Goal: Task Accomplishment & Management: Manage account settings

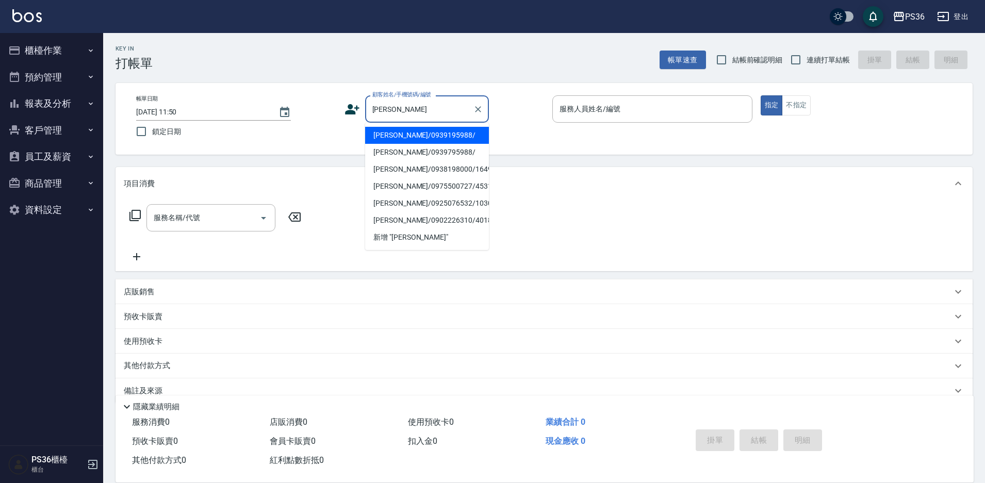
click at [421, 130] on li "劉庭均/0939195988/" at bounding box center [427, 135] width 124 height 17
type input "劉庭均/0939195988/"
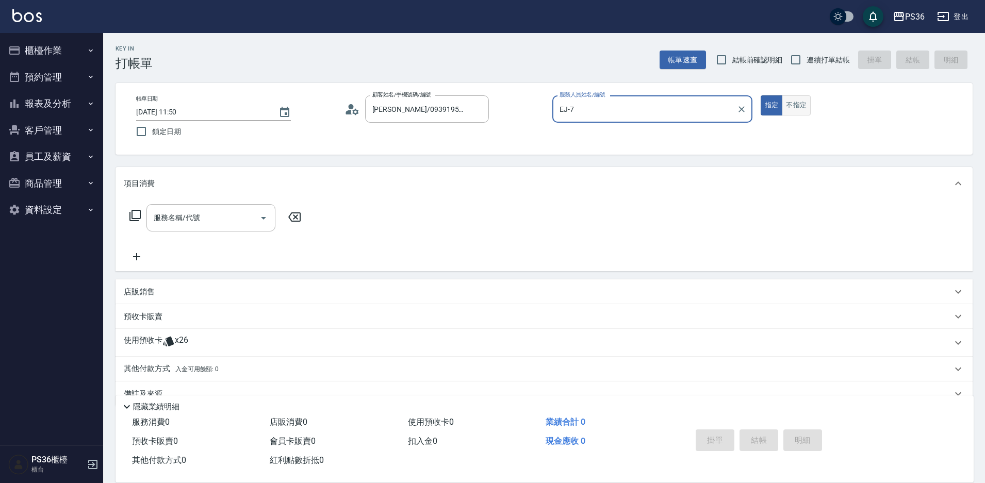
click at [790, 103] on button "不指定" at bounding box center [795, 105] width 29 height 20
click at [676, 113] on input "EJ-7" at bounding box center [644, 109] width 175 height 18
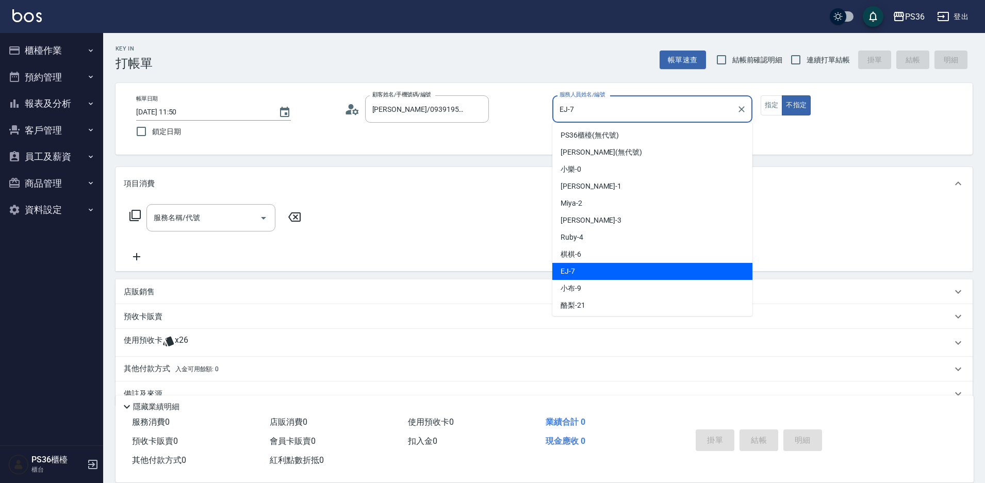
click at [676, 113] on input "EJ-7" at bounding box center [644, 109] width 175 height 18
type input "Ruby-4"
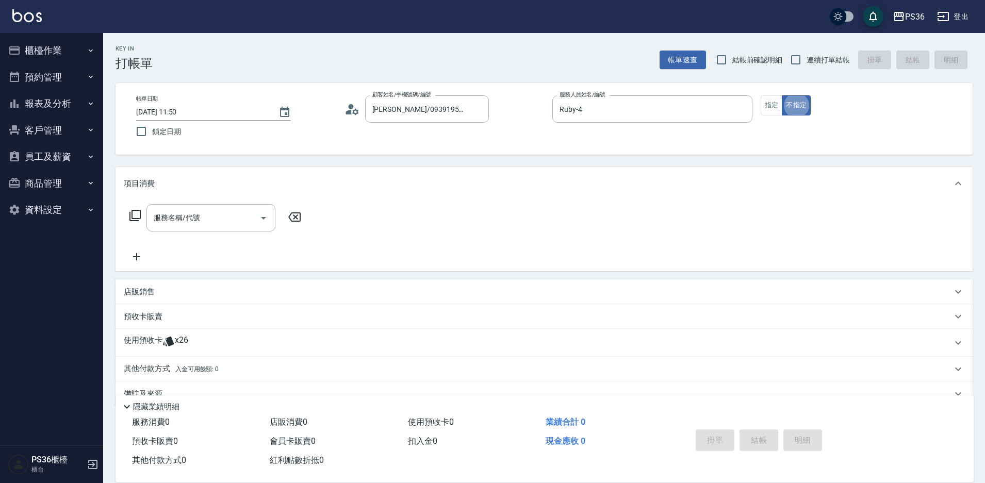
type button "false"
click at [210, 218] on input "服務名稱/代號" at bounding box center [203, 218] width 104 height 18
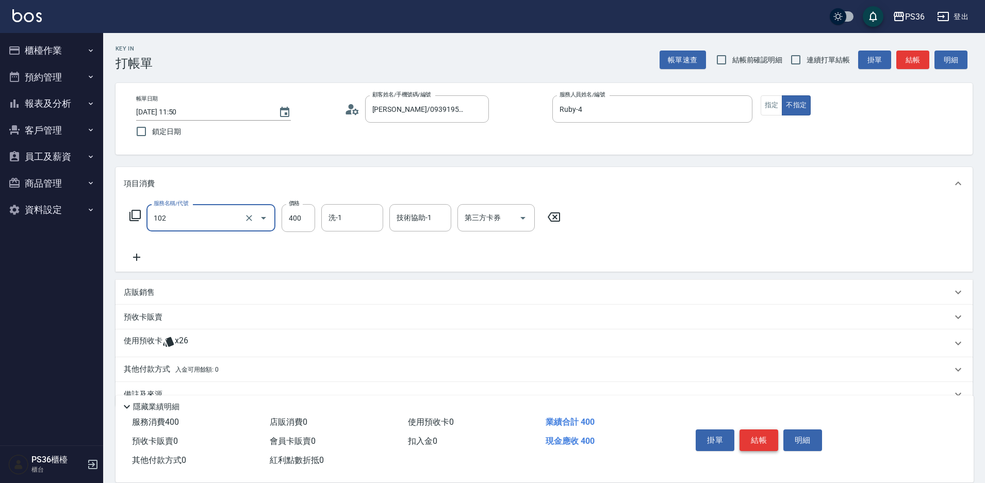
type input "精油洗髮(102)"
click at [749, 436] on button "結帳" at bounding box center [758, 440] width 39 height 22
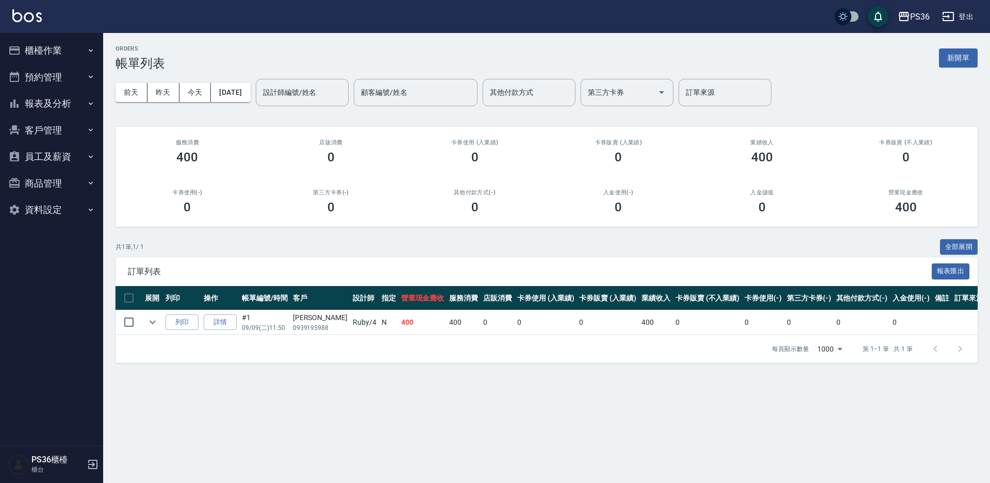
click at [28, 47] on button "櫃檯作業" at bounding box center [51, 50] width 95 height 27
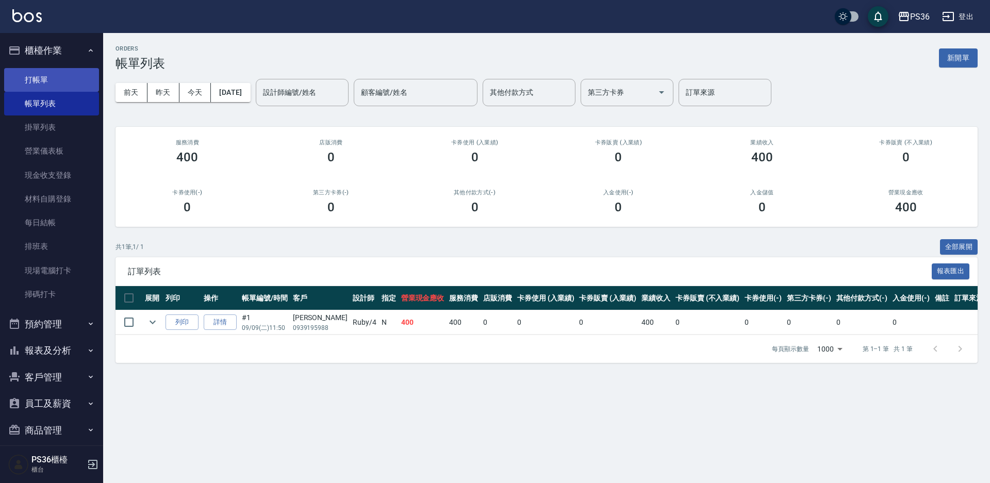
click at [44, 85] on link "打帳單" at bounding box center [51, 80] width 95 height 24
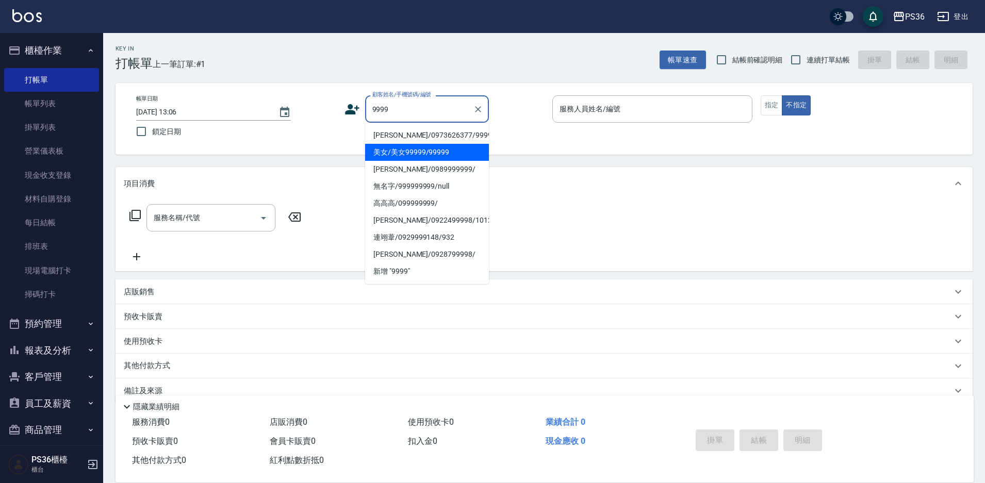
click at [403, 149] on li "美女/美女99999/99999" at bounding box center [427, 152] width 124 height 17
type input "美女/美女99999/99999"
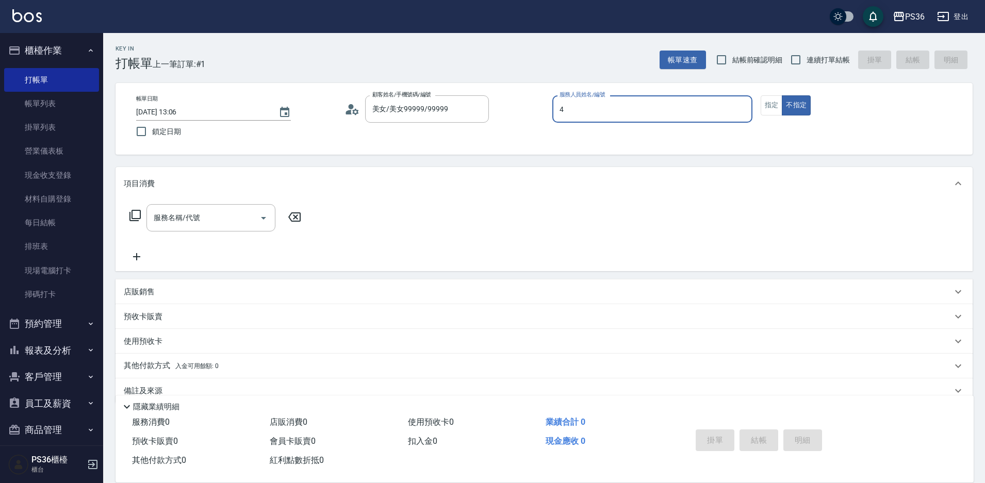
type input "Ruby-4"
type button "false"
click at [174, 213] on div "服務名稱/代號 服務名稱/代號" at bounding box center [210, 217] width 129 height 27
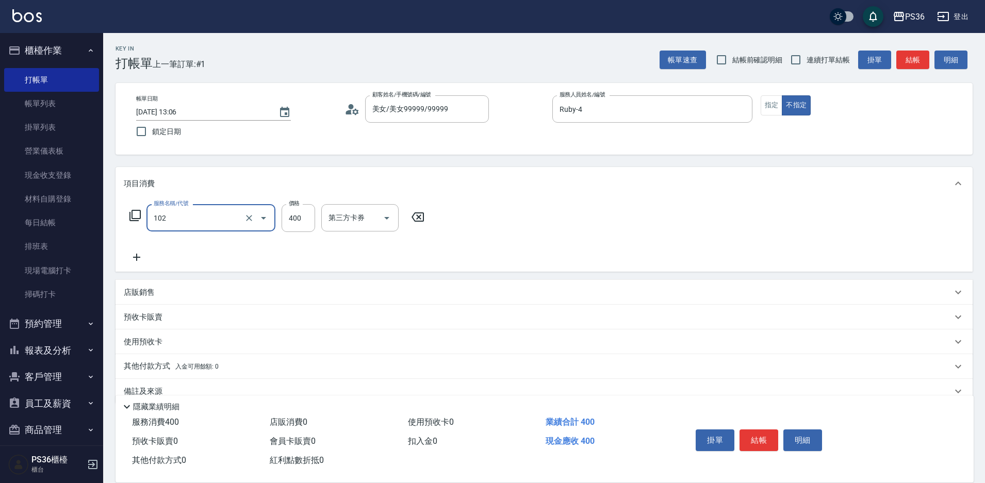
type input "精油洗髮(102)"
click at [134, 258] on icon at bounding box center [136, 257] width 7 height 7
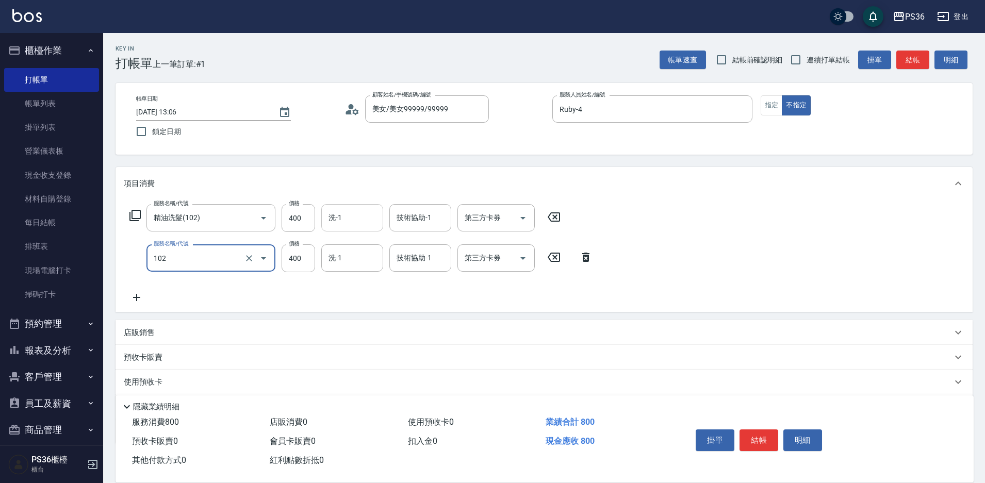
click at [342, 217] on input "洗-1" at bounding box center [352, 218] width 53 height 18
type input "精油洗髮(102)"
type input "酪梨-21"
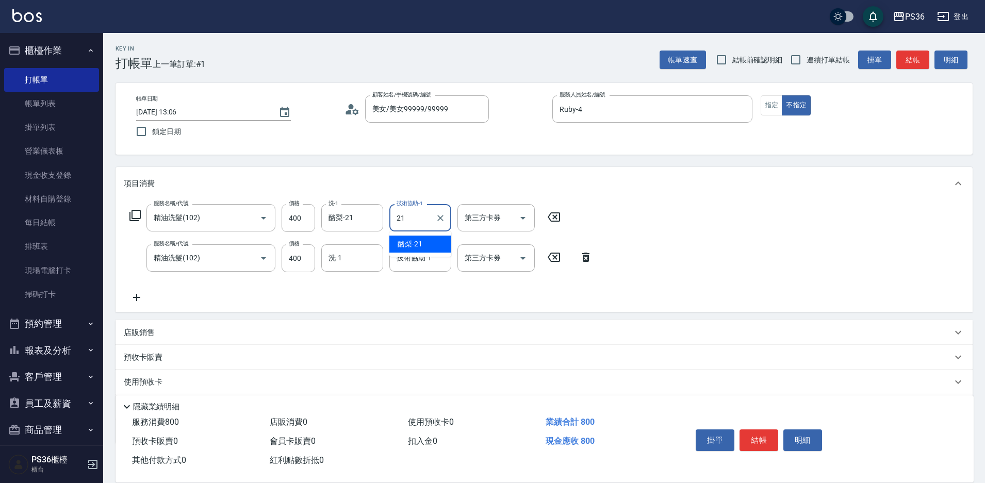
type input "酪梨-21"
click at [756, 441] on button "結帳" at bounding box center [758, 440] width 39 height 22
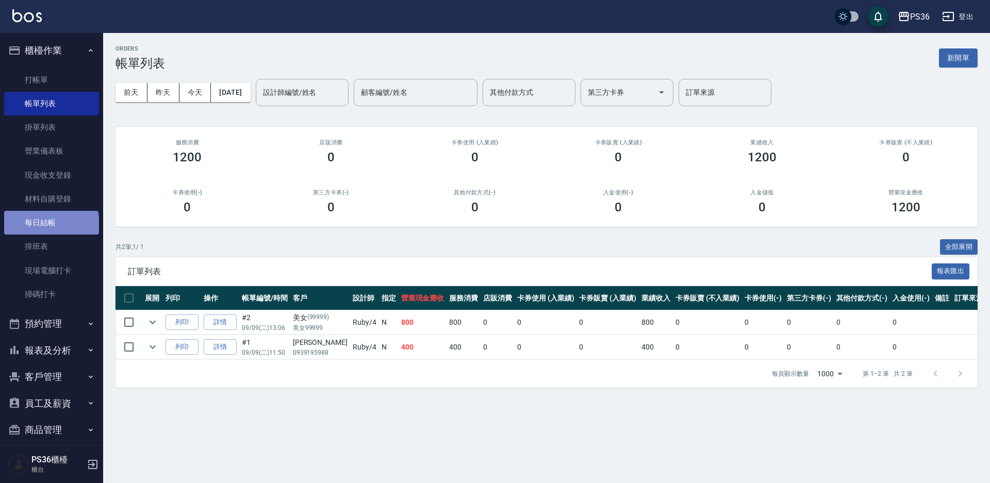
click at [51, 225] on link "每日結帳" at bounding box center [51, 223] width 95 height 24
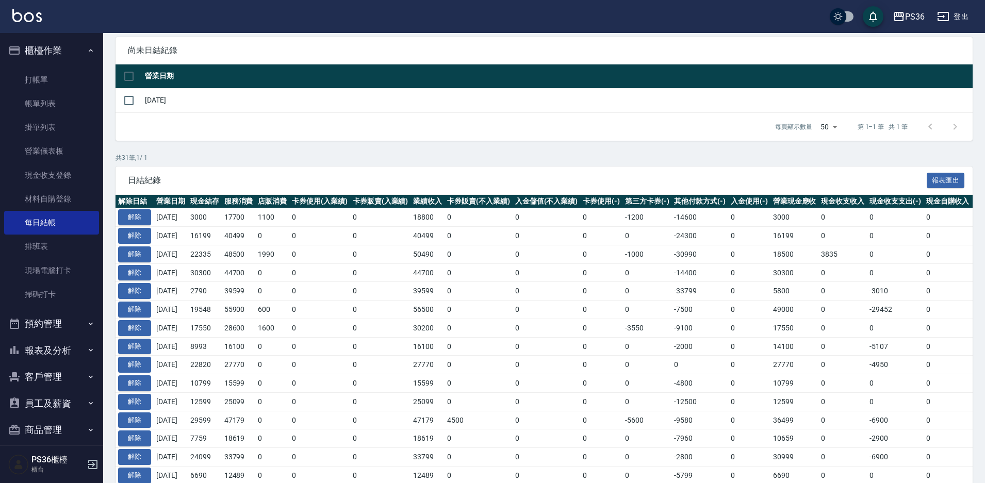
scroll to position [65, 0]
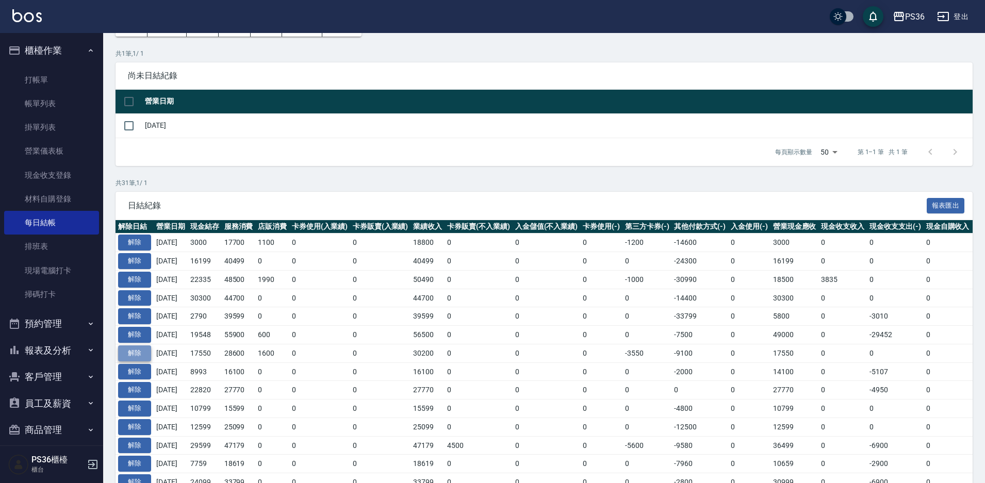
click at [139, 358] on button "解除" at bounding box center [134, 353] width 33 height 16
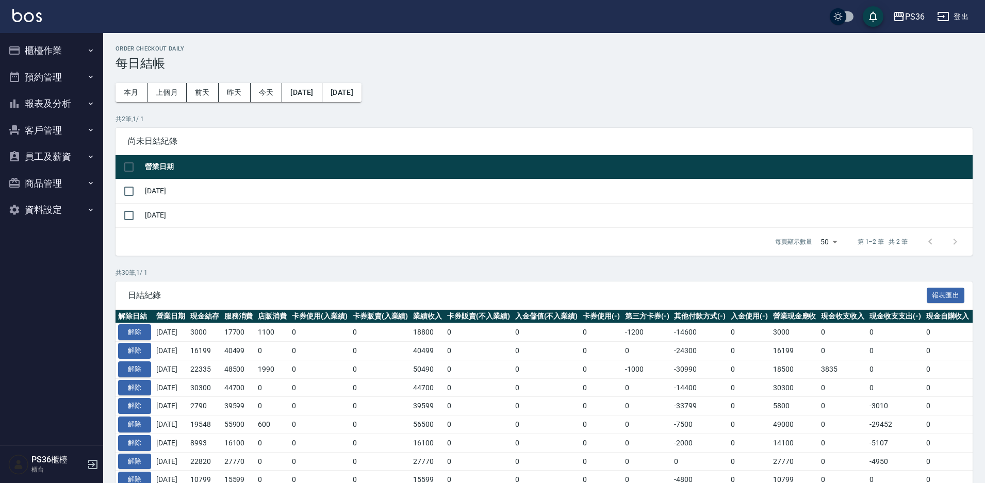
click at [55, 55] on button "櫃檯作業" at bounding box center [51, 50] width 95 height 27
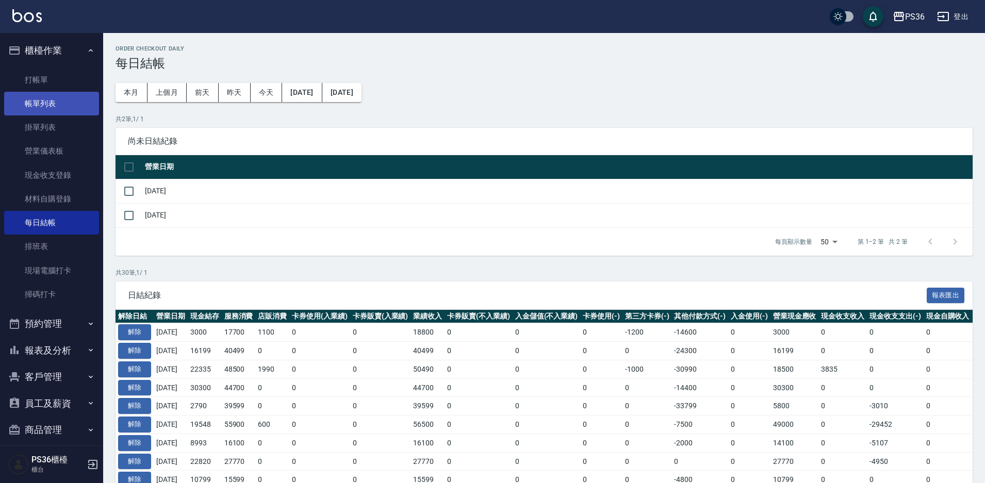
click at [52, 96] on link "帳單列表" at bounding box center [51, 104] width 95 height 24
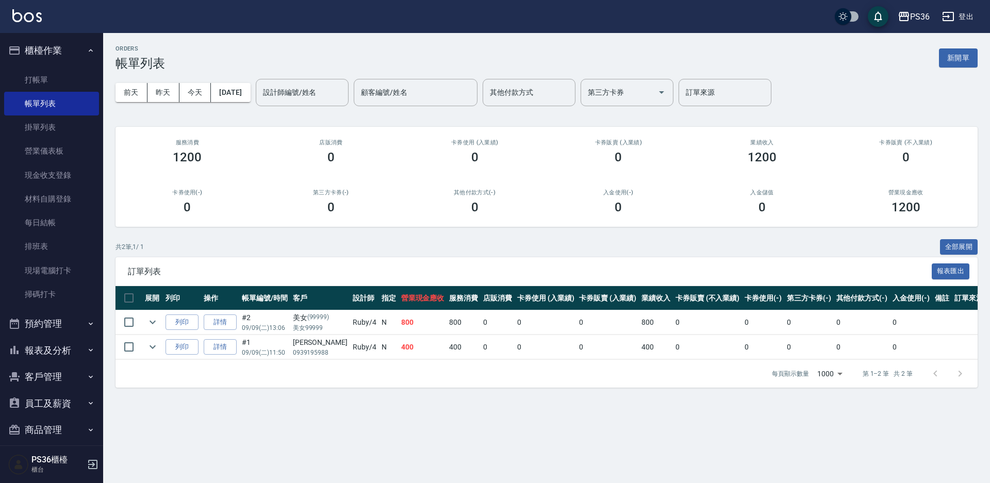
click at [222, 321] on link "詳情" at bounding box center [220, 322] width 33 height 16
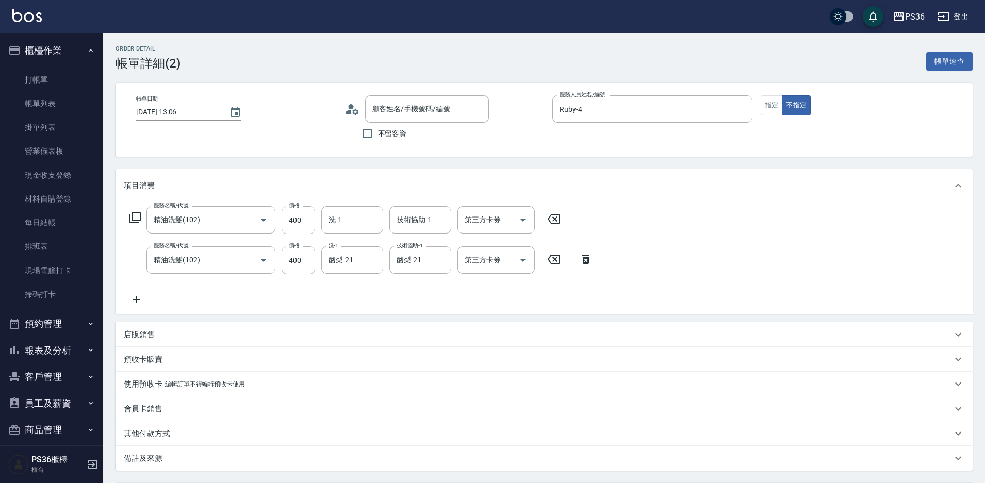
type input "2025/09/09 13:06"
type input "Ruby-4"
type input "精油洗髮(102)"
type input "美女/美女99999/99999"
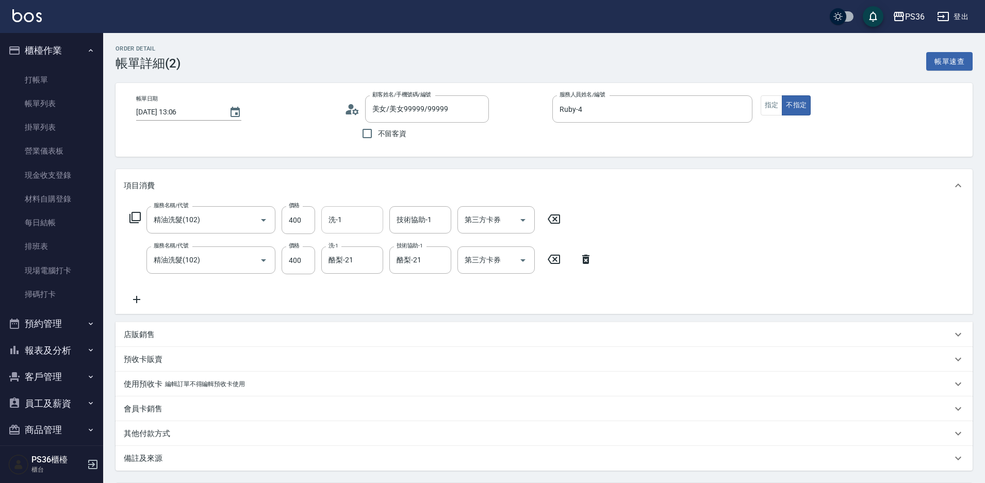
click at [336, 222] on div "洗-1 洗-1" at bounding box center [352, 219] width 62 height 27
click at [353, 240] on div "小佳 -26" at bounding box center [352, 246] width 62 height 17
type input "小佳-26"
click at [367, 284] on div "服務名稱/代號 精油洗髮(102) 服務名稱/代號 價格 400 價格 洗-1 小佳-26 洗-1 技術協助-1 技術協助-1 第三方卡券 第三方卡券 服務名…" at bounding box center [361, 255] width 475 height 99
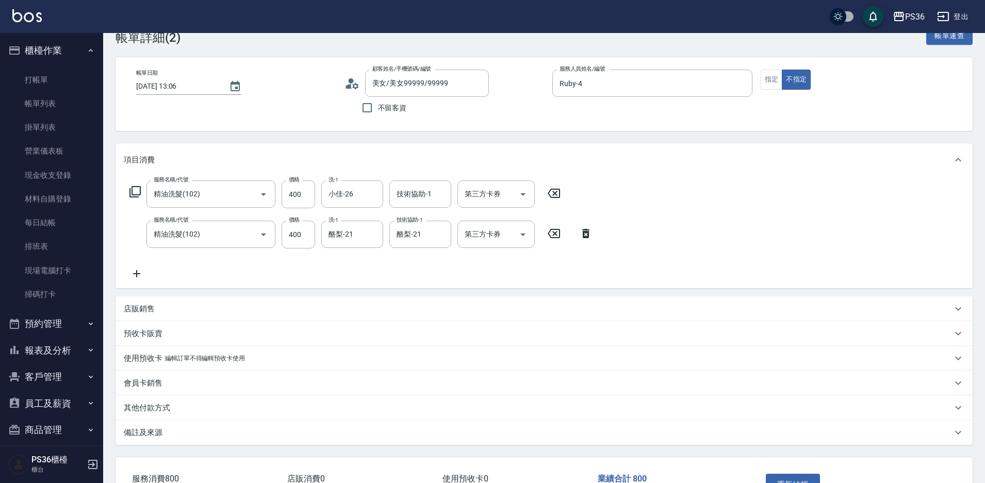
scroll to position [52, 0]
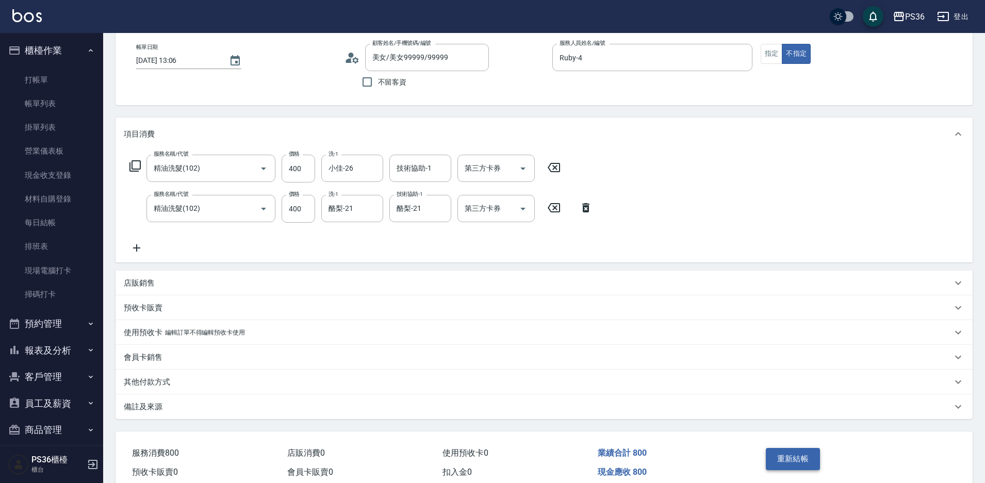
click at [785, 448] on button "重新結帳" at bounding box center [792, 459] width 55 height 22
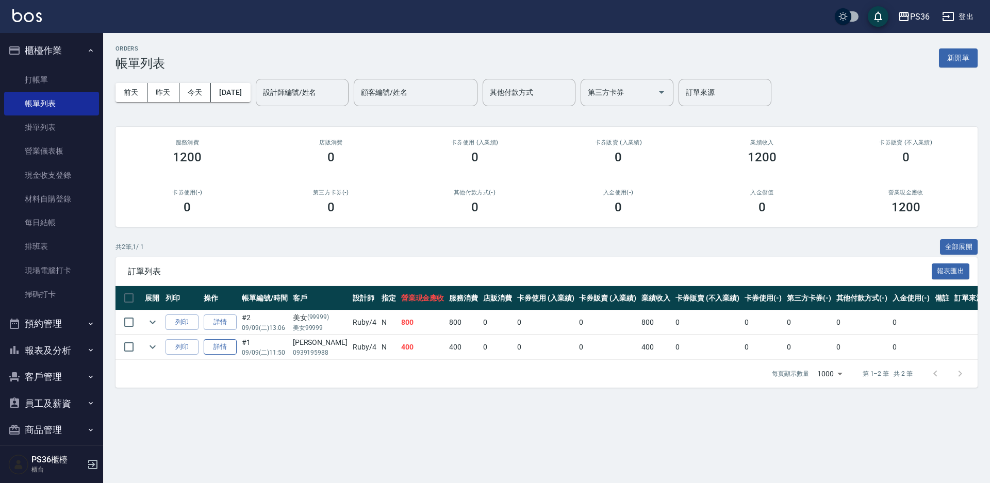
click at [225, 349] on link "詳情" at bounding box center [220, 347] width 33 height 16
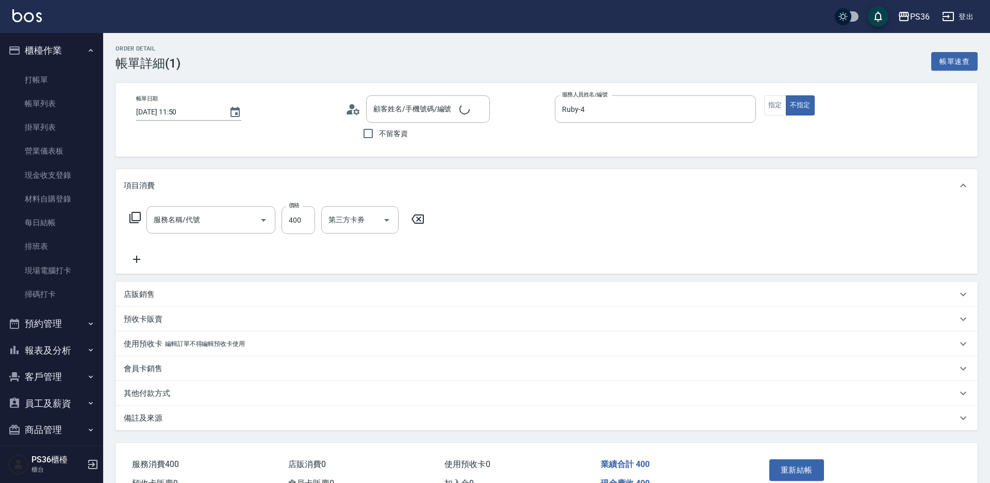
type input "2025/09/09 11:50"
type input "Ruby-4"
type input "劉庭均/0939195988/"
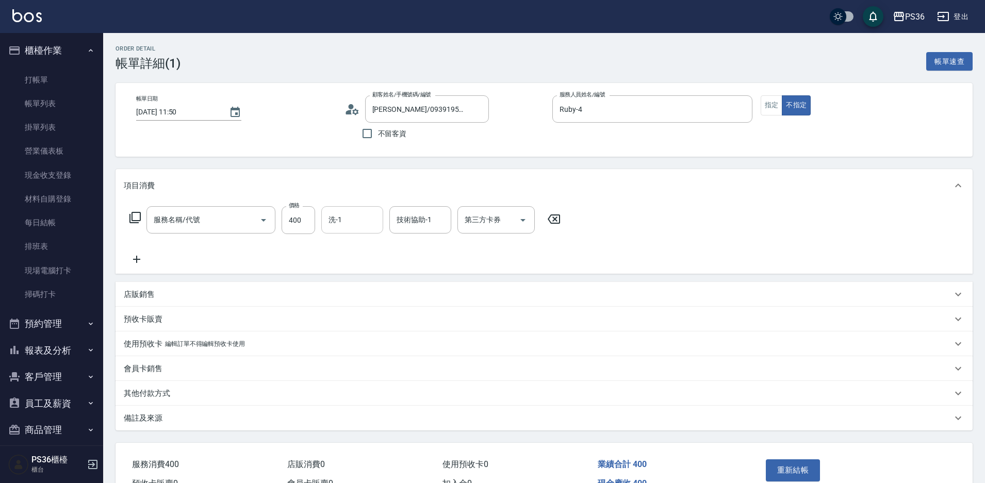
type input "精油洗髮(102)"
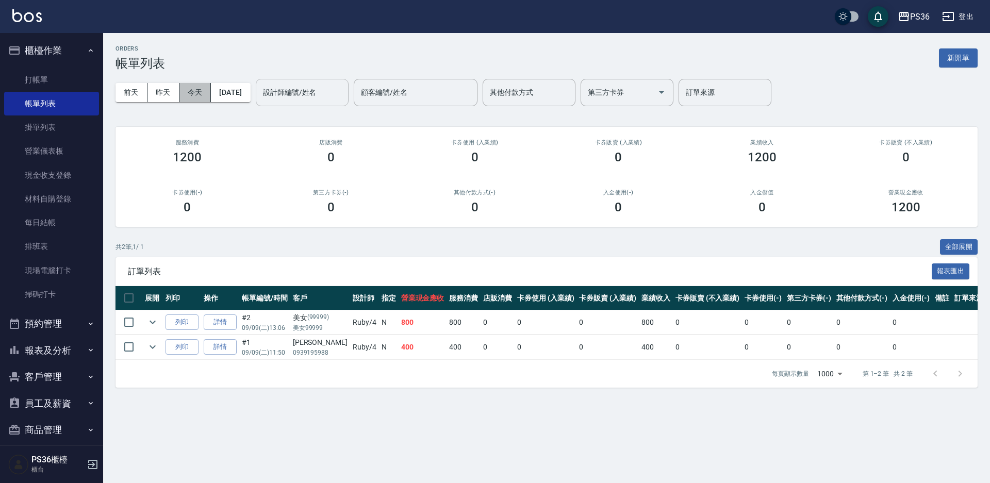
click at [189, 90] on button "今天" at bounding box center [195, 92] width 32 height 19
click at [246, 91] on button "[DATE]" at bounding box center [230, 92] width 39 height 19
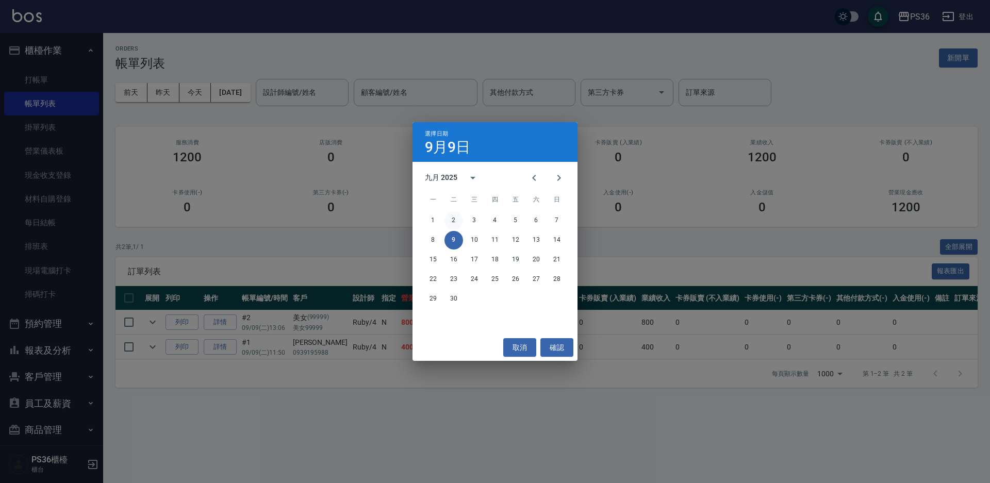
click at [449, 216] on button "2" at bounding box center [453, 220] width 19 height 19
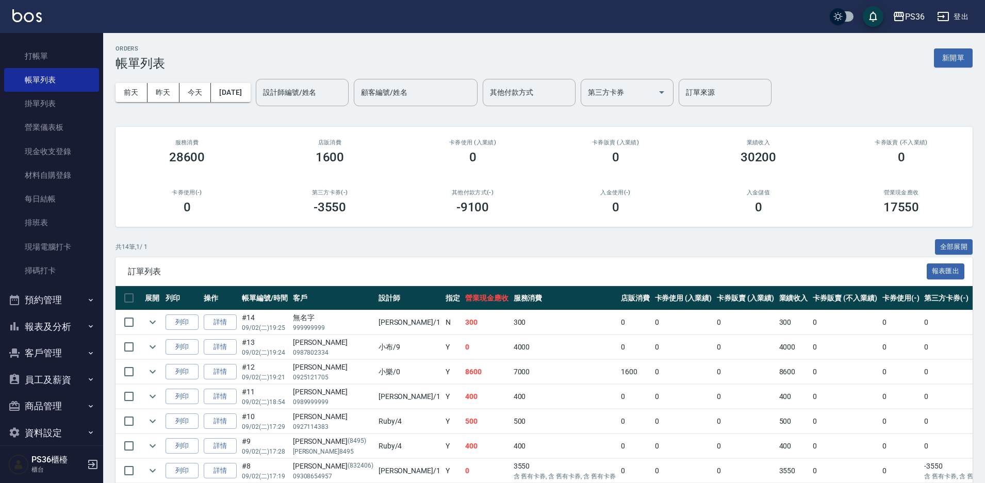
scroll to position [37, 0]
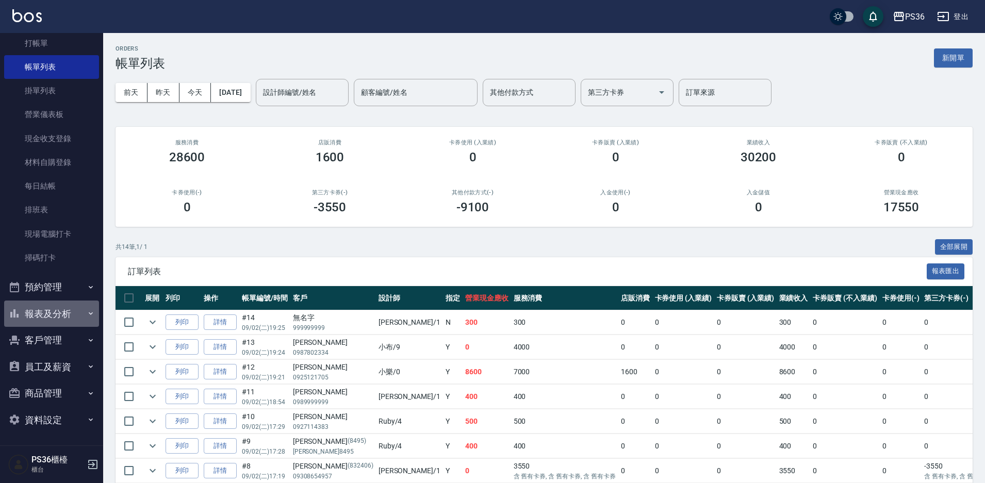
click at [55, 318] on button "報表及分析" at bounding box center [51, 314] width 95 height 27
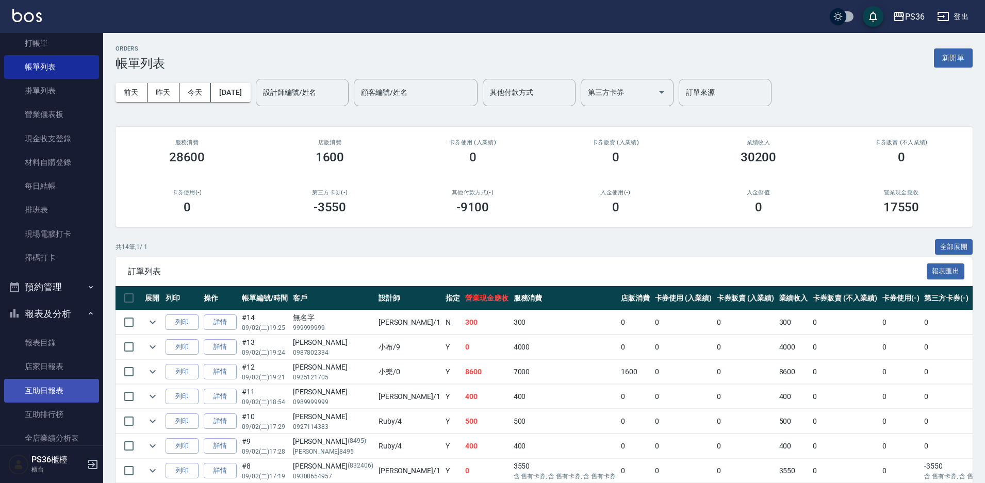
click at [49, 397] on link "互助日報表" at bounding box center [51, 391] width 95 height 24
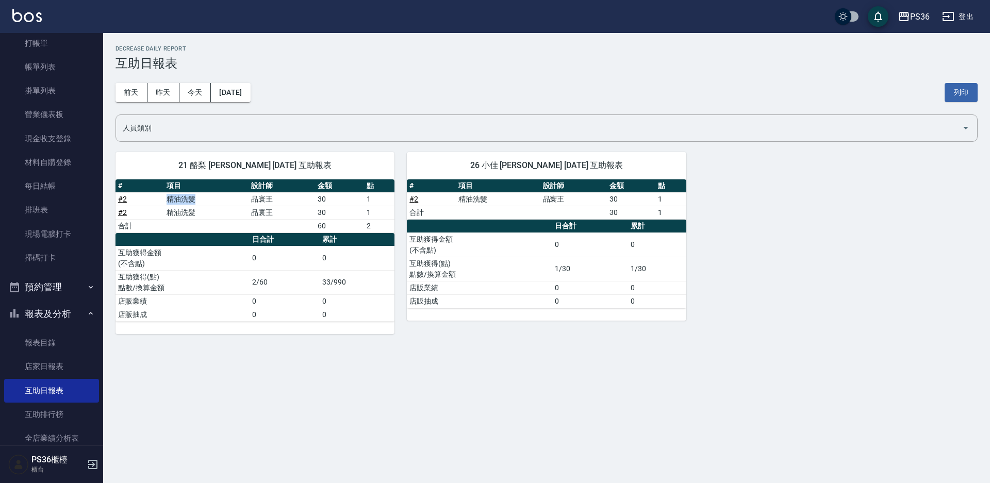
drag, startPoint x: 157, startPoint y: 203, endPoint x: 211, endPoint y: 199, distance: 54.2
click at [211, 199] on tr "# 2 精油洗髮 品寰王 30 1" at bounding box center [254, 198] width 279 height 13
click at [362, 201] on td "30" at bounding box center [339, 198] width 48 height 13
click at [59, 72] on link "帳單列表" at bounding box center [51, 67] width 95 height 24
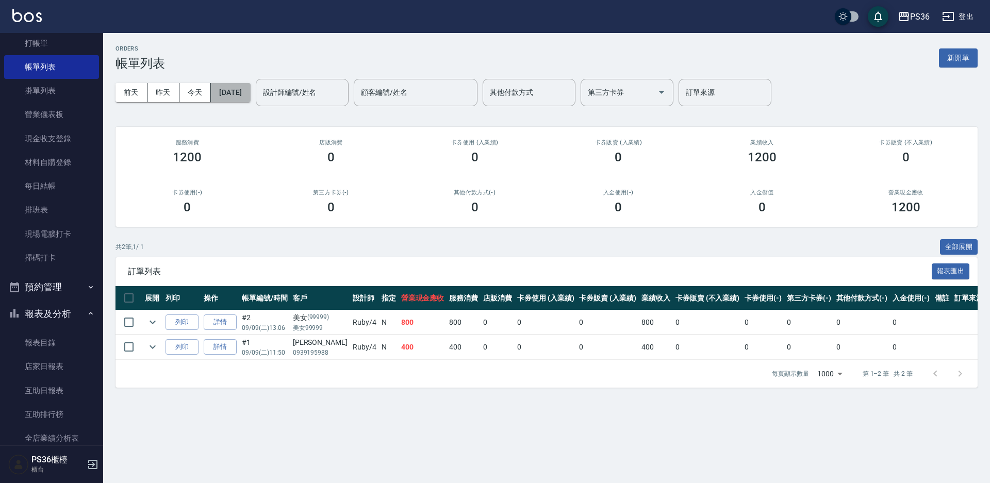
click at [248, 88] on button "[DATE]" at bounding box center [230, 92] width 39 height 19
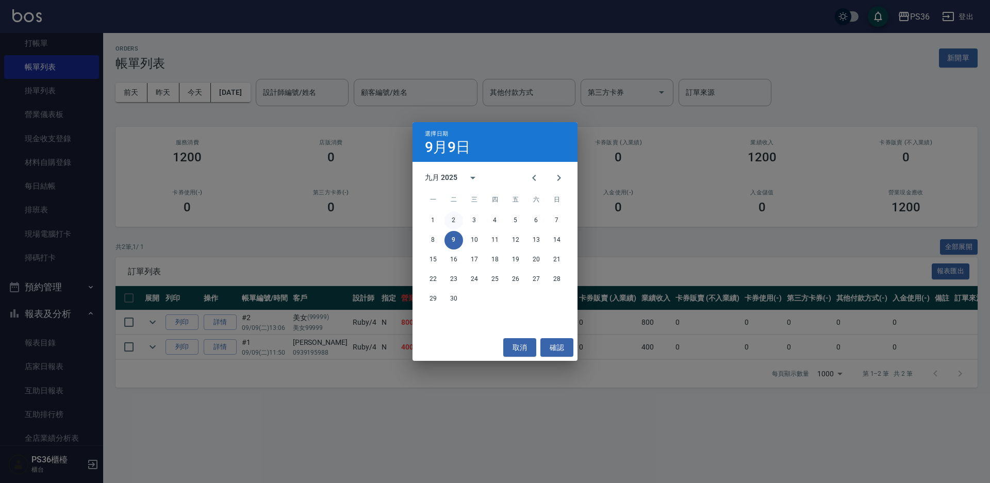
click at [454, 218] on button "2" at bounding box center [453, 220] width 19 height 19
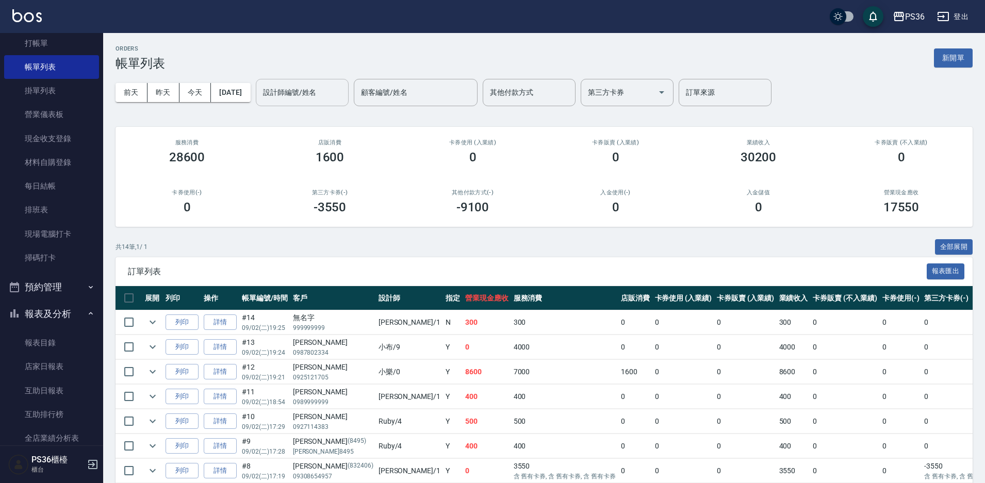
click at [287, 92] on input "設計師編號/姓名" at bounding box center [302, 93] width 84 height 18
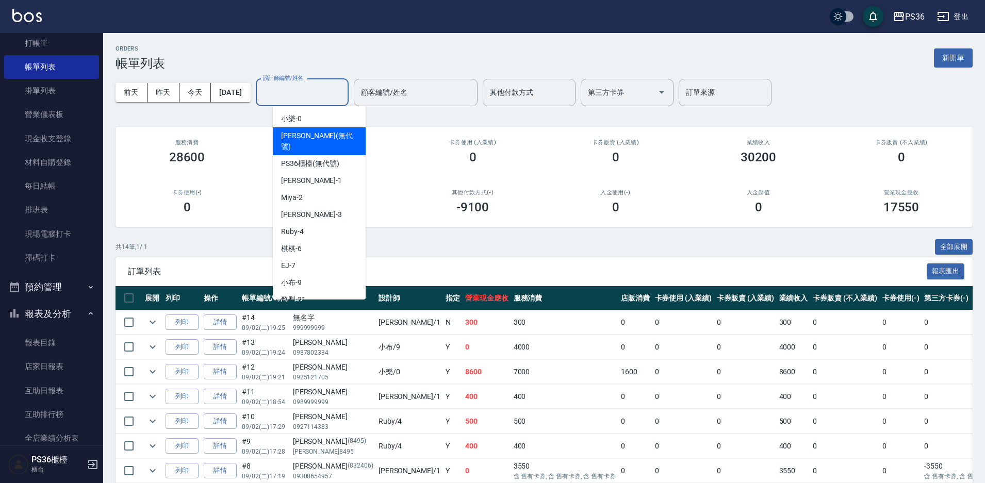
click at [323, 120] on div "小樂 -0" at bounding box center [319, 118] width 93 height 17
type input "小樂-0"
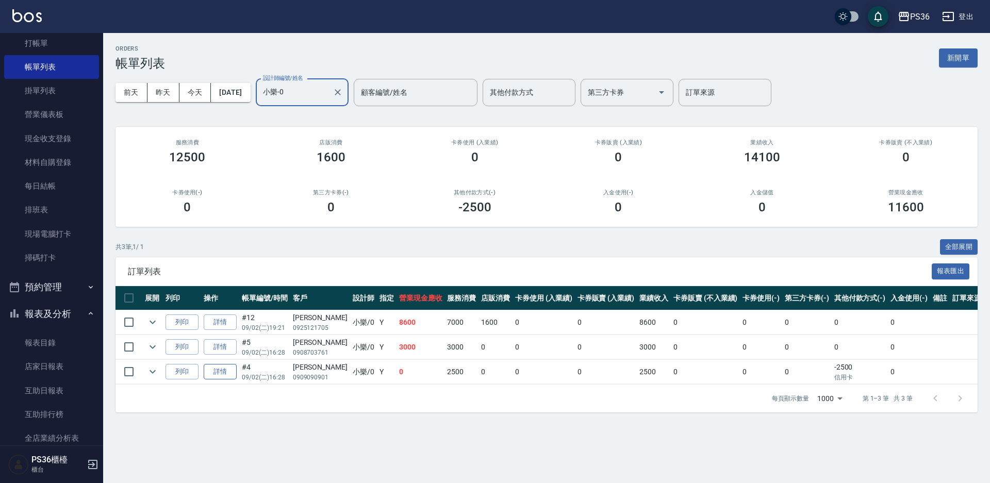
click at [230, 371] on link "詳情" at bounding box center [220, 372] width 33 height 16
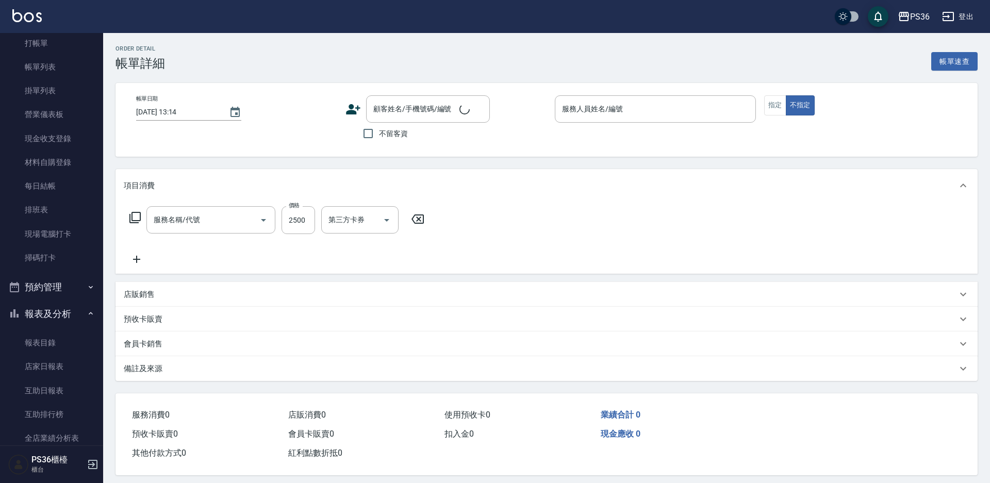
type input "2025/09/02 16:28"
type input "小樂-0"
type input "旗艦染髮(107)"
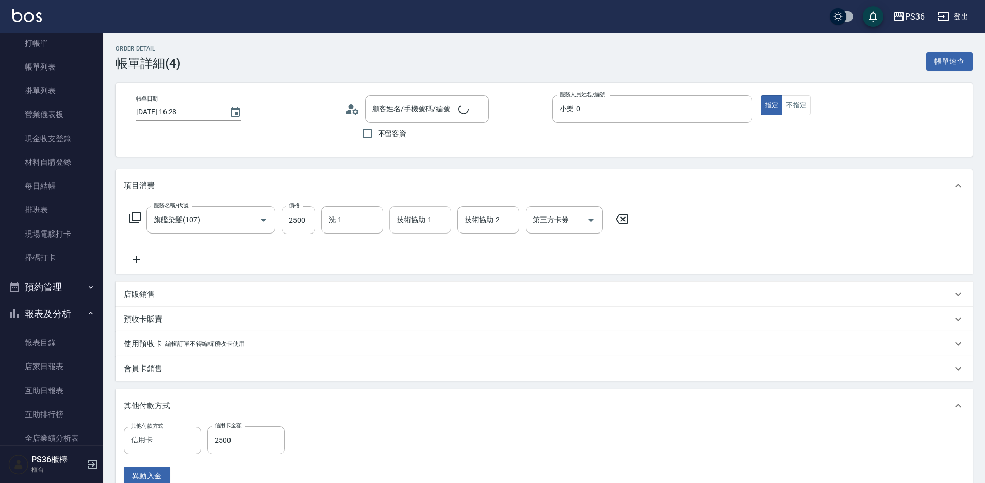
type input "李仁豪/0909090901/"
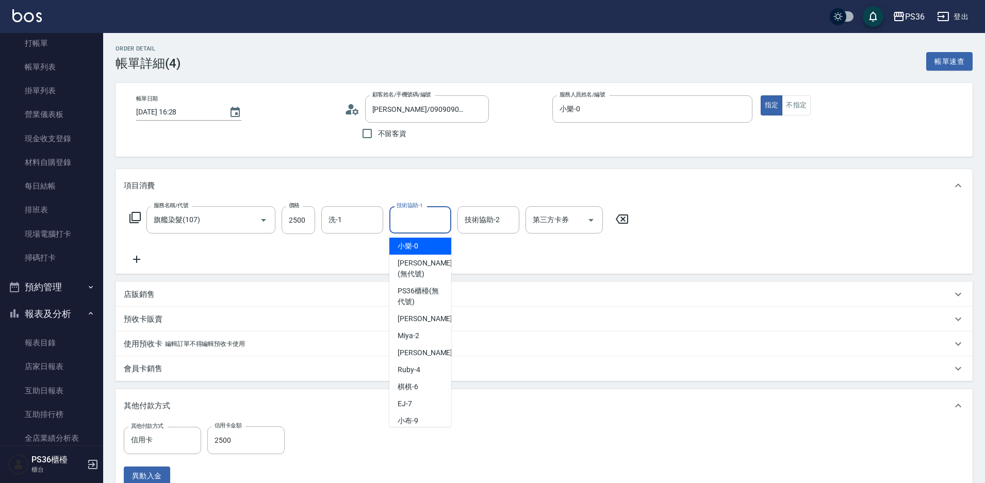
click at [415, 218] on div "技術協助-1 技術協助-1" at bounding box center [420, 219] width 62 height 27
click at [412, 249] on span "酪梨 -21" at bounding box center [409, 246] width 25 height 11
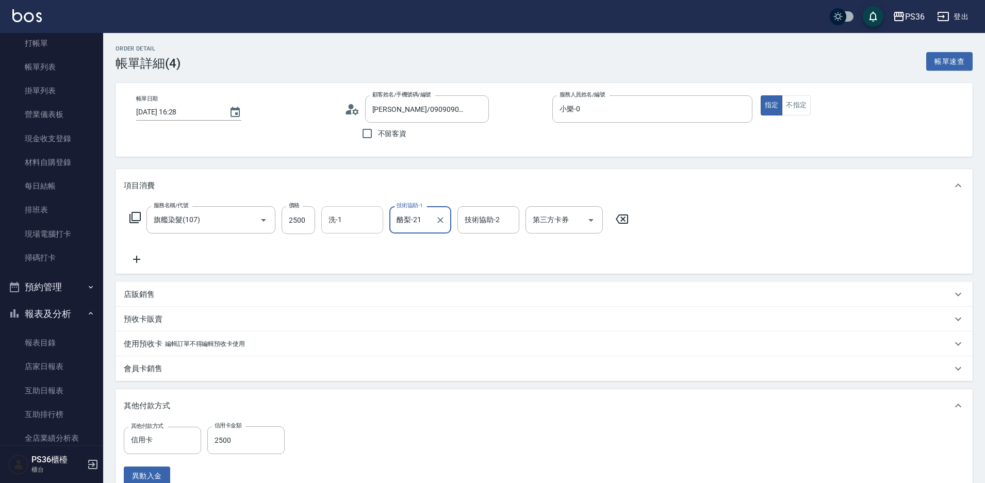
click at [378, 223] on div "洗-1" at bounding box center [352, 219] width 62 height 27
type input "酪梨-21"
click at [367, 244] on div "酪梨 -21" at bounding box center [352, 246] width 62 height 17
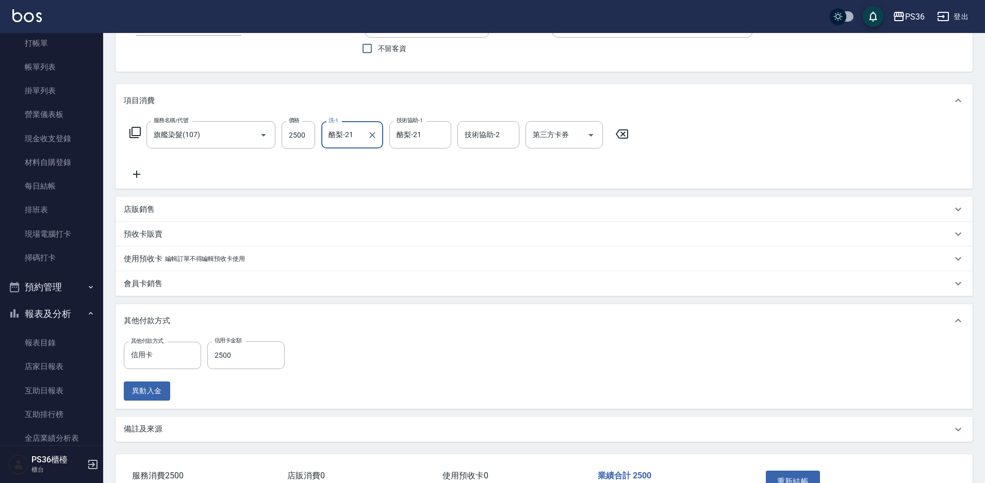
scroll to position [155, 0]
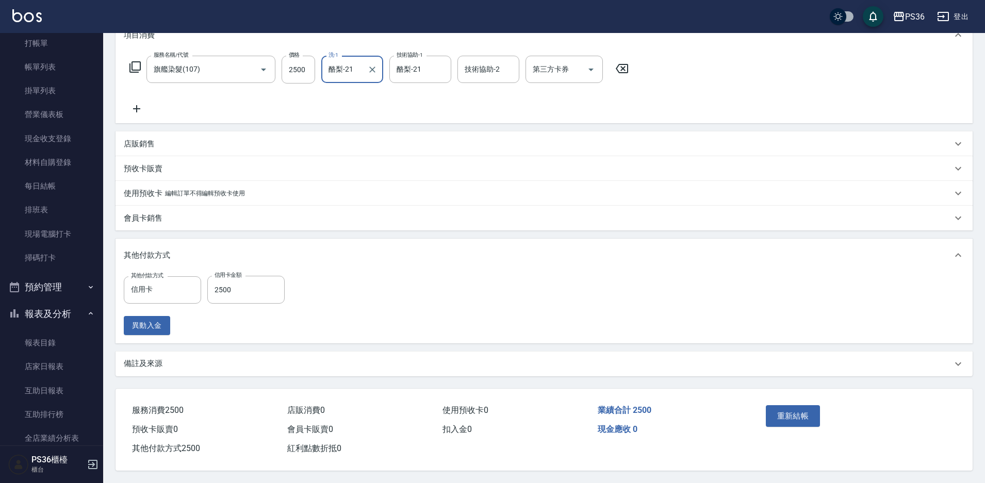
type input "酪梨-21"
click at [785, 409] on button "重新結帳" at bounding box center [792, 416] width 55 height 22
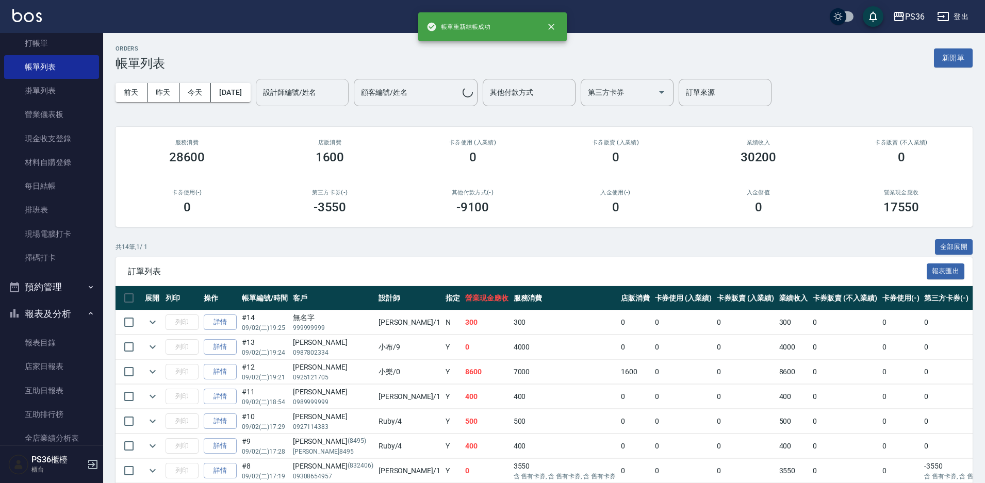
click at [331, 102] on div "設計師編號/姓名" at bounding box center [302, 92] width 93 height 27
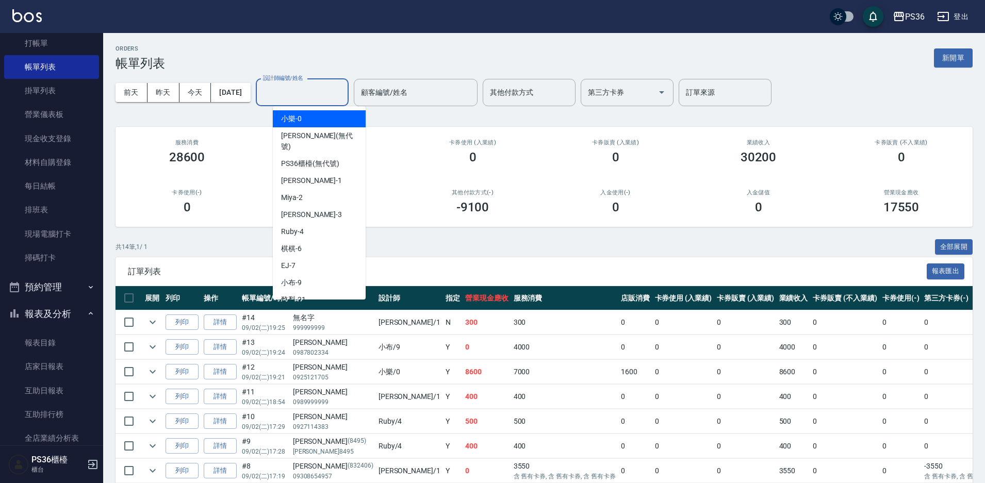
click at [317, 122] on div "小樂 -0" at bounding box center [319, 118] width 93 height 17
type input "小樂-0"
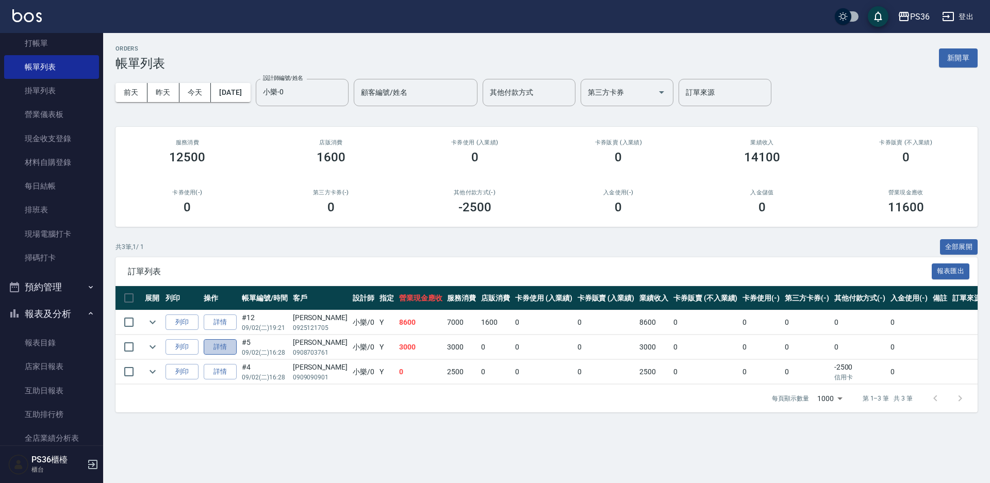
click at [223, 343] on link "詳情" at bounding box center [220, 347] width 33 height 16
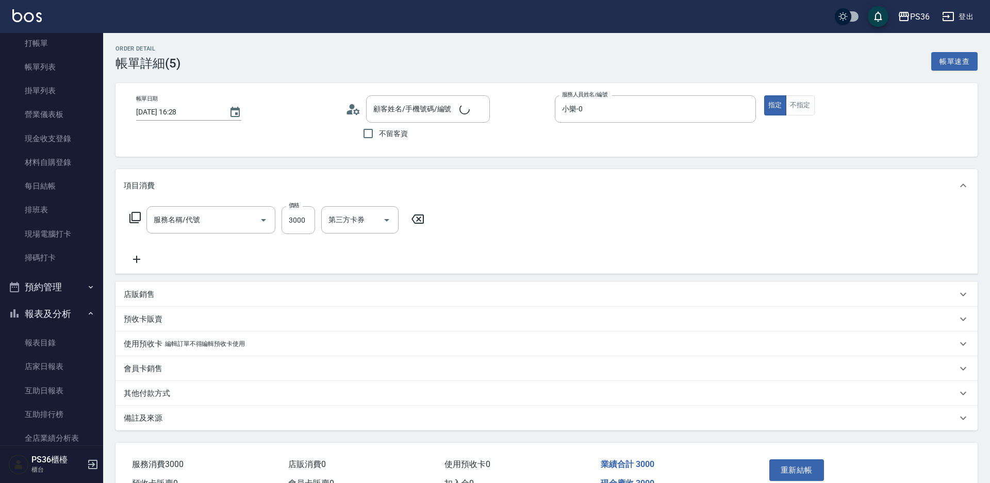
type input "2025/09/02 16:28"
type input "小樂-0"
type input "拆接髮(402)"
type input "李嘉芬/0908703761/"
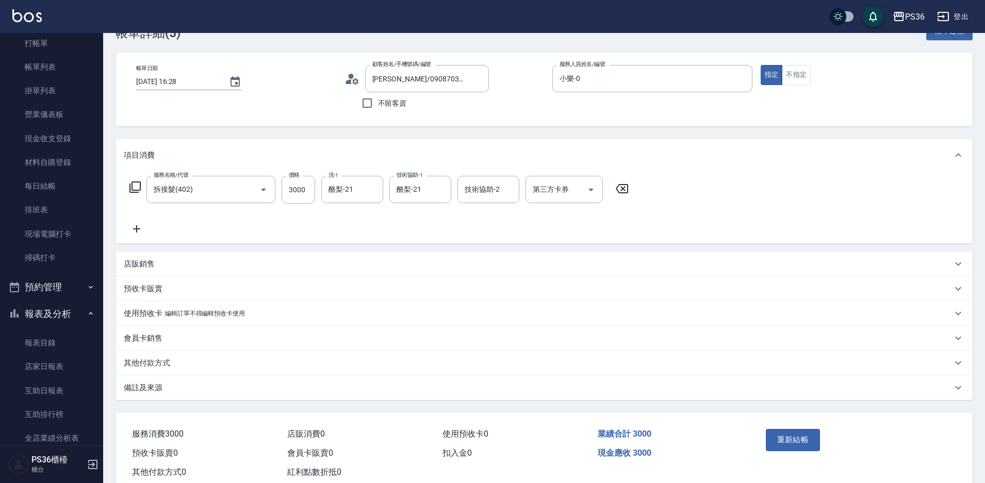
scroll to position [59, 0]
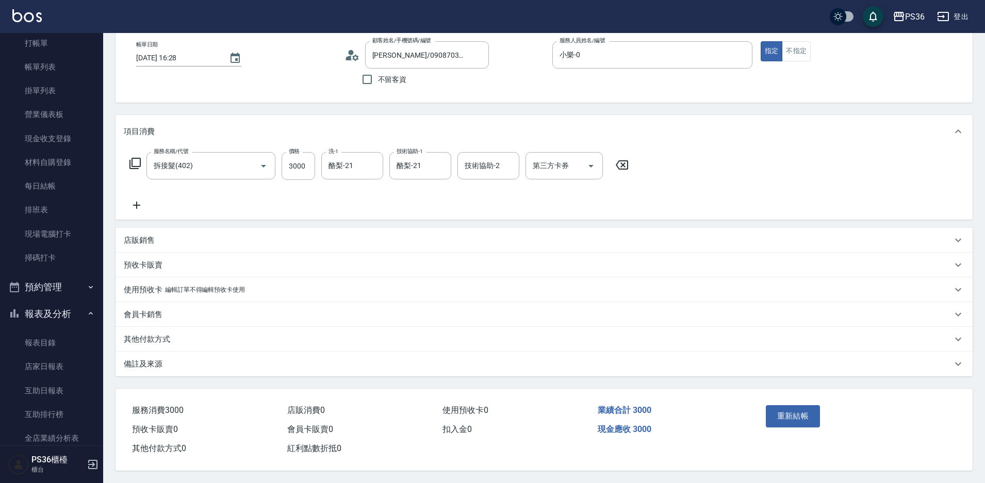
click at [794, 413] on button "重新結帳" at bounding box center [792, 416] width 55 height 22
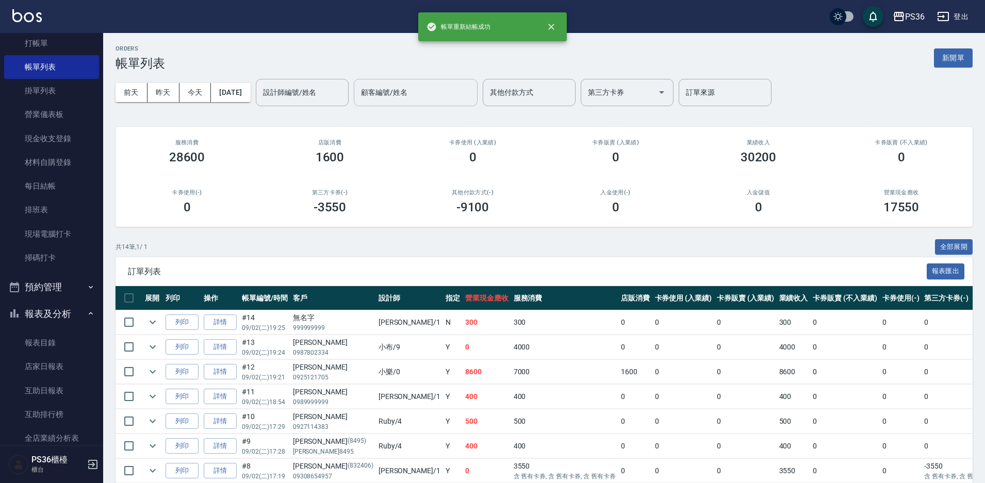
click at [390, 85] on input "顧客編號/姓名" at bounding box center [415, 93] width 114 height 18
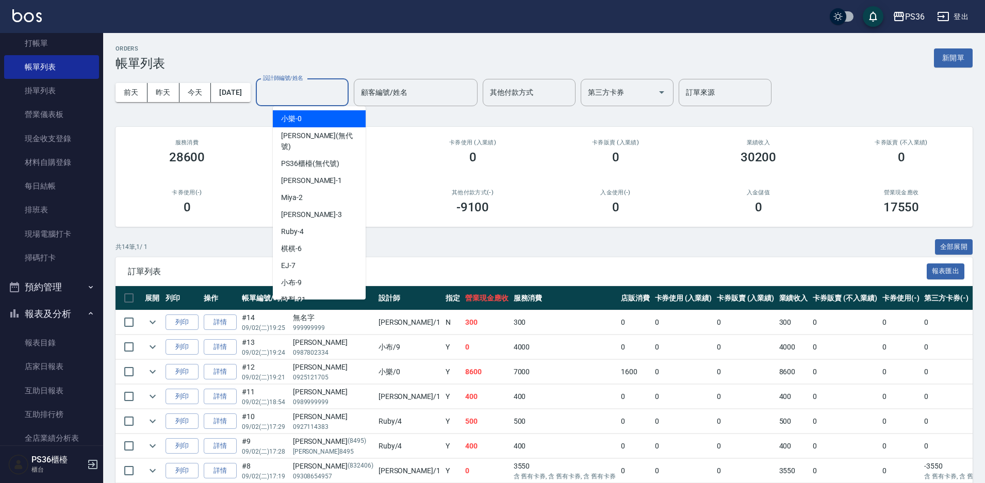
click at [312, 92] on input "設計師編號/姓名" at bounding box center [302, 93] width 84 height 18
click at [311, 124] on div "小樂 -0" at bounding box center [319, 118] width 93 height 17
type input "小樂-0"
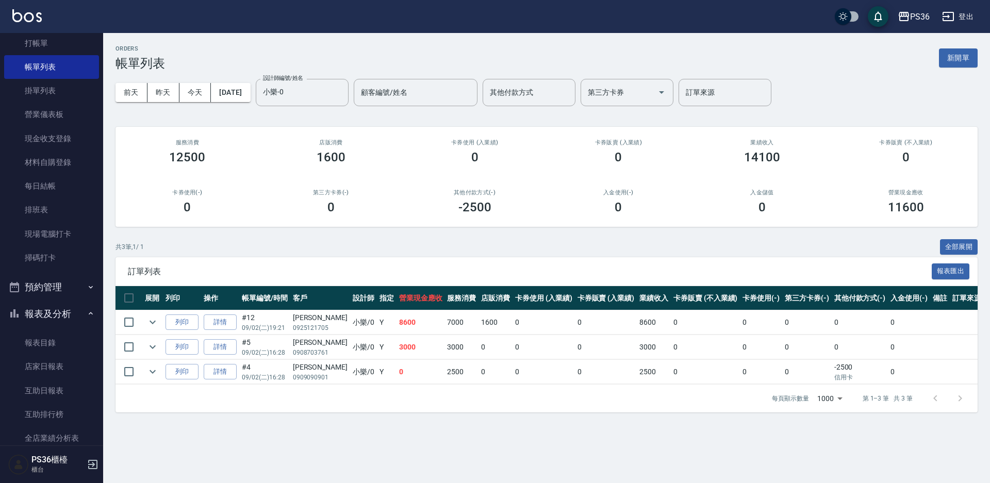
click at [204, 317] on td "詳情" at bounding box center [220, 322] width 38 height 24
click at [218, 321] on link "詳情" at bounding box center [220, 322] width 33 height 16
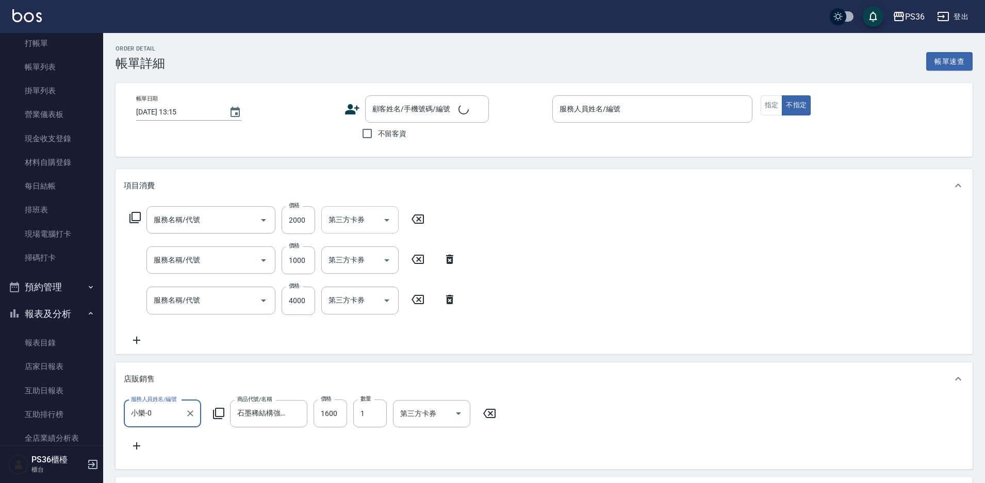
type input "頂級染髮(106)"
type input "髮片染髮(0123)"
type input "拆接髮(402)"
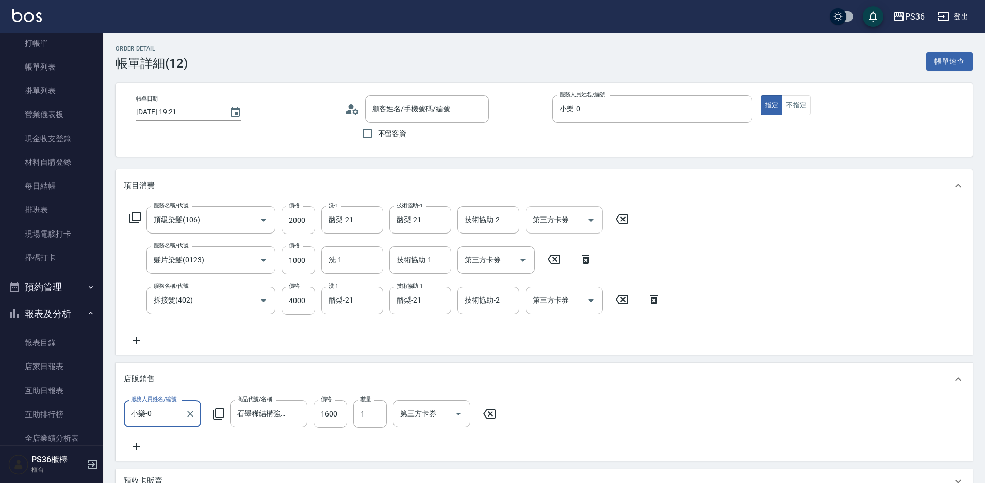
type input "2025/09/02 19:21"
type input "小樂-0"
type input "蔡菀諭/0925121705/"
click at [425, 262] on div "技術協助-1 技術協助-1" at bounding box center [420, 259] width 62 height 27
click at [424, 292] on div "酪梨 -21" at bounding box center [420, 286] width 62 height 17
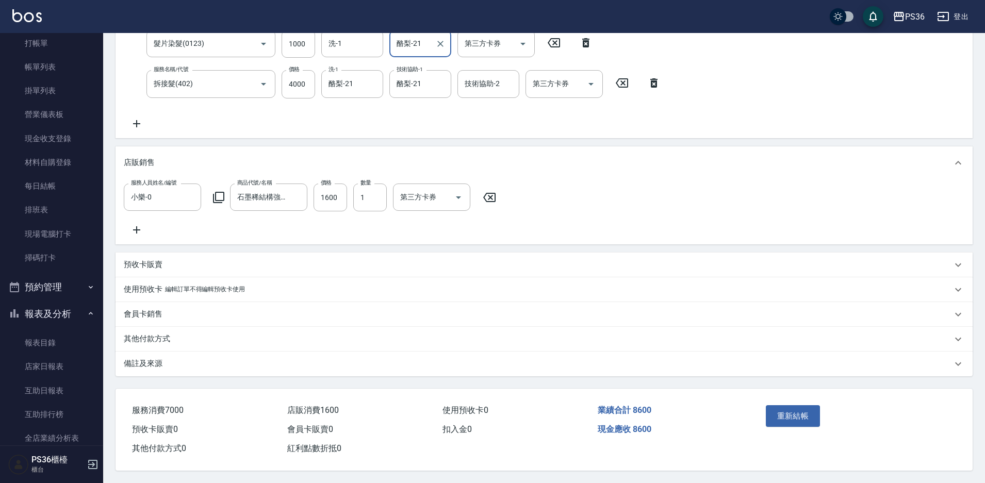
scroll to position [230, 0]
type input "酪梨-21"
click at [787, 413] on button "重新結帳" at bounding box center [792, 416] width 55 height 22
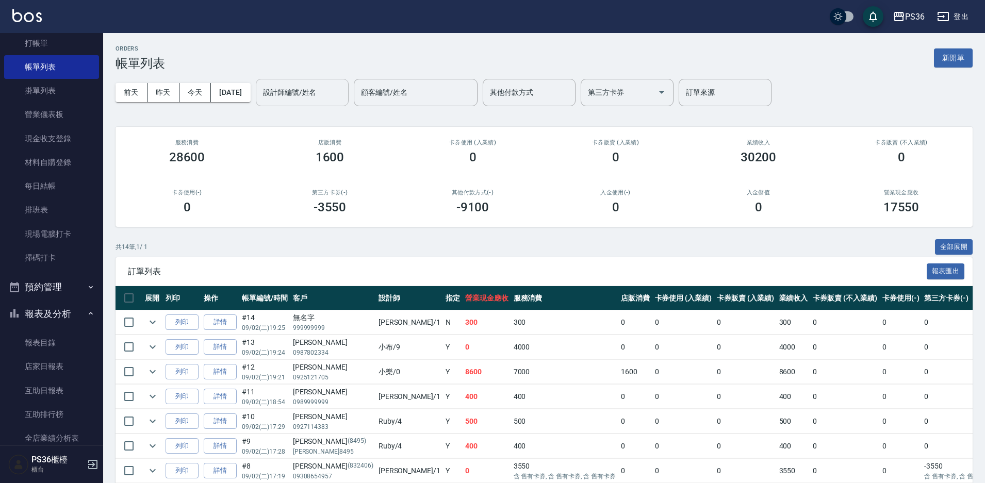
click at [337, 84] on input "設計師編號/姓名" at bounding box center [302, 93] width 84 height 18
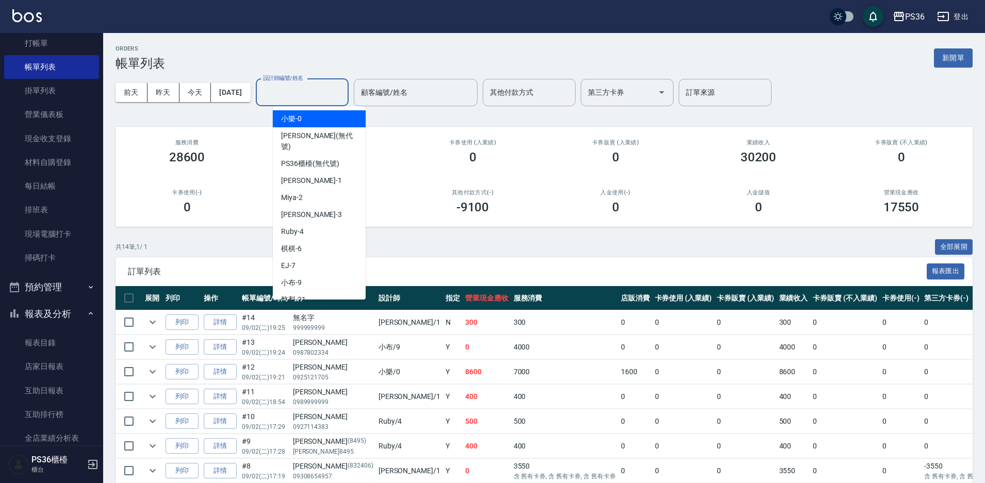
click at [292, 120] on span "小樂 -0" at bounding box center [291, 118] width 21 height 11
type input "小樂-0"
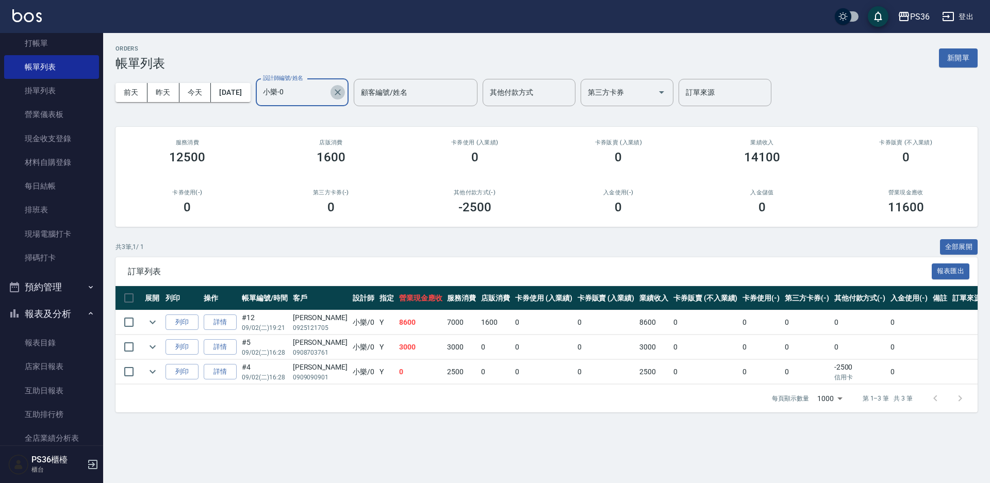
drag, startPoint x: 355, startPoint y: 91, endPoint x: 331, endPoint y: 113, distance: 32.8
click at [343, 91] on icon "Clear" at bounding box center [337, 92] width 10 height 10
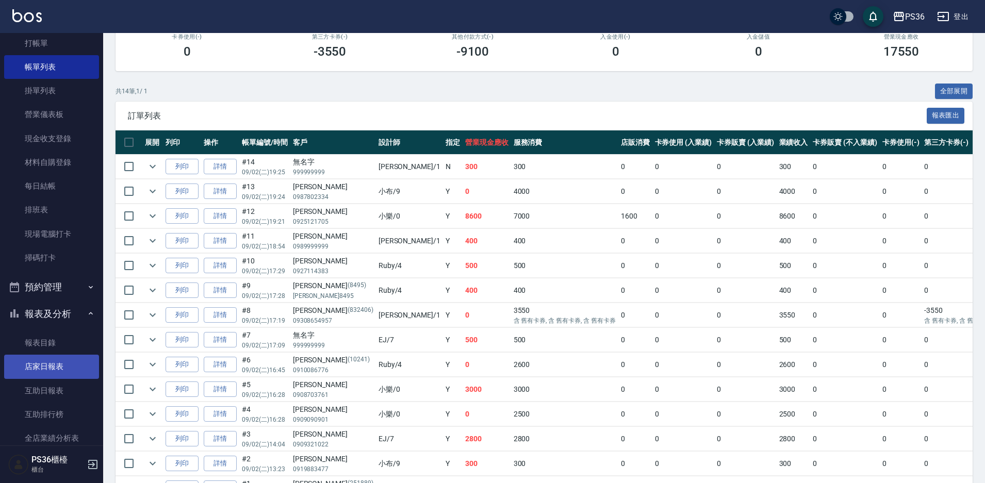
scroll to position [206, 0]
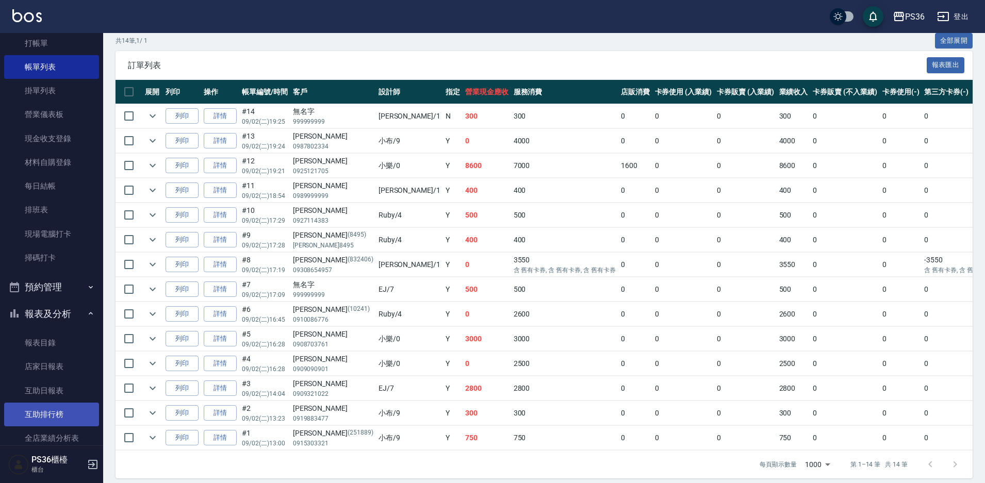
click at [67, 406] on link "互助排行榜" at bounding box center [51, 415] width 95 height 24
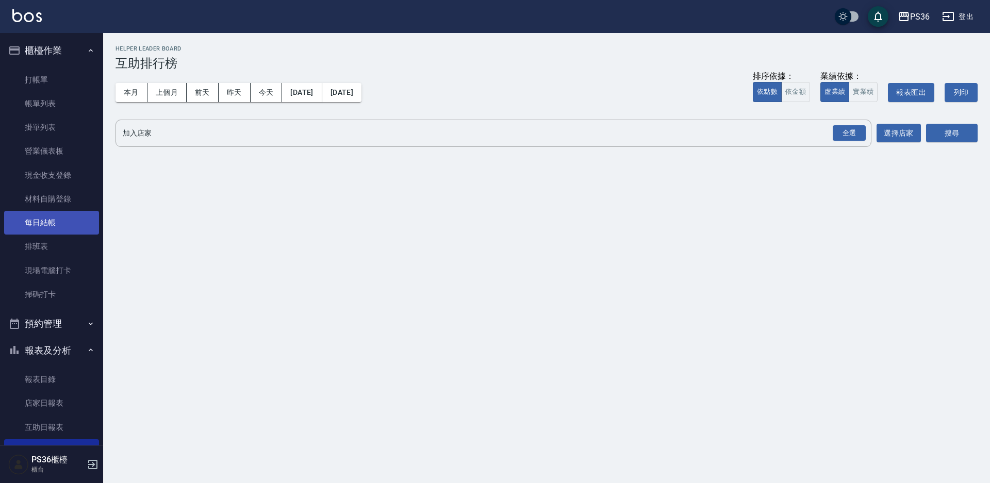
click at [55, 220] on link "每日結帳" at bounding box center [51, 223] width 95 height 24
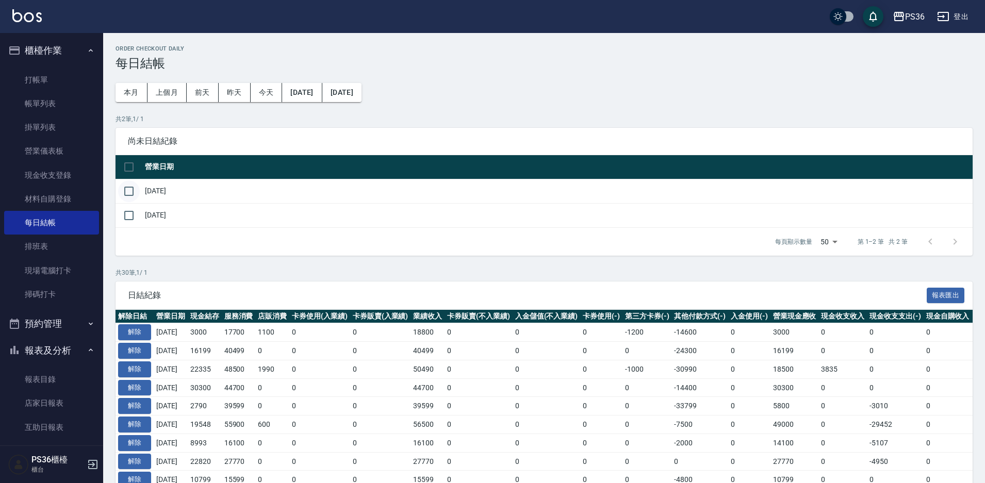
click at [135, 182] on input "checkbox" at bounding box center [129, 191] width 22 height 22
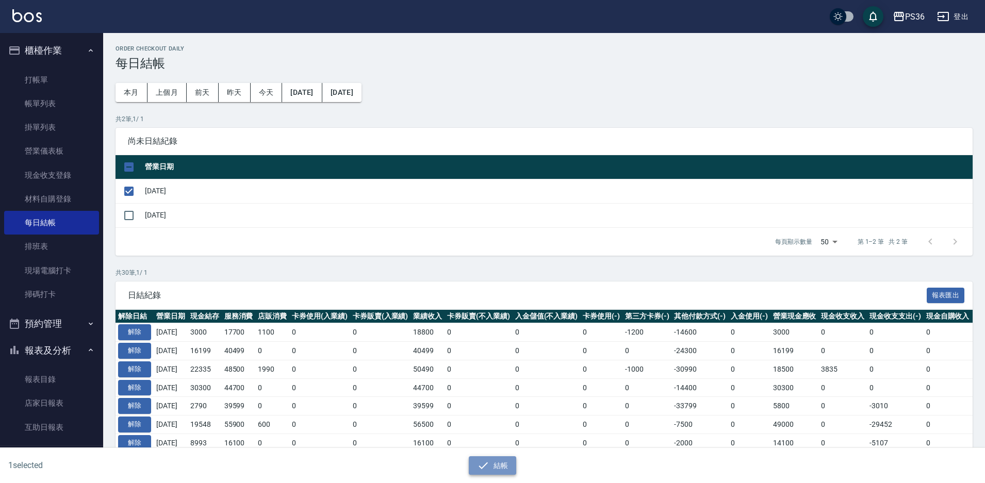
click at [486, 465] on icon "button" at bounding box center [483, 465] width 12 height 12
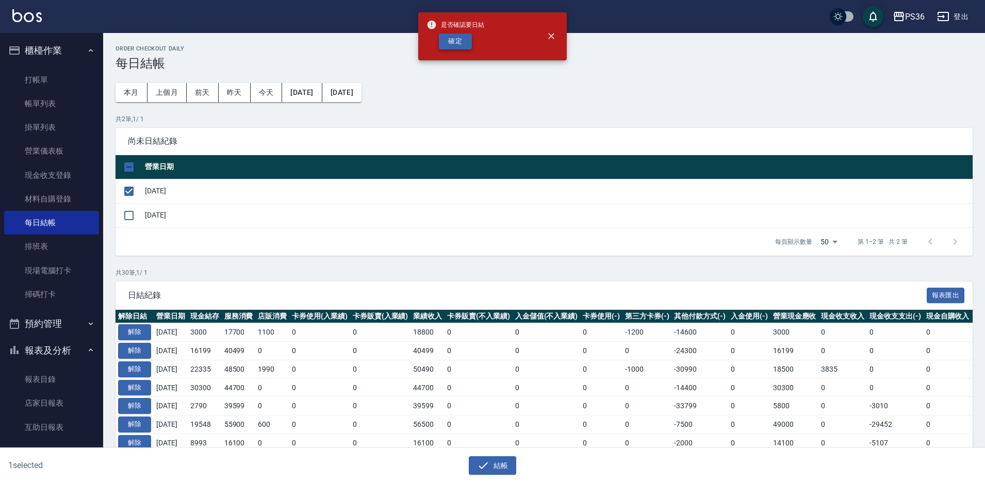
click at [465, 42] on button "確定" at bounding box center [455, 42] width 33 height 16
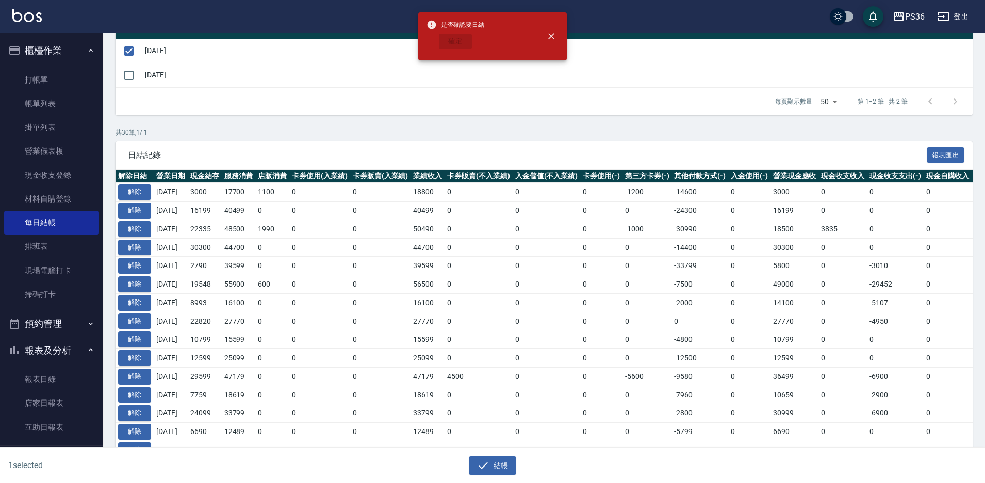
scroll to position [155, 0]
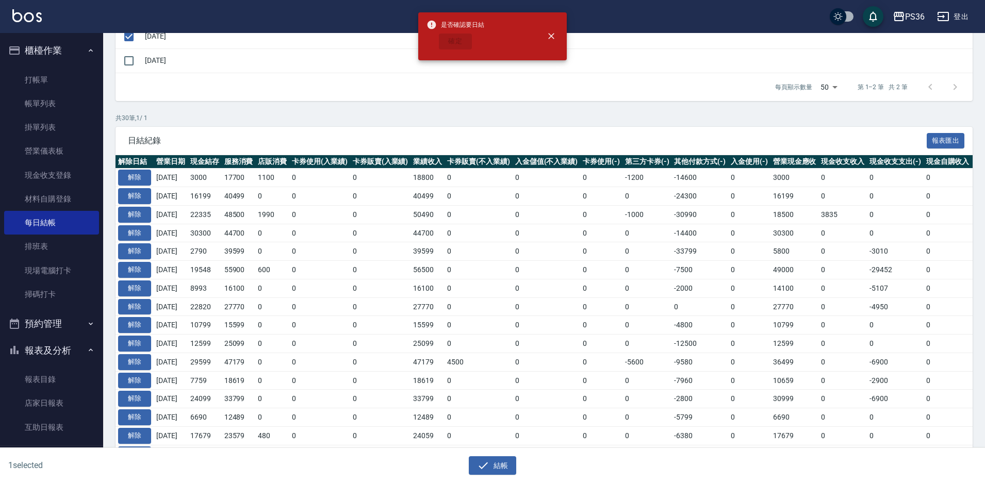
checkbox input "false"
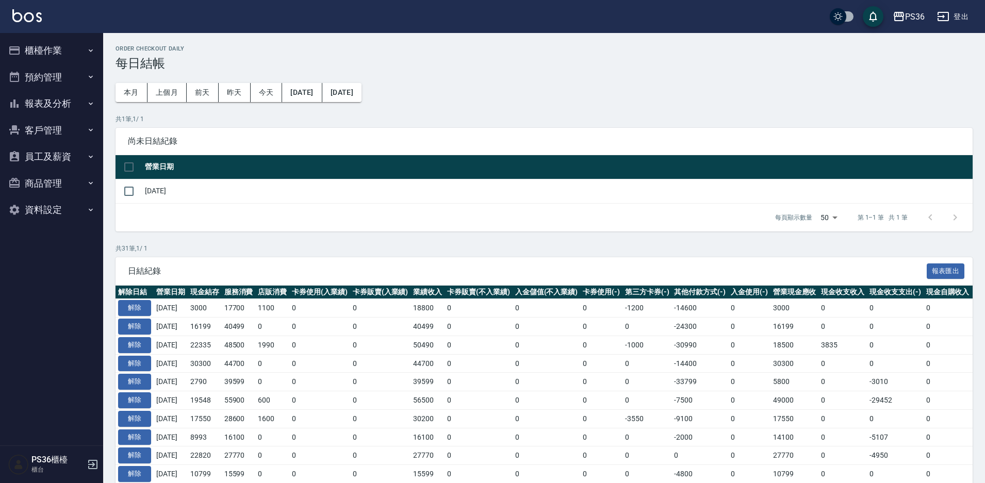
scroll to position [155, 0]
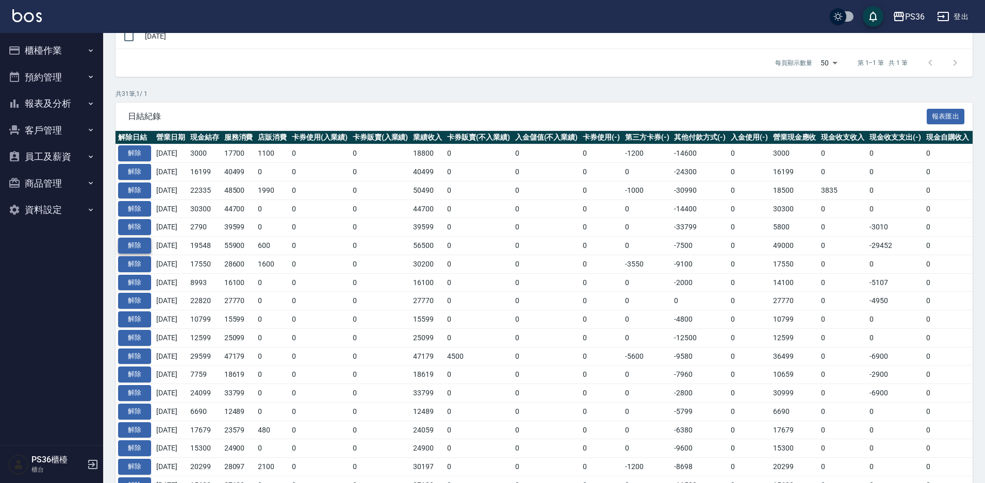
click at [142, 243] on button "解除" at bounding box center [134, 246] width 33 height 16
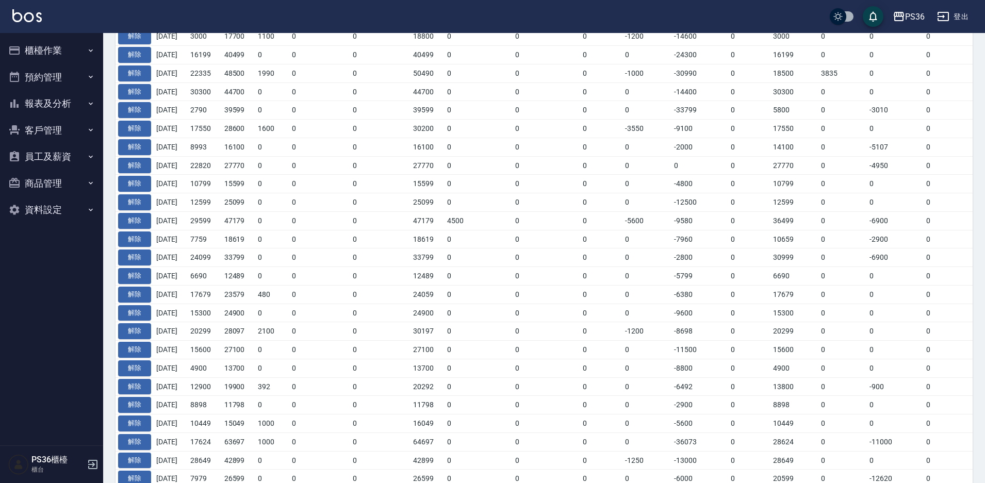
scroll to position [155, 0]
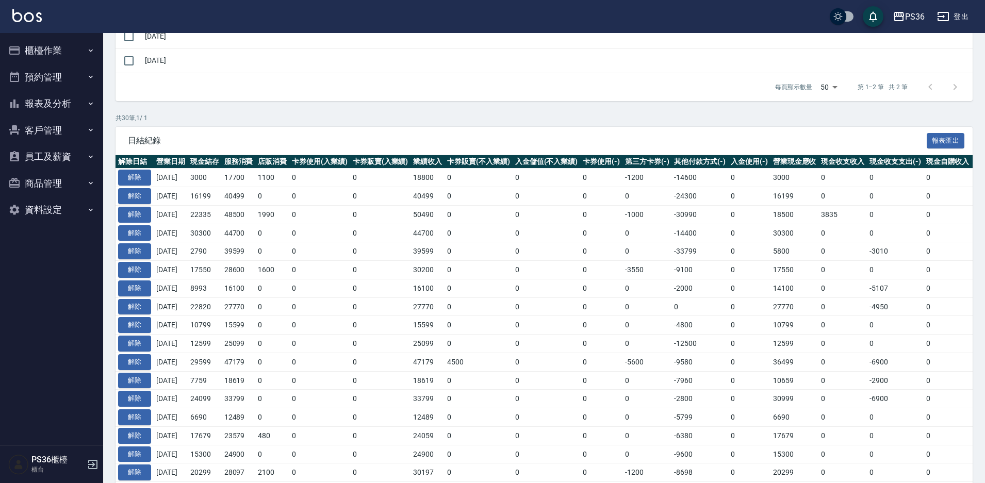
click at [51, 79] on button "預約管理" at bounding box center [51, 77] width 95 height 27
click at [89, 58] on button "櫃檯作業" at bounding box center [51, 50] width 95 height 27
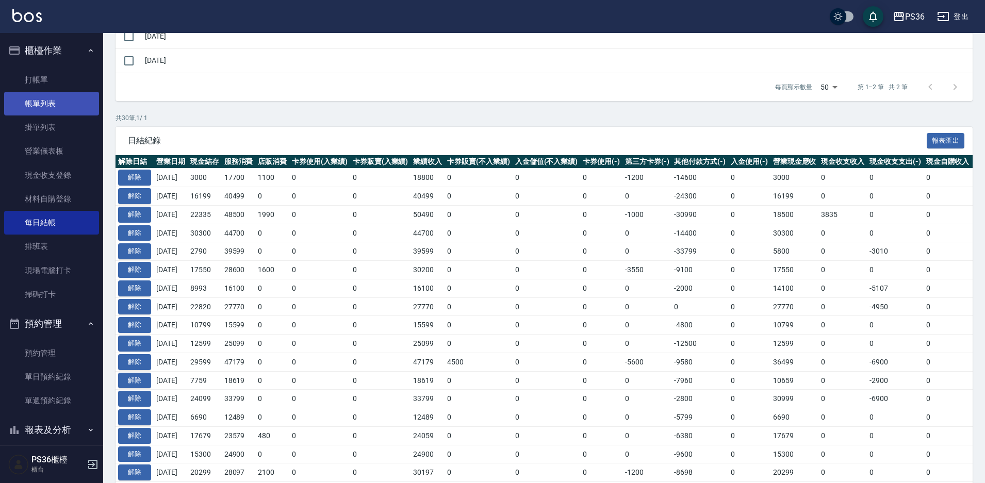
click at [75, 98] on link "帳單列表" at bounding box center [51, 104] width 95 height 24
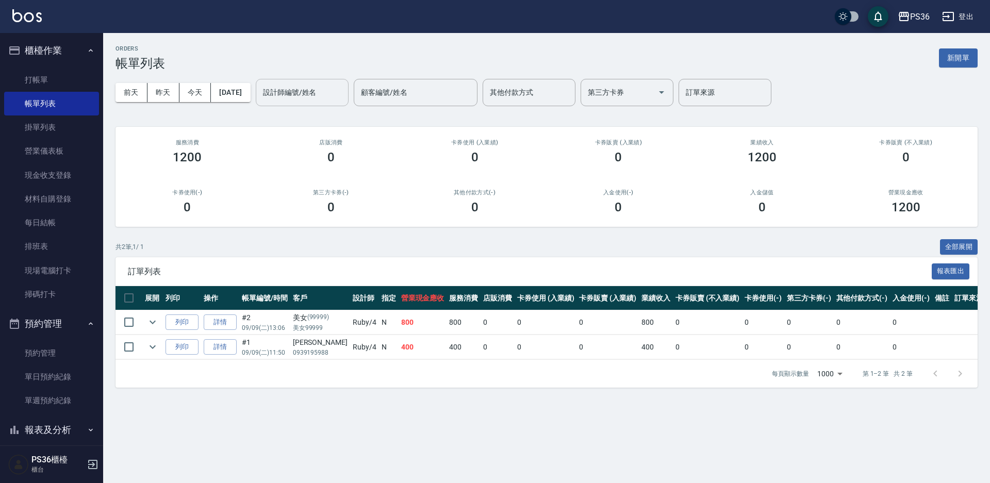
drag, startPoint x: 307, startPoint y: 89, endPoint x: 307, endPoint y: 101, distance: 11.9
click at [307, 87] on div "設計師編號/姓名 設計師編號/姓名" at bounding box center [302, 92] width 93 height 27
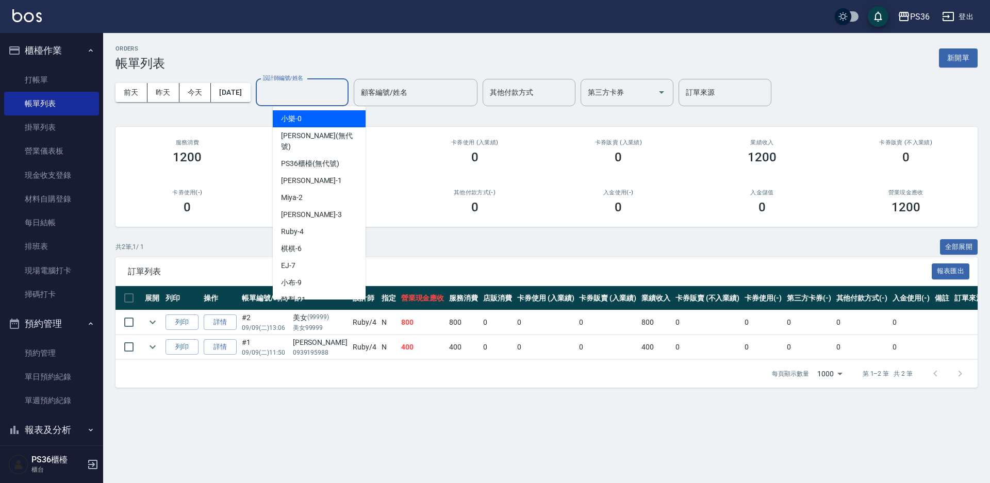
click at [320, 123] on div "小樂 -0" at bounding box center [319, 118] width 93 height 17
type input "小樂-0"
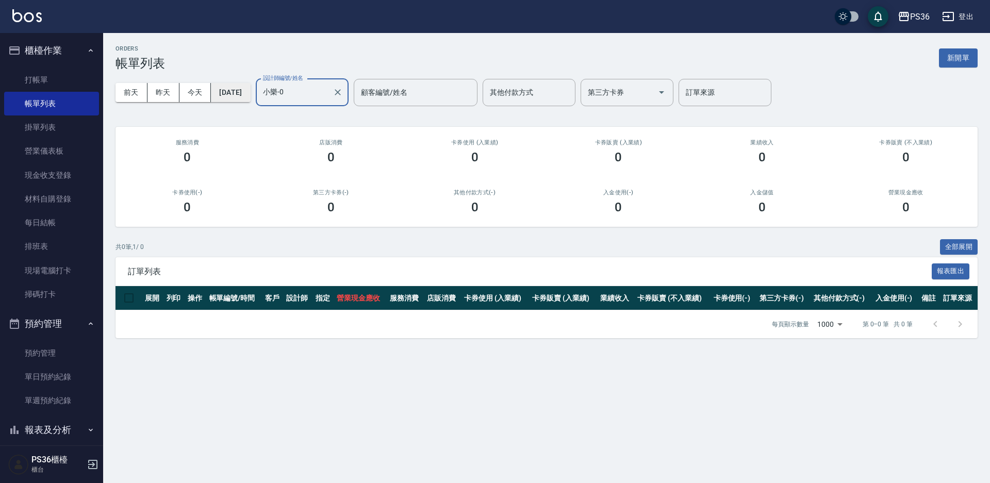
click at [249, 94] on button "[DATE]" at bounding box center [230, 92] width 39 height 19
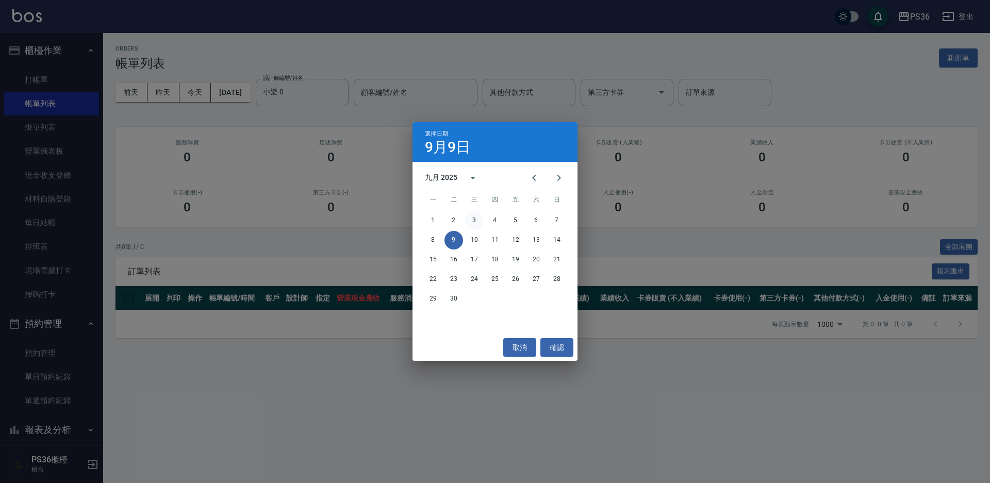
click at [468, 220] on button "3" at bounding box center [474, 220] width 19 height 19
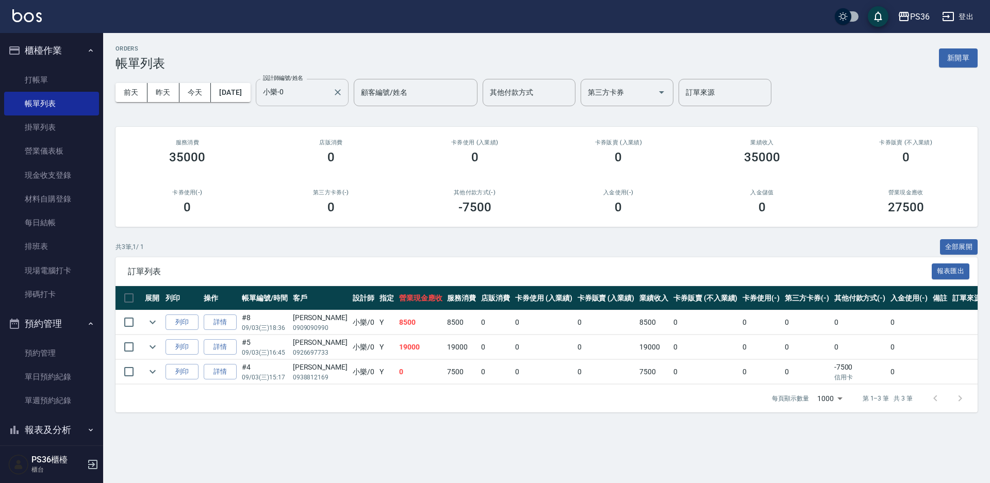
click at [344, 103] on div "小樂-0 設計師編號/姓名" at bounding box center [302, 92] width 93 height 27
click at [375, 114] on div "前天 昨天 今天 2025/09/03 設計師編號/姓名 小樂-0 設計師編號/姓名 顧客編號/姓名 顧客編號/姓名 其他付款方式 其他付款方式 第三方卡券 …" at bounding box center [546, 93] width 862 height 44
click at [234, 324] on link "詳情" at bounding box center [220, 322] width 33 height 16
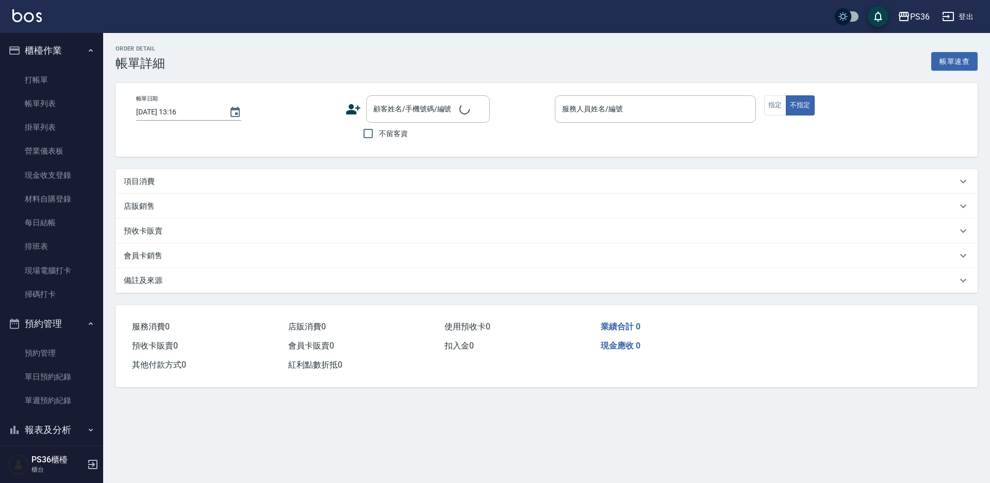
type input "2025/09/03 18:36"
type input "小樂-0"
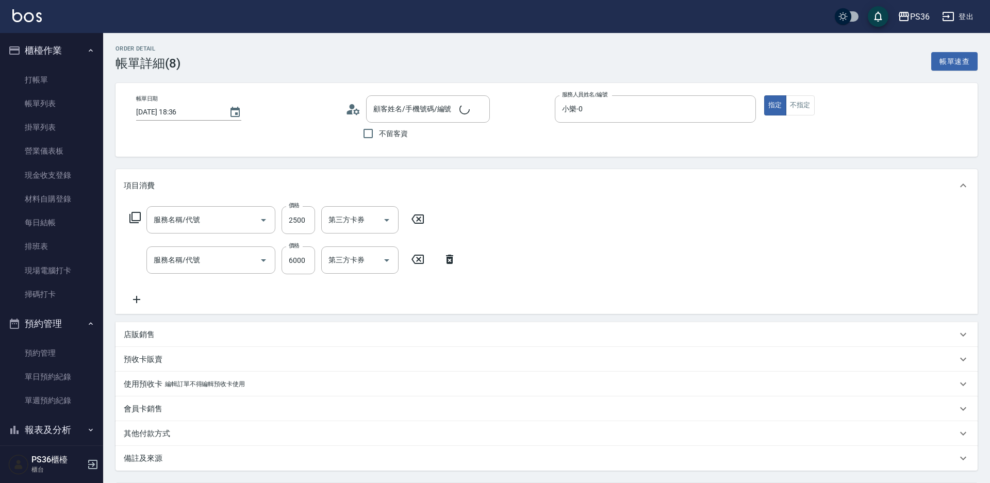
type input "黃真妮/0909090990/"
type input "拆接髮(402)"
type input "極致珍珠18吋(0126)"
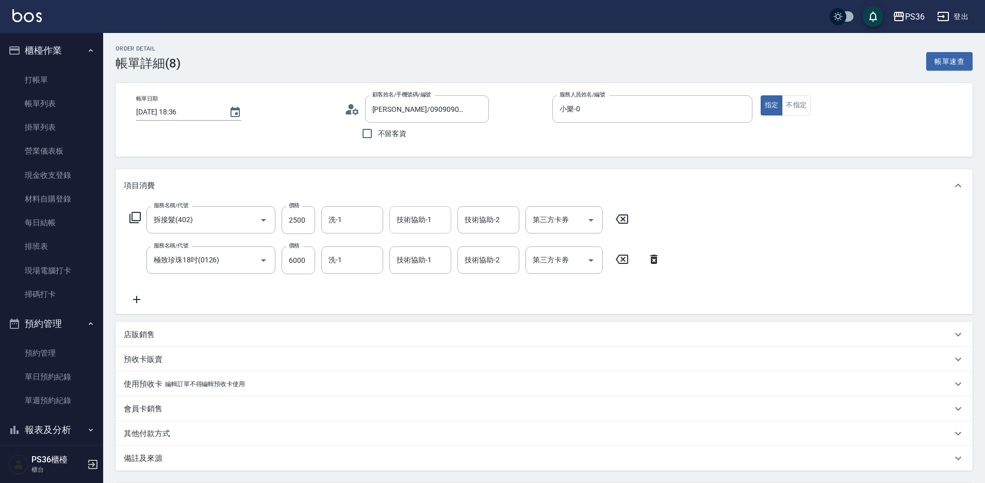
click at [413, 218] on div "技術協助-1 技術協助-1" at bounding box center [420, 219] width 62 height 27
click at [424, 242] on div "酪梨 -21" at bounding box center [420, 246] width 62 height 17
type input "酪梨-21"
click at [426, 264] on div "技術協助-1 2 技術協助-1" at bounding box center [420, 259] width 62 height 27
click at [423, 285] on div "酪梨 -21" at bounding box center [420, 286] width 62 height 17
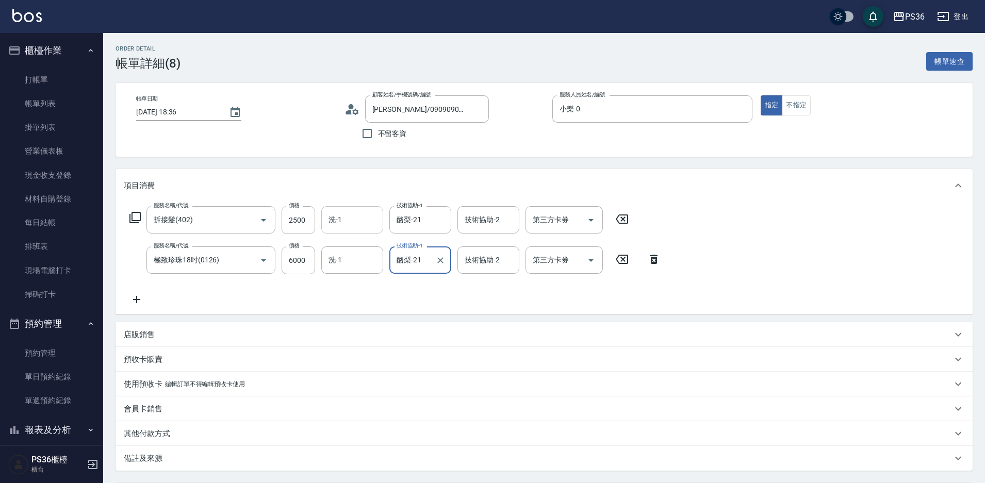
type input "酪梨-21"
click at [352, 217] on input "洗-1" at bounding box center [352, 220] width 53 height 18
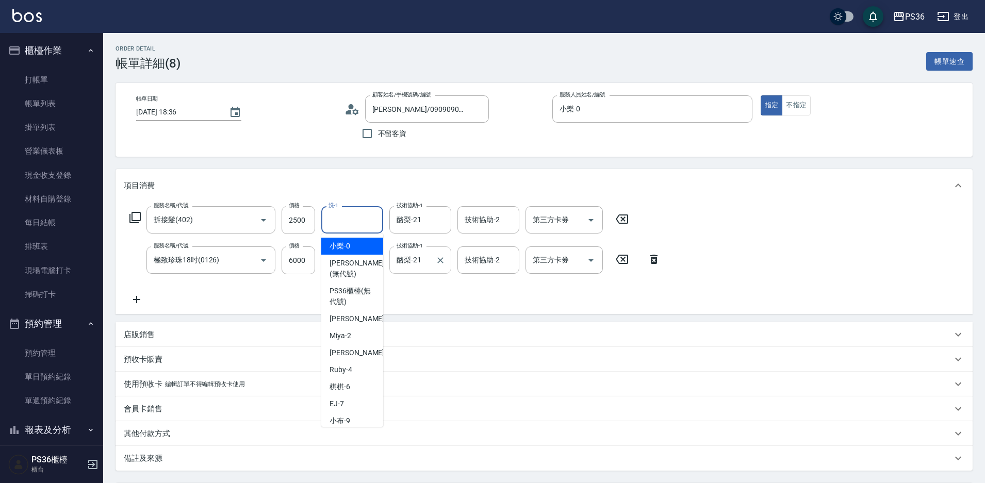
click at [445, 259] on button "Clear" at bounding box center [440, 260] width 14 height 14
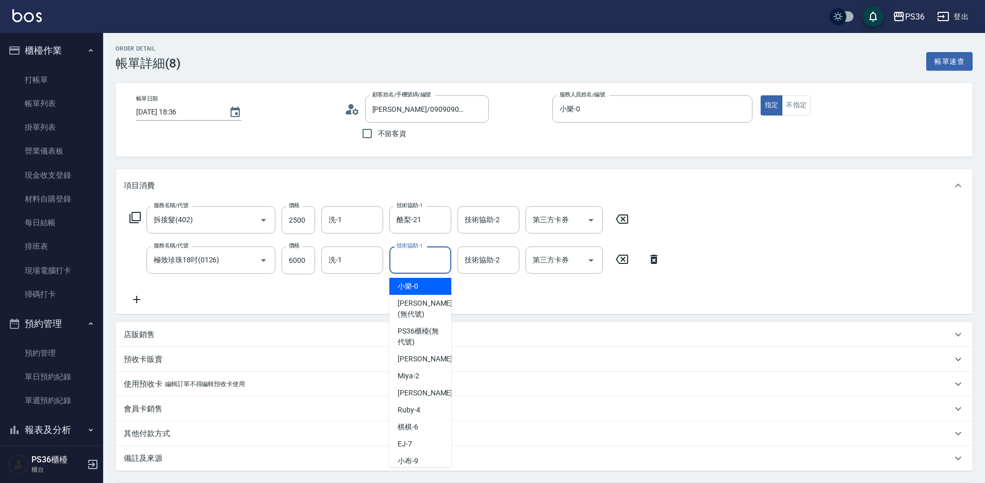
drag, startPoint x: 440, startPoint y: 258, endPoint x: 427, endPoint y: 259, distance: 12.9
click at [440, 258] on input "技術協助-1" at bounding box center [420, 260] width 53 height 18
click at [486, 272] on div "技術協助-2" at bounding box center [488, 259] width 62 height 27
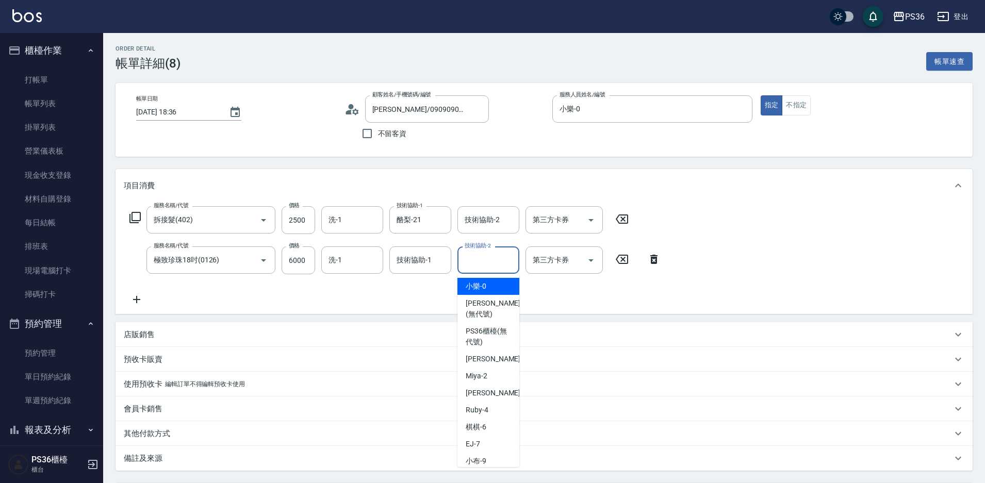
click at [410, 287] on div "服務名稱/代號 拆接髮(402) 服務名稱/代號 價格 2500 價格 洗-1 洗-1 技術協助-1 酪梨-21 技術協助-1 技術協助-2 技術協助-2 第…" at bounding box center [395, 255] width 543 height 99
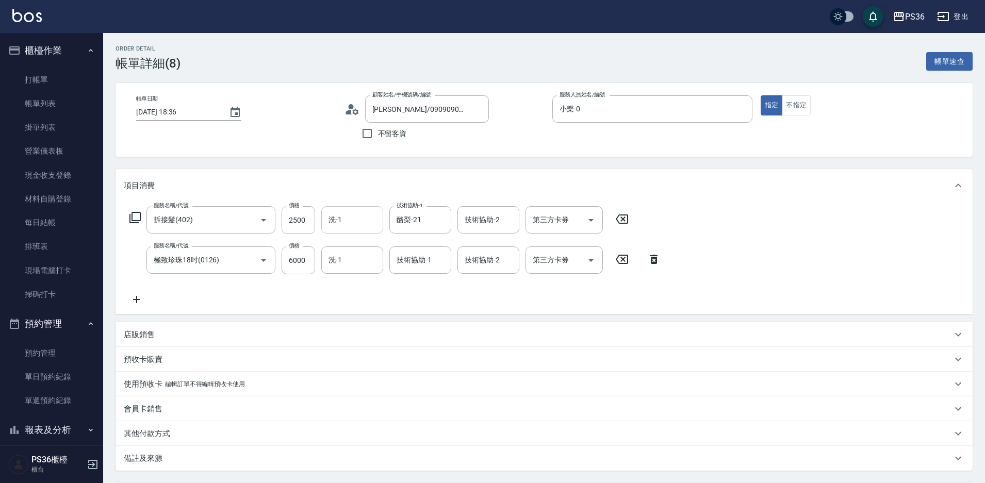
click at [358, 212] on input "洗-1" at bounding box center [352, 220] width 53 height 18
click at [345, 246] on span "酪梨 -21" at bounding box center [341, 246] width 25 height 11
type input "酪梨-21"
click at [721, 219] on div "服務名稱/代號 拆接髮(402) 服務名稱/代號 價格 2500 價格 洗-1 酪梨-21 洗-1 技術協助-1 酪梨-21 技術協助-1 技術協助-2 技術…" at bounding box center [543, 258] width 857 height 112
click at [391, 177] on div "項目消費" at bounding box center [543, 185] width 857 height 33
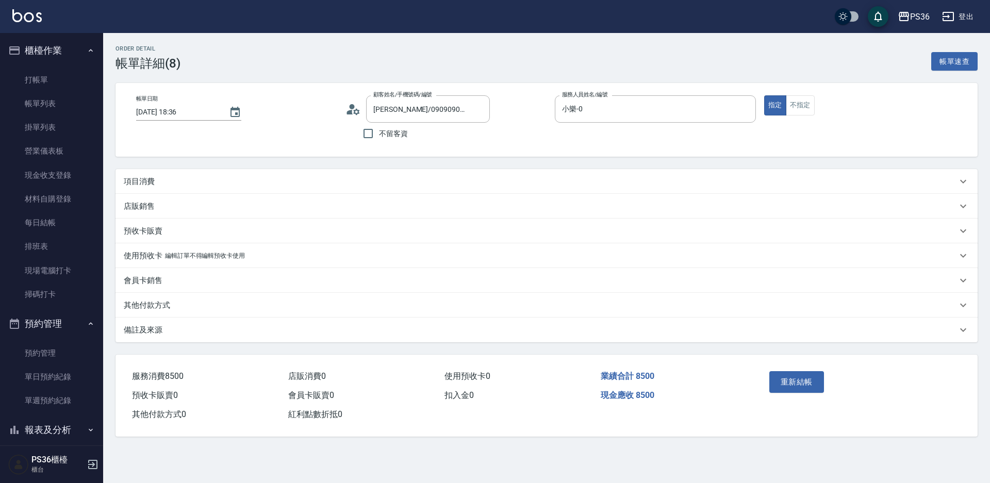
click at [365, 189] on div "項目消費" at bounding box center [546, 181] width 862 height 25
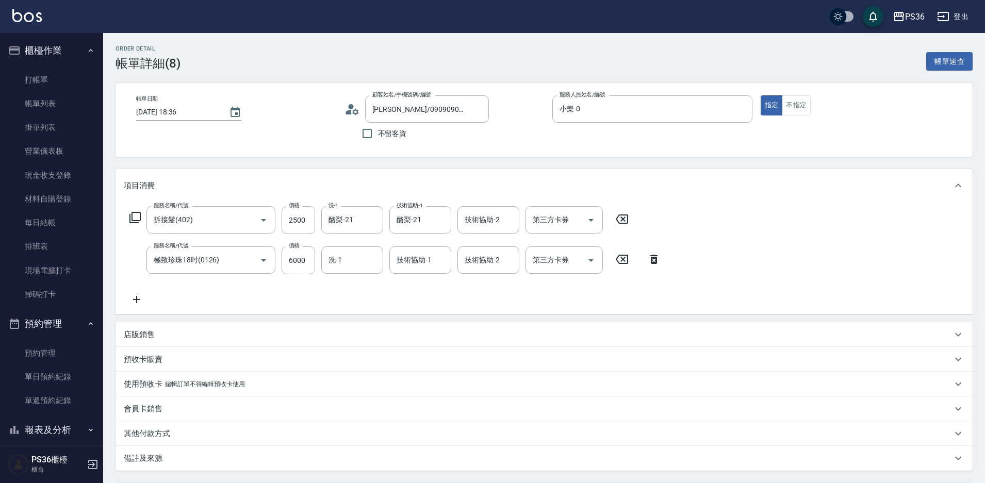
click at [489, 222] on div "技術協助-2 技術協助-2" at bounding box center [488, 219] width 62 height 27
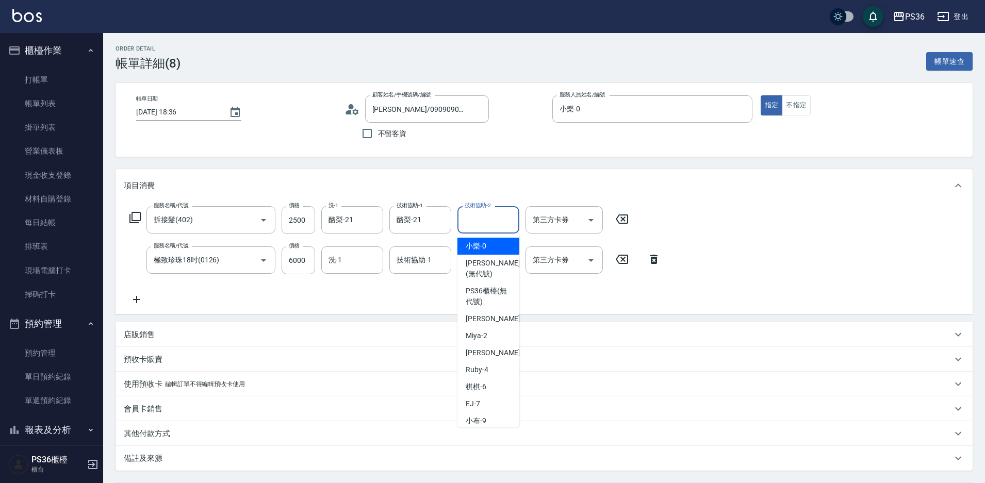
click at [499, 172] on div "項目消費" at bounding box center [543, 185] width 857 height 33
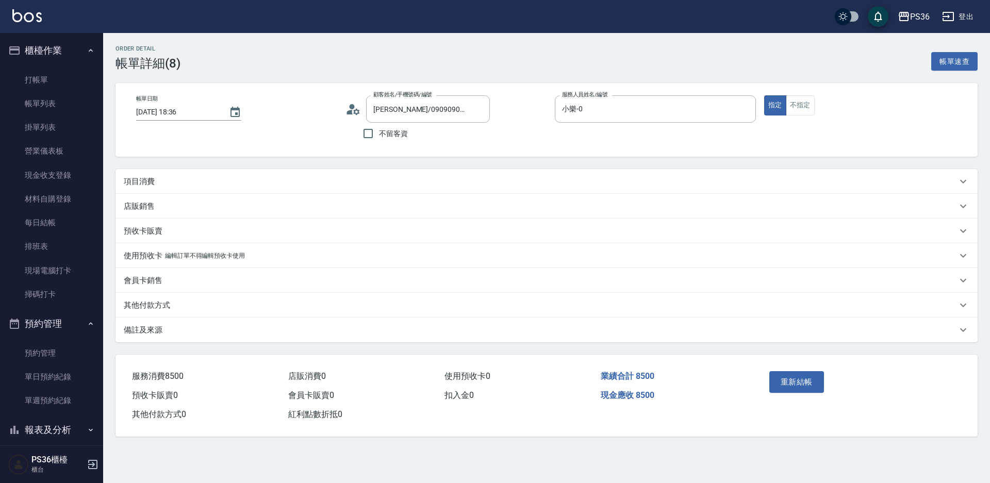
click at [187, 186] on div "項目消費" at bounding box center [540, 181] width 833 height 11
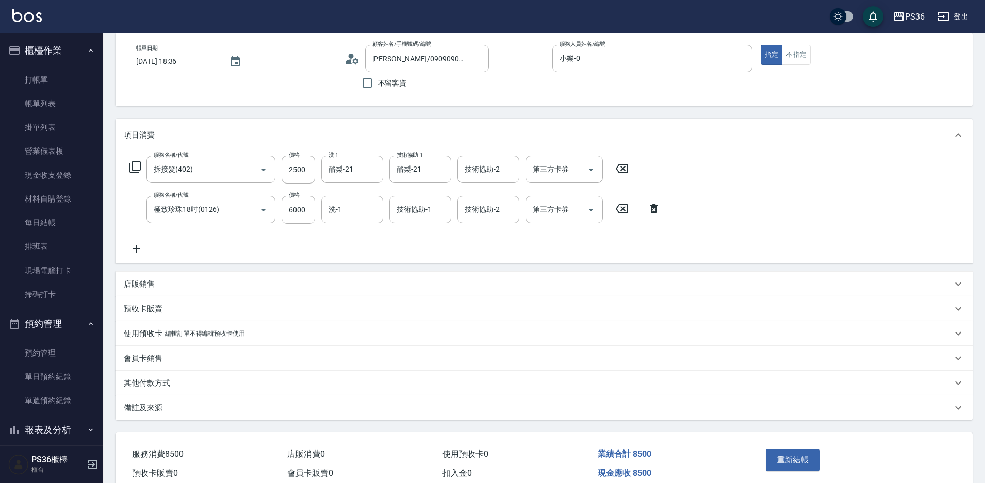
scroll to position [99, 0]
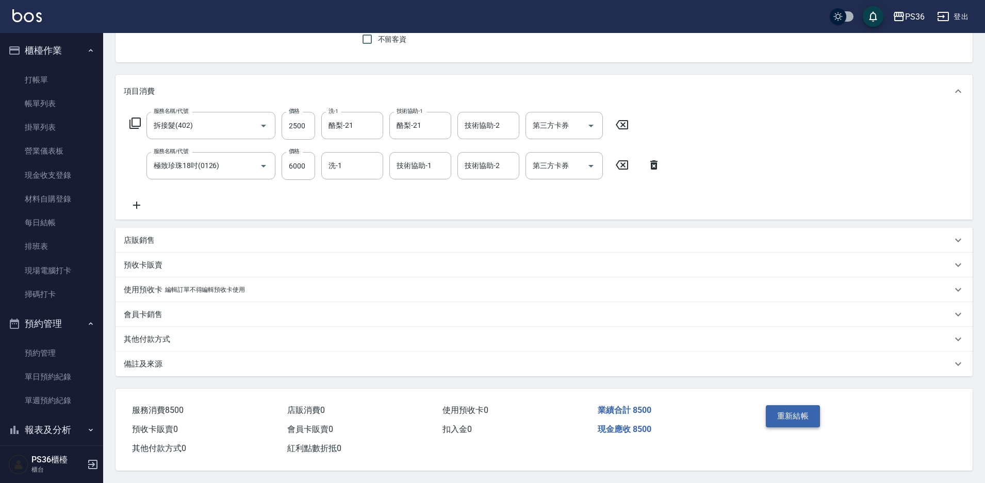
click at [792, 412] on button "重新結帳" at bounding box center [792, 416] width 55 height 22
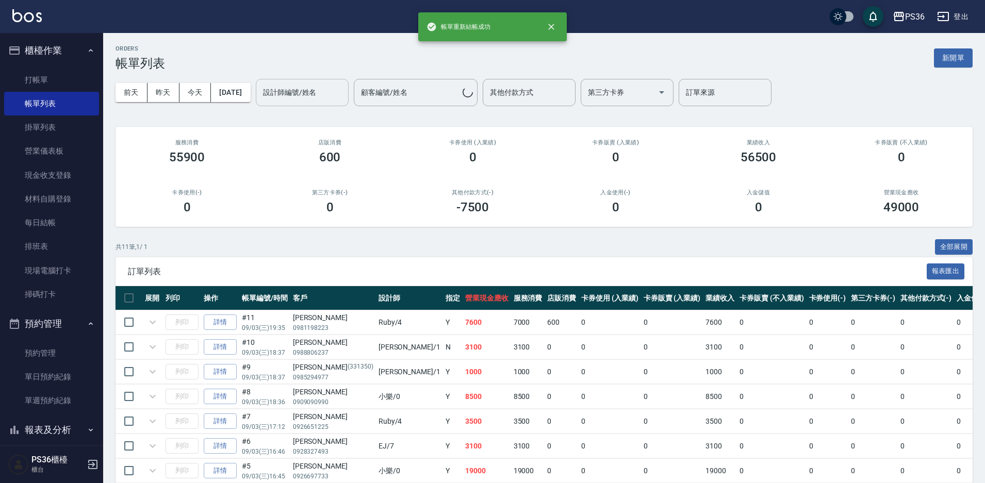
click at [320, 86] on input "設計師編號/姓名" at bounding box center [302, 93] width 84 height 18
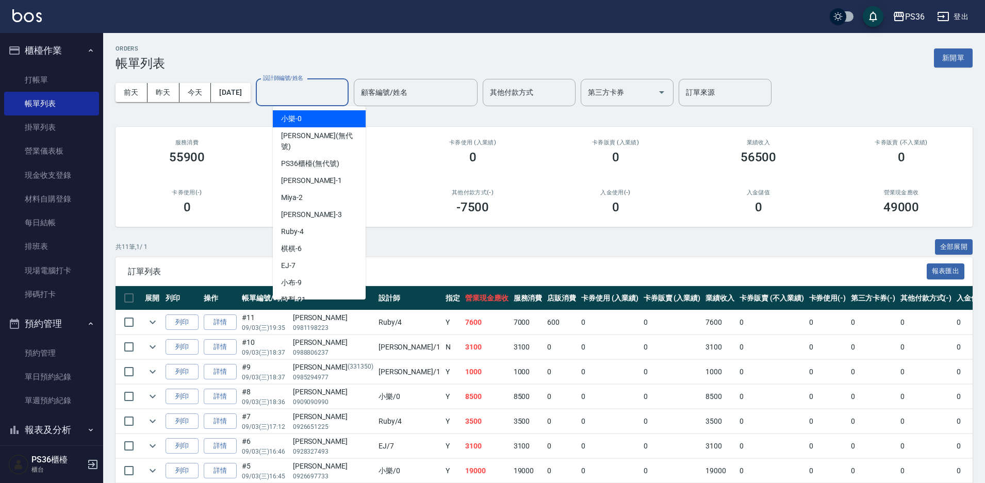
click at [308, 119] on div "小樂 -0" at bounding box center [319, 118] width 93 height 17
type input "小樂-0"
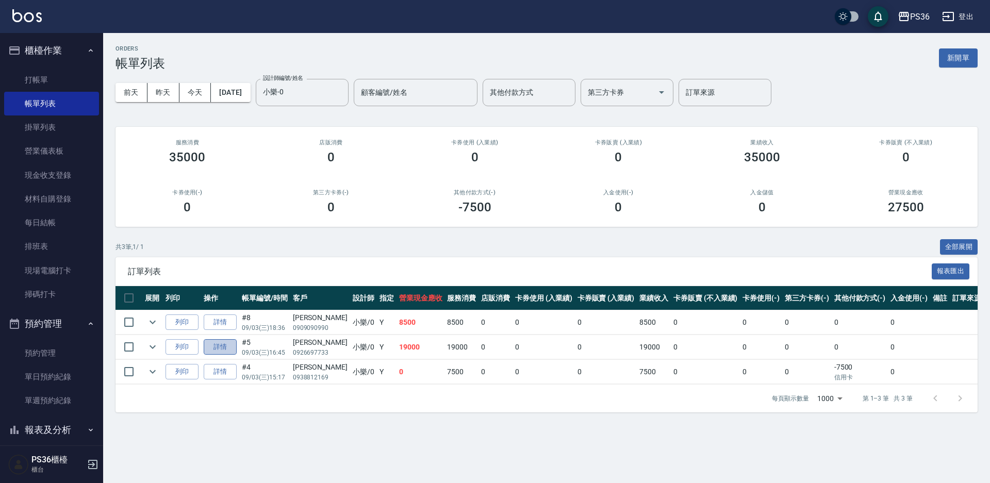
click at [225, 345] on link "詳情" at bounding box center [220, 347] width 33 height 16
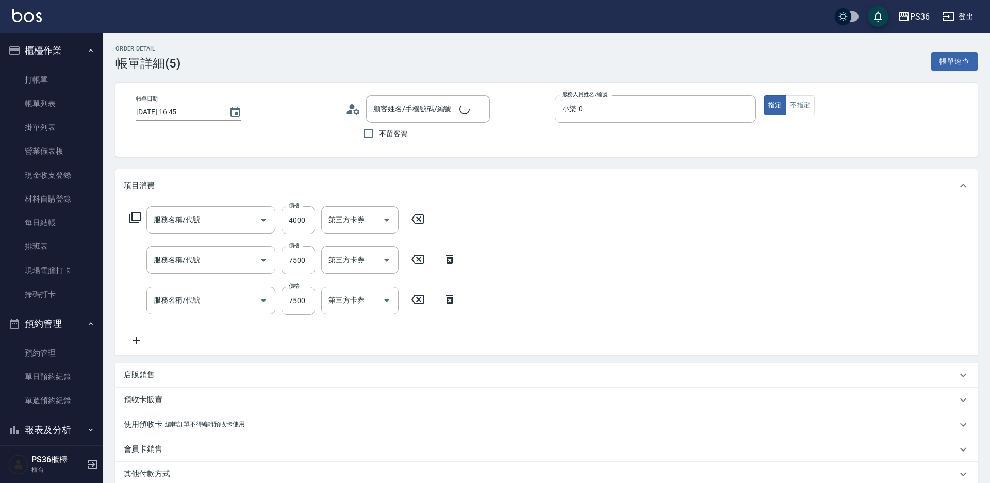
type input "2025/09/03 16:45"
type input "小樂-0"
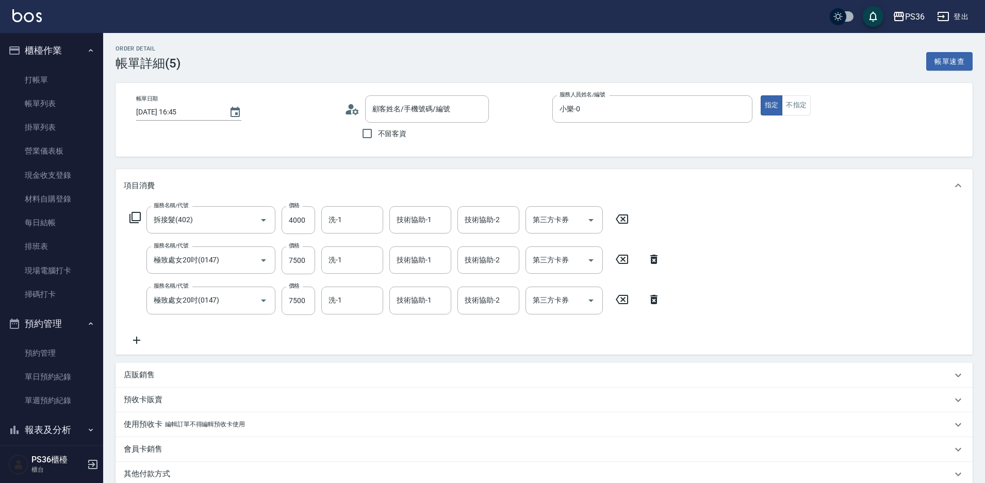
type input "拆接髮(402)"
type input "極致處女20吋(0147)"
type input "簡子瓊/0926697733/"
click at [333, 219] on div "洗-1 洗-1" at bounding box center [352, 219] width 62 height 27
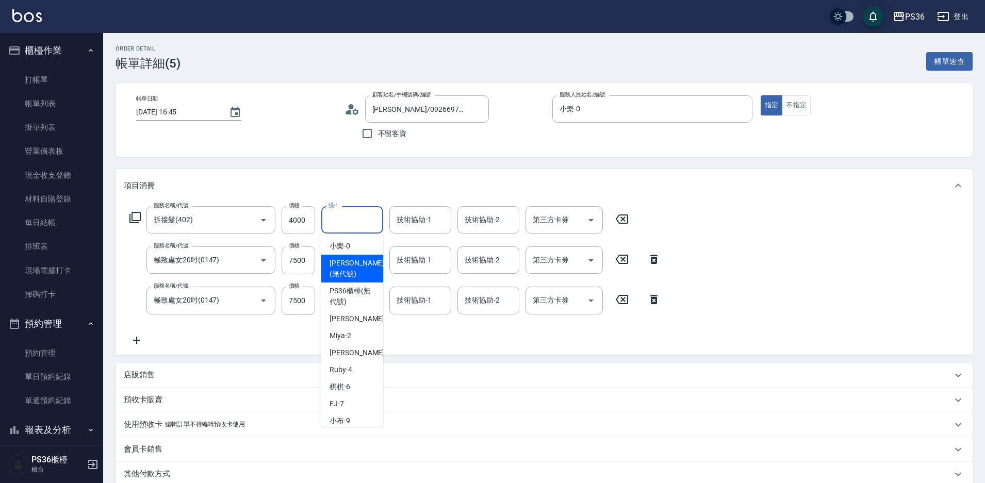
click at [201, 341] on div "服務名稱/代號 拆接髮(402) 服務名稱/代號 價格 4000 價格 洗-1 洗-1 技術協助-1 技術協助-1 技術協助-2 技術協助-2 第三方卡券 第…" at bounding box center [395, 276] width 543 height 140
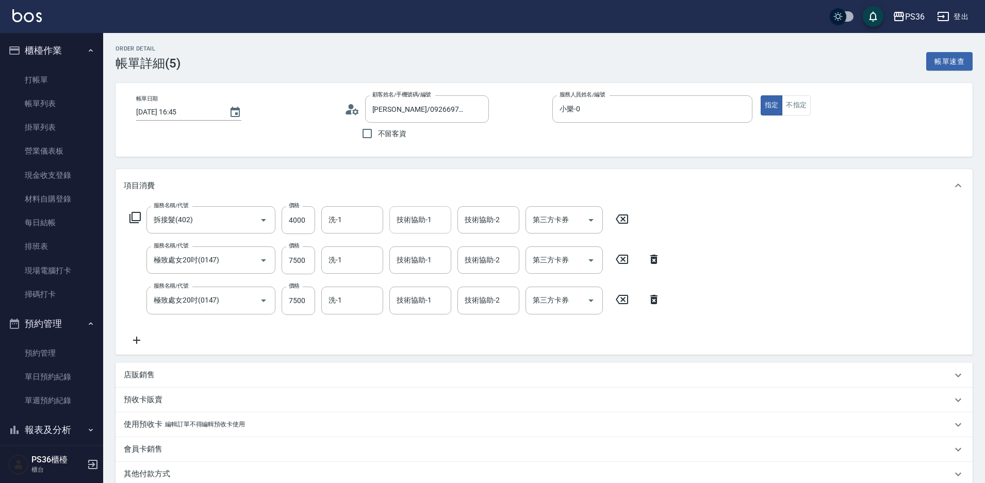
click at [440, 220] on input "技術協助-1" at bounding box center [420, 220] width 53 height 18
click at [417, 239] on div "酪梨 -21" at bounding box center [420, 246] width 62 height 17
type input "酪梨-21"
click at [351, 223] on input "洗-1" at bounding box center [352, 220] width 53 height 18
click at [351, 244] on span "酪梨 -21" at bounding box center [341, 246] width 25 height 11
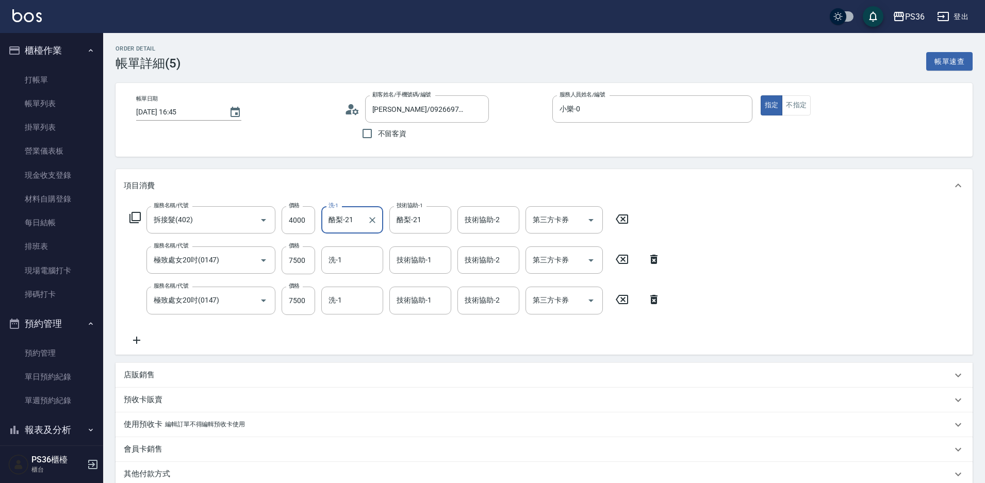
scroll to position [140, 0]
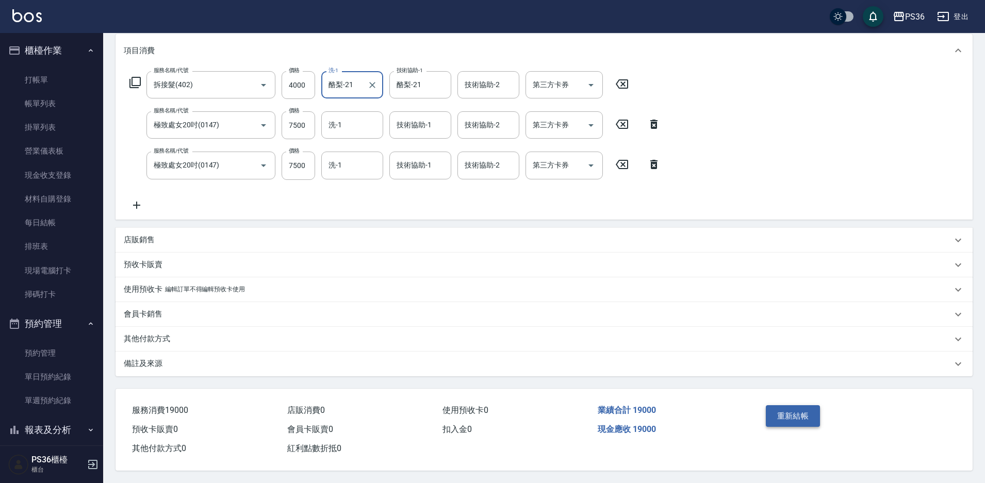
type input "酪梨-21"
click at [797, 407] on button "重新結帳" at bounding box center [792, 416] width 55 height 22
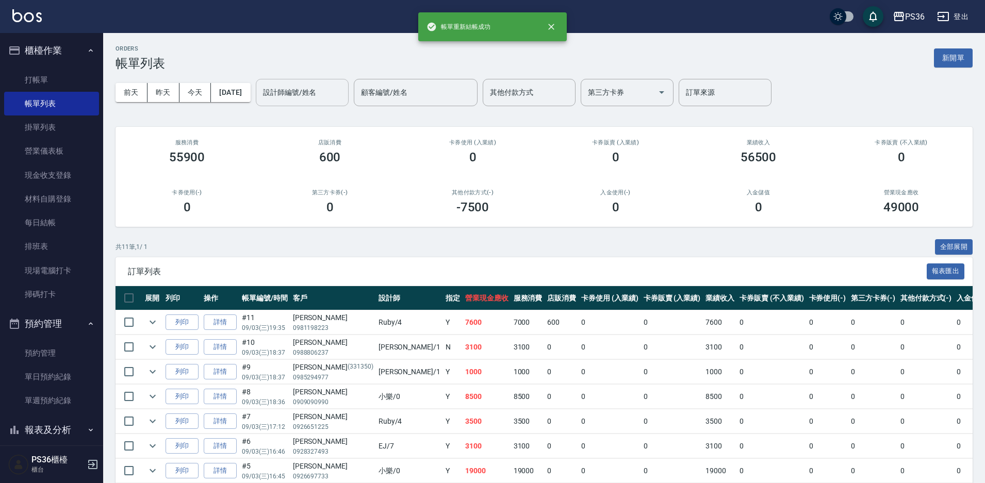
click at [320, 81] on div "設計師編號/姓名" at bounding box center [302, 92] width 93 height 27
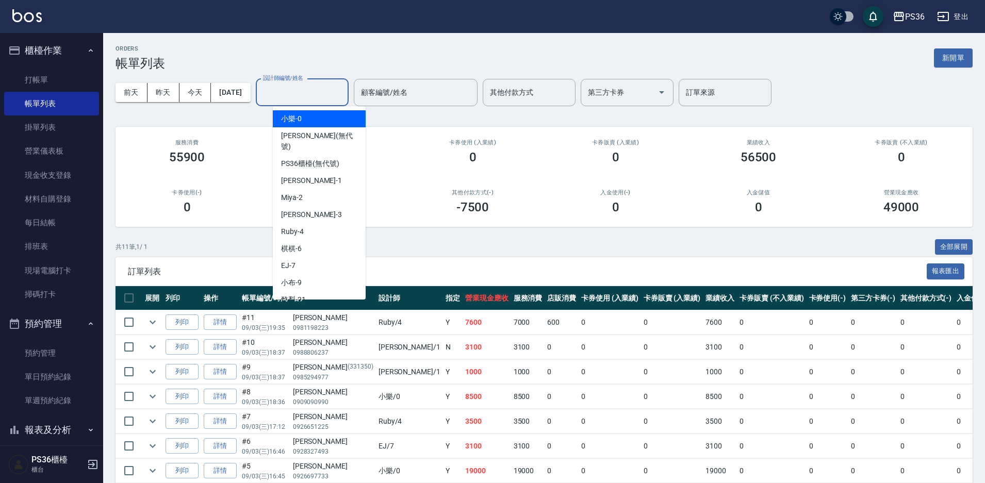
click at [324, 116] on div "小樂 -0" at bounding box center [319, 118] width 93 height 17
type input "小樂-0"
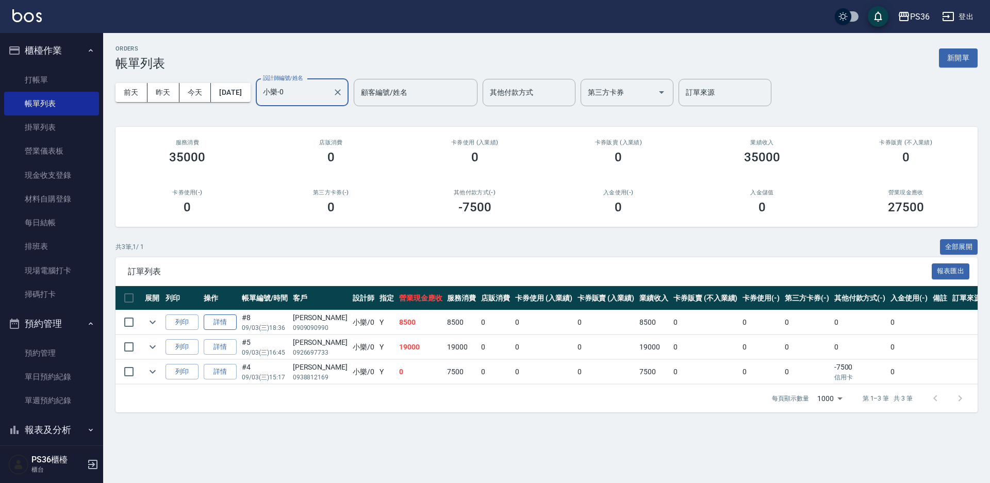
click at [221, 317] on link "詳情" at bounding box center [220, 322] width 33 height 16
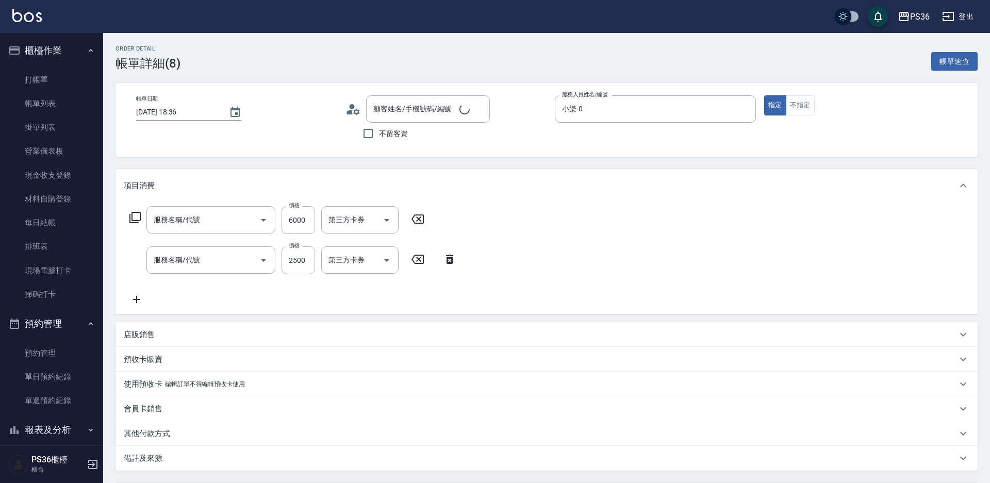
type input "2025/09/03 18:36"
type input "小樂-0"
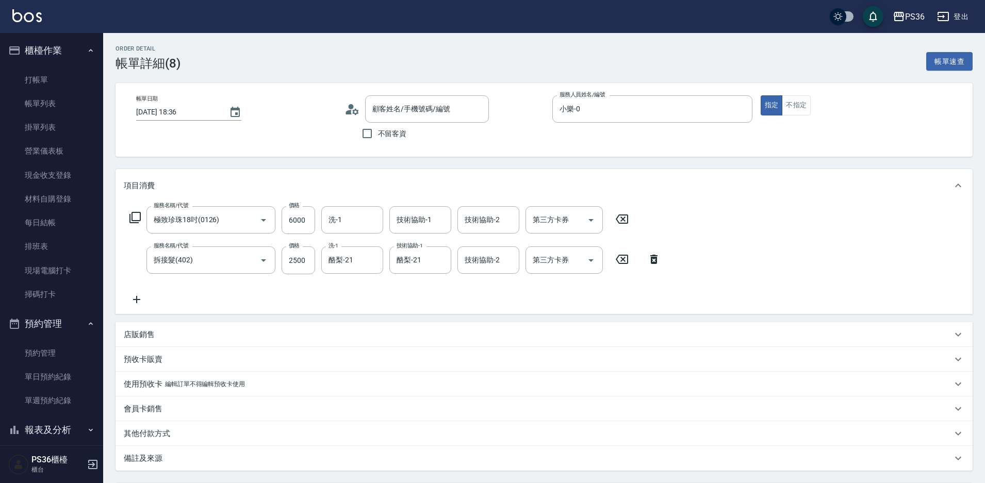
type input "極致珍珠18吋(0126)"
type input "拆接髮(402)"
type input "黃真妮/0909090990/"
click at [414, 254] on input "酪梨-21" at bounding box center [412, 260] width 37 height 18
type input "酪梨-21"
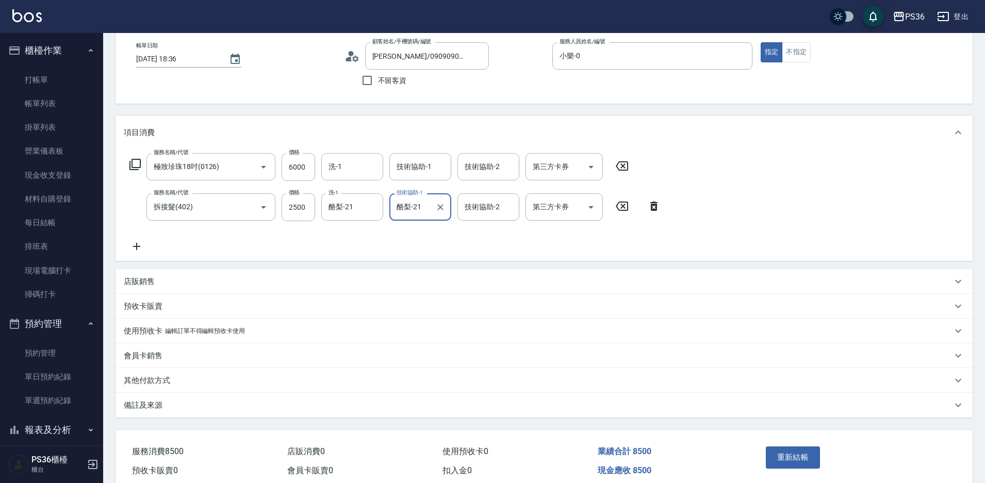
scroll to position [99, 0]
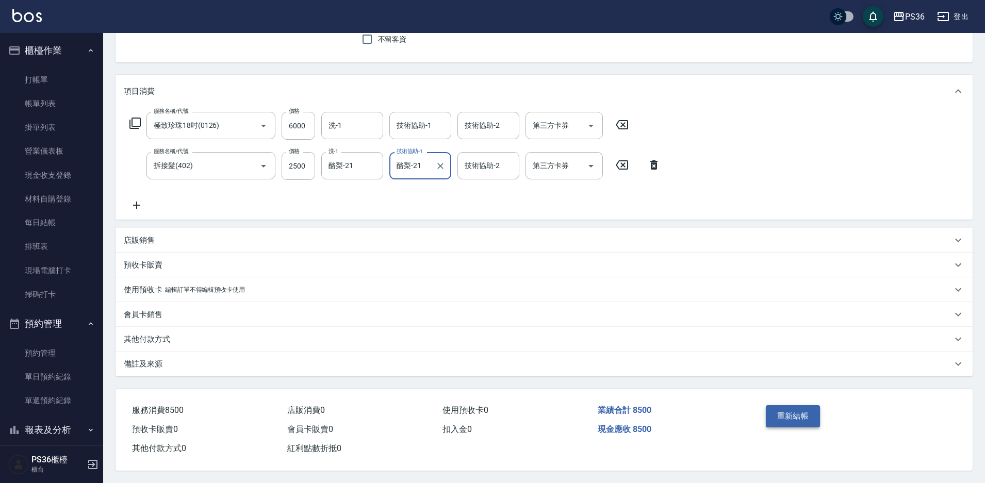
click at [797, 409] on button "重新結帳" at bounding box center [792, 416] width 55 height 22
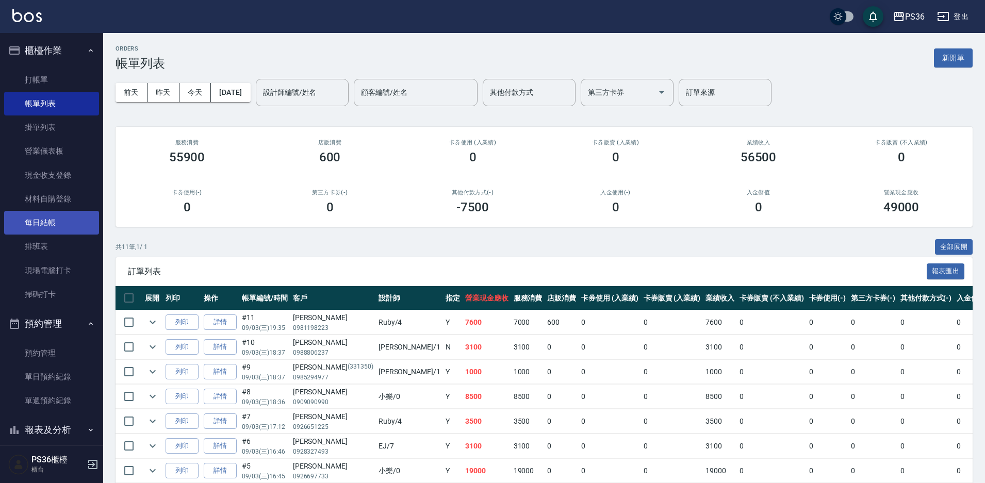
click at [44, 230] on link "每日結帳" at bounding box center [51, 223] width 95 height 24
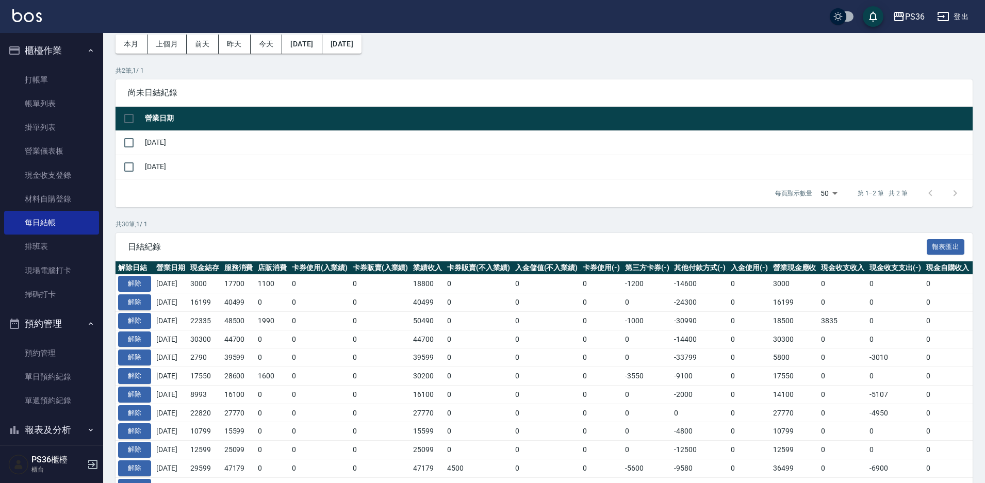
scroll to position [103, 0]
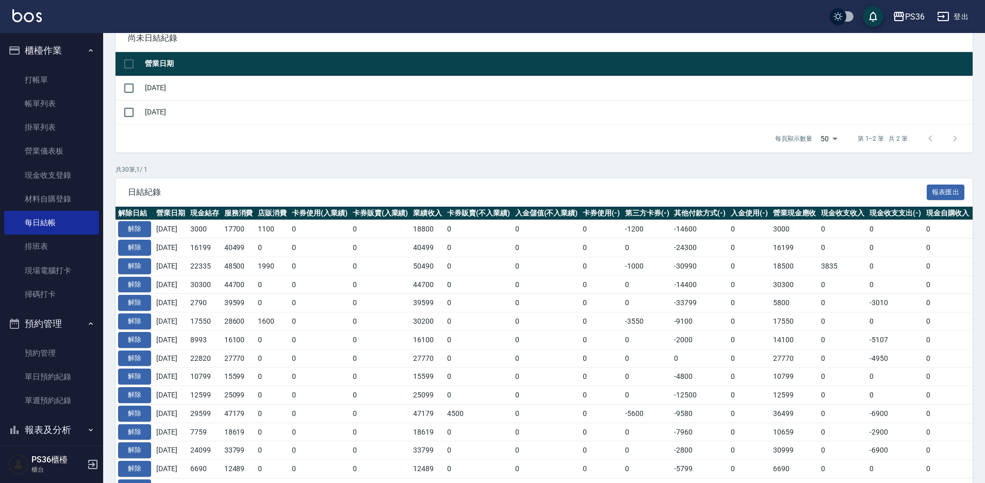
drag, startPoint x: 130, startPoint y: 86, endPoint x: 140, endPoint y: 92, distance: 11.6
click at [131, 86] on input "checkbox" at bounding box center [129, 88] width 22 height 22
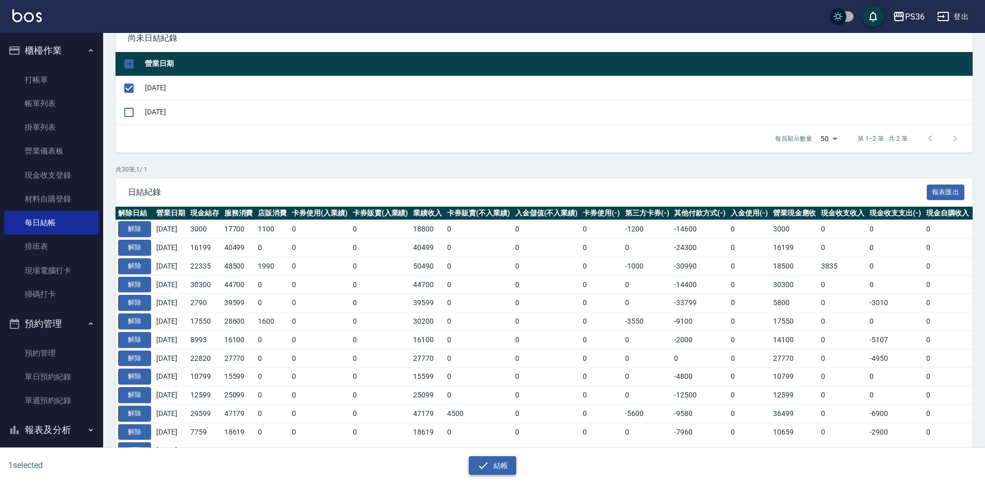
click at [482, 459] on icon "button" at bounding box center [483, 465] width 12 height 12
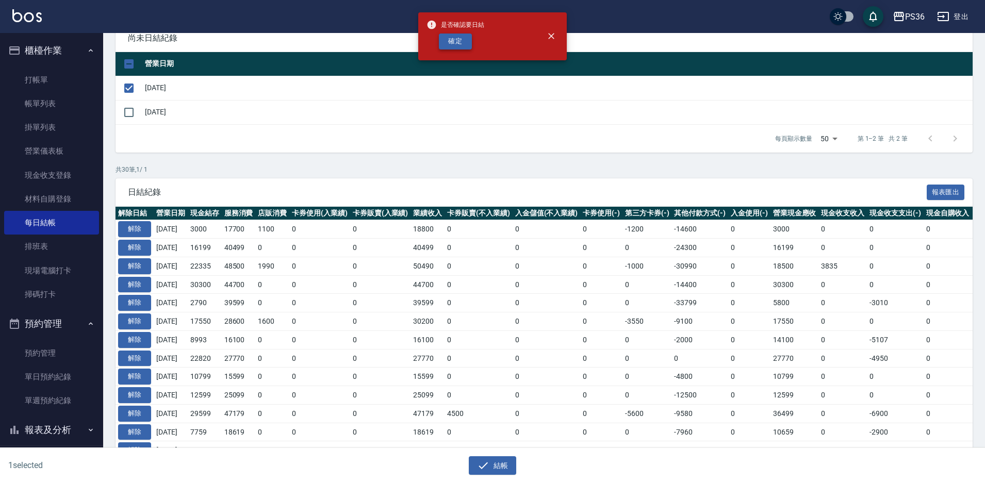
click at [459, 48] on button "確定" at bounding box center [455, 42] width 33 height 16
checkbox input "false"
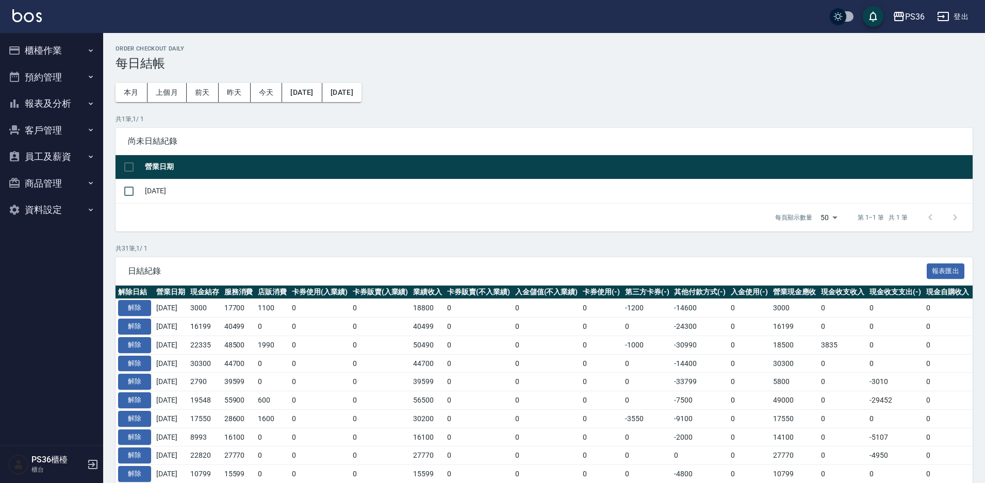
scroll to position [103, 0]
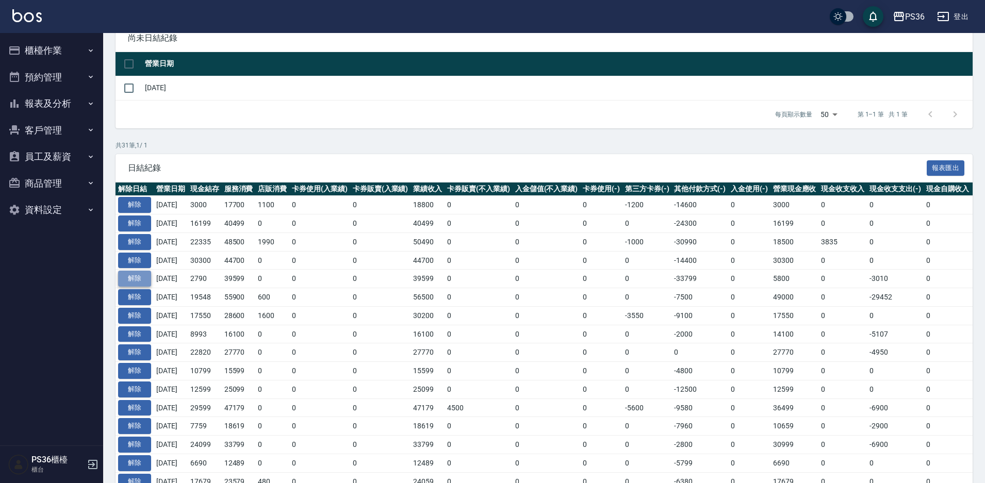
click at [145, 274] on button "解除" at bounding box center [134, 279] width 33 height 16
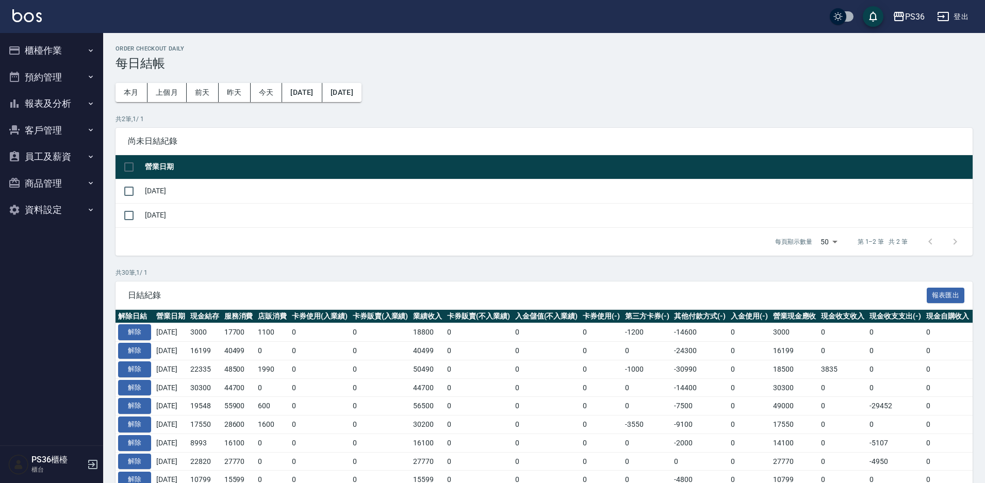
click at [74, 45] on button "櫃檯作業" at bounding box center [51, 50] width 95 height 27
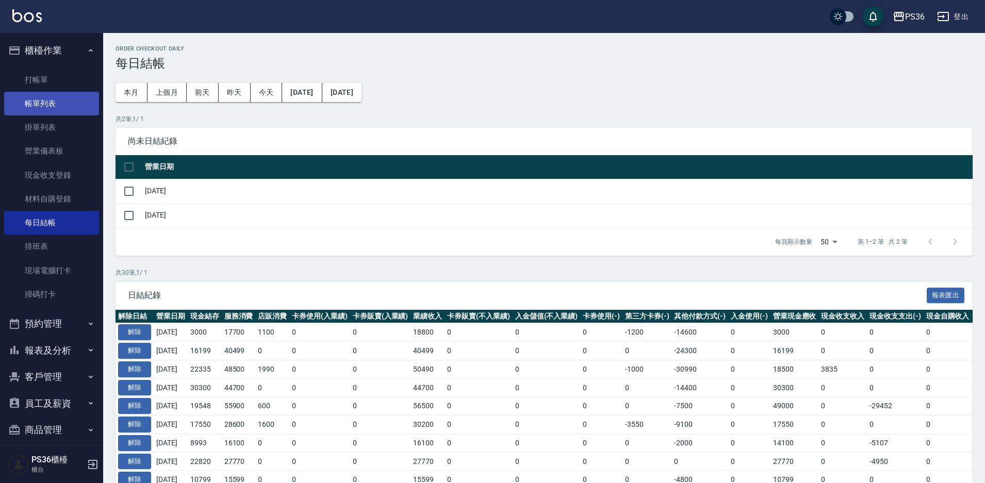
click at [58, 100] on link "帳單列表" at bounding box center [51, 104] width 95 height 24
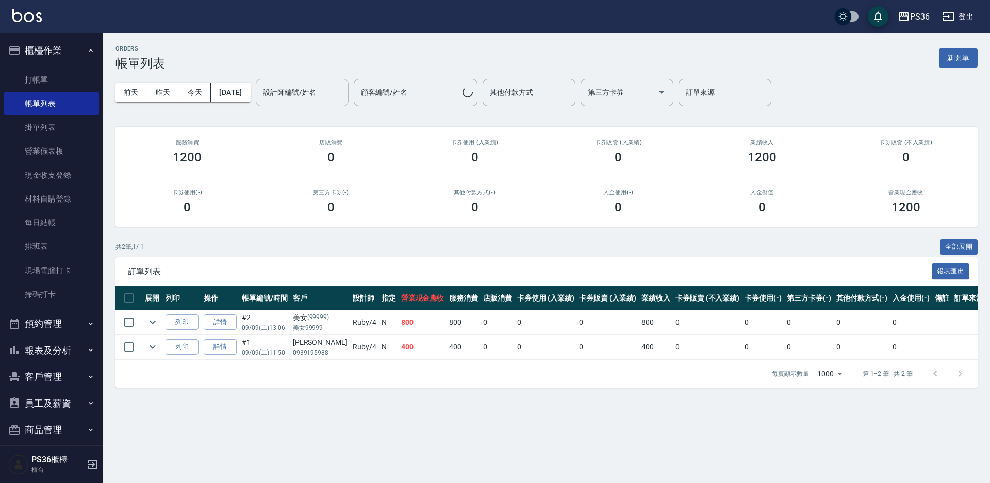
click at [291, 95] on div "設計師編號/姓名 設計師編號/姓名" at bounding box center [302, 92] width 93 height 27
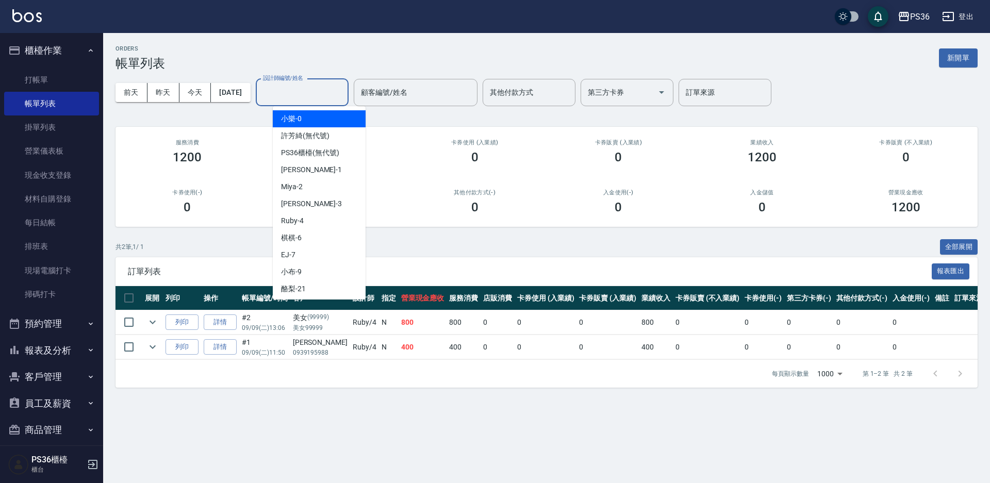
click at [299, 121] on span "小樂 -0" at bounding box center [291, 118] width 21 height 11
type input "小樂-0"
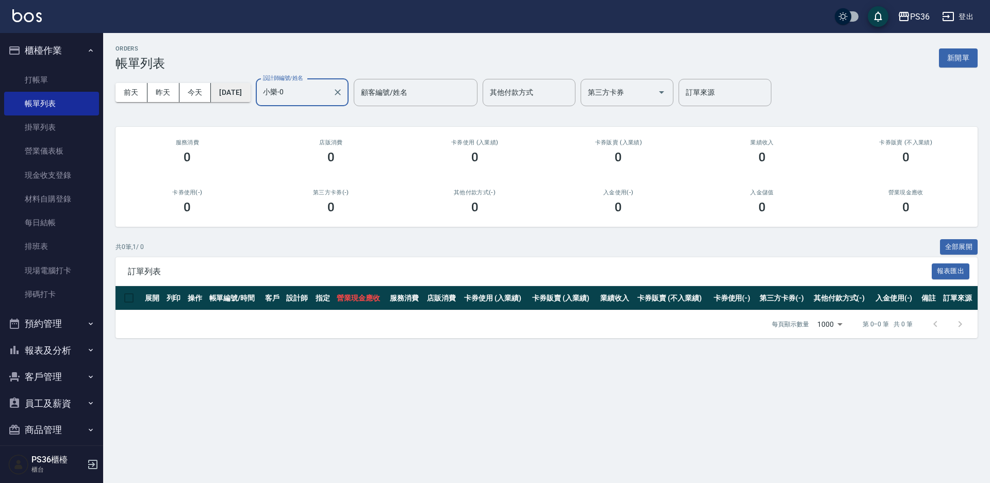
click at [247, 92] on button "[DATE]" at bounding box center [230, 92] width 39 height 19
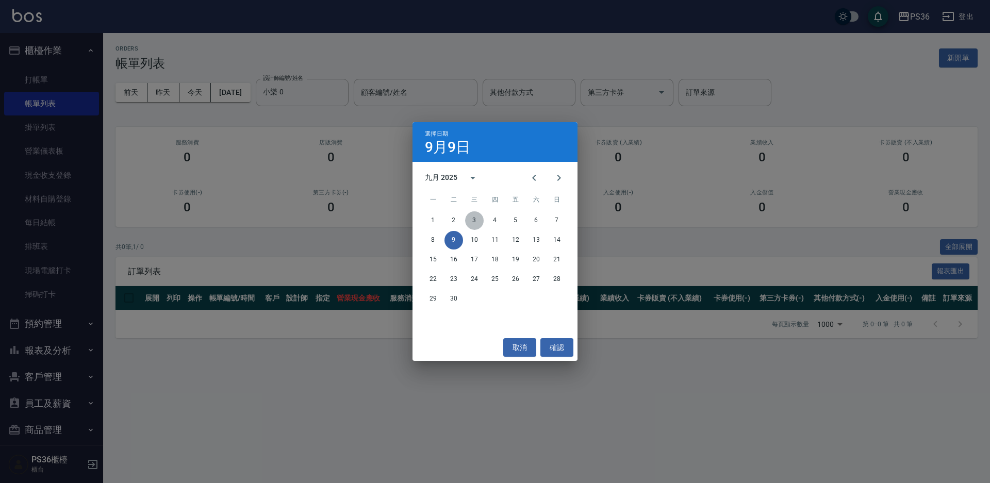
click at [471, 216] on button "3" at bounding box center [474, 220] width 19 height 19
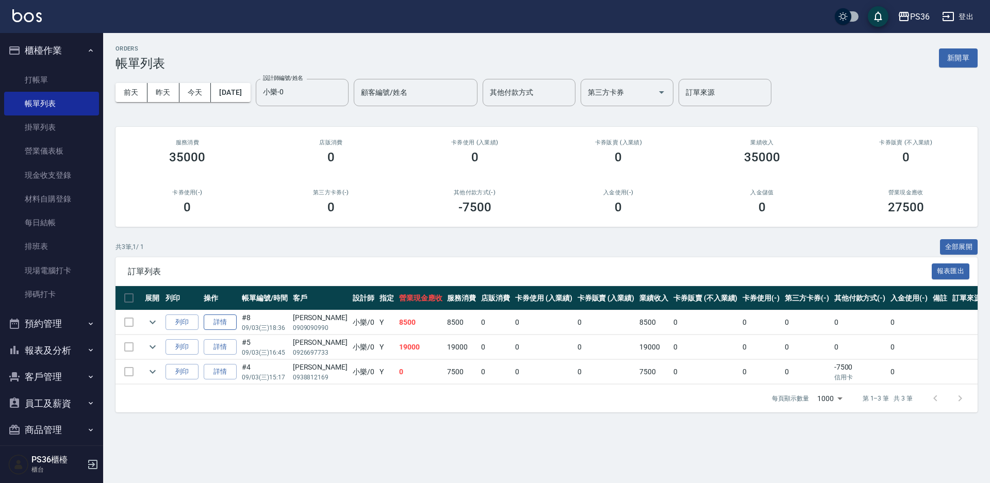
click at [229, 318] on link "詳情" at bounding box center [220, 322] width 33 height 16
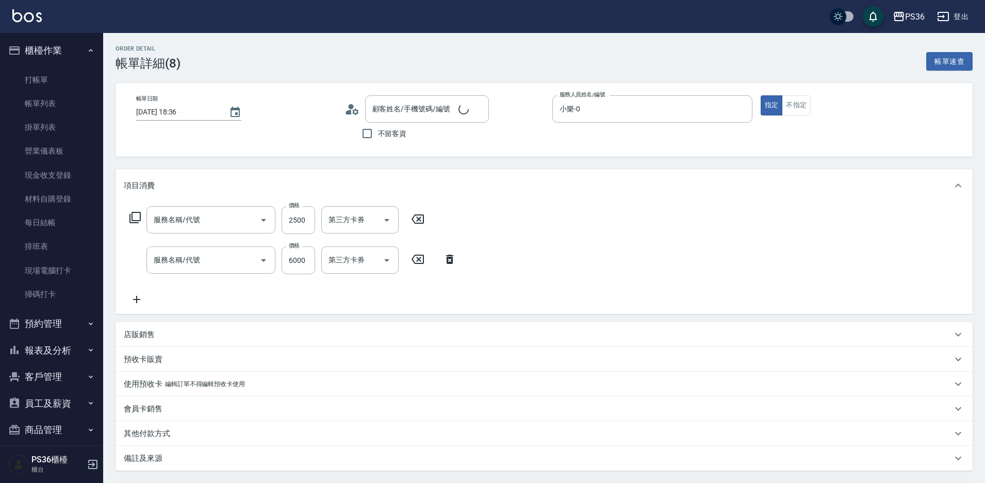
type input "2025/09/03 18:36"
type input "小樂-0"
type input "黃真妮/0909090990/"
type input "拆接髮(402)"
type input "極致珍珠18吋(0126)"
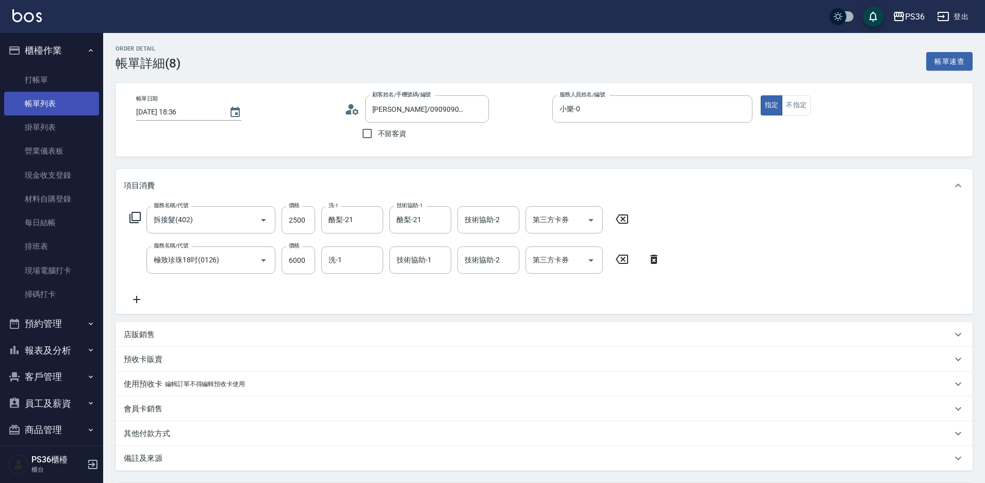
click at [43, 99] on link "帳單列表" at bounding box center [51, 104] width 95 height 24
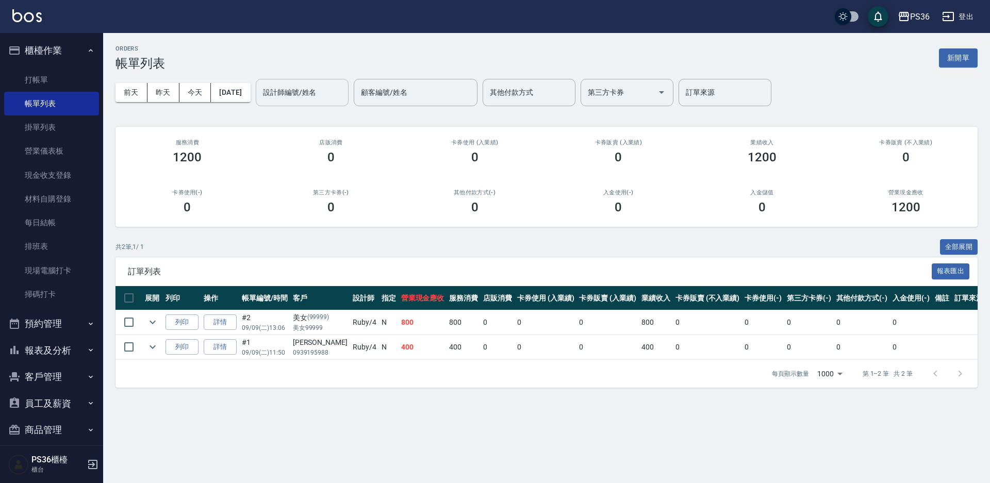
click at [297, 91] on div "設計師編號/姓名 設計師編號/姓名" at bounding box center [302, 92] width 93 height 27
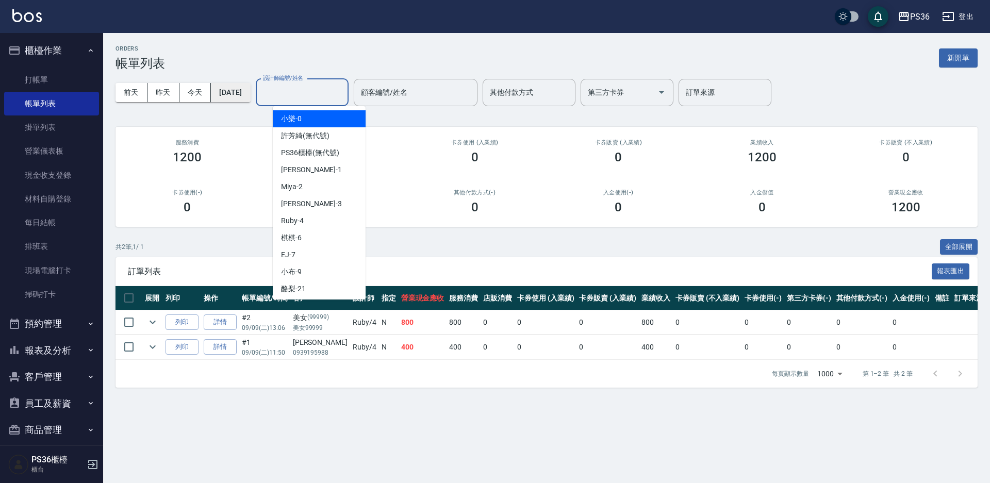
click at [245, 96] on button "[DATE]" at bounding box center [230, 92] width 39 height 19
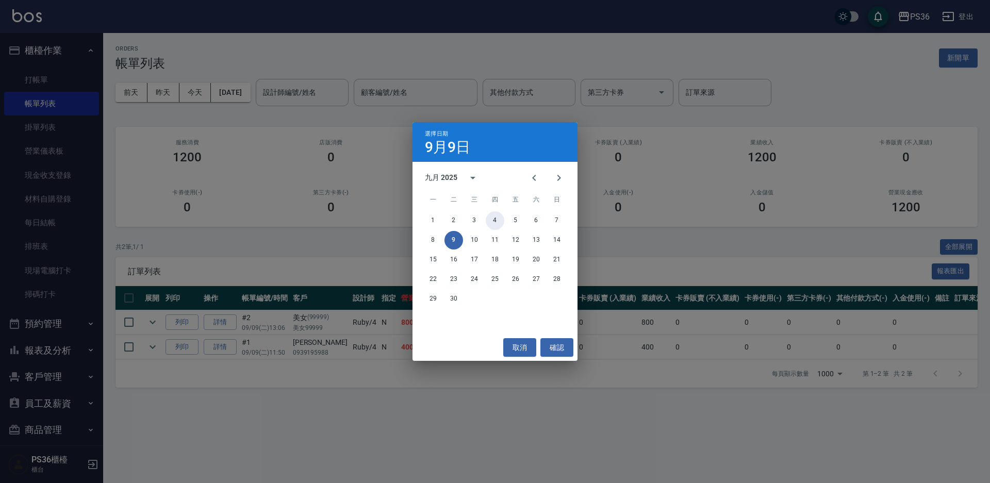
click at [490, 217] on button "4" at bounding box center [495, 220] width 19 height 19
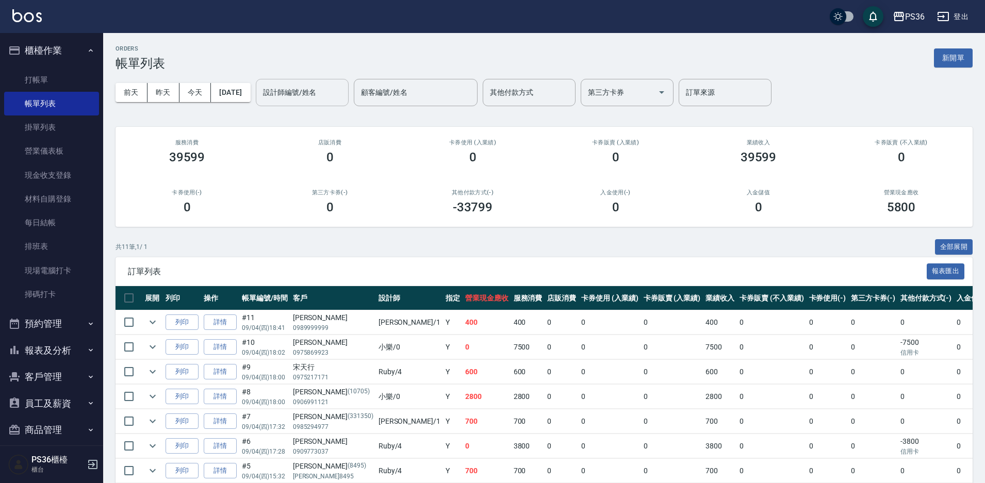
click at [344, 103] on div "設計師編號/姓名" at bounding box center [302, 92] width 93 height 27
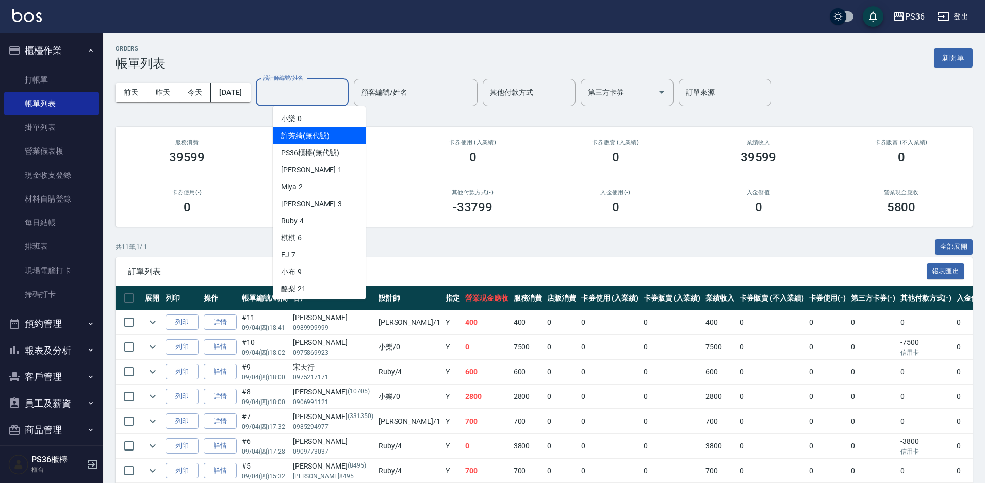
click at [334, 119] on div "小樂 -0" at bounding box center [319, 118] width 93 height 17
type input "小樂-0"
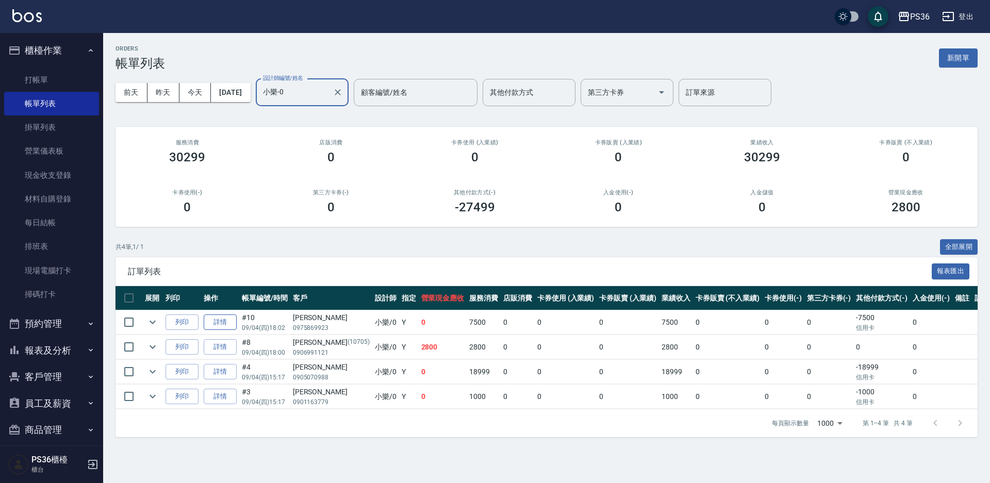
click at [214, 318] on link "詳情" at bounding box center [220, 322] width 33 height 16
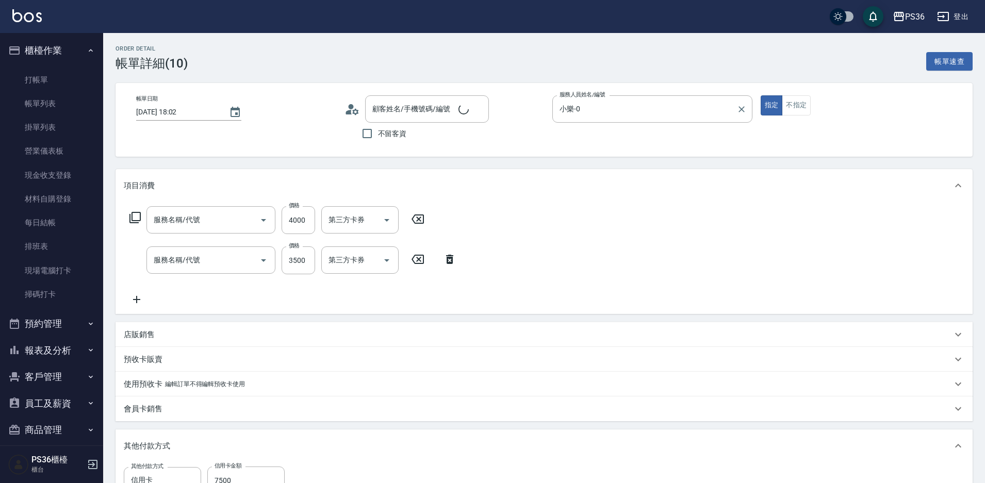
type input "2025/09/04 18:02"
type input "小樂-0"
type input "拆接髮(402)"
type input "韓國離子護(7485)"
type input "楊茹涵/0975869923/"
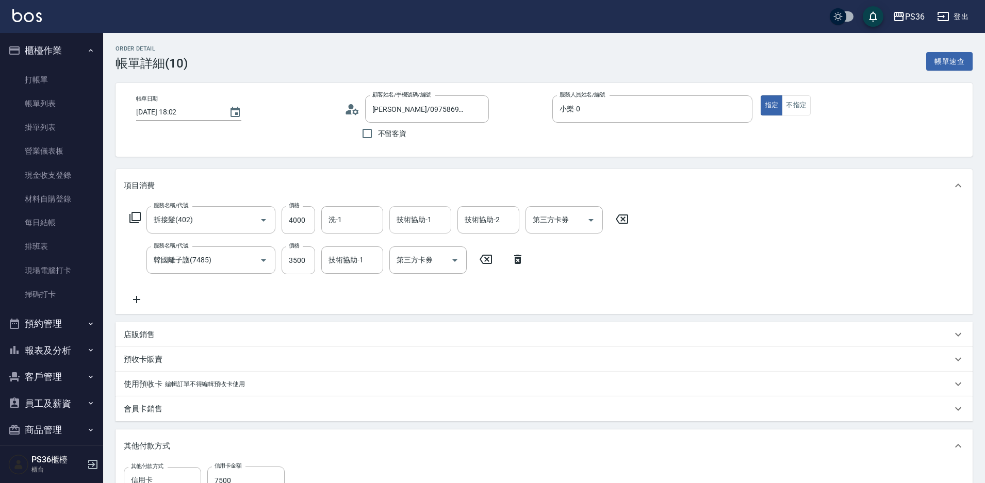
click at [429, 231] on div "技術協助-1" at bounding box center [420, 219] width 62 height 27
drag, startPoint x: 398, startPoint y: 243, endPoint x: 384, endPoint y: 234, distance: 16.4
click at [399, 243] on span "酪梨 -21" at bounding box center [409, 246] width 25 height 11
type input "酪梨-21"
click at [367, 219] on input "洗-1" at bounding box center [352, 220] width 53 height 18
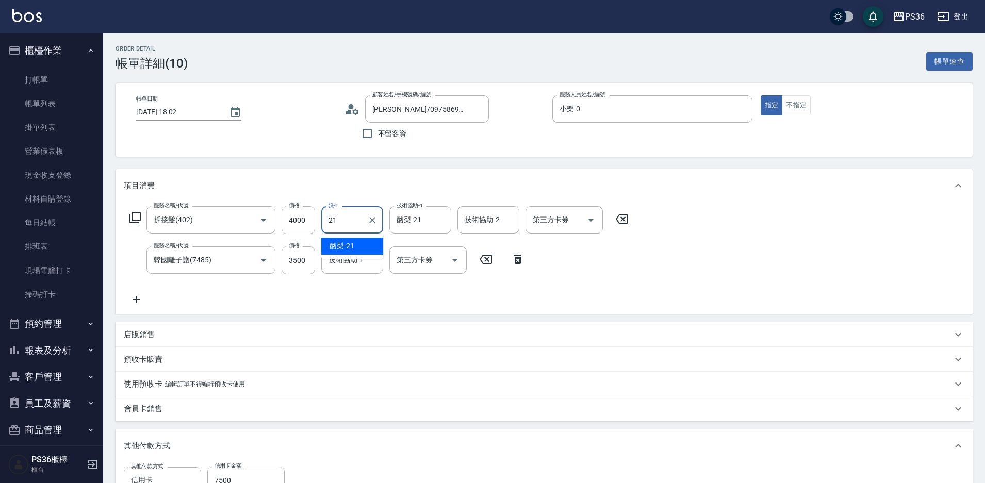
click at [365, 243] on div "酪梨 -21" at bounding box center [352, 246] width 62 height 17
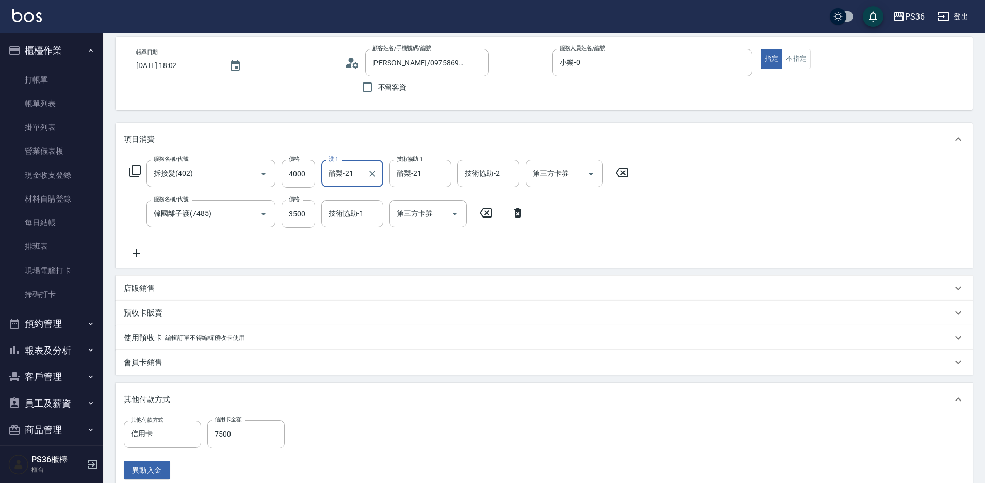
scroll to position [195, 0]
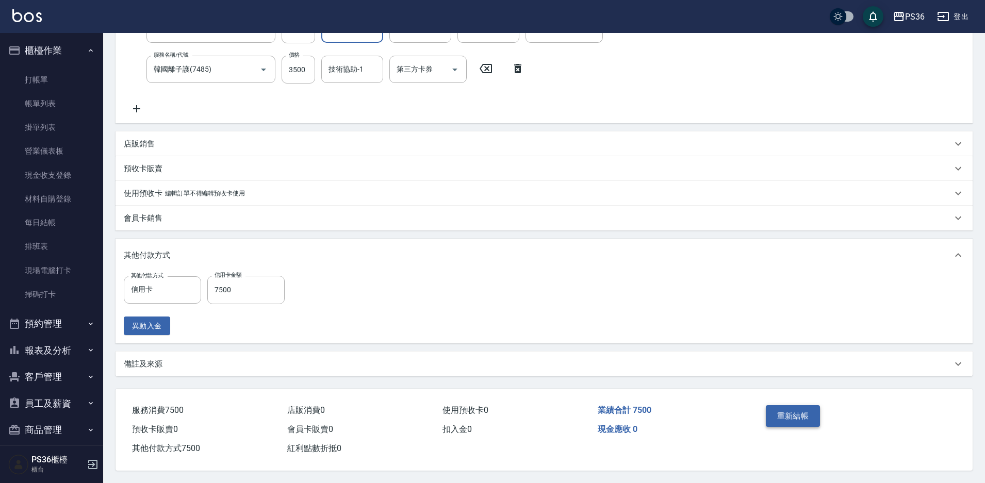
type input "酪梨-21"
click at [794, 405] on button "重新結帳" at bounding box center [792, 416] width 55 height 22
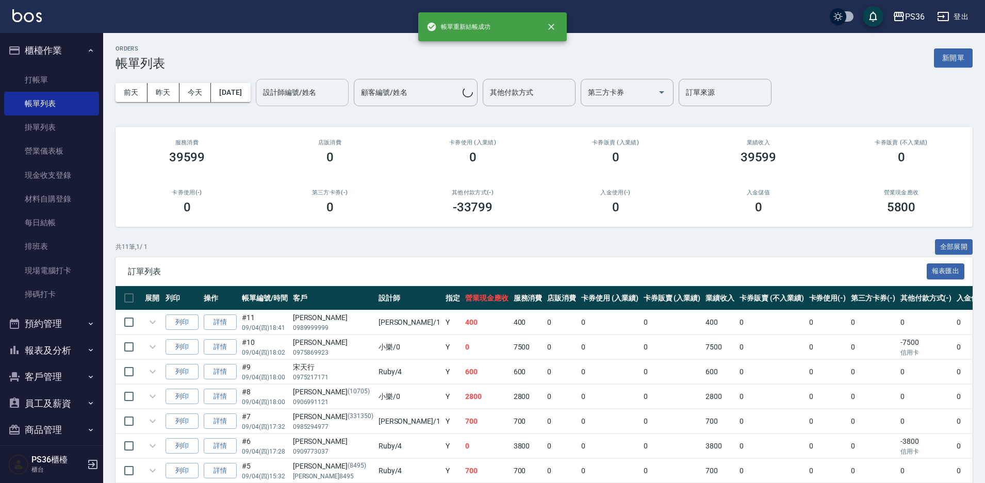
click at [314, 99] on input "設計師編號/姓名" at bounding box center [302, 93] width 84 height 18
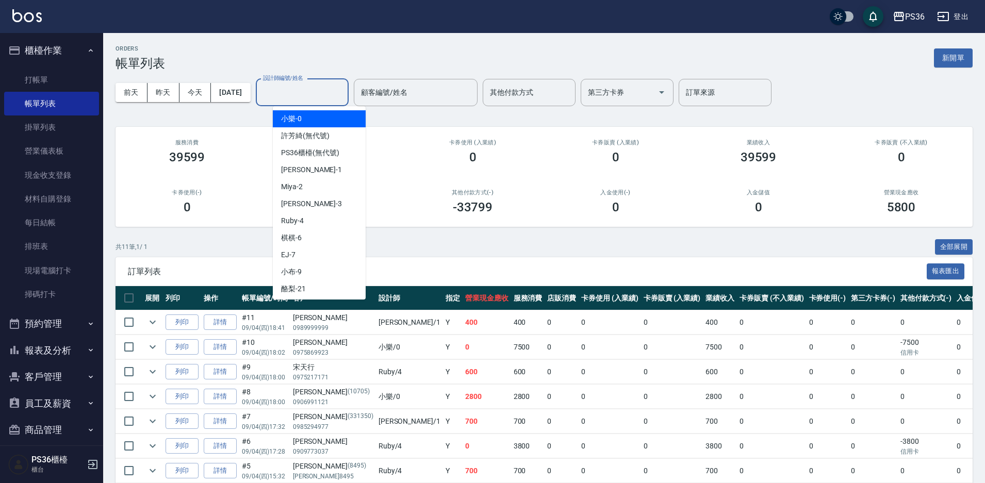
click at [308, 121] on div "小樂 -0" at bounding box center [319, 118] width 93 height 17
type input "小樂-0"
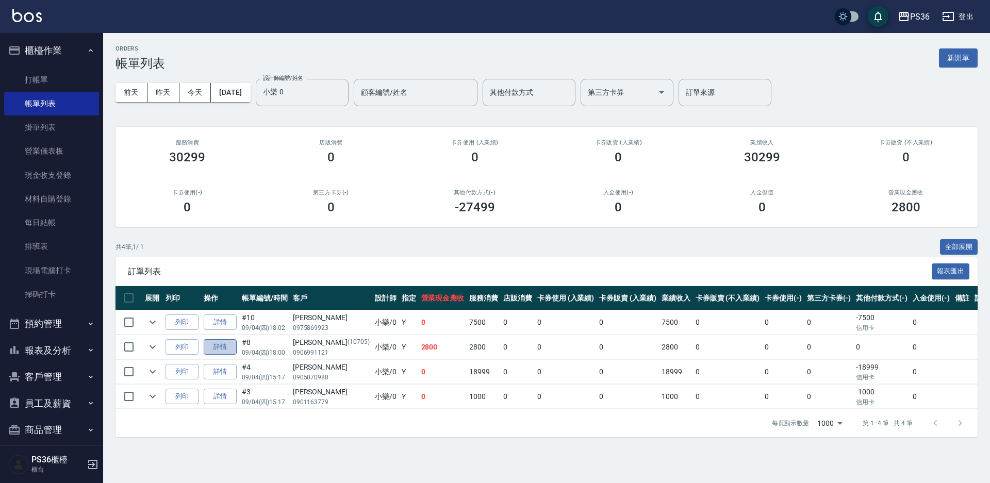
click at [218, 345] on link "詳情" at bounding box center [220, 347] width 33 height 16
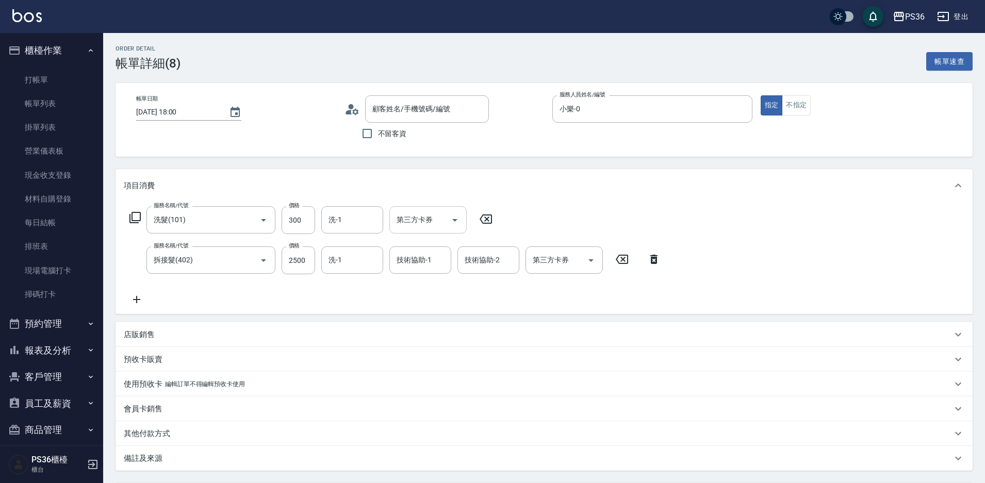
type input "2025/09/04 18:00"
type input "小樂-0"
type input "洗髮(101)"
type input "拆接髮(402)"
type input "張啟鳳/0906991121/10705"
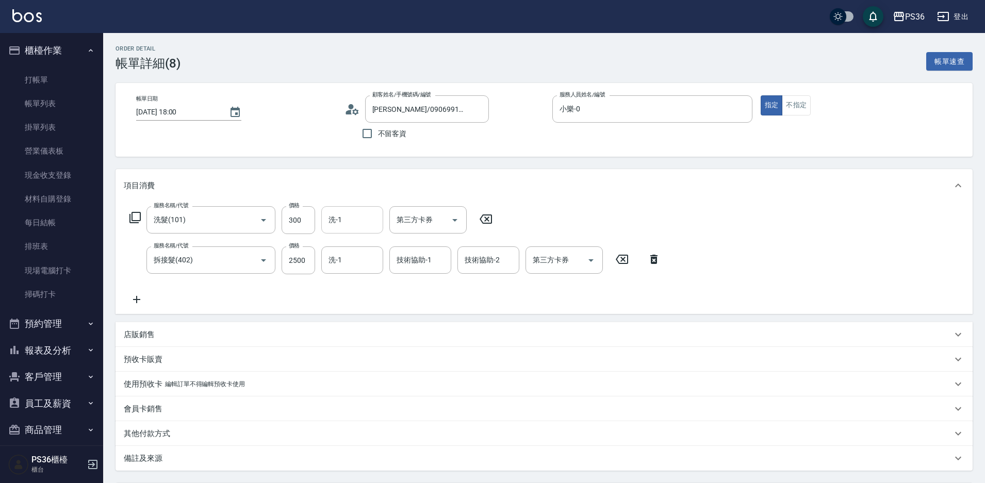
click at [362, 214] on input "洗-1" at bounding box center [352, 220] width 53 height 18
click at [349, 237] on ul "酪梨 -21" at bounding box center [352, 246] width 62 height 25
click at [349, 242] on span "酪梨 -21" at bounding box center [341, 246] width 25 height 11
type input "酪梨-21"
click at [420, 280] on div "服務名稱/代號 洗髮(101) 服務名稱/代號 價格 300 價格 洗-1 酪梨-21 洗-1 第三方卡券 第三方卡券 服務名稱/代號 拆接髮(402) 服務…" at bounding box center [395, 255] width 543 height 99
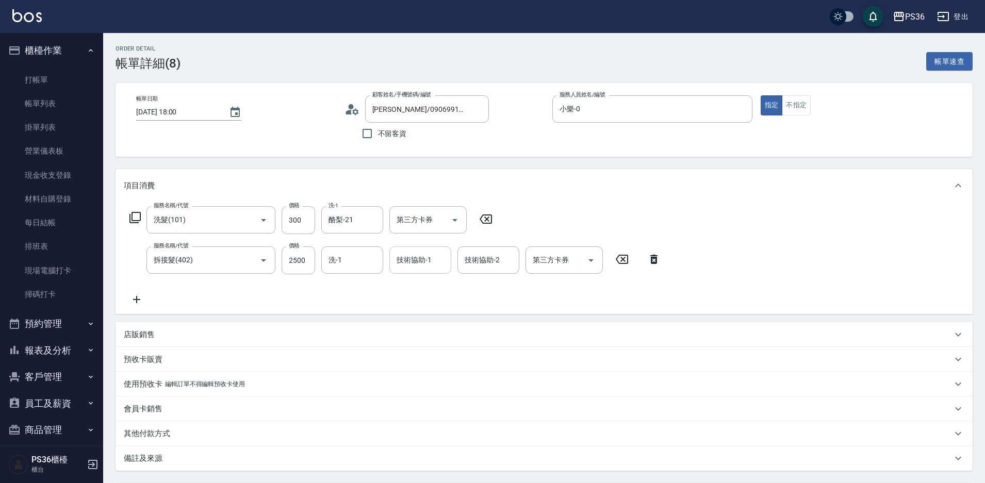
click at [421, 264] on div "技術協助-1 技術協助-1" at bounding box center [420, 259] width 62 height 27
click at [410, 279] on div "酪梨 -21" at bounding box center [420, 286] width 62 height 17
type input "酪梨-21"
click at [367, 265] on input "洗-1" at bounding box center [352, 260] width 53 height 18
click at [371, 284] on div "酪梨 -21" at bounding box center [352, 286] width 62 height 17
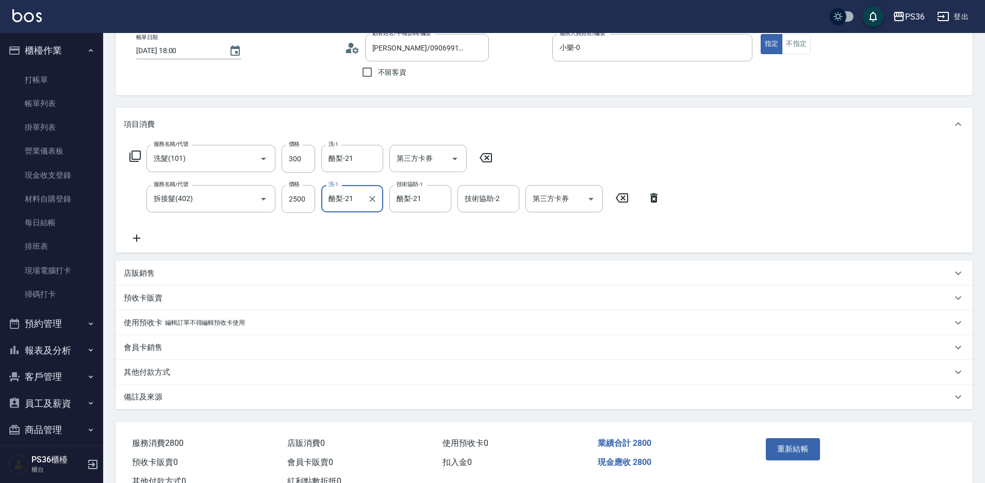
scroll to position [99, 0]
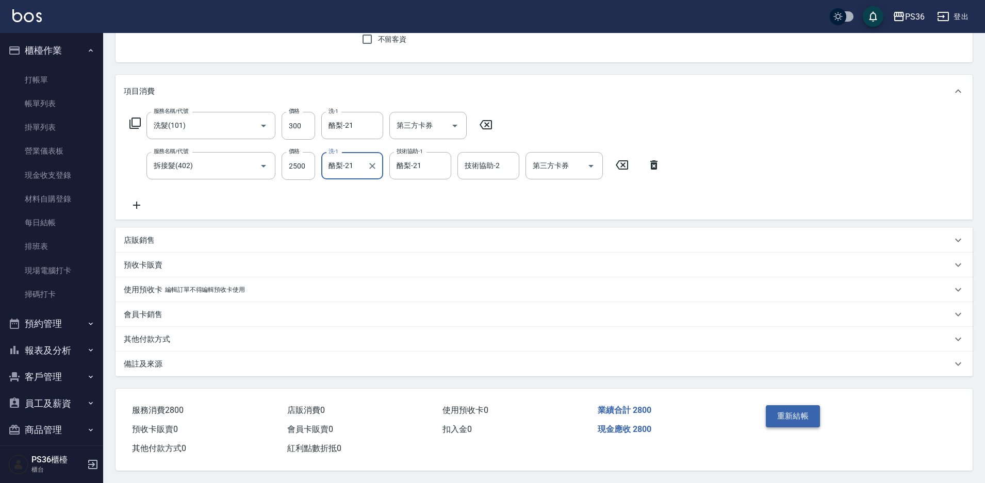
type input "酪梨-21"
click at [801, 414] on button "重新結帳" at bounding box center [792, 416] width 55 height 22
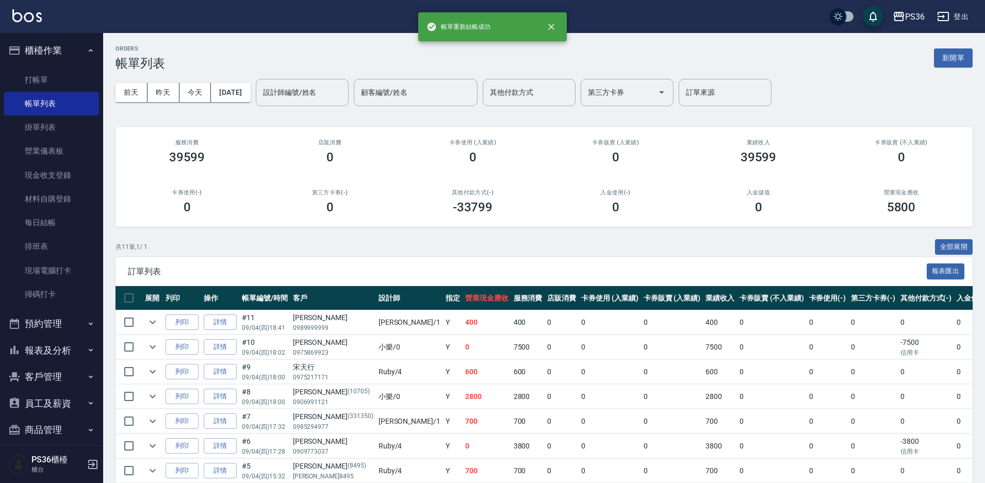
click at [329, 75] on div "前天 昨天 今天 2025/09/04 設計師編號/姓名 設計師編號/姓名 顧客編號/姓名 顧客編號/姓名 其他付款方式 其他付款方式 第三方卡券 第三方卡券…" at bounding box center [543, 93] width 857 height 44
click at [329, 90] on input "設計師編號/姓名" at bounding box center [302, 93] width 84 height 18
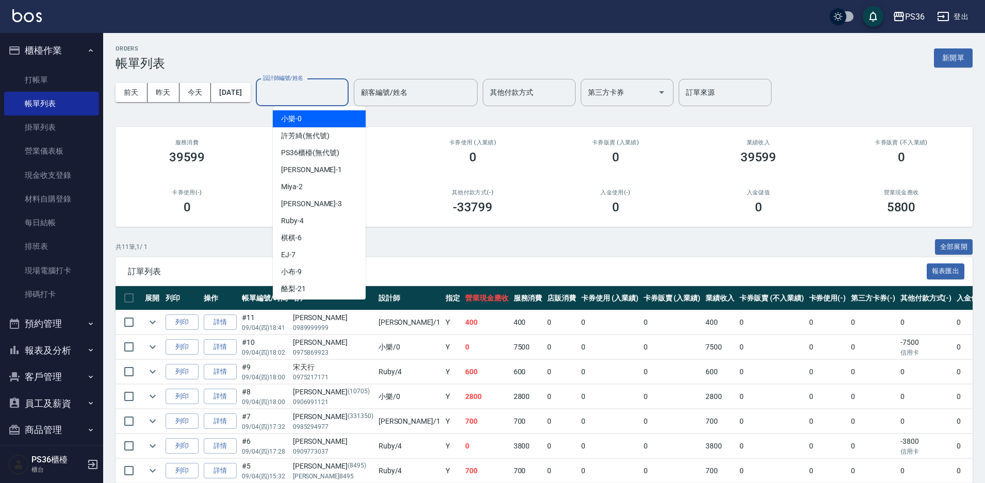
click at [330, 122] on div "小樂 -0" at bounding box center [319, 118] width 93 height 17
type input "小樂-0"
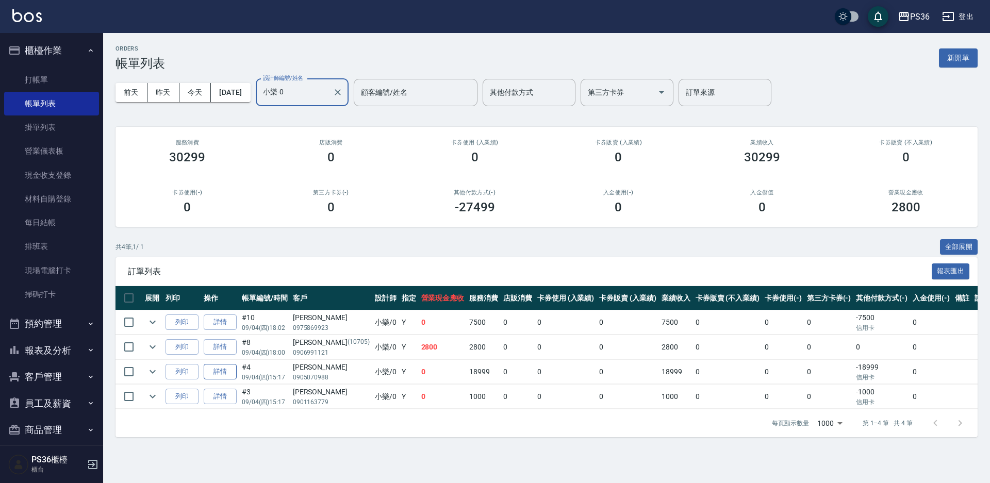
click at [226, 370] on link "詳情" at bounding box center [220, 372] width 33 height 16
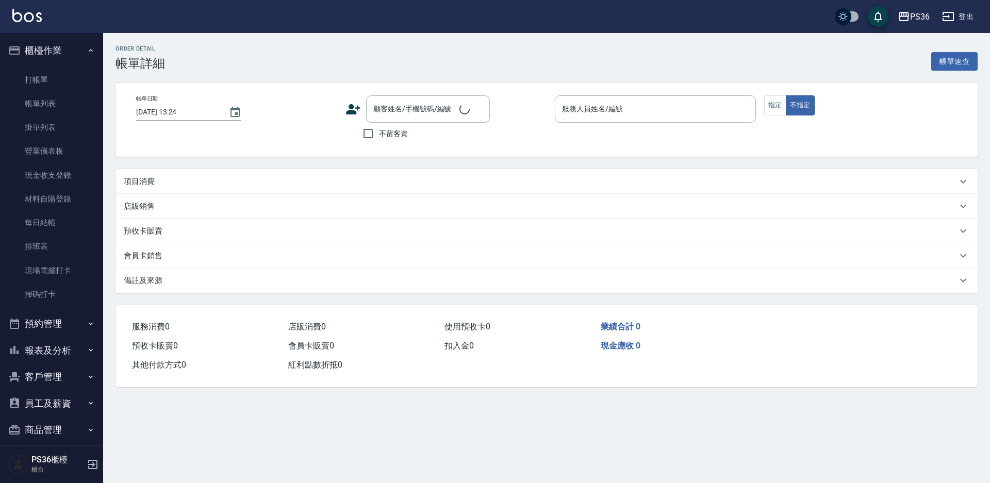
type input "2025/09/04 15:17"
type input "小樂-0"
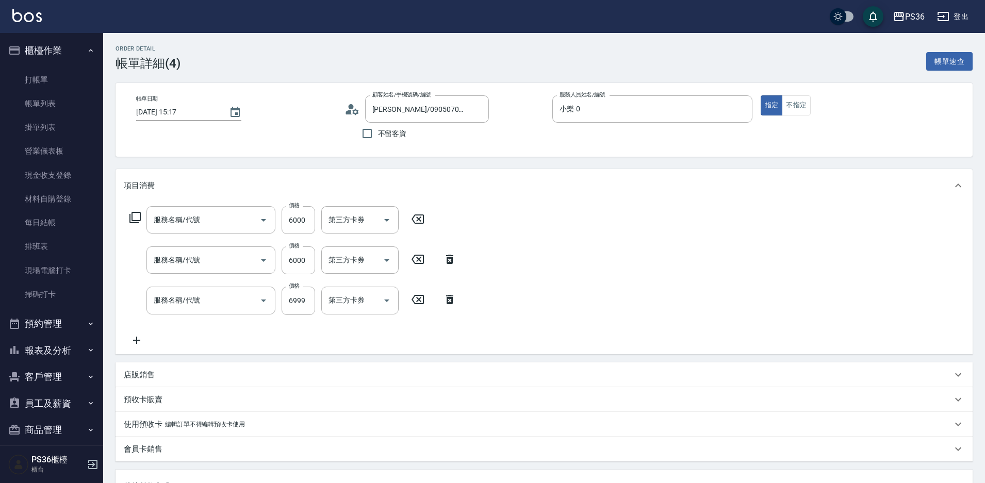
type input "鄭亭予/0905070988/"
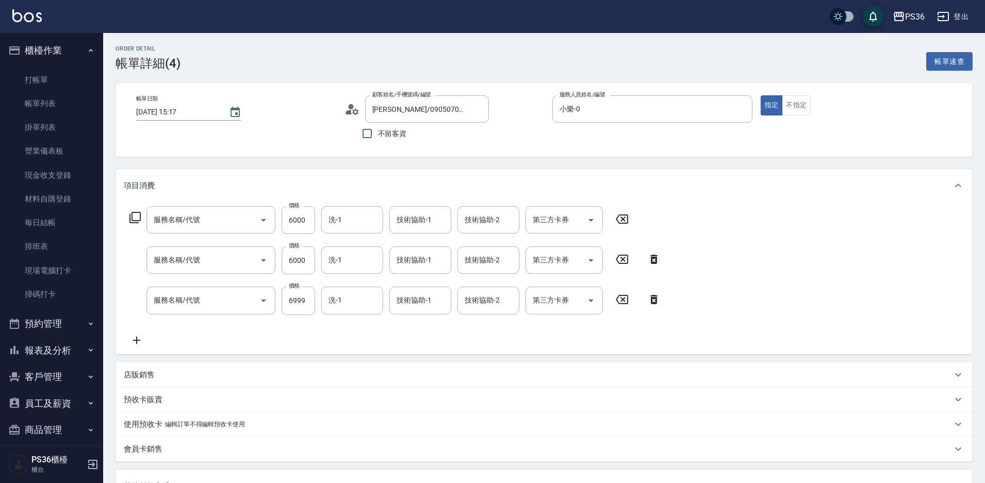
type input "極致捲髮20吋(633)"
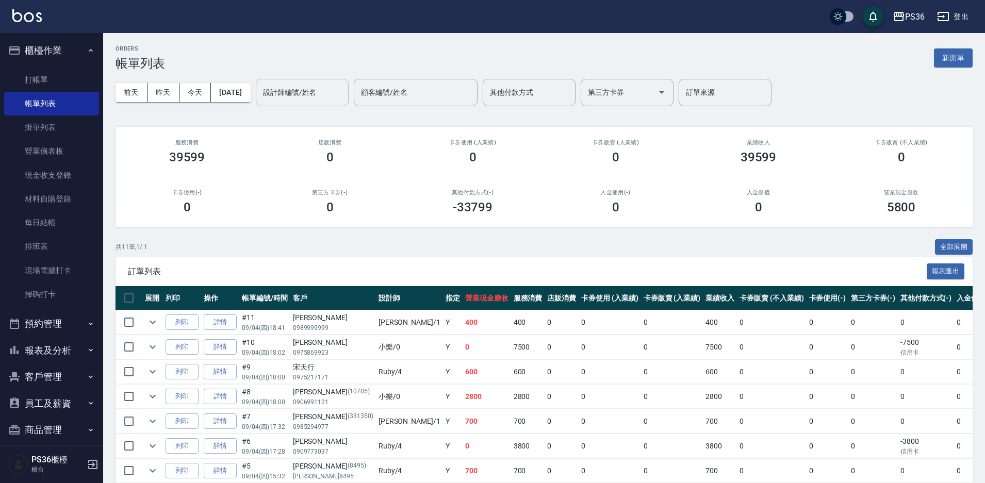
click at [344, 91] on input "設計師編號/姓名" at bounding box center [302, 93] width 84 height 18
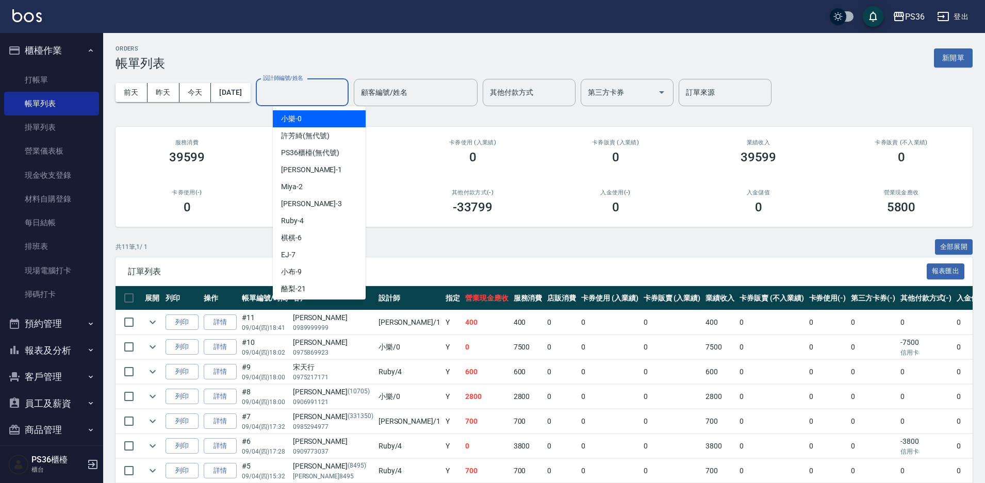
click at [330, 119] on div "小樂 -0" at bounding box center [319, 118] width 93 height 17
type input "小樂-0"
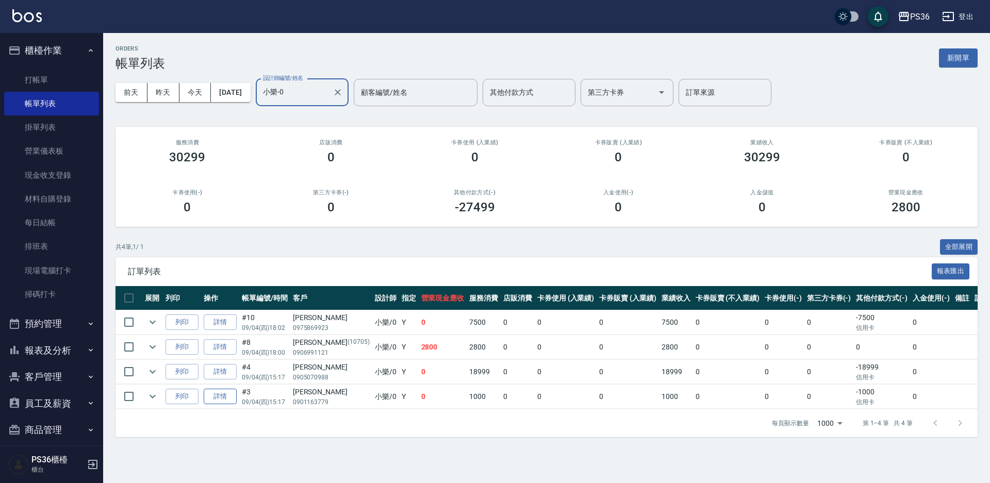
click at [227, 392] on link "詳情" at bounding box center [220, 397] width 33 height 16
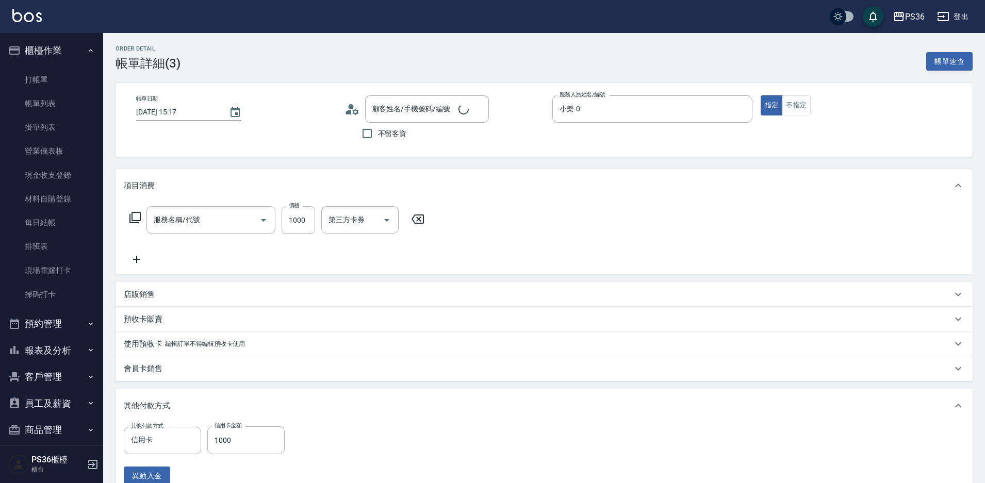
type input "2025/09/04 15:17"
type input "小樂-0"
type input "高嘉均/0901163779/"
type input "拆接髮(402)"
click at [446, 223] on div "技術協助-1" at bounding box center [420, 219] width 62 height 27
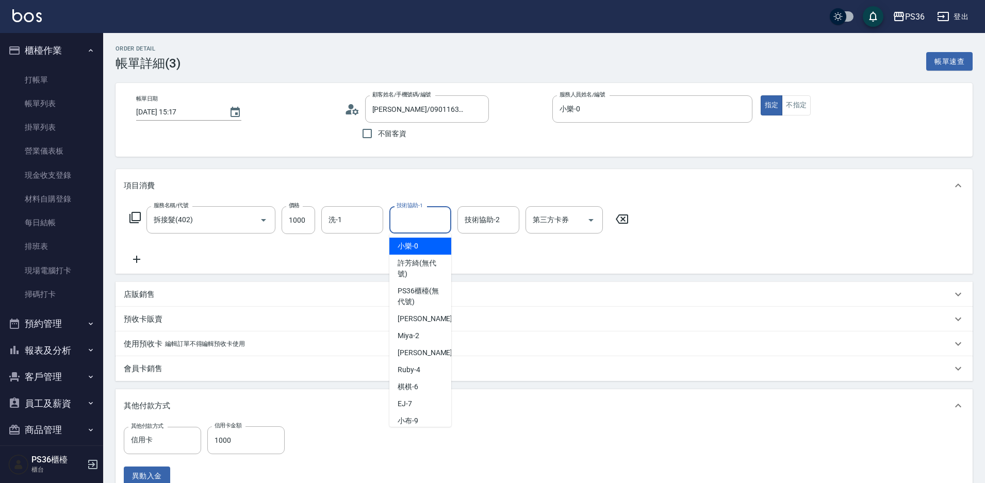
type input "1"
drag, startPoint x: 440, startPoint y: 220, endPoint x: 441, endPoint y: 212, distance: 7.7
click at [441, 212] on div at bounding box center [439, 219] width 13 height 27
click at [438, 221] on icon "Clear" at bounding box center [440, 220] width 10 height 10
click at [409, 242] on span "酪梨 -21" at bounding box center [409, 246] width 25 height 11
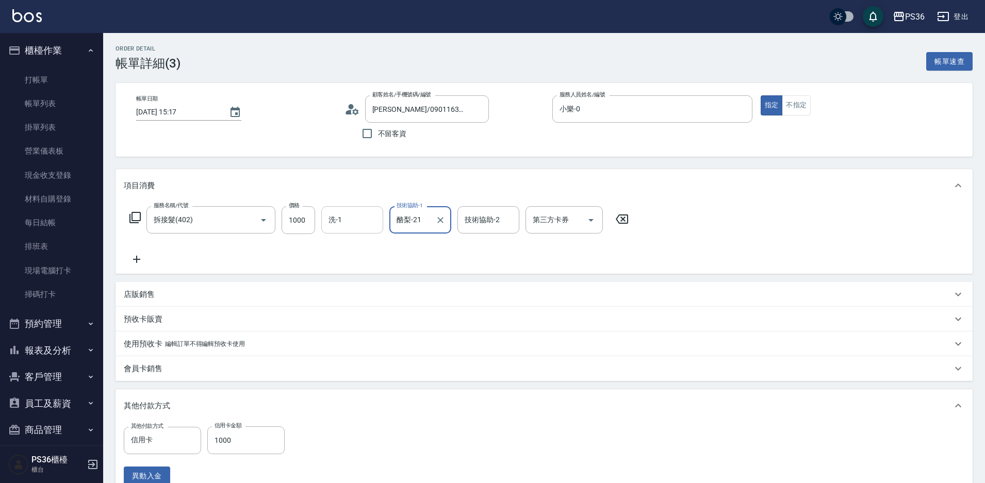
type input "酪梨-21"
click at [347, 219] on input "洗-1" at bounding box center [352, 220] width 53 height 18
click at [350, 244] on span "酪梨 -21" at bounding box center [341, 246] width 25 height 11
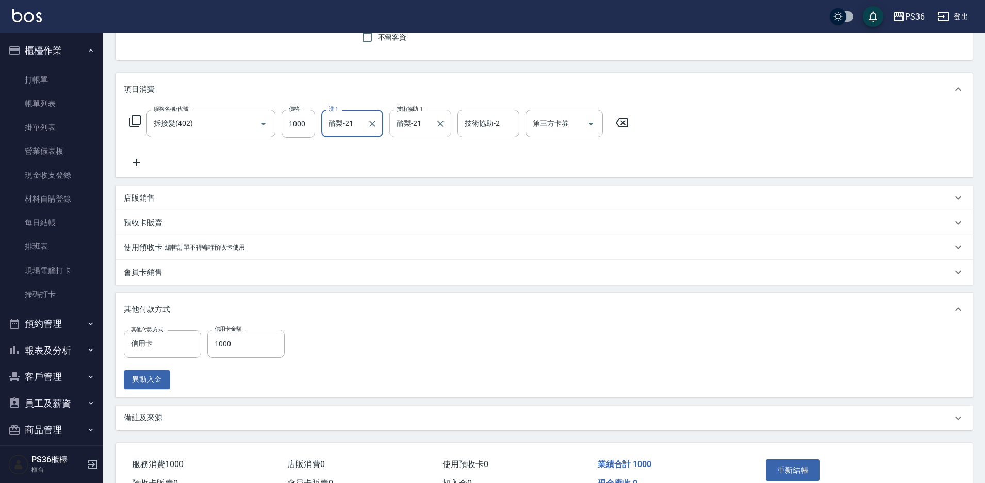
scroll to position [155, 0]
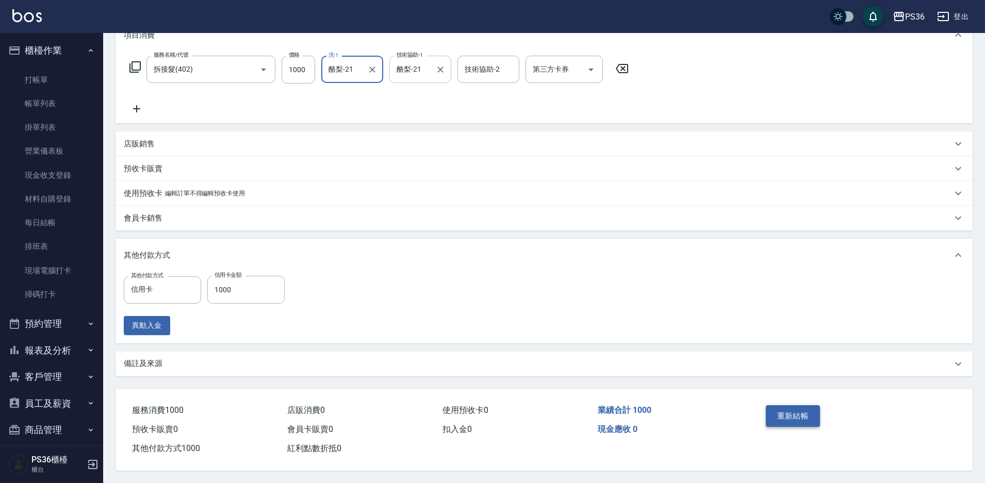
type input "酪梨-21"
click at [792, 412] on button "重新結帳" at bounding box center [792, 416] width 55 height 22
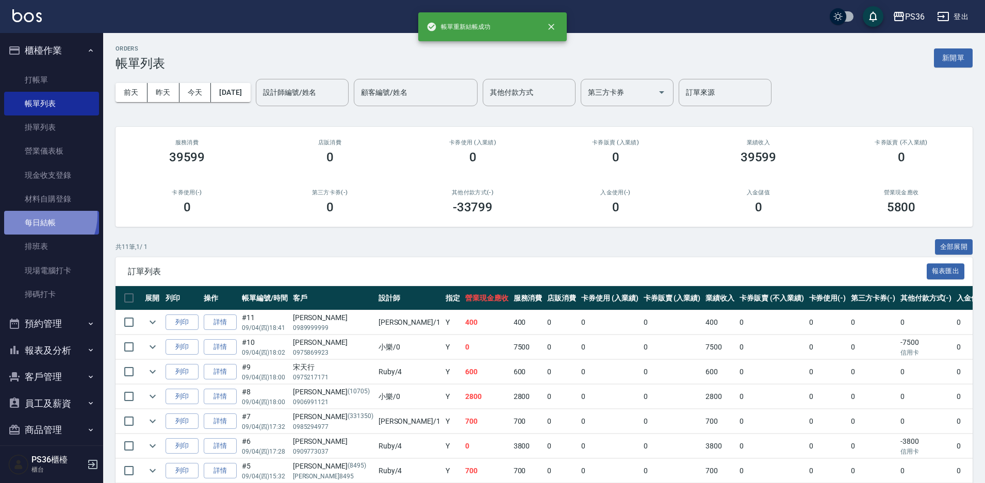
click at [38, 215] on link "每日結帳" at bounding box center [51, 223] width 95 height 24
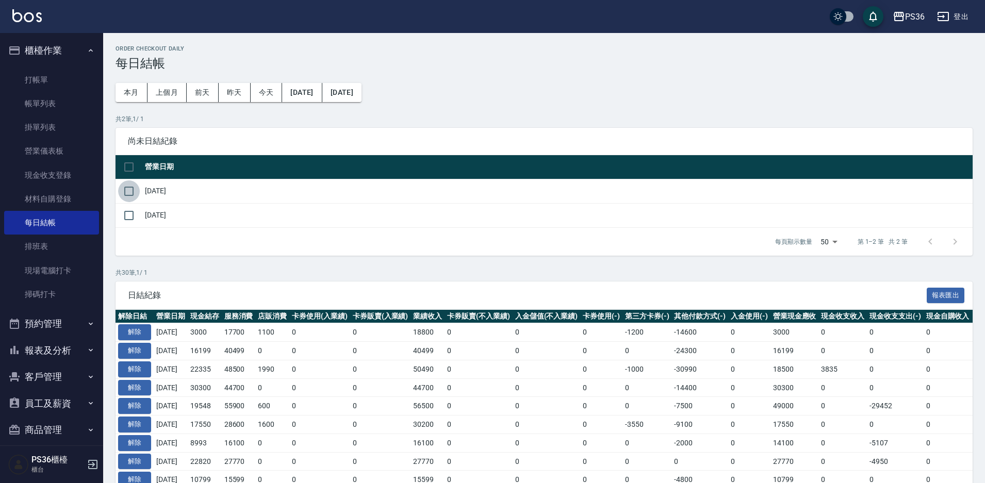
click at [125, 187] on input "checkbox" at bounding box center [129, 191] width 22 height 22
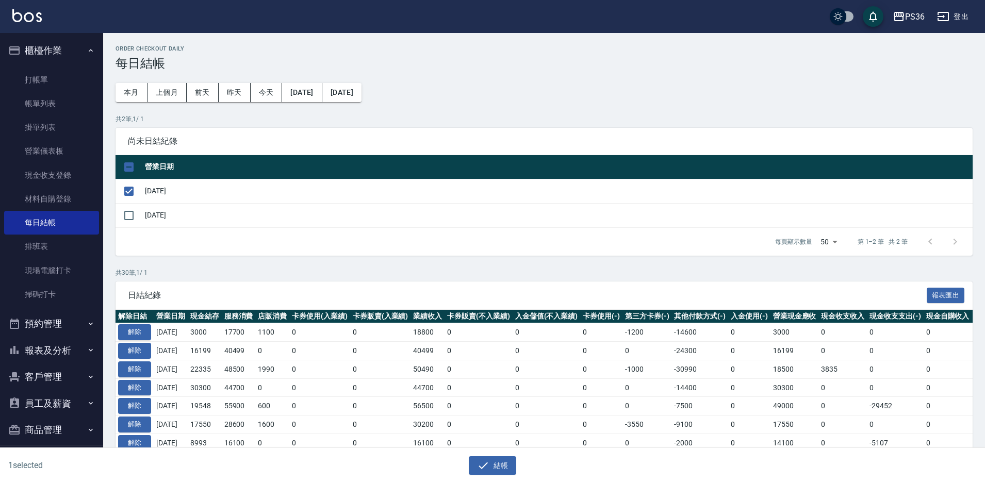
click at [497, 454] on div "結帳" at bounding box center [488, 461] width 488 height 27
click at [498, 463] on button "結帳" at bounding box center [493, 465] width 48 height 19
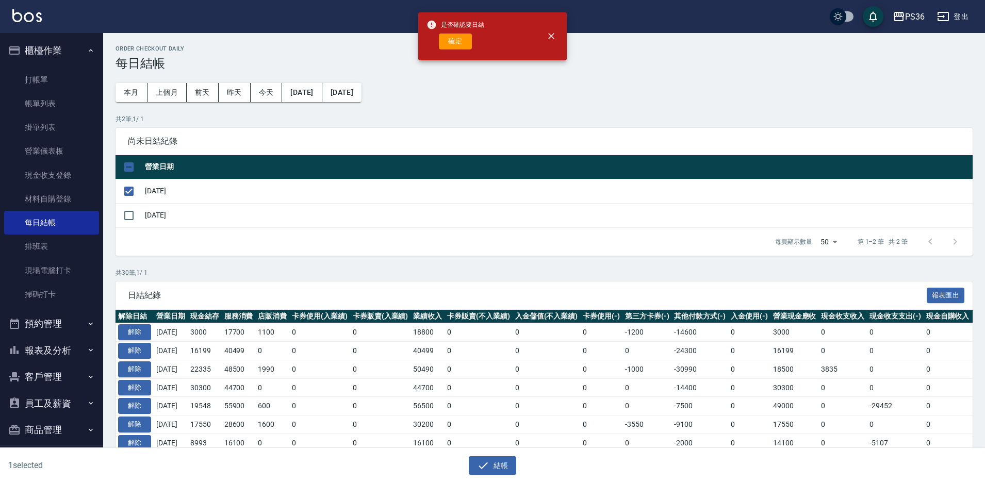
click at [461, 49] on div "是否確認要日結 確定" at bounding box center [455, 36] width 58 height 42
click at [464, 47] on button "確定" at bounding box center [455, 42] width 33 height 16
checkbox input "false"
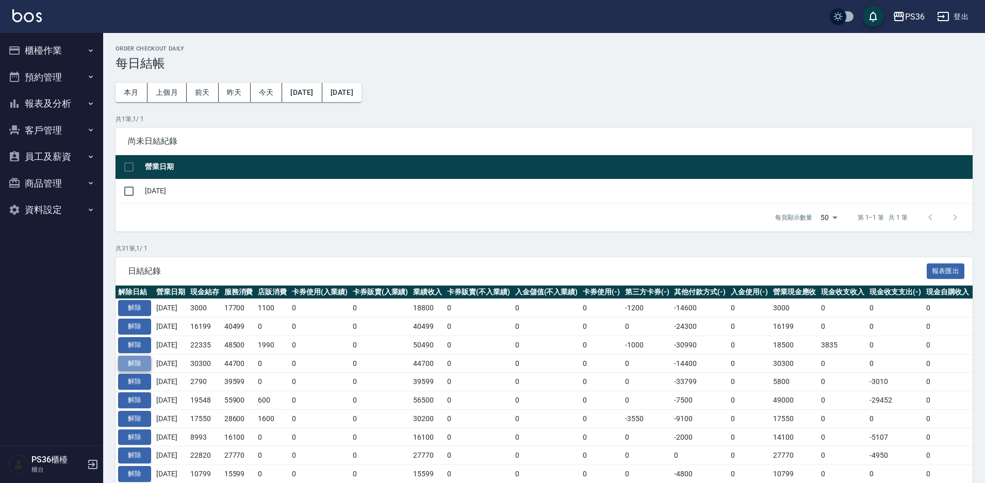
click at [134, 363] on button "解除" at bounding box center [134, 364] width 33 height 16
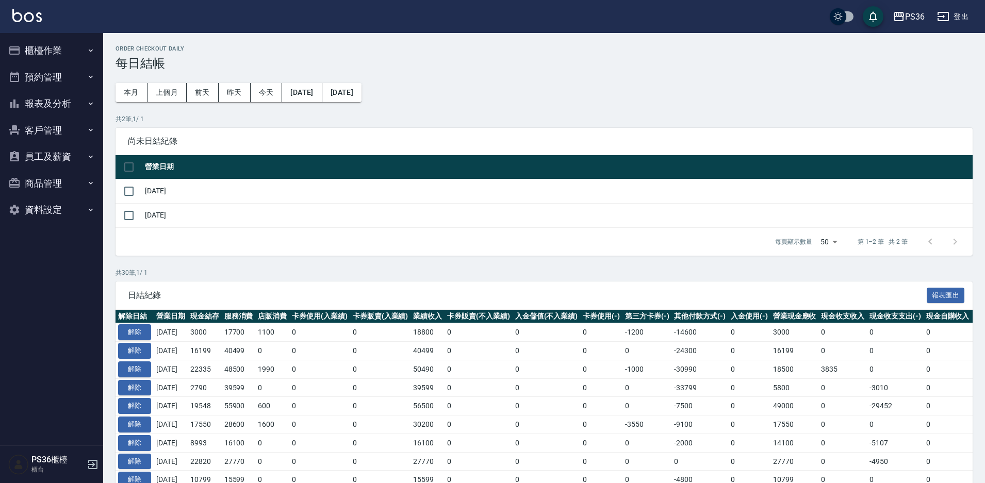
click at [74, 49] on button "櫃檯作業" at bounding box center [51, 50] width 95 height 27
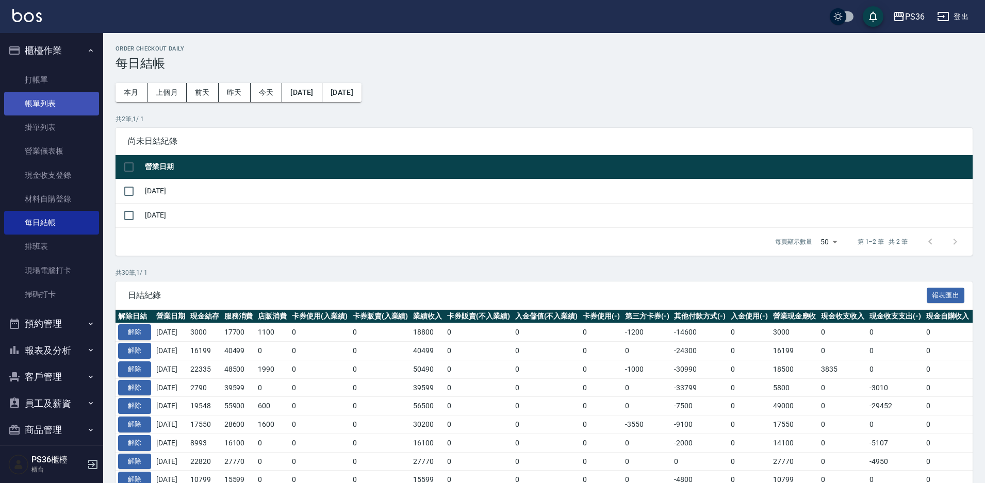
click at [87, 97] on link "帳單列表" at bounding box center [51, 104] width 95 height 24
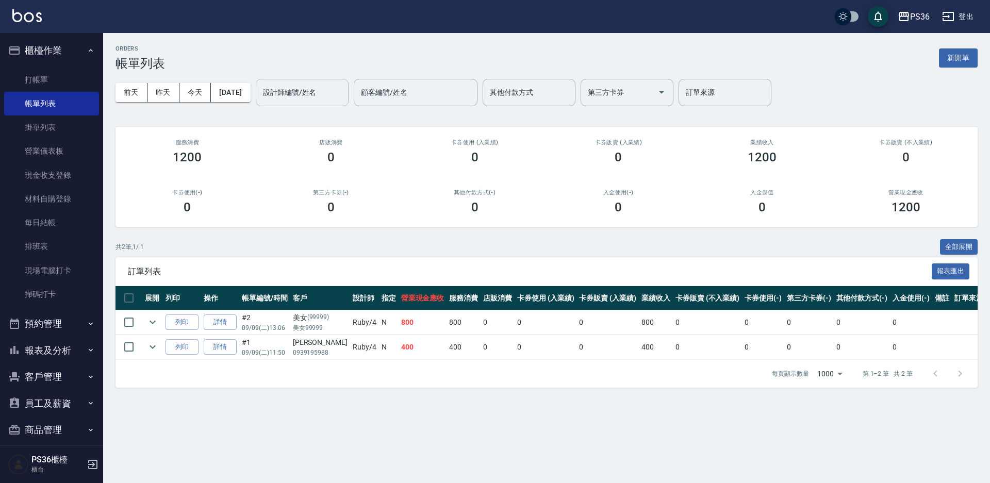
click at [303, 81] on div "設計師編號/姓名" at bounding box center [302, 92] width 93 height 27
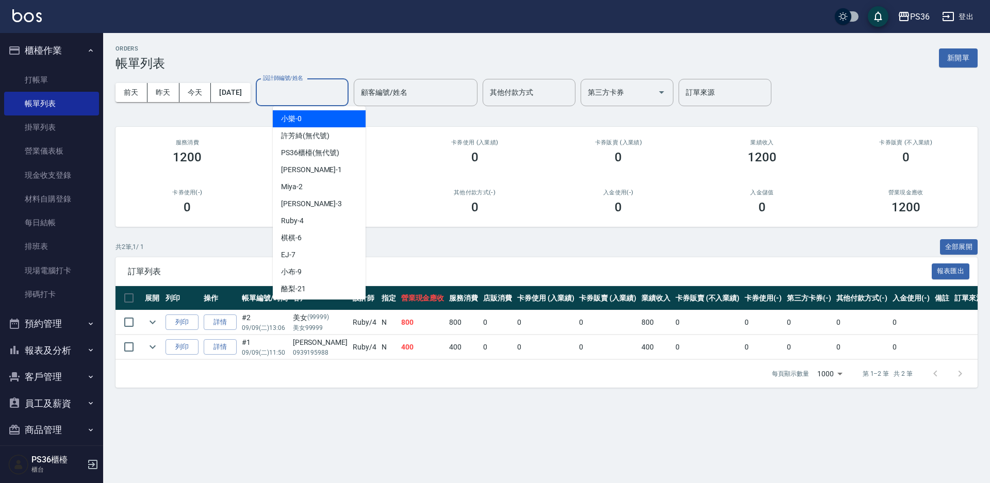
click at [311, 122] on div "小樂 -0" at bounding box center [319, 118] width 93 height 17
type input "小樂-0"
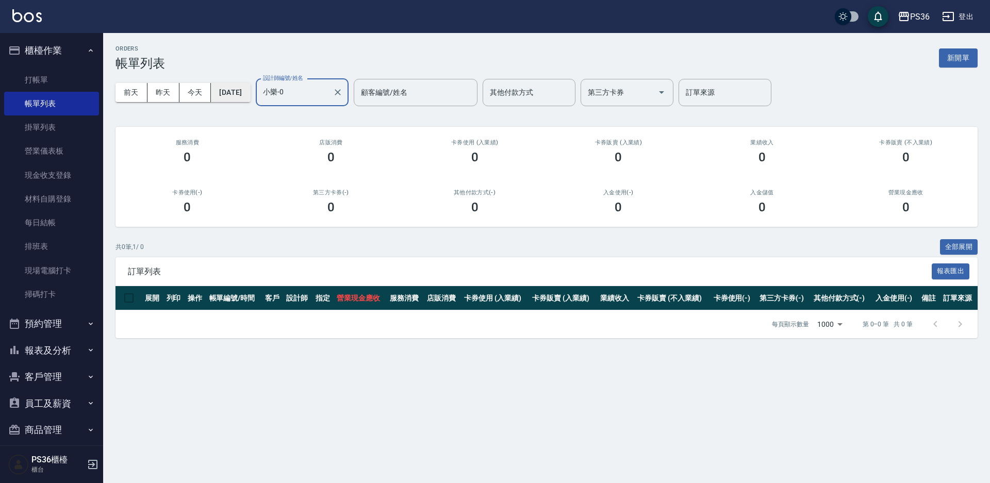
click at [246, 87] on button "[DATE]" at bounding box center [230, 92] width 39 height 19
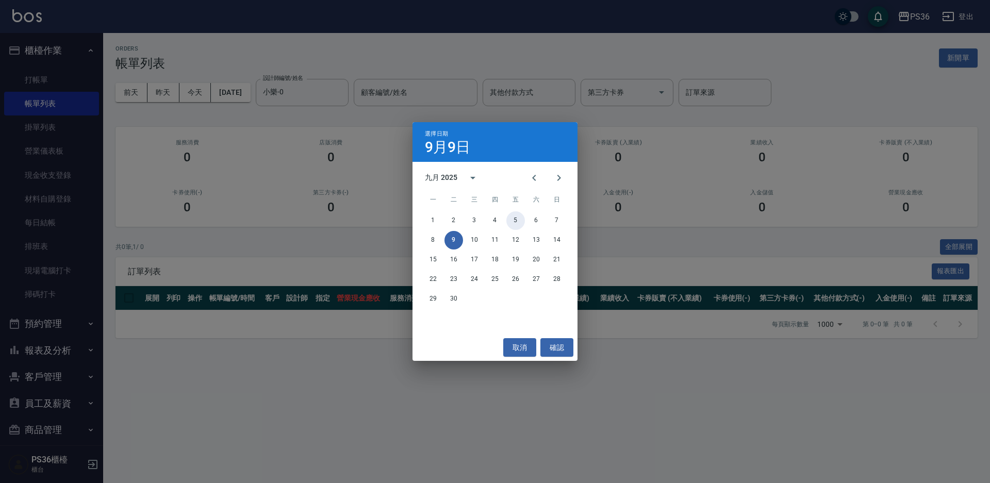
drag, startPoint x: 515, startPoint y: 217, endPoint x: 509, endPoint y: 219, distance: 7.0
click at [515, 220] on button "5" at bounding box center [515, 220] width 19 height 19
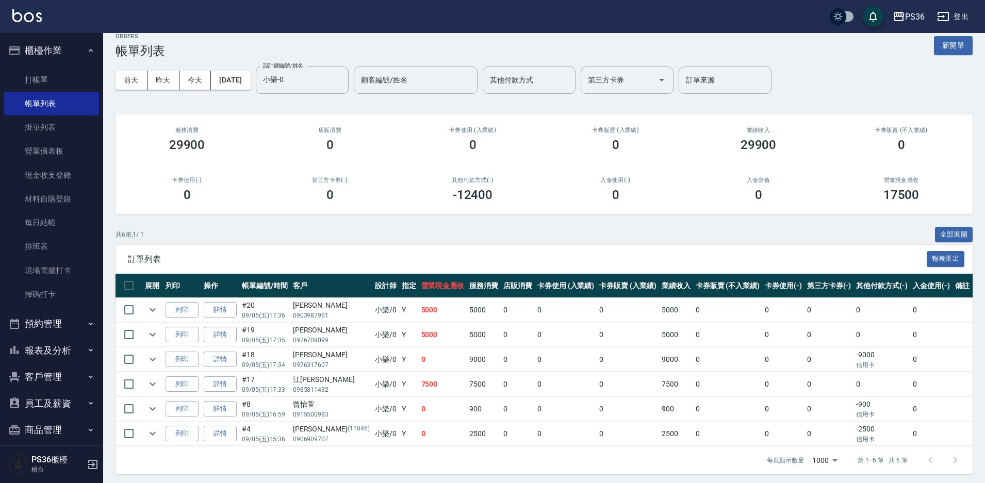
scroll to position [16, 0]
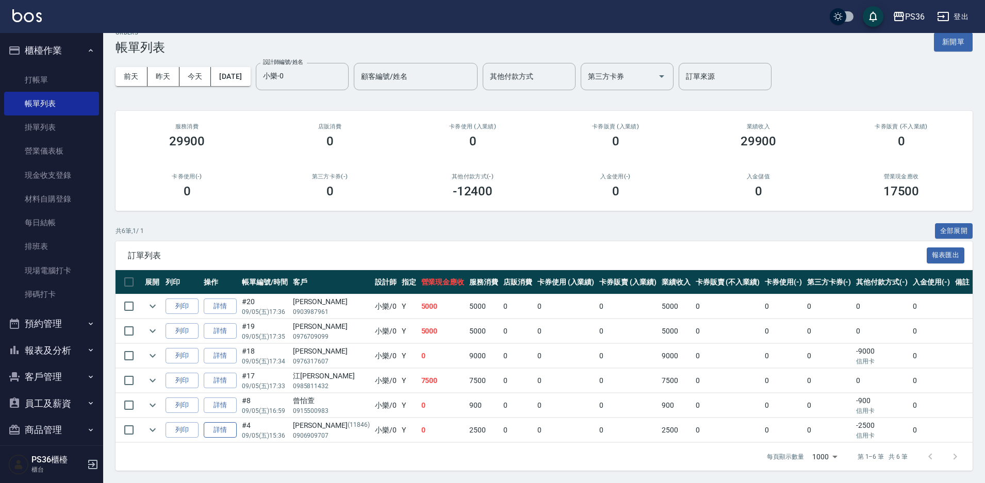
click at [226, 425] on link "詳情" at bounding box center [220, 430] width 33 height 16
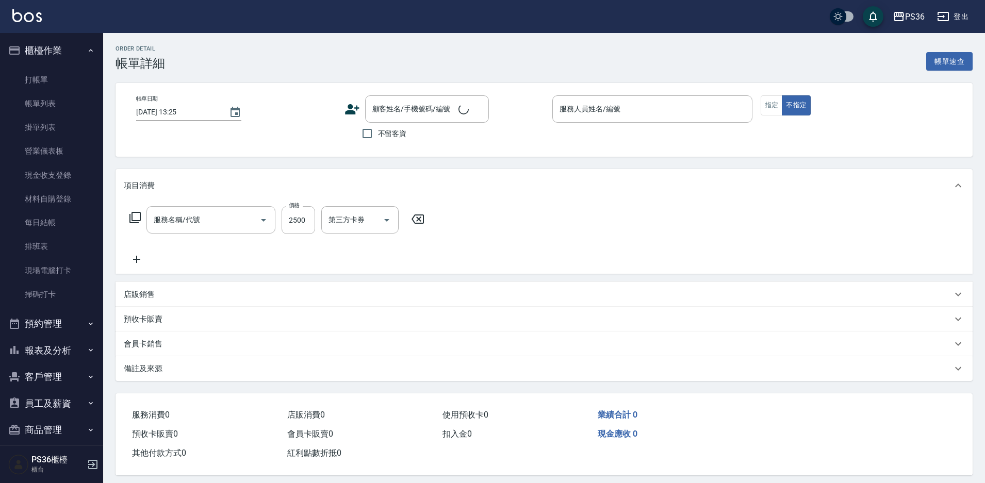
type input "2025/09/05 15:36"
type input "小樂-0"
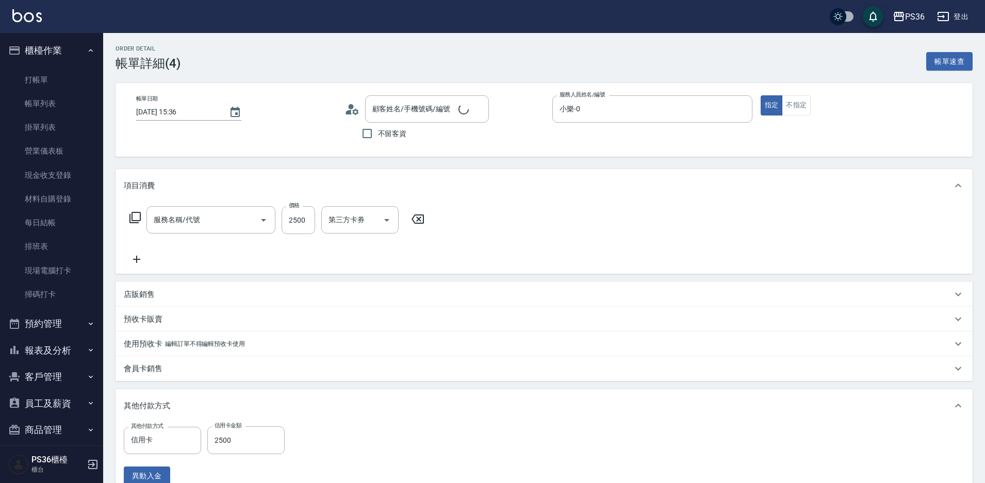
type input "旗艦離子(310)"
type input "吳凱琪/0906909707/11846"
click at [444, 230] on div "技術協助-1" at bounding box center [420, 219] width 62 height 27
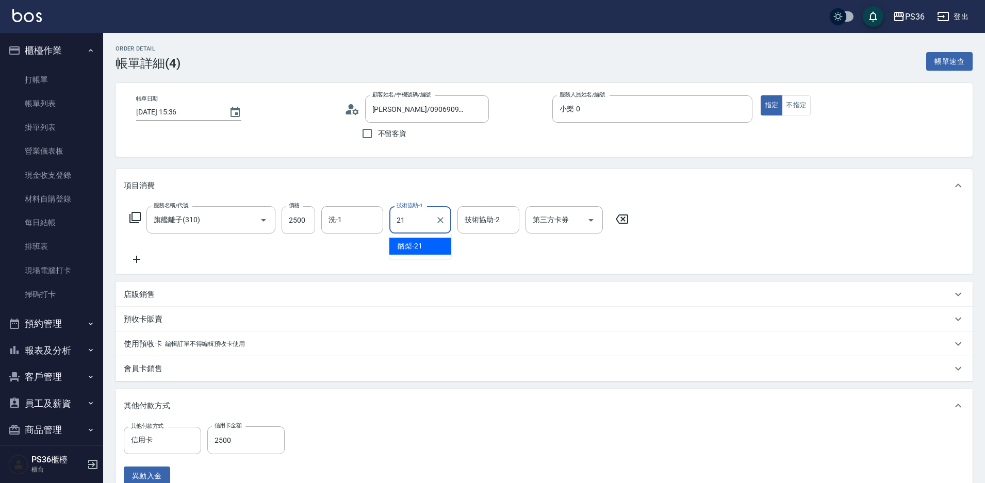
click at [432, 247] on div "酪梨 -21" at bounding box center [420, 246] width 62 height 17
type input "酪梨-21"
click at [369, 226] on input "洗-1" at bounding box center [352, 220] width 53 height 18
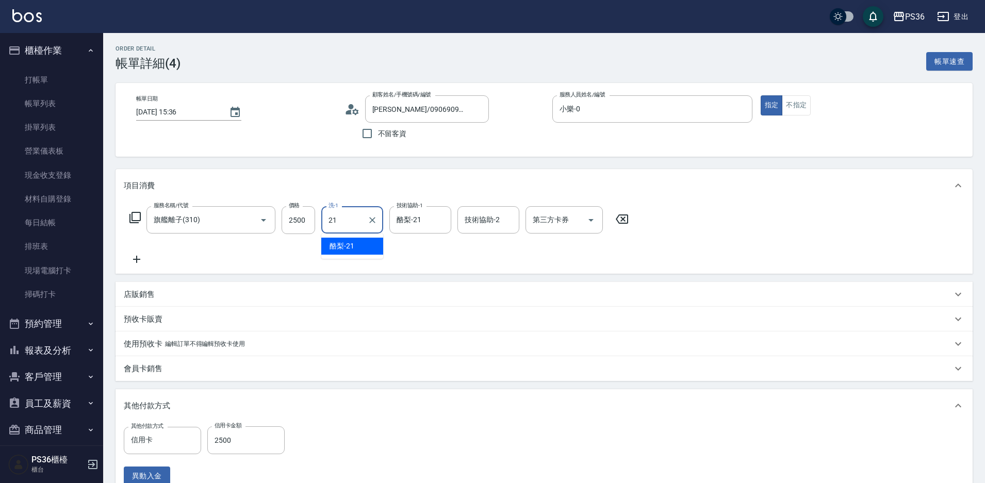
click at [370, 239] on div "酪梨 -21" at bounding box center [352, 246] width 62 height 17
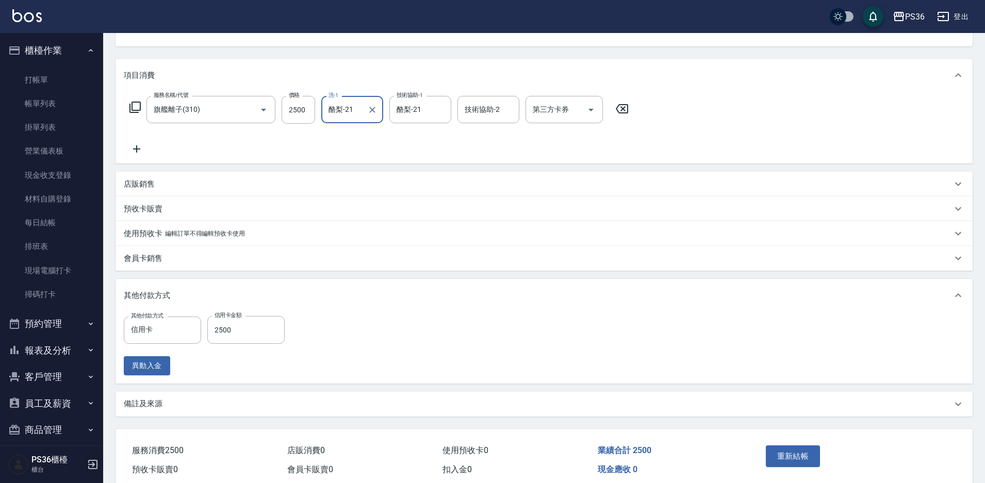
scroll to position [155, 0]
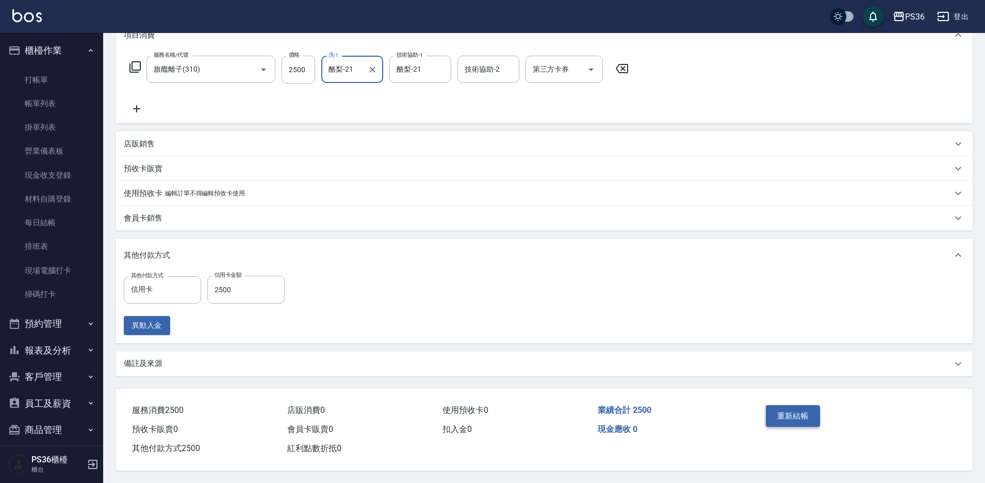
type input "酪梨-21"
click at [806, 413] on button "重新結帳" at bounding box center [792, 416] width 55 height 22
click at [806, 413] on div "重新結帳" at bounding box center [807, 423] width 93 height 45
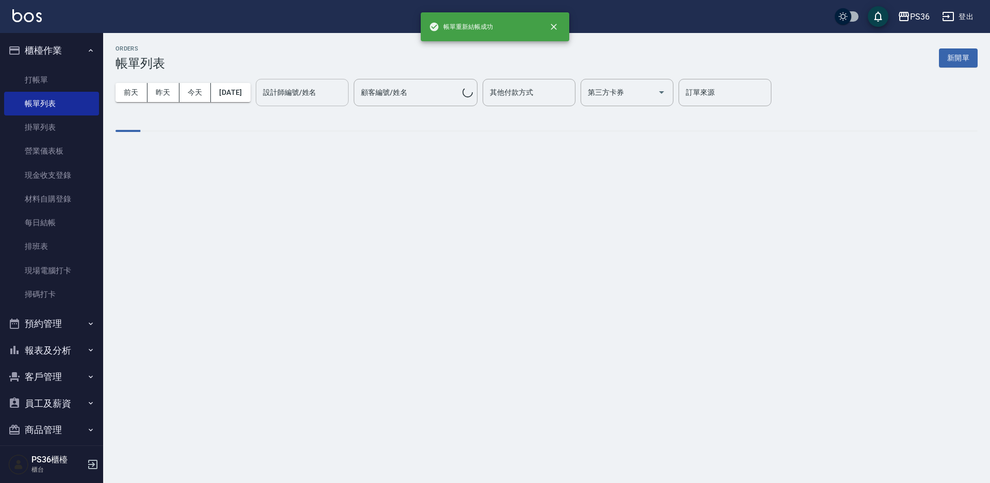
click at [322, 92] on div "設計師編號/姓名 設計師編號/姓名" at bounding box center [302, 92] width 93 height 27
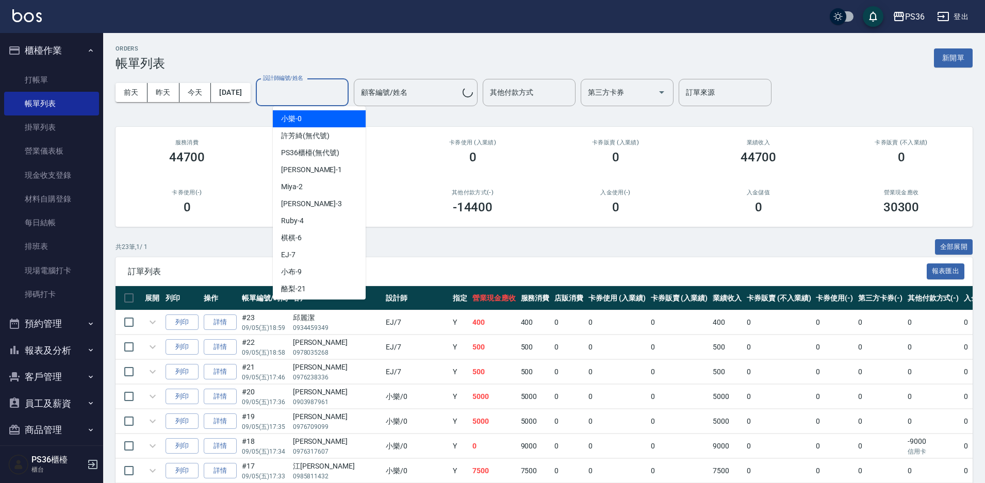
click at [323, 123] on div "小樂 -0" at bounding box center [319, 118] width 93 height 17
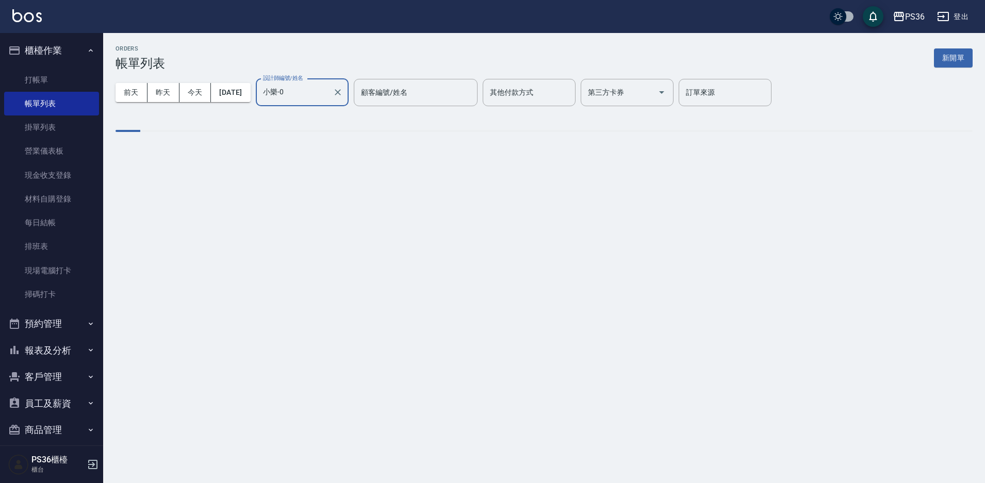
type input "小樂-0"
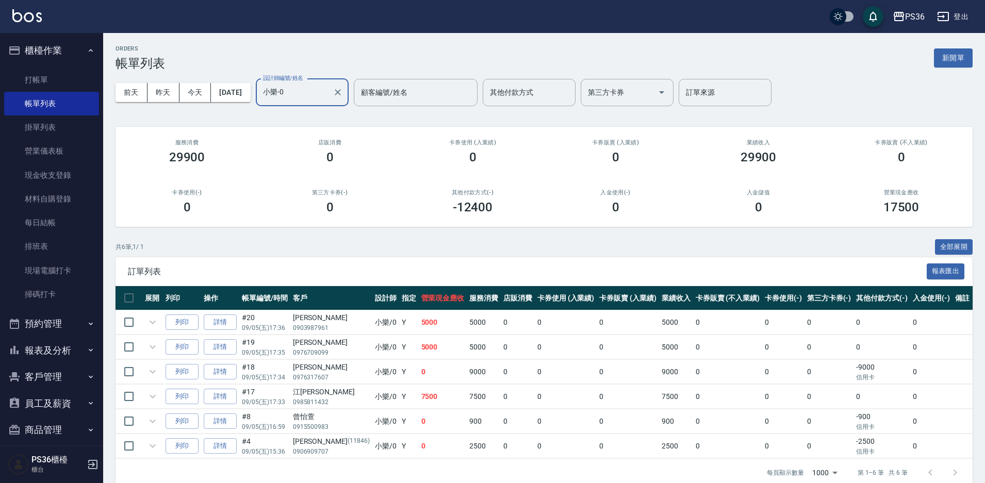
scroll to position [16, 0]
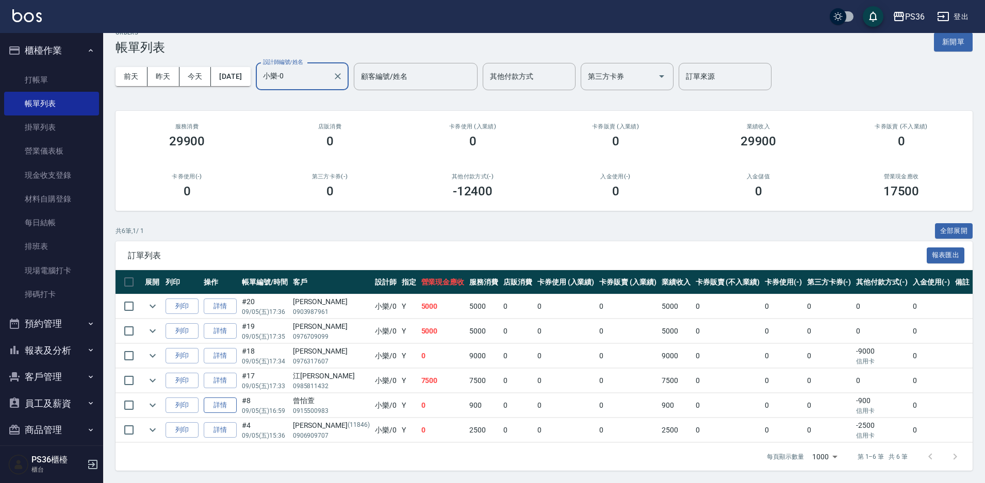
click at [212, 404] on link "詳情" at bounding box center [220, 405] width 33 height 16
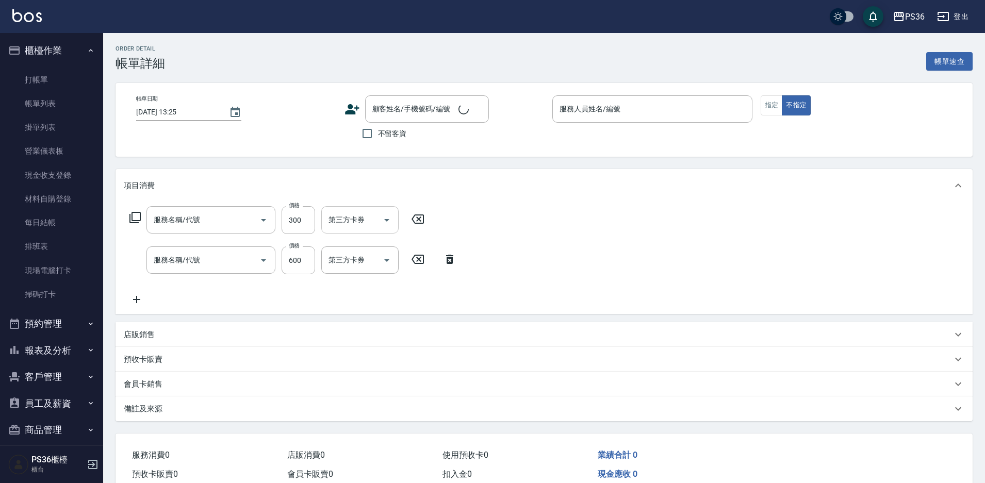
type input "洗髮(101)"
type input "局部染髮(2)"
type input "2025/09/05 16:59"
type input "小樂-0"
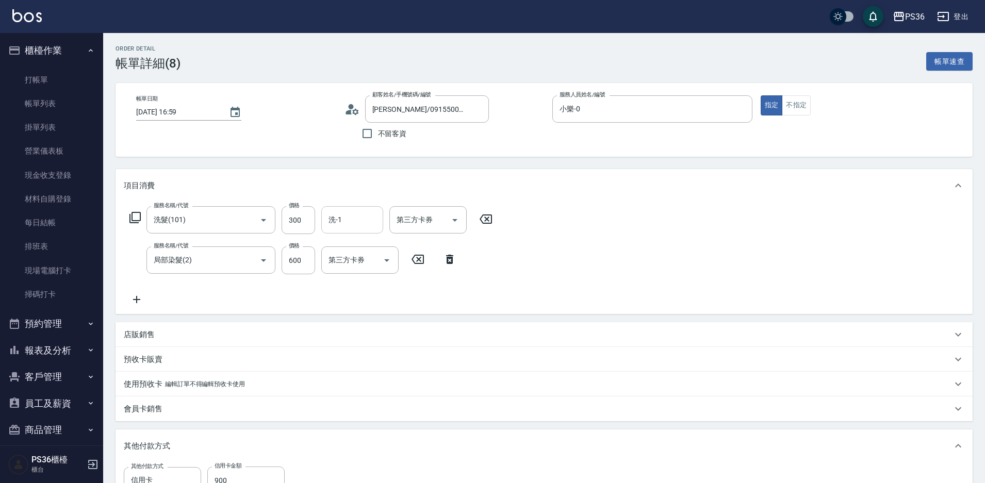
type input "曾怡萱/0915500983/"
click at [376, 222] on input "洗-1" at bounding box center [352, 220] width 53 height 18
click at [368, 243] on div "酪梨 -21" at bounding box center [352, 246] width 62 height 17
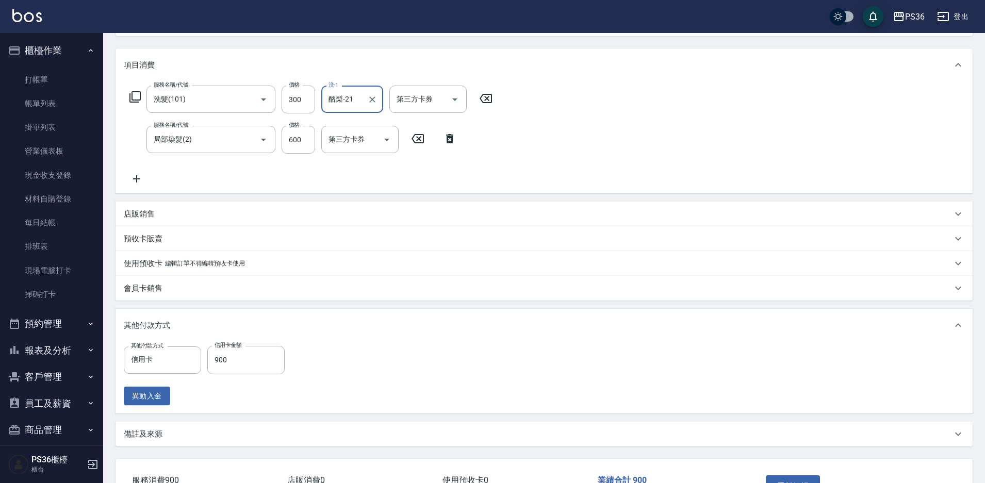
scroll to position [195, 0]
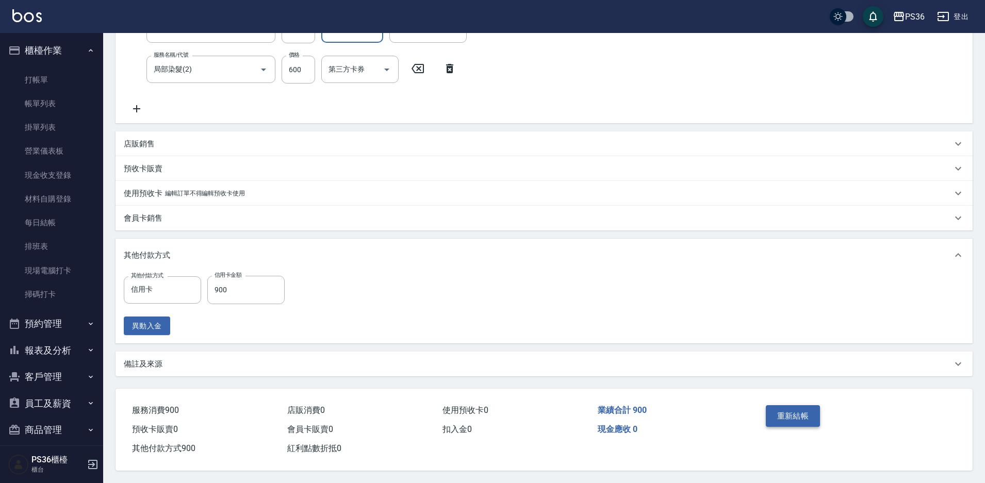
type input "酪梨-21"
click at [795, 415] on button "重新結帳" at bounding box center [792, 416] width 55 height 22
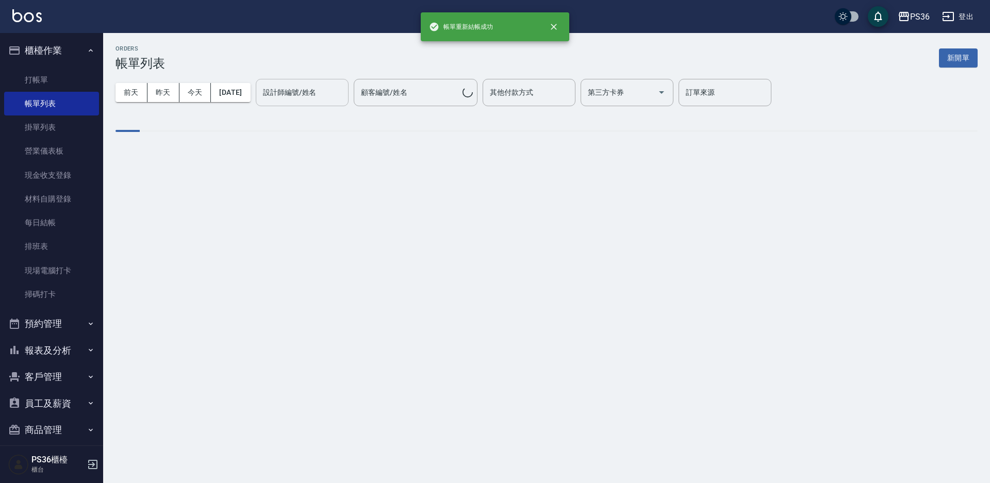
click at [295, 99] on input "設計師編號/姓名" at bounding box center [302, 93] width 84 height 18
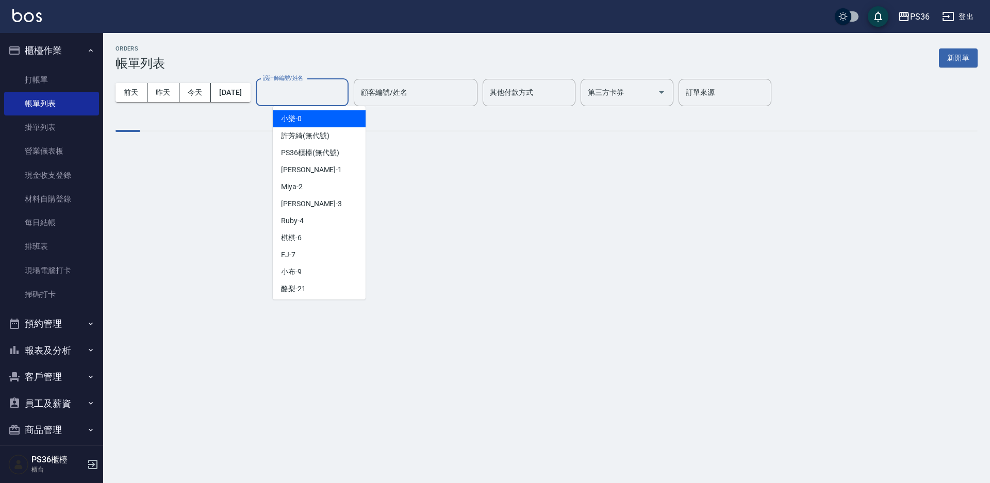
click at [299, 124] on div "小樂 -0" at bounding box center [319, 118] width 93 height 17
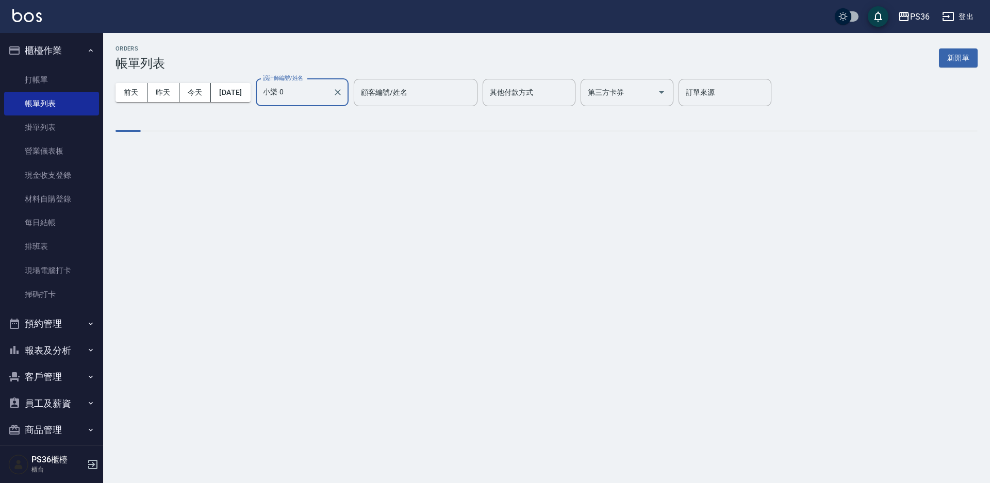
type input "小樂-0"
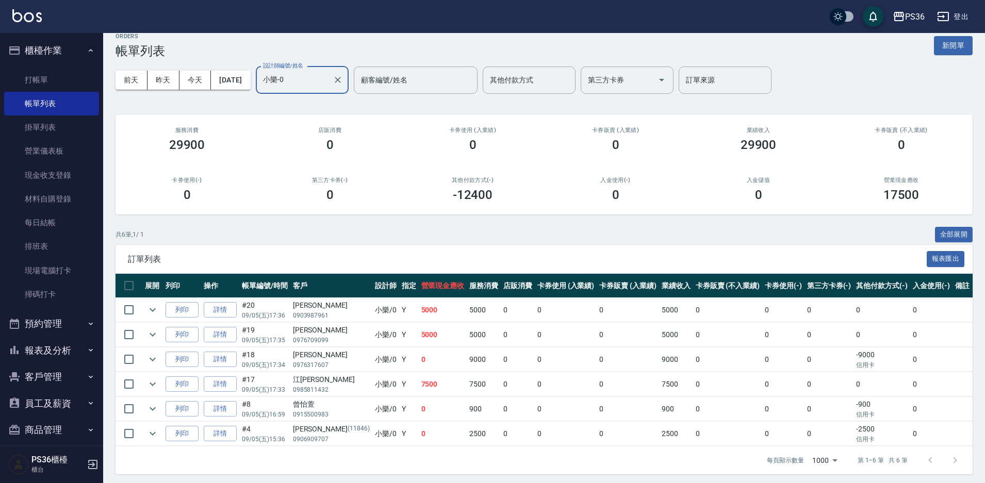
scroll to position [16, 0]
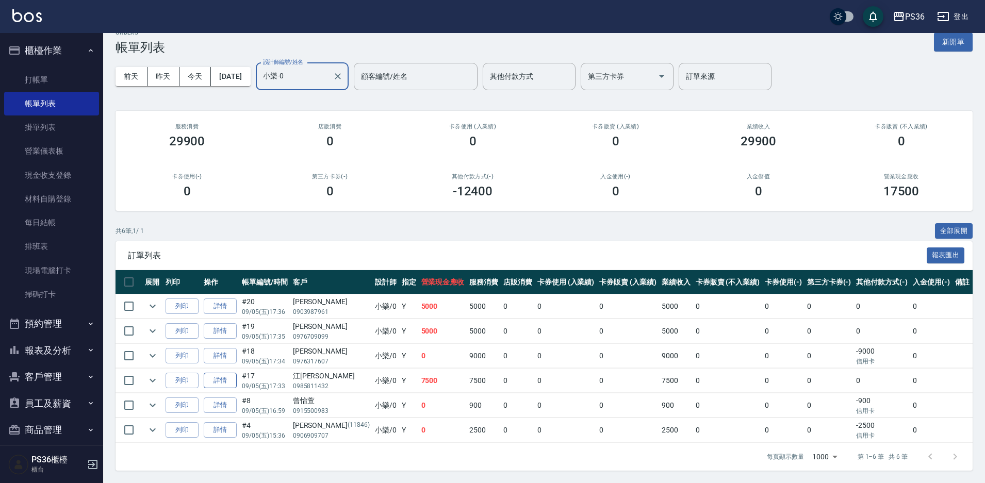
click at [222, 377] on link "詳情" at bounding box center [220, 381] width 33 height 16
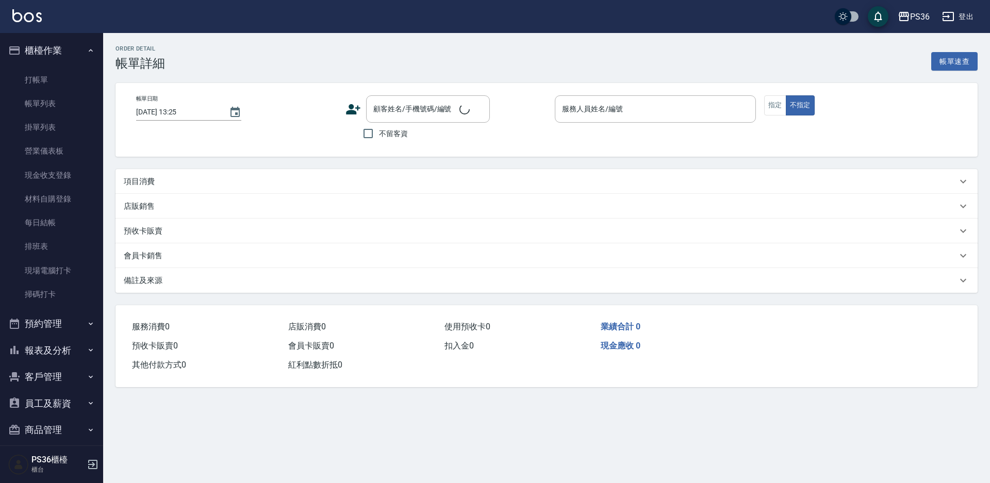
type input "2025/09/05 17:33"
type input "小樂-0"
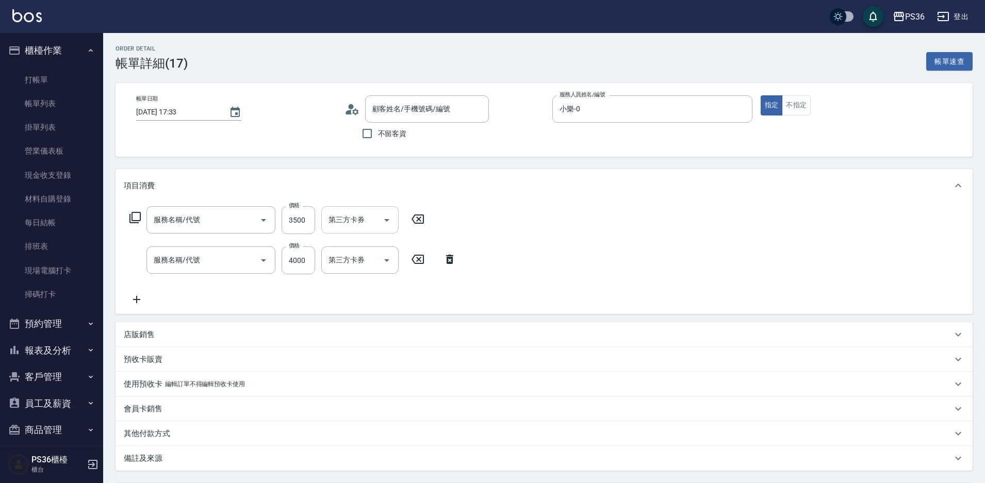
type input "江丁寧/0985811432/"
type input "韓國離子護(7485)"
type input "拆接髮(402)"
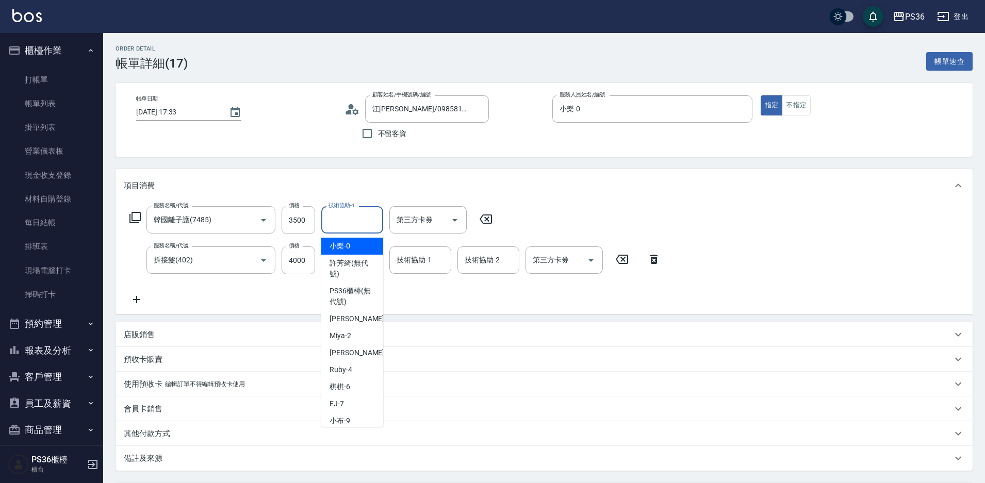
click at [372, 216] on input "技術協助-1" at bounding box center [352, 220] width 53 height 18
click at [359, 244] on div "酪梨 -21" at bounding box center [352, 246] width 62 height 17
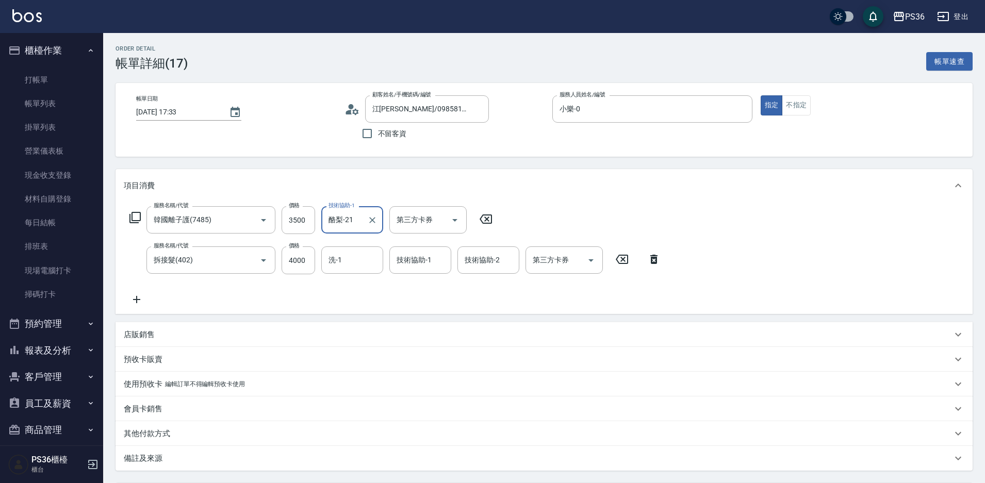
type input "酪梨-21"
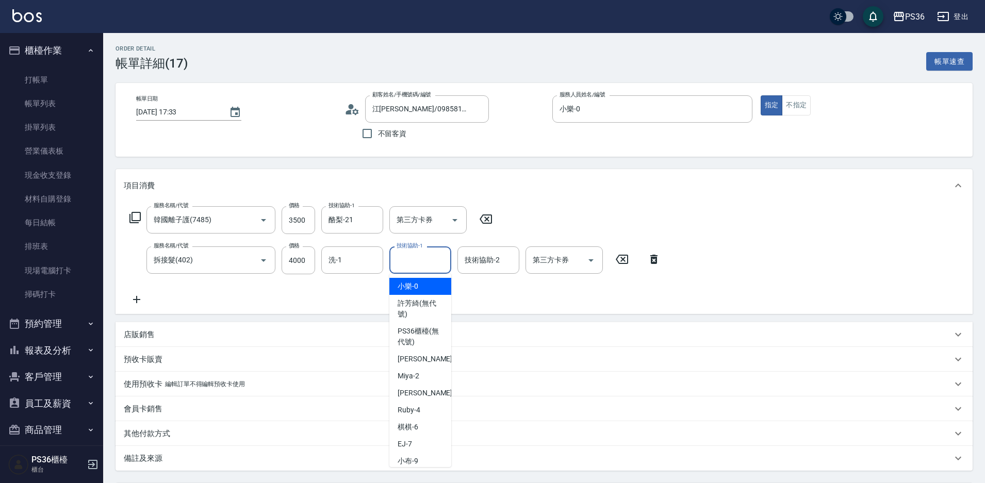
drag, startPoint x: 422, startPoint y: 260, endPoint x: 418, endPoint y: 265, distance: 6.6
click at [423, 260] on div "技術協助-1 技術協助-1" at bounding box center [420, 259] width 62 height 27
drag, startPoint x: 398, startPoint y: 294, endPoint x: 396, endPoint y: 289, distance: 5.6
click at [399, 294] on div "酪梨 -21" at bounding box center [420, 286] width 62 height 17
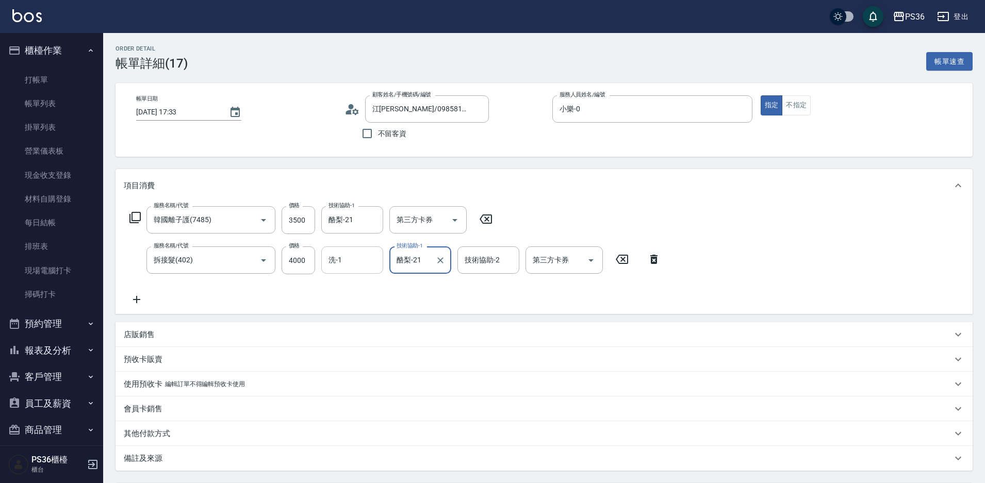
type input "酪梨-21"
click at [367, 265] on input "洗-1" at bounding box center [352, 260] width 53 height 18
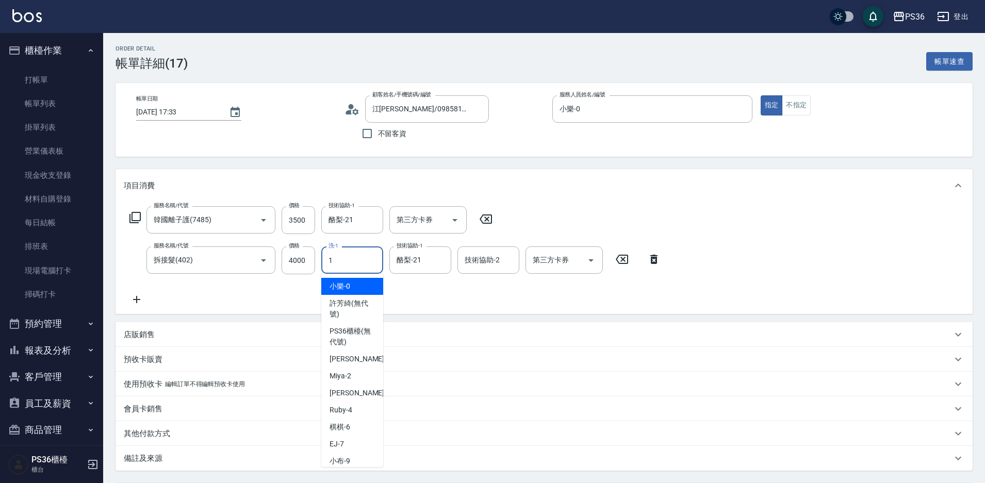
type input "12"
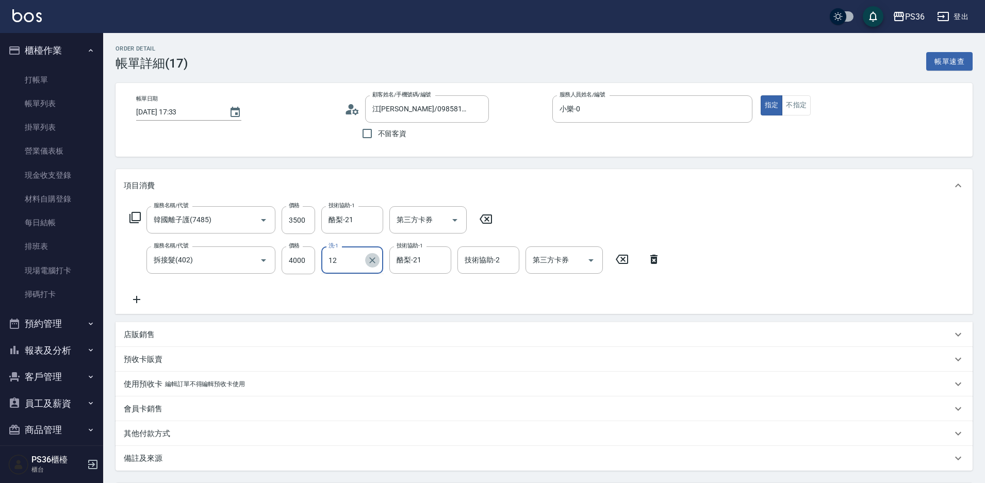
click at [375, 261] on icon "Clear" at bounding box center [372, 260] width 10 height 10
click at [358, 285] on div "酪梨 -21" at bounding box center [352, 286] width 62 height 17
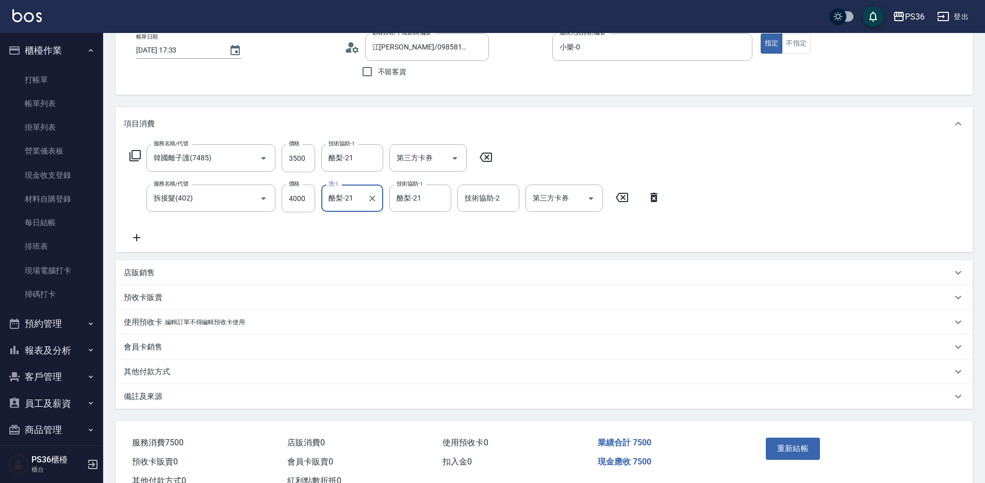
scroll to position [99, 0]
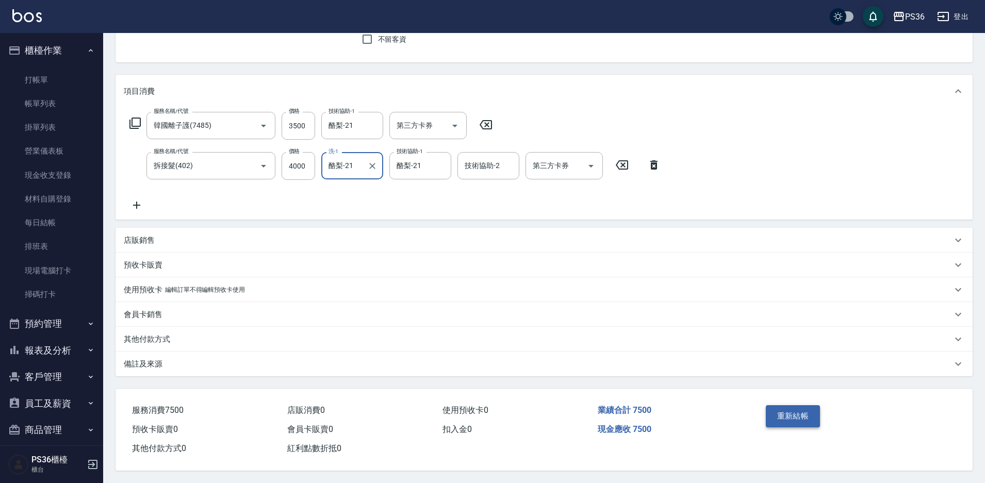
type input "酪梨-21"
click at [784, 406] on button "重新結帳" at bounding box center [792, 416] width 55 height 22
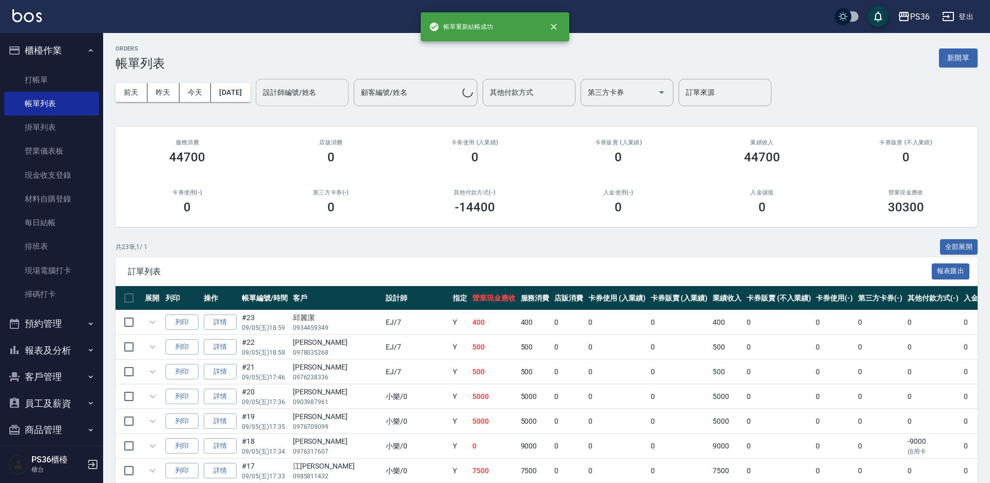
click at [330, 96] on div "設計師編號/姓名 設計師編號/姓名" at bounding box center [302, 92] width 93 height 27
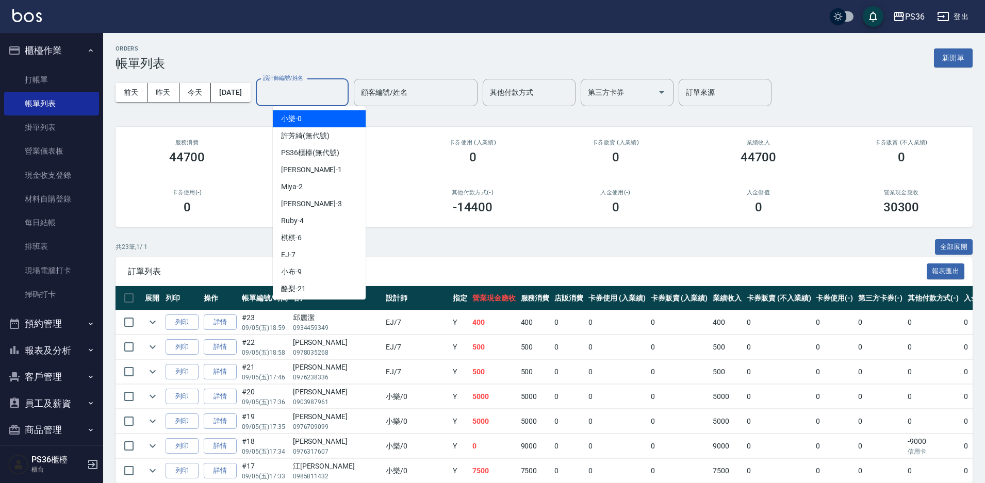
click at [319, 122] on div "小樂 -0" at bounding box center [319, 118] width 93 height 17
type input "小樂-0"
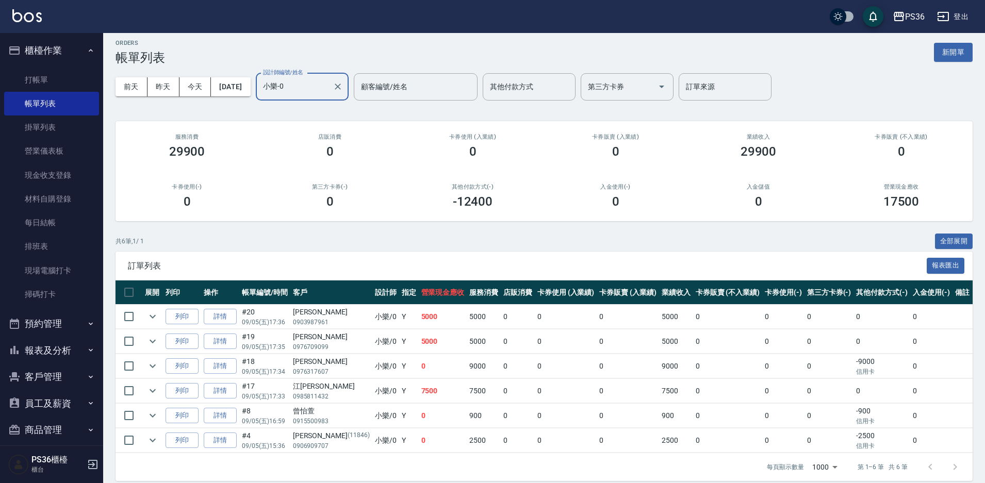
scroll to position [16, 0]
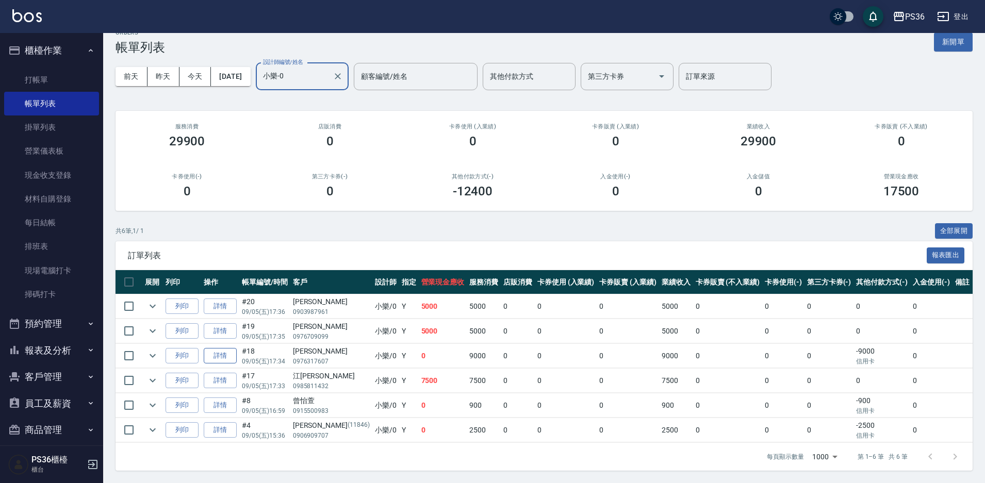
click at [223, 356] on link "詳情" at bounding box center [220, 356] width 33 height 16
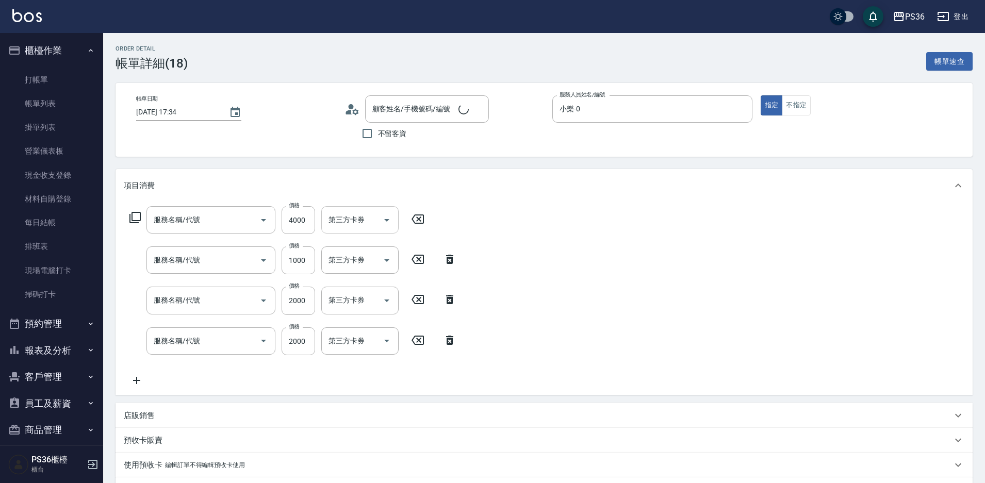
type input "2025/09/05 17:34"
type input "小樂-0"
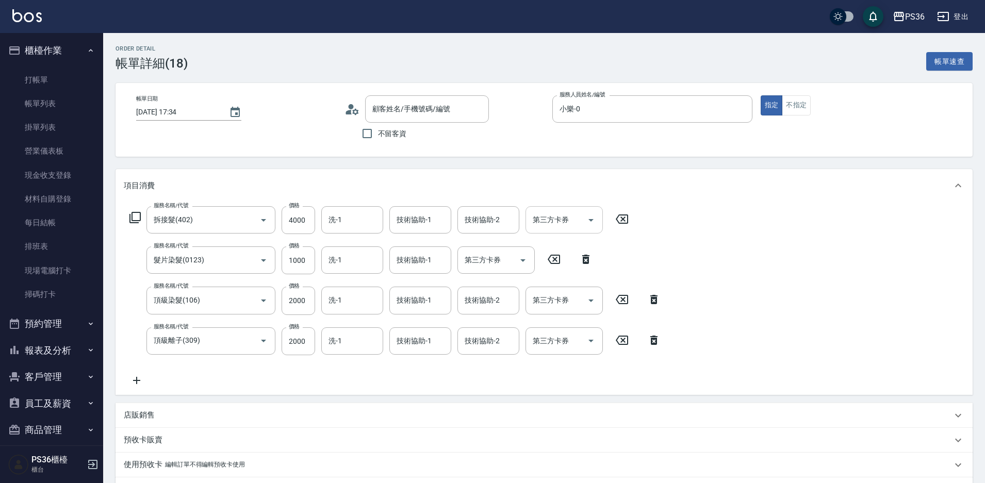
type input "拆接髮(402)"
type input "髮片染髮(0123)"
type input "頂級染髮(106)"
type input "頂級離子(309)"
type input "黃語晴/0976317607/"
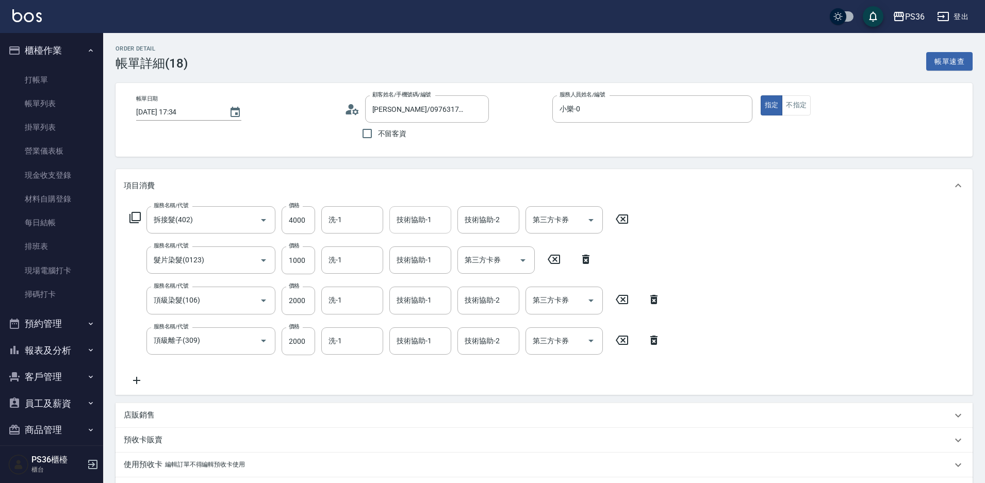
click at [426, 223] on div "技術協助-1 技術協助-1" at bounding box center [420, 219] width 62 height 27
click at [422, 246] on span "酪梨 -21" at bounding box center [409, 246] width 25 height 11
type input "酪梨-21"
click at [362, 211] on input "洗-1" at bounding box center [352, 220] width 53 height 18
drag, startPoint x: 361, startPoint y: 240, endPoint x: 367, endPoint y: 241, distance: 5.8
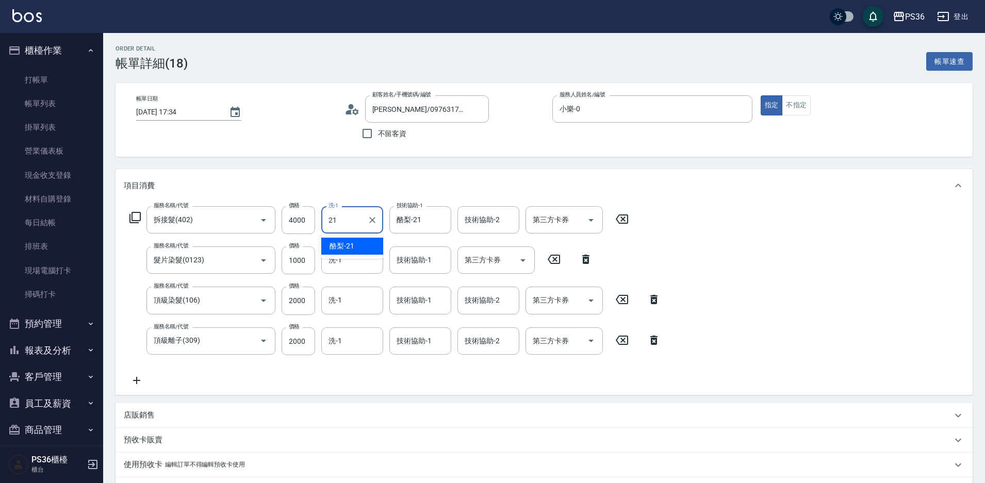
click at [362, 241] on div "酪梨 -21" at bounding box center [352, 246] width 62 height 17
click at [448, 269] on div "技術協助-1" at bounding box center [420, 259] width 62 height 27
type input "酪梨-21"
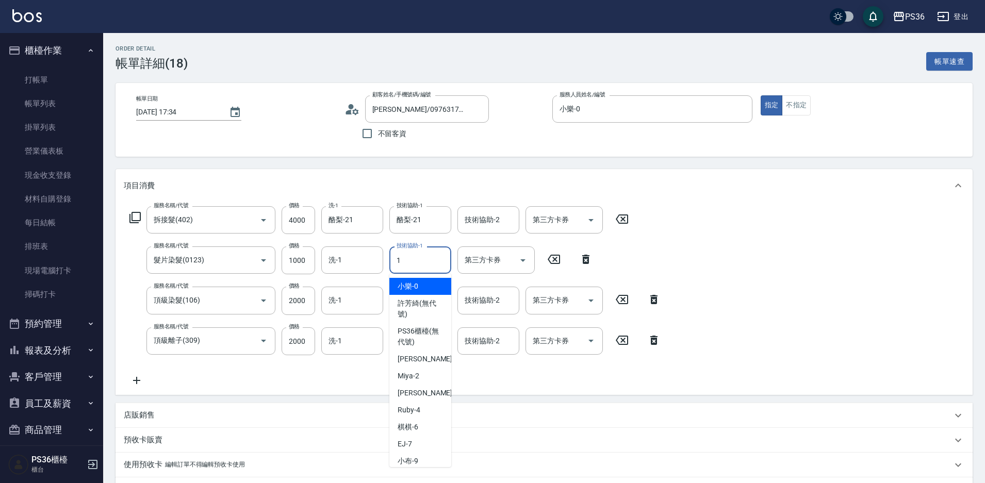
type input "12"
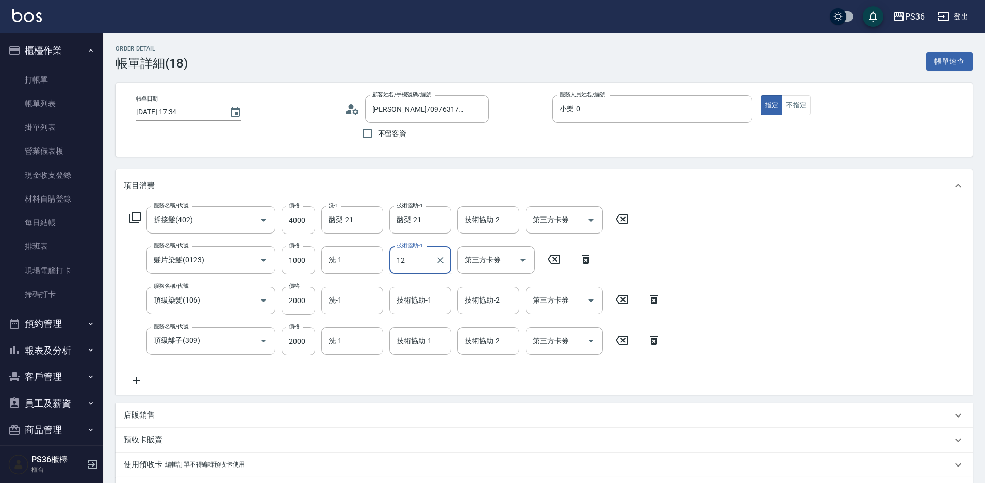
click at [441, 259] on icon "Clear" at bounding box center [440, 260] width 10 height 10
click at [419, 283] on span "酪梨 -21" at bounding box center [409, 286] width 25 height 11
type input "酪梨-21"
click at [366, 258] on input "洗-1" at bounding box center [352, 260] width 53 height 18
click at [362, 287] on div "酪梨 -21" at bounding box center [352, 286] width 62 height 17
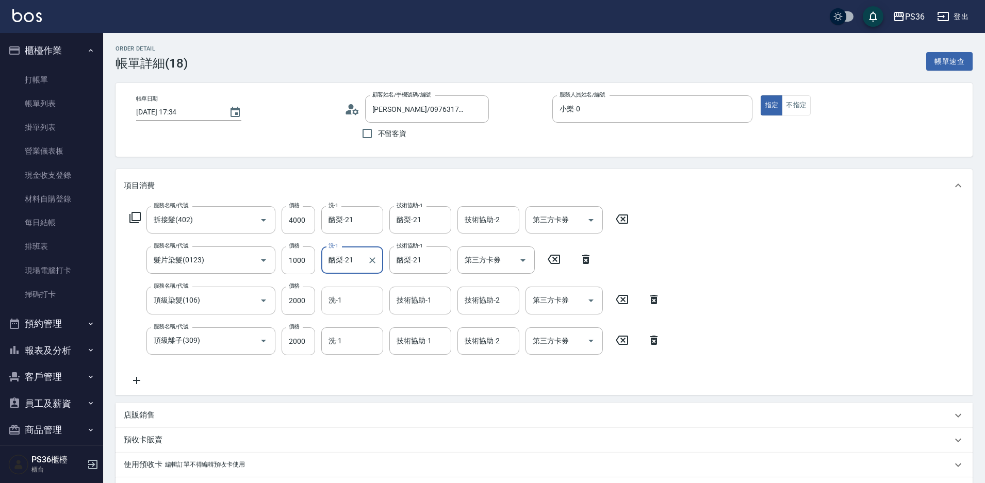
type input "酪梨-21"
click at [356, 301] on input "洗-1" at bounding box center [352, 300] width 53 height 18
click at [354, 325] on div "酪梨 -21" at bounding box center [352, 327] width 62 height 17
type input "酪梨-21"
click at [407, 292] on input "技術協助-1" at bounding box center [420, 300] width 53 height 18
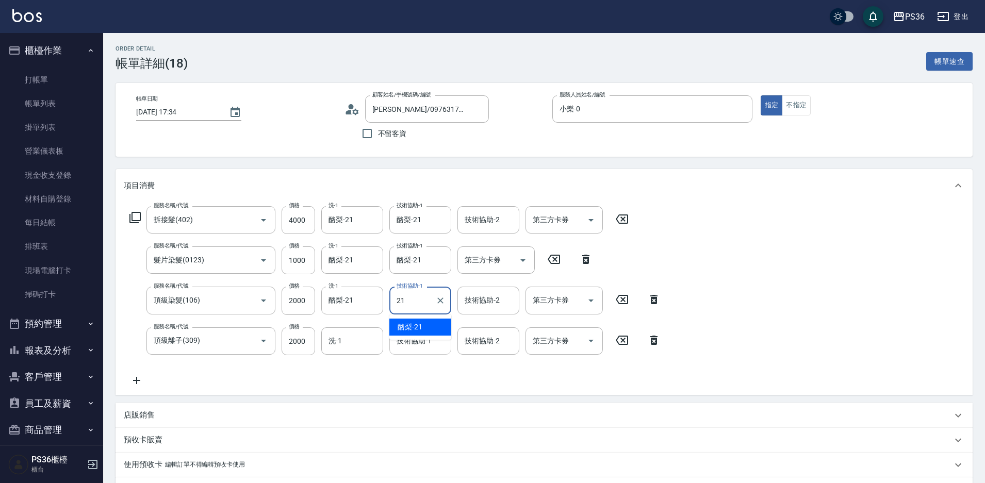
click at [405, 327] on span "酪梨 -21" at bounding box center [409, 327] width 25 height 11
type input "酪梨-21"
click at [405, 338] on div "技術協助-1 技術協助-1" at bounding box center [420, 340] width 62 height 27
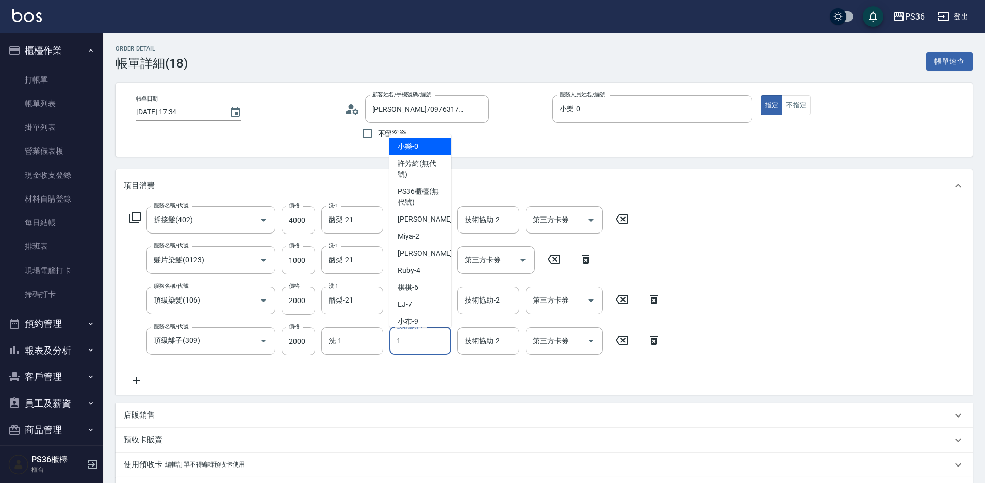
type input "12"
click at [440, 344] on icon "Clear" at bounding box center [440, 341] width 10 height 10
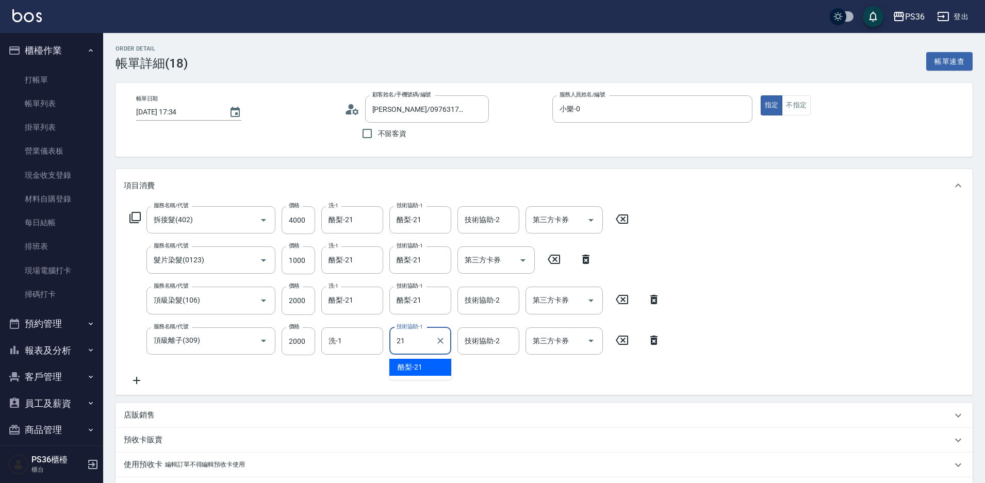
click at [421, 363] on span "酪梨 -21" at bounding box center [409, 367] width 25 height 11
type input "酪梨-21"
click at [362, 347] on input "洗-1" at bounding box center [352, 341] width 53 height 18
click at [360, 367] on div "酪梨 -21" at bounding box center [352, 367] width 62 height 17
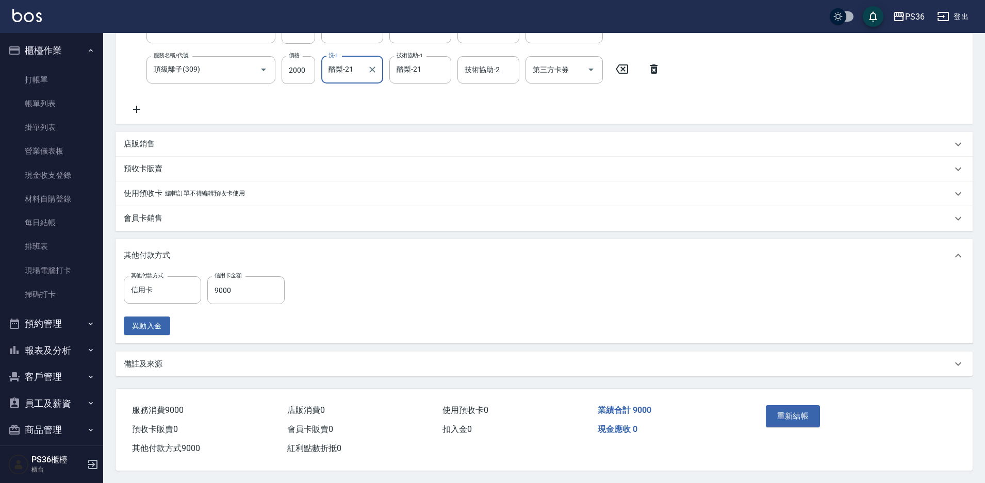
scroll to position [276, 0]
type input "酪梨-21"
click at [792, 412] on button "重新結帳" at bounding box center [792, 416] width 55 height 22
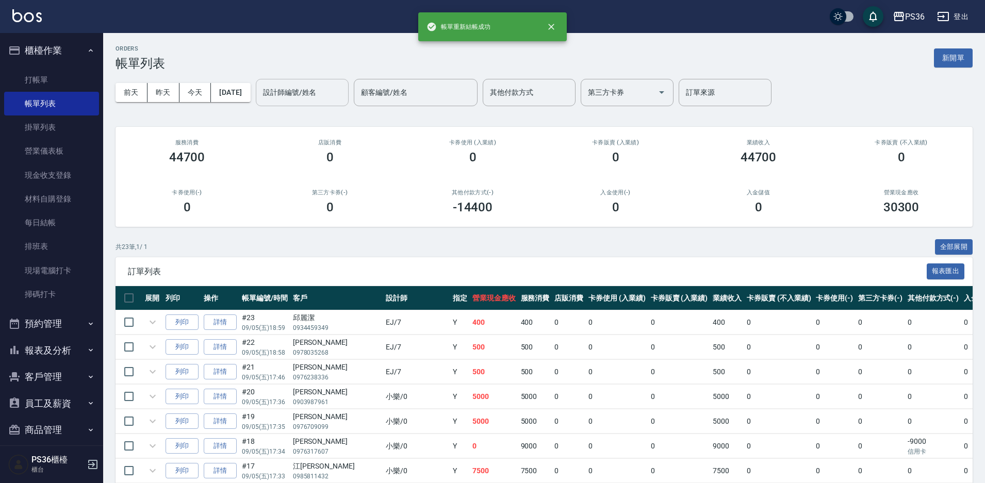
click at [296, 91] on div "設計師編號/姓名 設計師編號/姓名" at bounding box center [302, 92] width 93 height 27
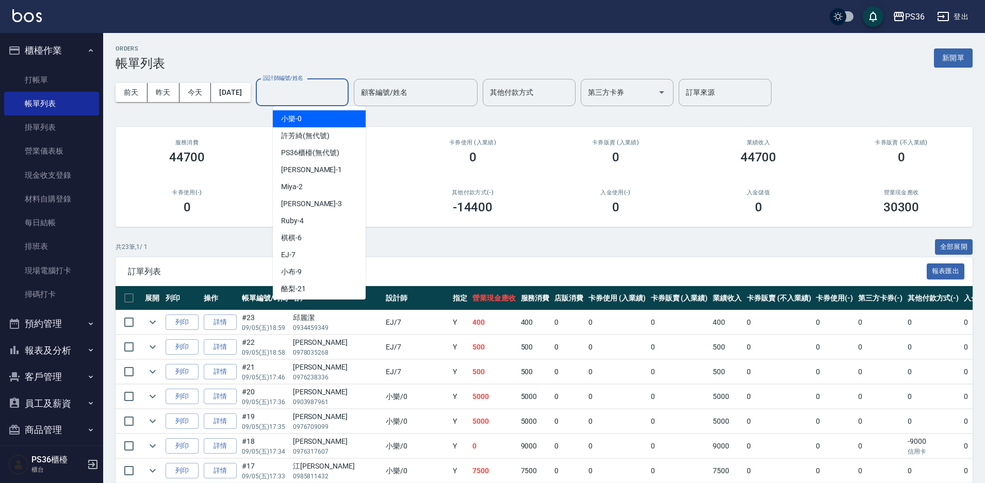
click at [298, 119] on span "小樂 -0" at bounding box center [291, 118] width 21 height 11
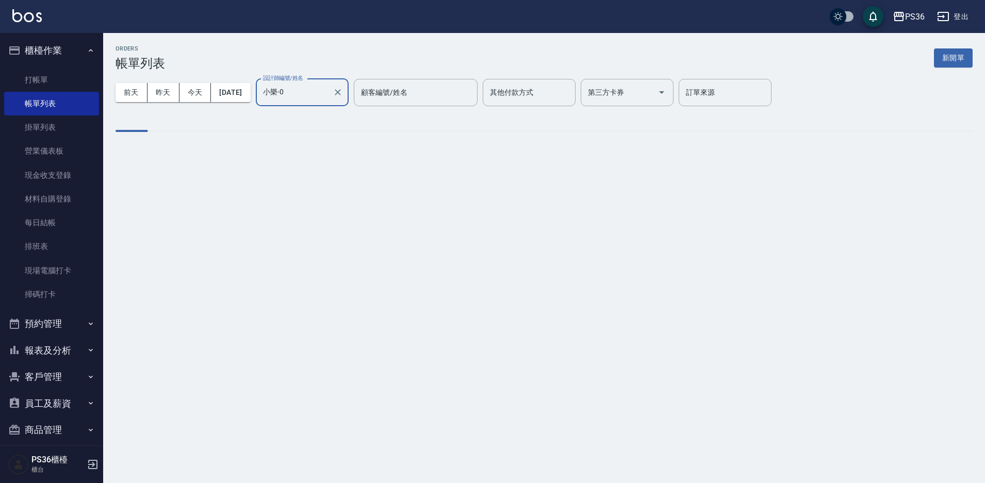
type input "小樂-0"
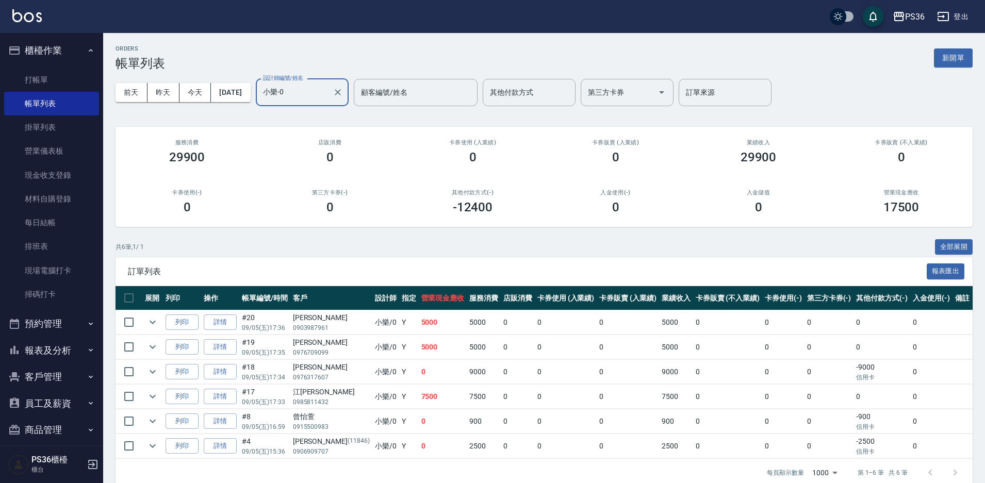
click at [217, 335] on td "詳情" at bounding box center [220, 347] width 38 height 24
click at [217, 346] on link "詳情" at bounding box center [220, 347] width 33 height 16
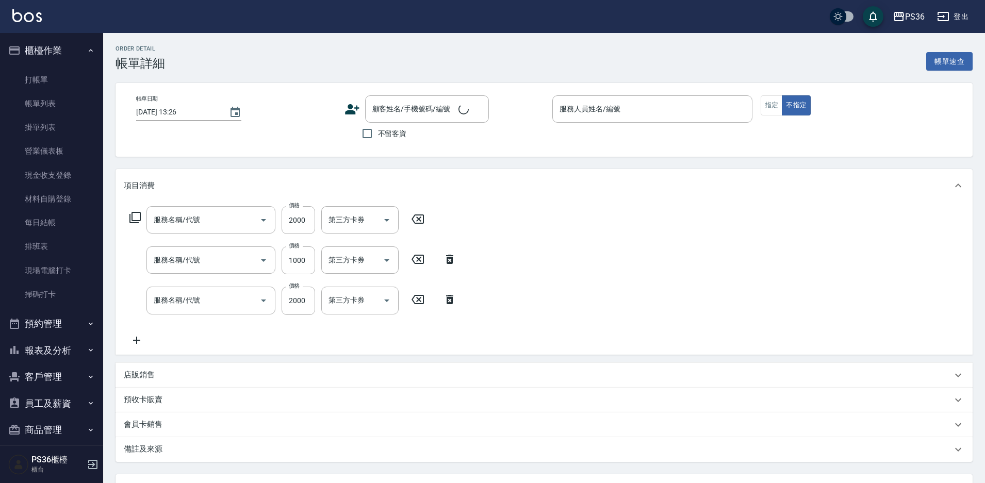
type input "拆接髮(402)"
type input "髮片染髮(0123)"
type input "頂級染髮(106)"
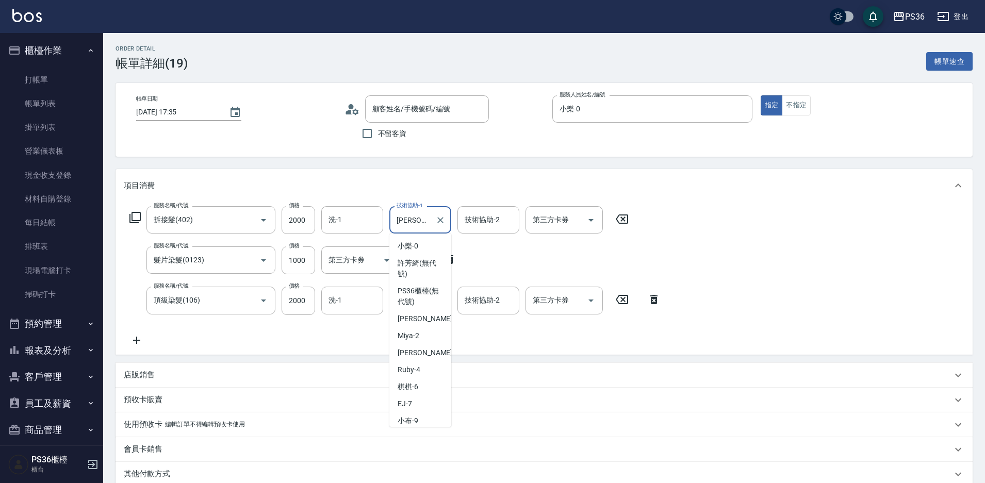
click at [395, 225] on input "顏亮亮-22" at bounding box center [412, 220] width 37 height 18
type input "2025/09/05 17:35"
type input "小樂-0"
click at [347, 187] on div "項目消費" at bounding box center [538, 185] width 828 height 11
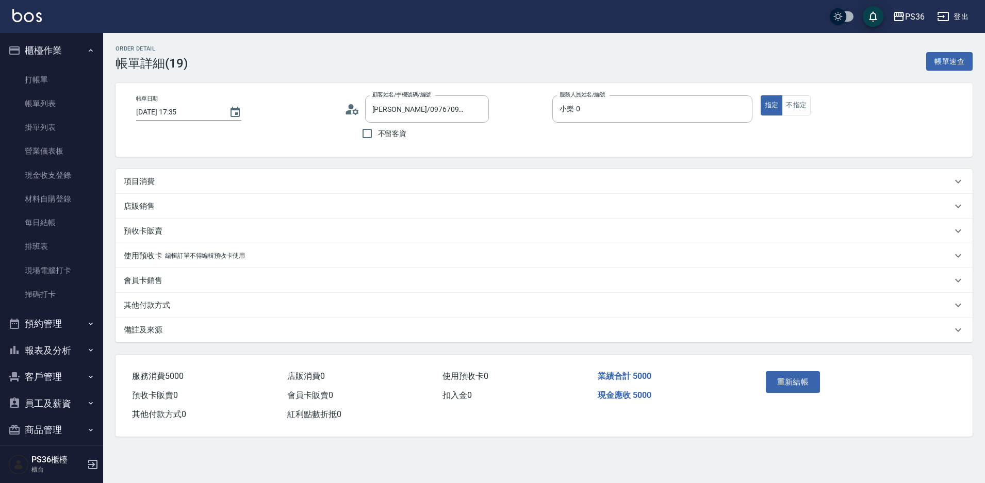
type input "王怡文/0976709099/"
click at [328, 177] on div "項目消費" at bounding box center [540, 181] width 833 height 11
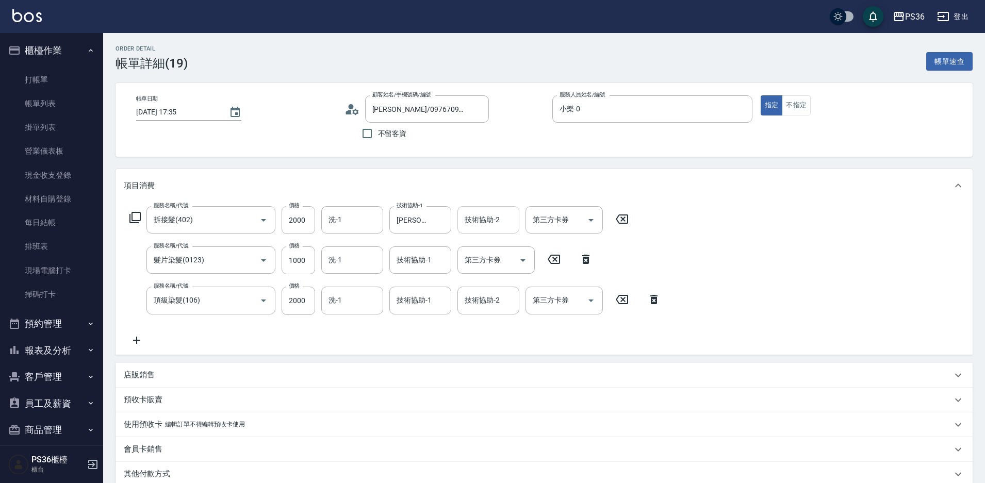
click at [473, 221] on div "技術協助-2 技術協助-2" at bounding box center [488, 219] width 62 height 27
click at [476, 242] on span "酪梨 -21" at bounding box center [477, 246] width 25 height 11
drag, startPoint x: 420, startPoint y: 254, endPoint x: 418, endPoint y: 260, distance: 6.7
click at [420, 254] on div "技術協助-1" at bounding box center [420, 259] width 62 height 27
type input "酪梨-21"
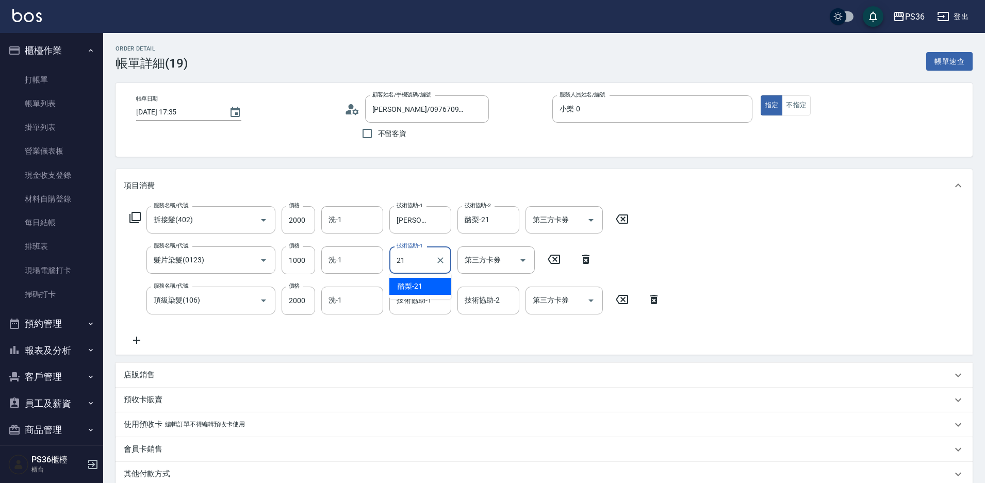
click at [411, 287] on span "酪梨 -21" at bounding box center [409, 286] width 25 height 11
type input "酪梨-21"
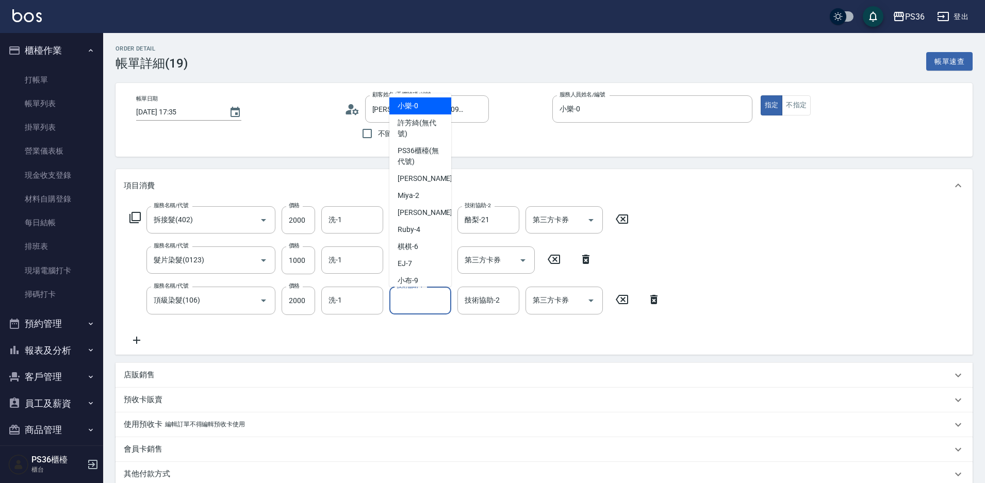
click at [422, 305] on input "技術協助-1" at bounding box center [420, 300] width 53 height 18
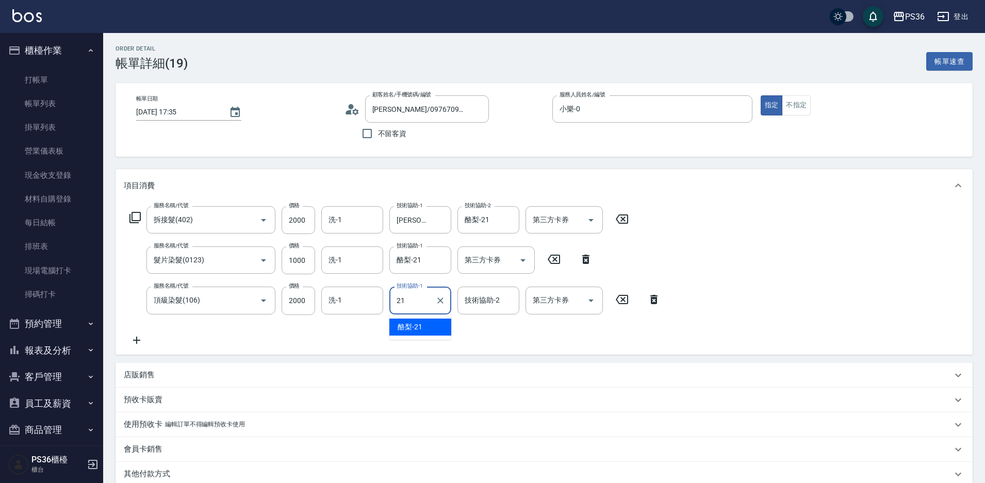
click at [420, 327] on span "酪梨 -21" at bounding box center [409, 327] width 25 height 11
type input "酪梨-21"
click at [330, 295] on div "洗-1 洗-1" at bounding box center [352, 300] width 62 height 27
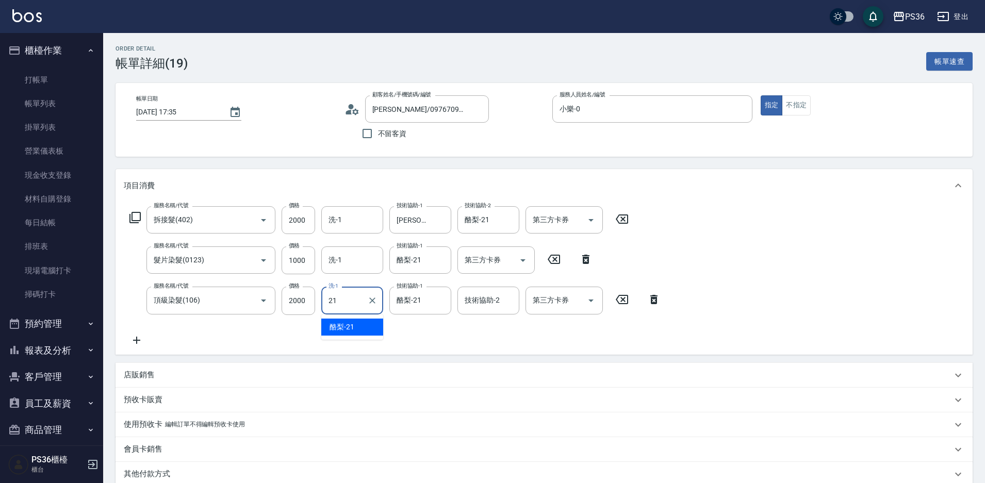
click at [342, 323] on span "酪梨 -21" at bounding box center [341, 327] width 25 height 11
type input "酪梨-21"
click at [361, 213] on input "洗-1" at bounding box center [352, 220] width 53 height 18
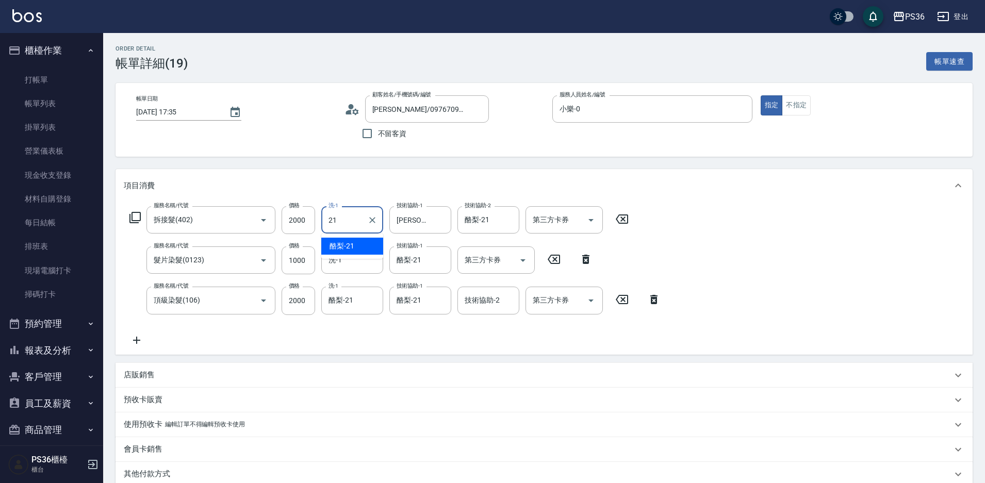
click at [360, 245] on div "酪梨 -21" at bounding box center [352, 246] width 62 height 17
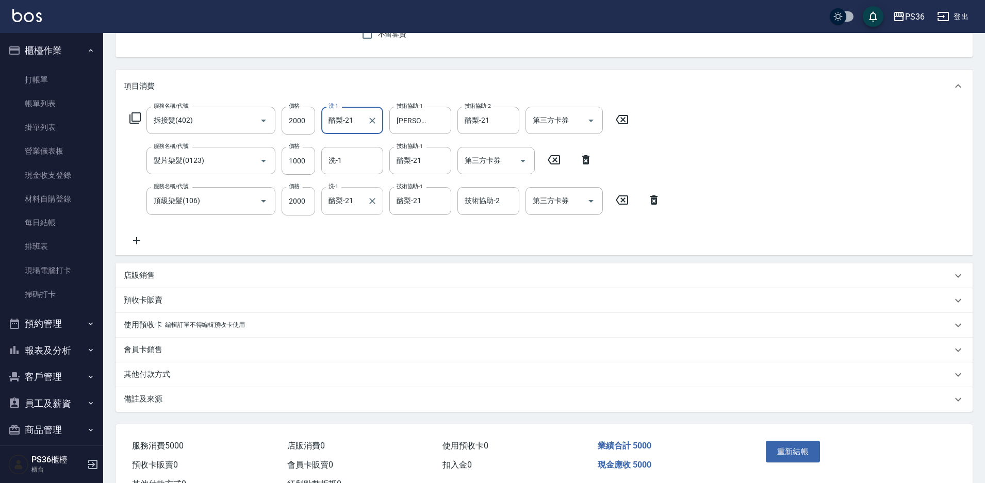
scroll to position [103, 0]
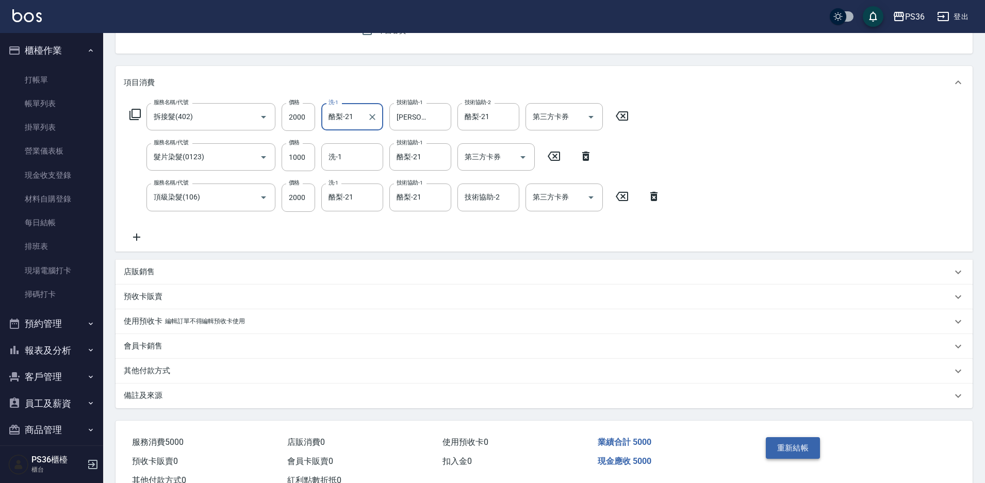
type input "酪梨-21"
click at [794, 447] on button "重新結帳" at bounding box center [792, 448] width 55 height 22
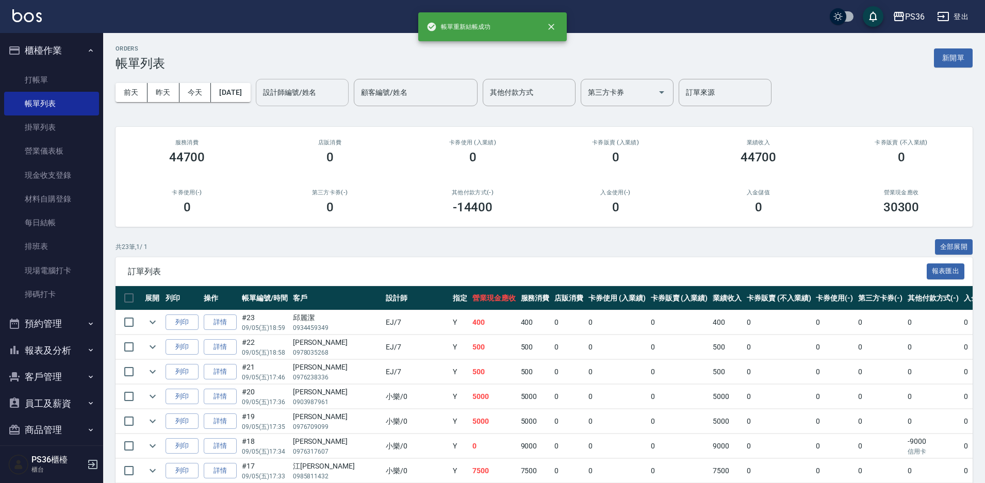
click at [292, 99] on input "設計師編號/姓名" at bounding box center [302, 93] width 84 height 18
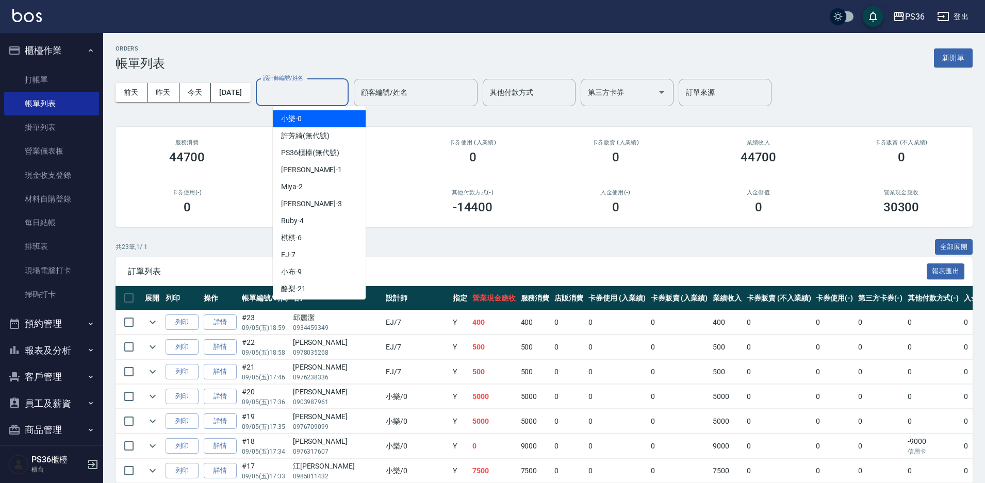
click at [301, 122] on span "小樂 -0" at bounding box center [291, 118] width 21 height 11
type input "小樂-0"
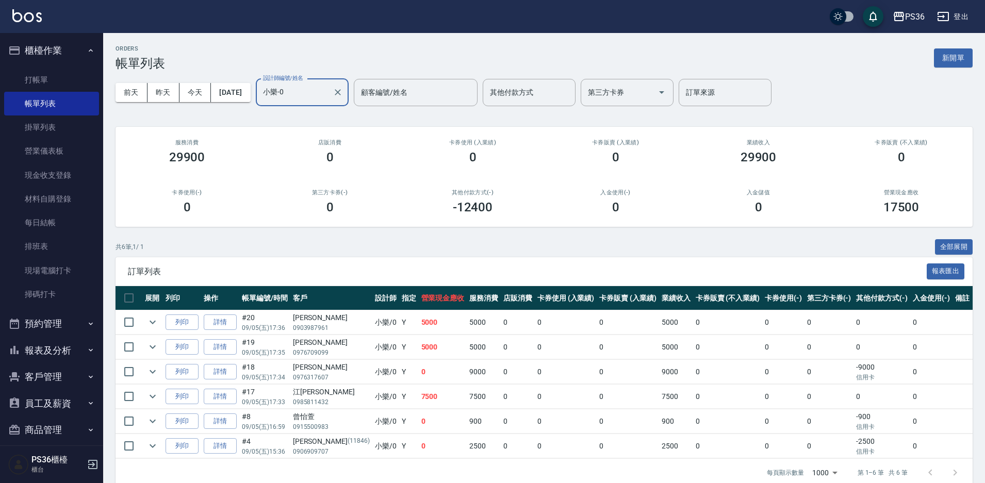
scroll to position [16, 0]
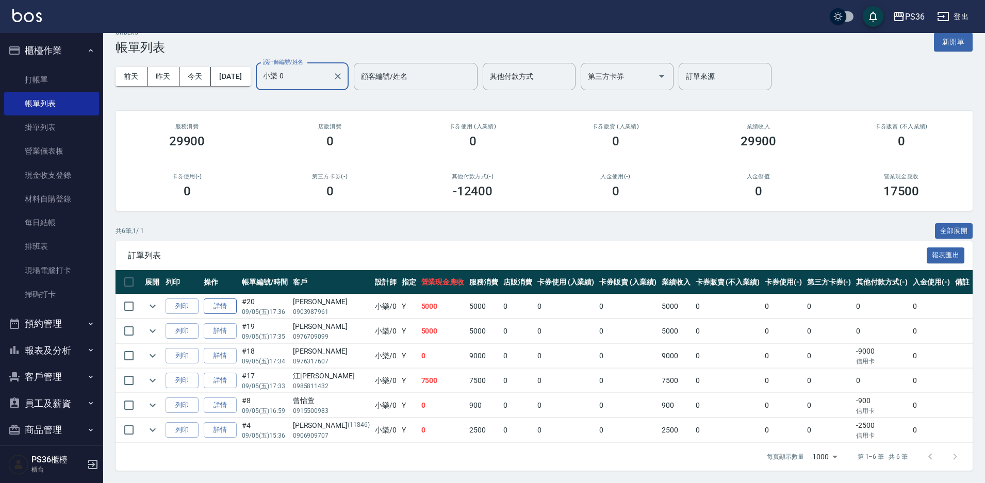
click at [224, 305] on link "詳情" at bounding box center [220, 306] width 33 height 16
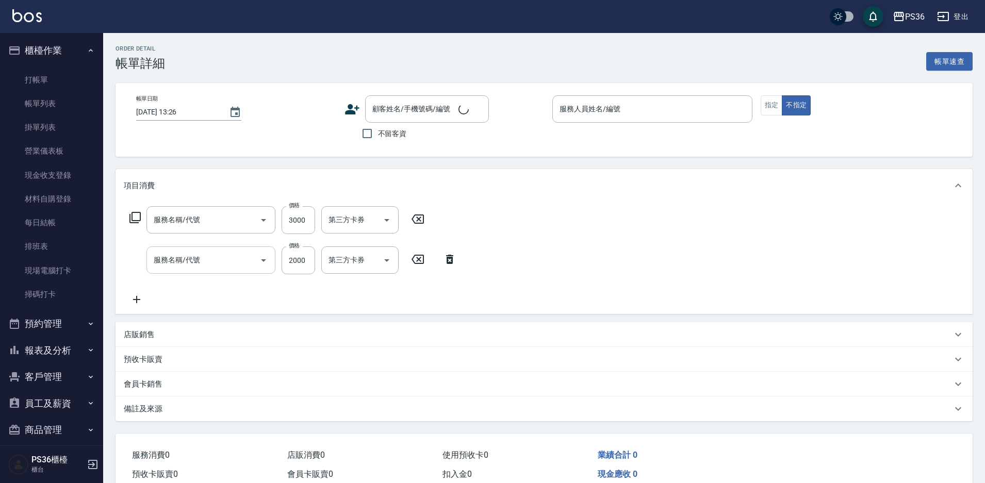
type input "2025/09/05 17:36"
type input "小樂-0"
type input "拆接髮(402)"
type input "頂級染髮(106)"
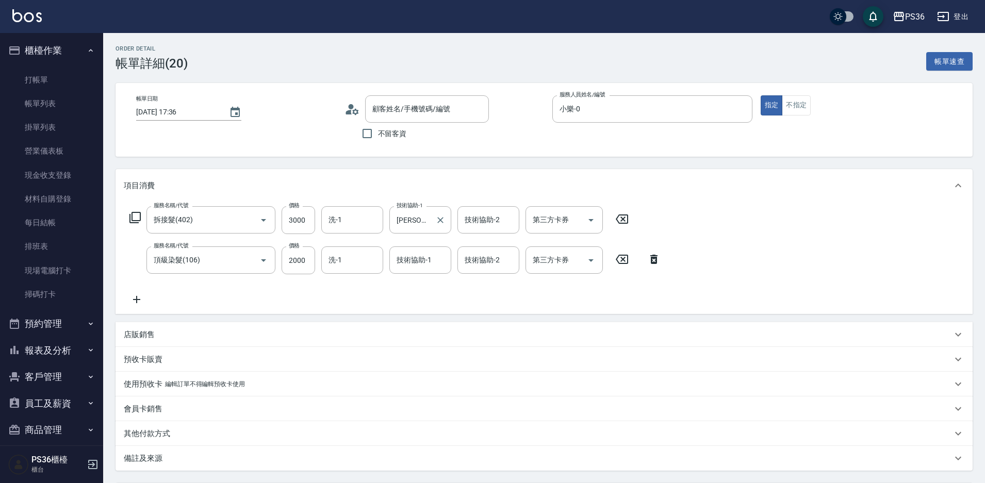
type input "石育婕/0903987961/"
click at [431, 263] on input "技術協助-1" at bounding box center [420, 260] width 53 height 18
click at [426, 287] on div "酪梨 -21" at bounding box center [420, 286] width 62 height 17
type input "酪梨-21"
click at [368, 223] on div "洗-1" at bounding box center [352, 219] width 62 height 27
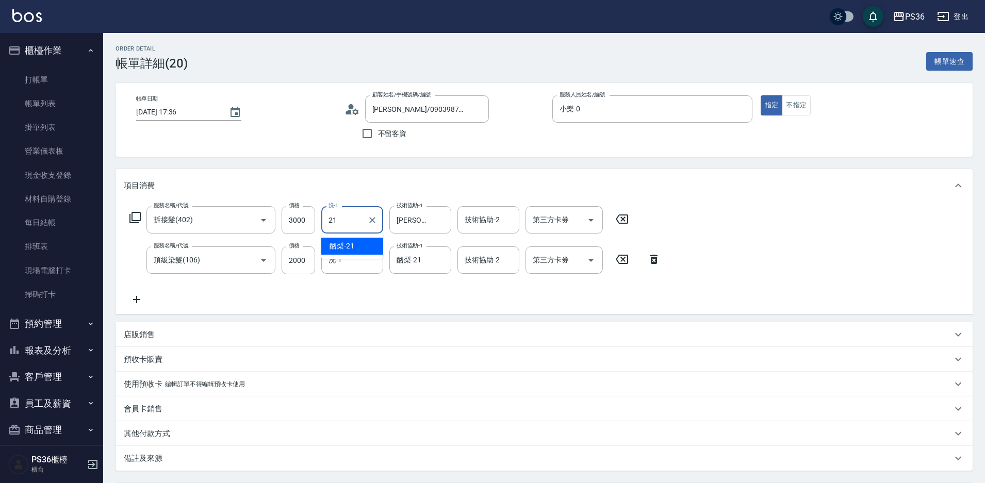
drag, startPoint x: 358, startPoint y: 245, endPoint x: 388, endPoint y: 235, distance: 32.0
click at [358, 245] on div "酪梨 -21" at bounding box center [352, 246] width 62 height 17
type input "酪梨-21"
click at [489, 215] on div "技術協助-2 技術協助-2" at bounding box center [488, 219] width 62 height 27
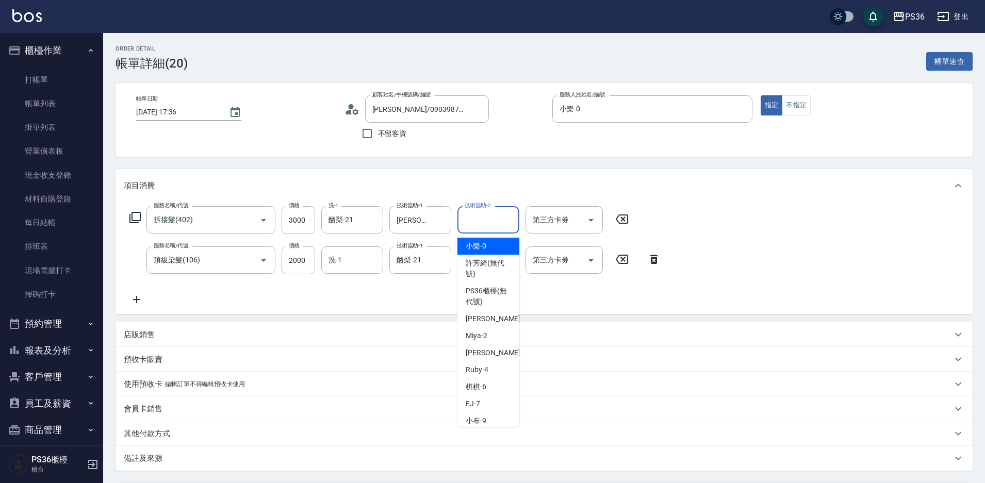
type input "1"
click at [482, 249] on span "酪梨 -21" at bounding box center [477, 246] width 25 height 11
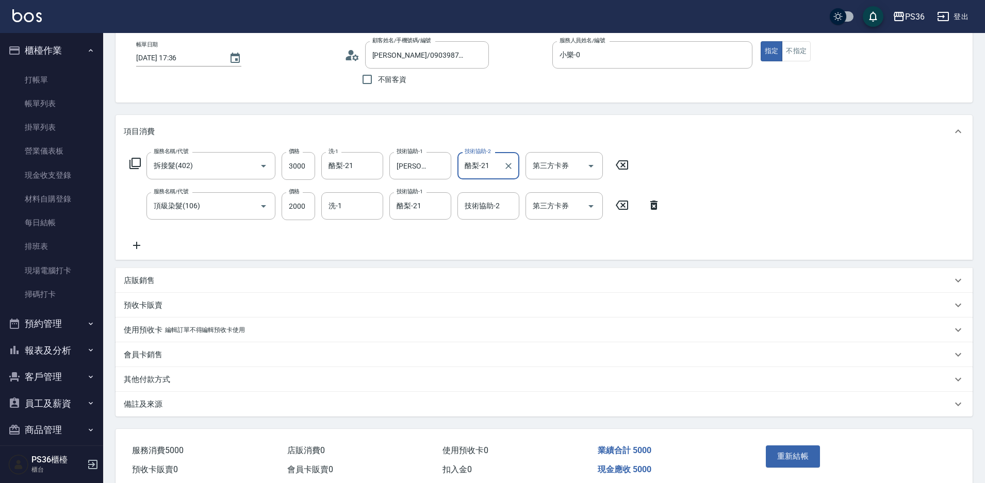
scroll to position [99, 0]
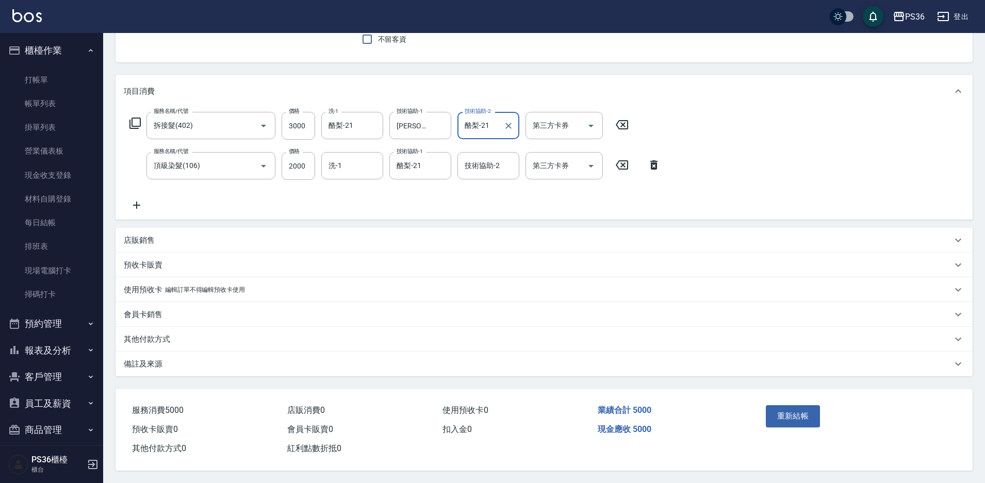
type input "酪梨-21"
click at [821, 413] on div "重新結帳" at bounding box center [807, 423] width 93 height 45
click at [815, 415] on button "重新結帳" at bounding box center [792, 416] width 55 height 22
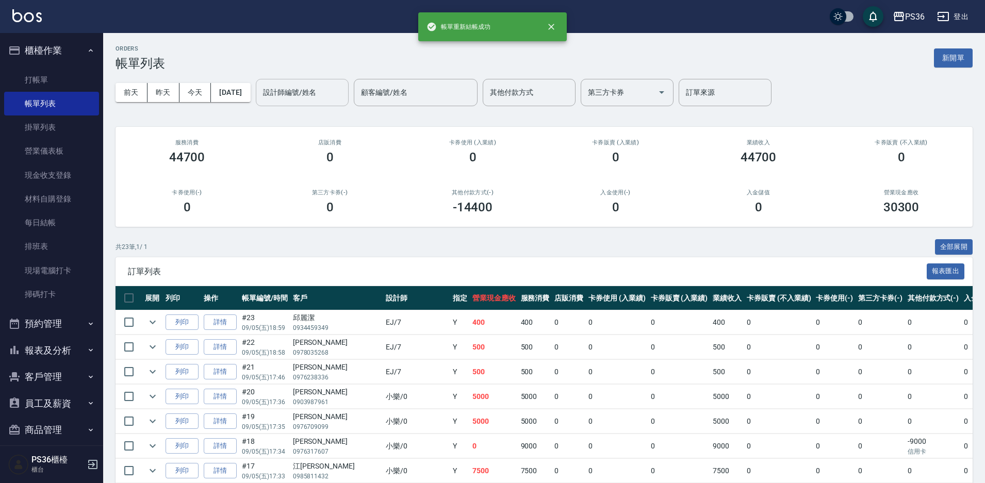
click at [319, 102] on div "設計師編號/姓名" at bounding box center [302, 92] width 93 height 27
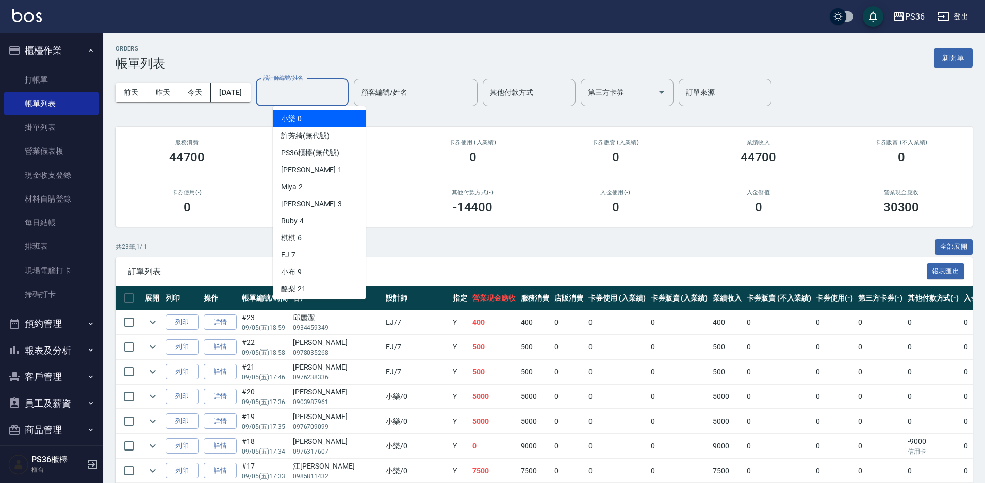
click at [318, 121] on div "小樂 -0" at bounding box center [319, 118] width 93 height 17
type input "小樂-0"
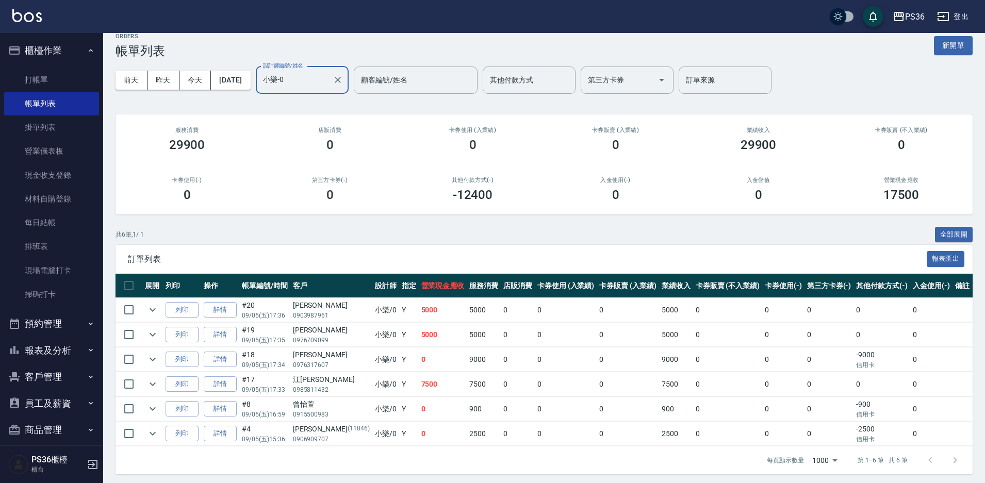
scroll to position [16, 0]
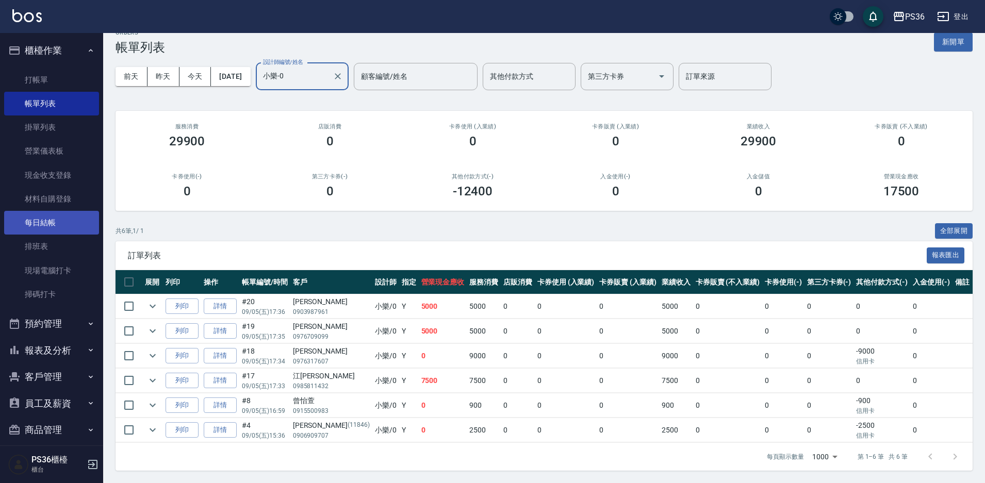
click at [40, 225] on link "每日結帳" at bounding box center [51, 223] width 95 height 24
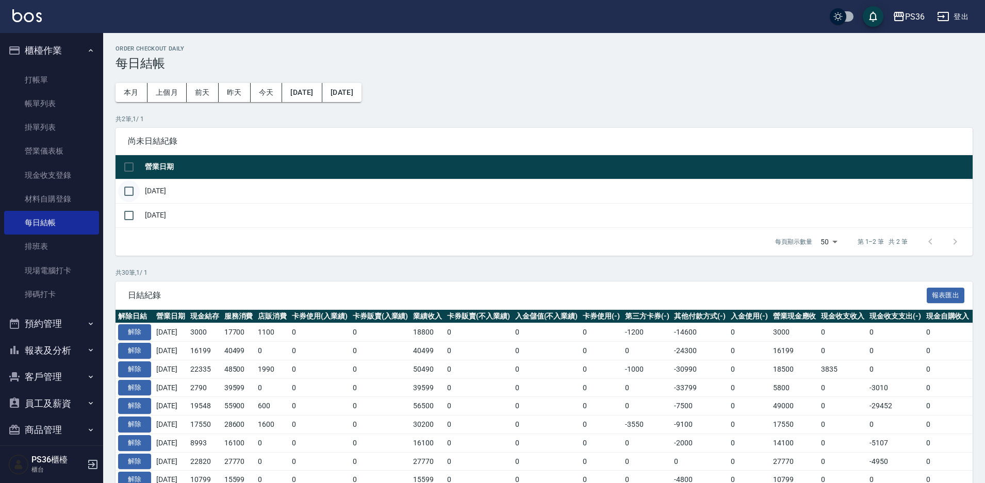
click at [126, 185] on input "checkbox" at bounding box center [129, 191] width 22 height 22
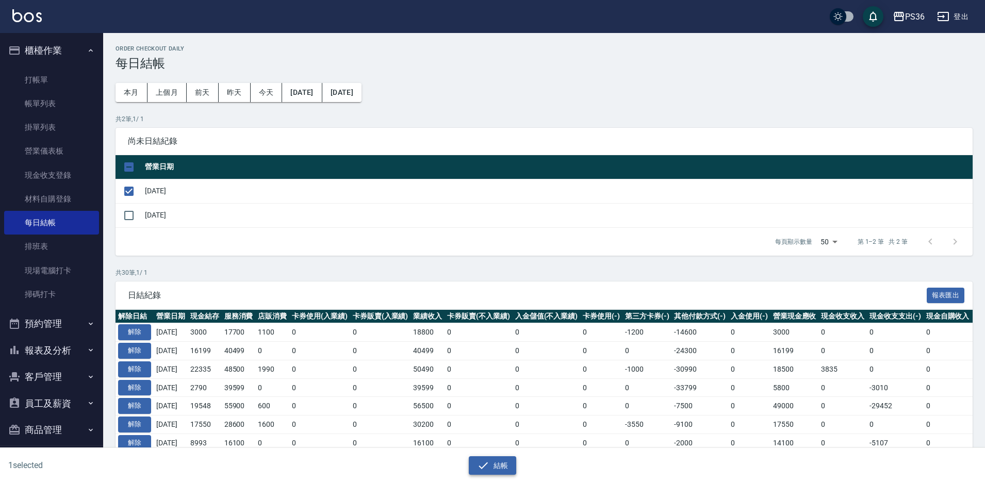
click at [503, 465] on button "結帳" at bounding box center [493, 465] width 48 height 19
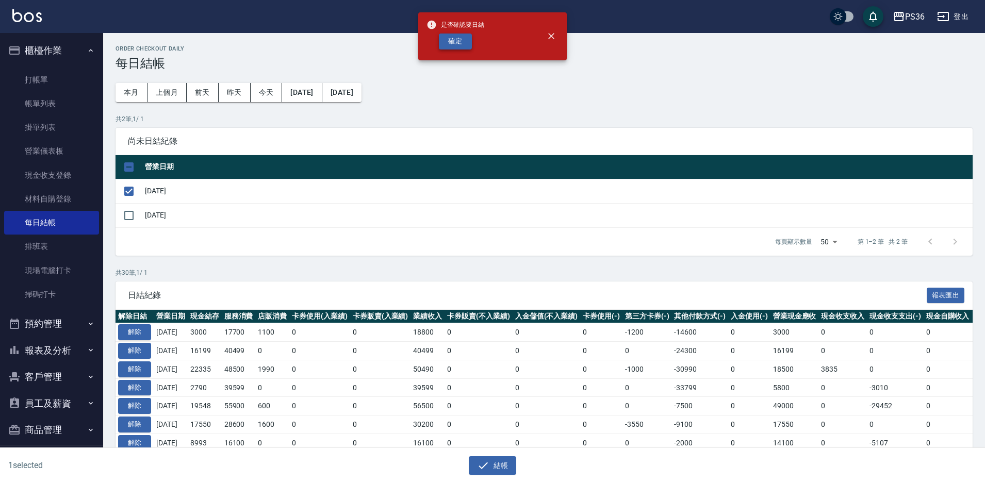
click at [443, 43] on button "確定" at bounding box center [455, 42] width 33 height 16
checkbox input "false"
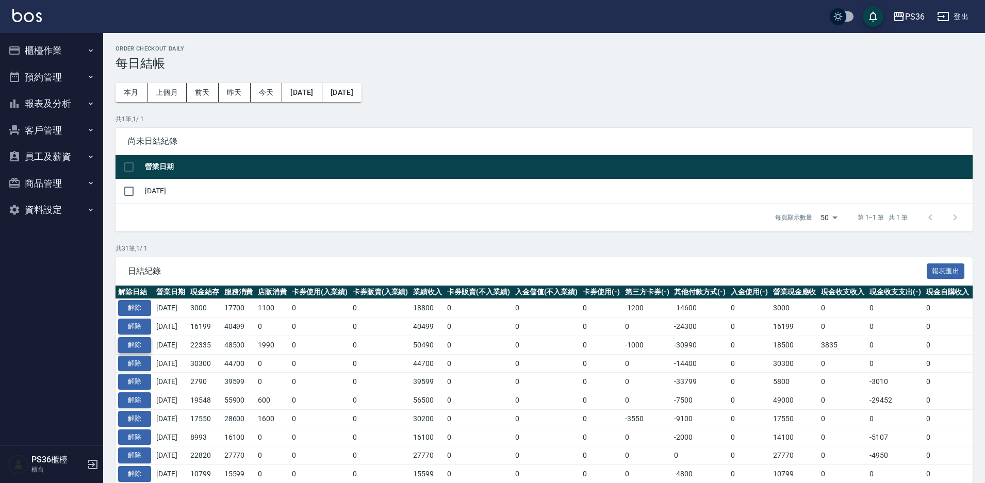
click at [137, 348] on button "解除" at bounding box center [134, 345] width 33 height 16
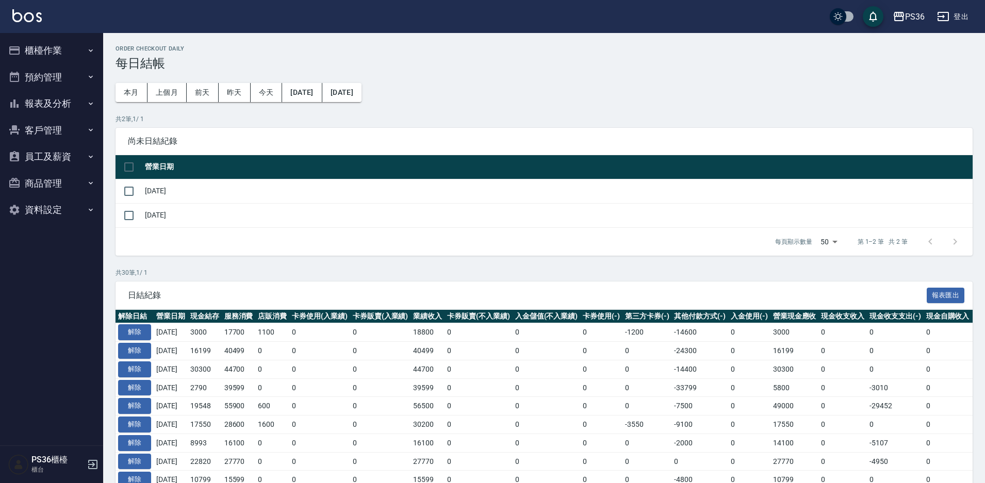
click at [71, 49] on button "櫃檯作業" at bounding box center [51, 50] width 95 height 27
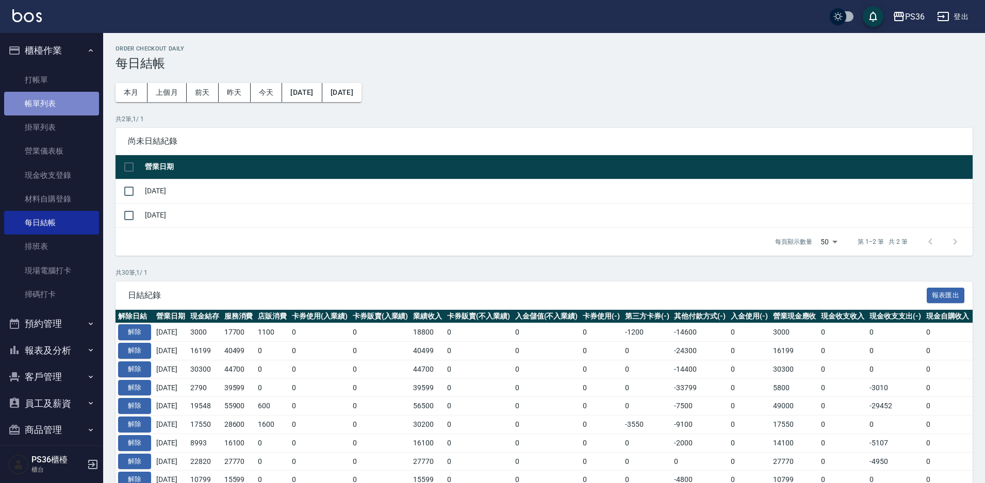
click at [53, 104] on link "帳單列表" at bounding box center [51, 104] width 95 height 24
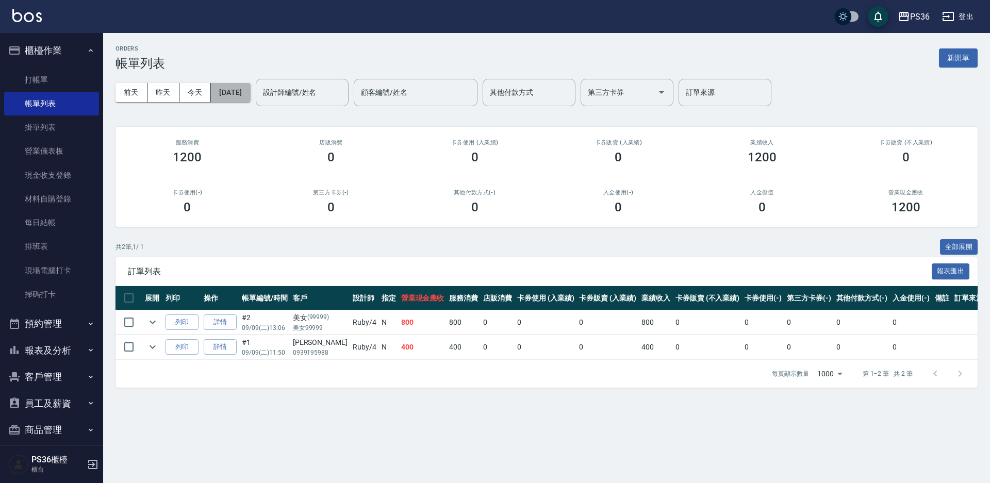
click at [250, 93] on button "[DATE]" at bounding box center [230, 92] width 39 height 19
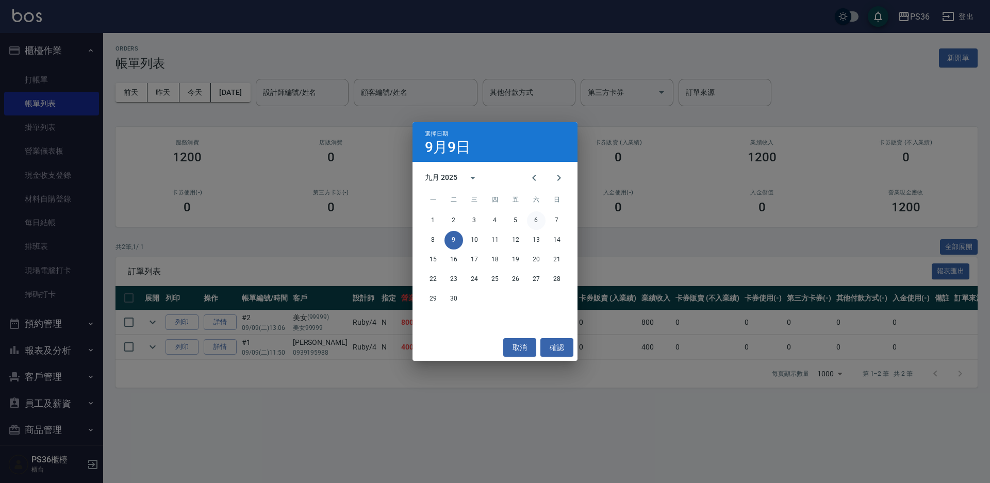
click at [535, 219] on button "6" at bounding box center [536, 220] width 19 height 19
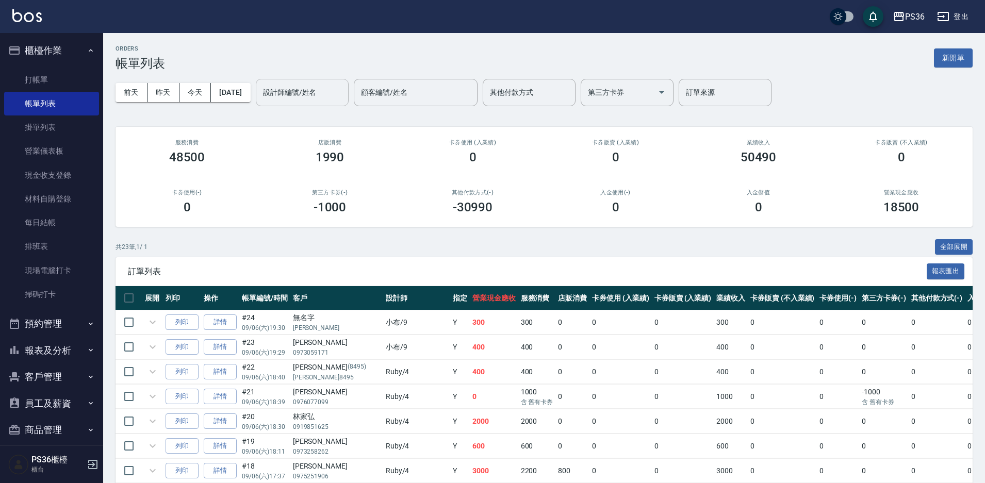
click at [304, 97] on div "設計師編號/姓名 設計師編號/姓名" at bounding box center [302, 92] width 93 height 27
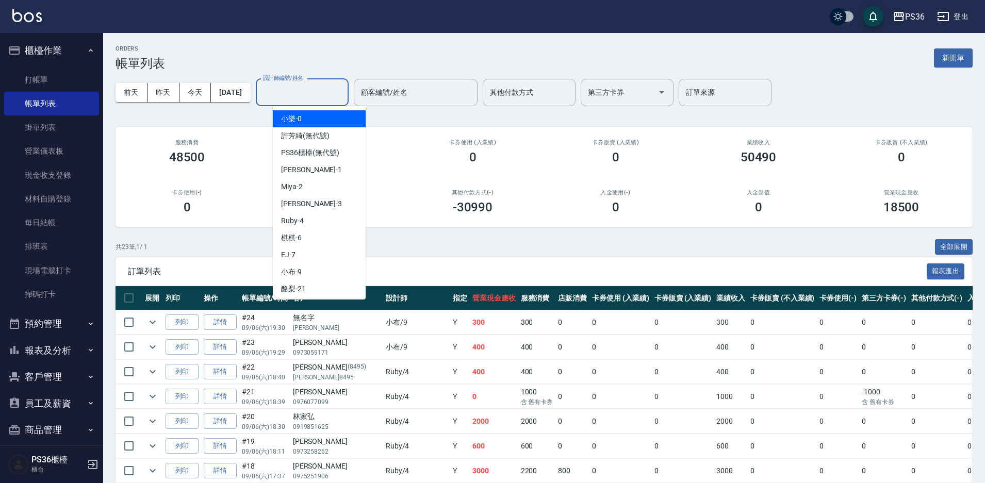
click at [306, 120] on div "小樂 -0" at bounding box center [319, 118] width 93 height 17
type input "小樂-0"
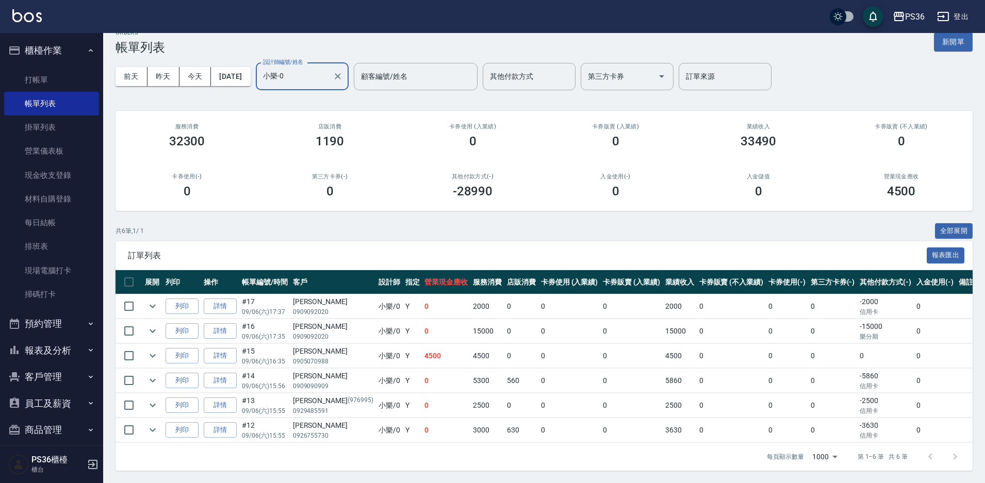
scroll to position [25, 0]
click at [222, 298] on link "詳情" at bounding box center [220, 306] width 33 height 16
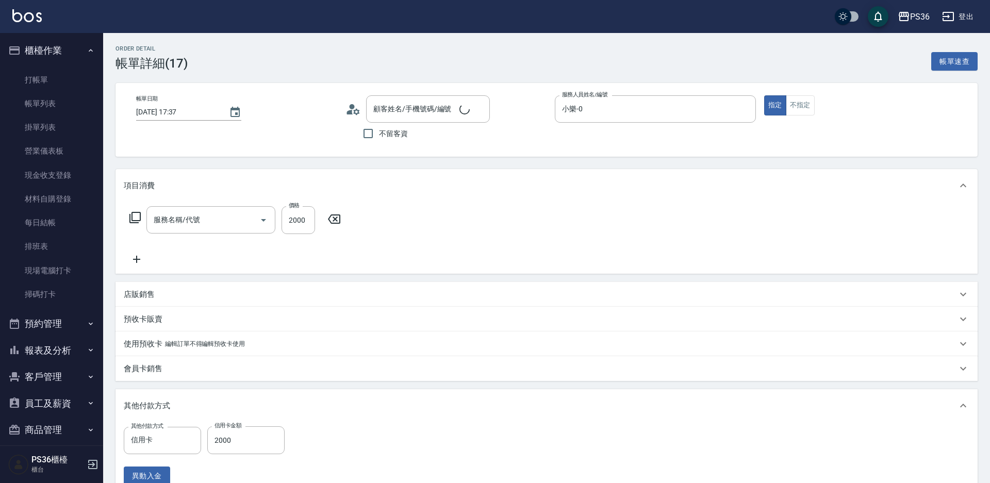
type input "[DATE] 17:37"
type input "小樂-0"
type input "頂級染髮(106)"
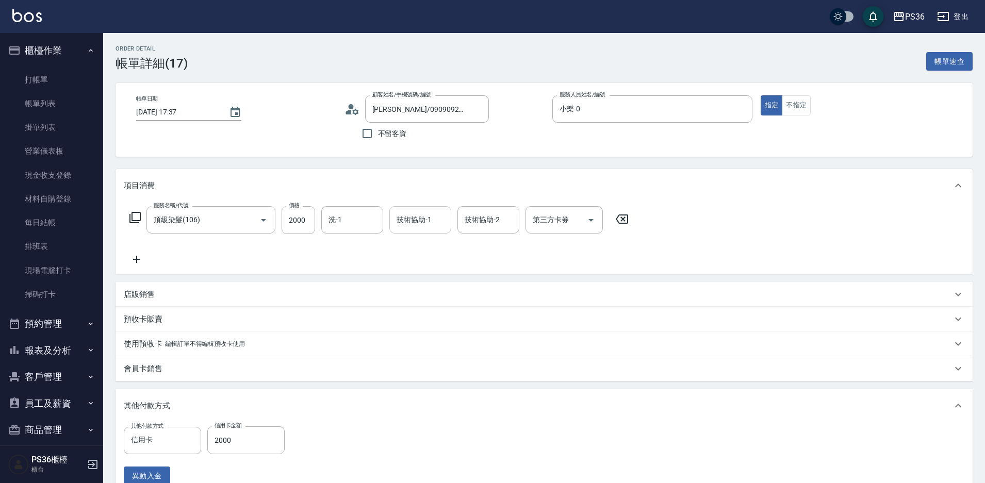
type input "[PERSON_NAME]/0909092020/"
click at [427, 219] on div "技術協助-1 技術協助-1" at bounding box center [420, 219] width 62 height 27
click at [417, 239] on div "酪梨 -21" at bounding box center [420, 246] width 62 height 17
type input "酪梨-21"
click at [361, 228] on input "洗-1" at bounding box center [352, 220] width 53 height 18
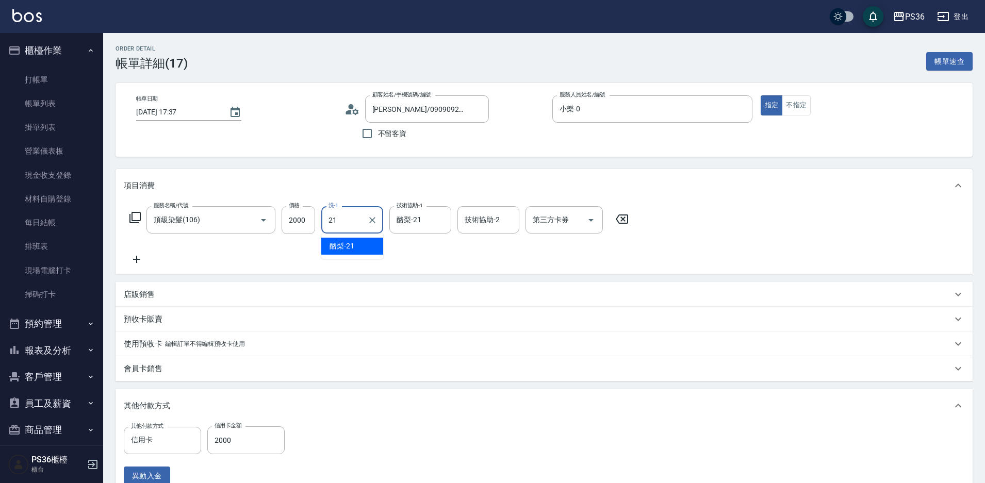
click at [359, 244] on div "酪梨 -21" at bounding box center [352, 246] width 62 height 17
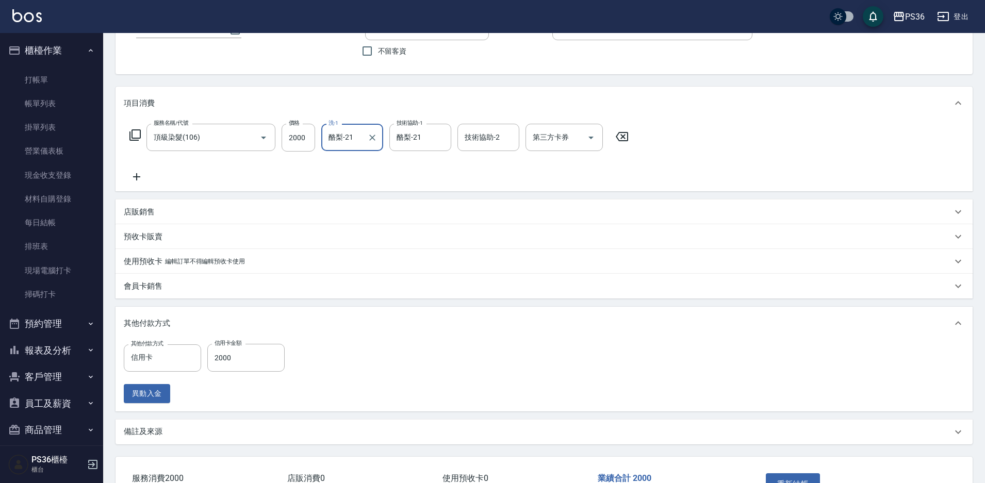
scroll to position [155, 0]
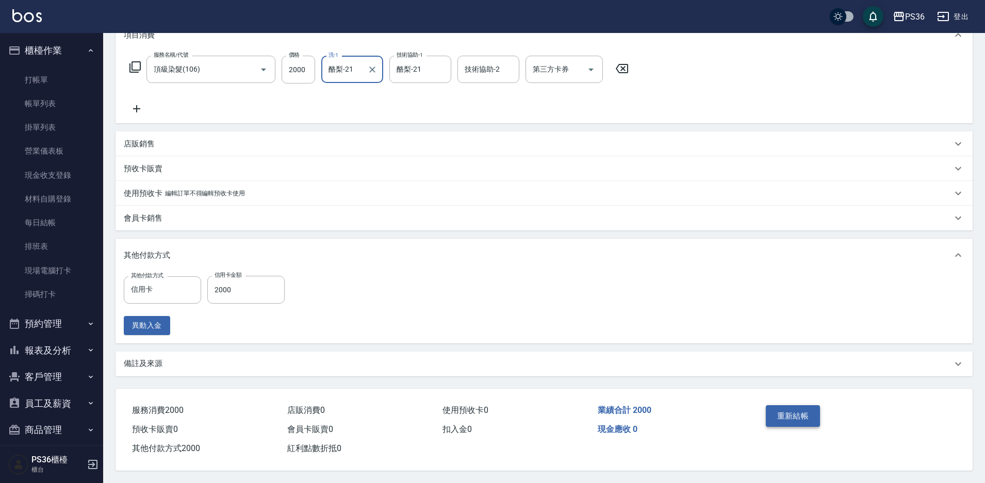
type input "酪梨-21"
click at [774, 412] on button "重新結帳" at bounding box center [792, 416] width 55 height 22
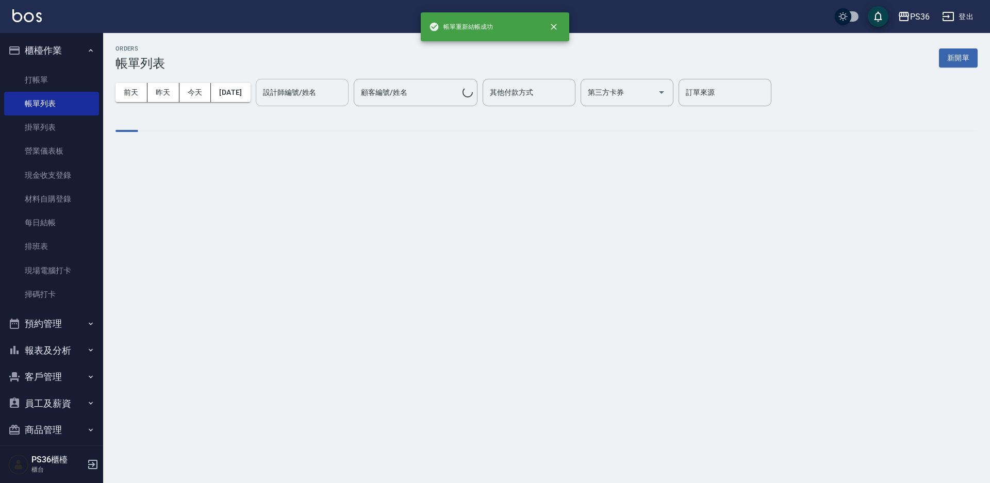
click at [313, 94] on div "設計師編號/姓名 設計師編號/姓名" at bounding box center [302, 92] width 93 height 27
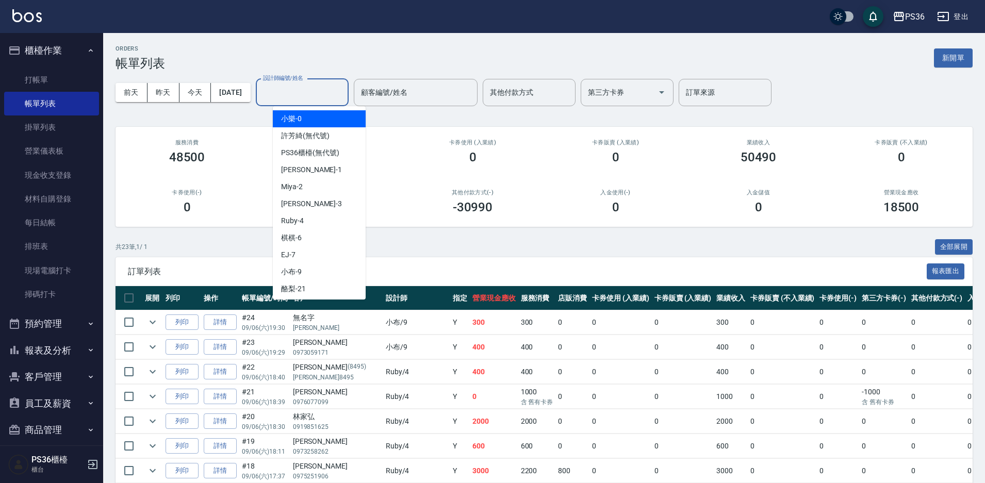
click at [312, 115] on div "小樂 -0" at bounding box center [319, 118] width 93 height 17
type input "小樂-0"
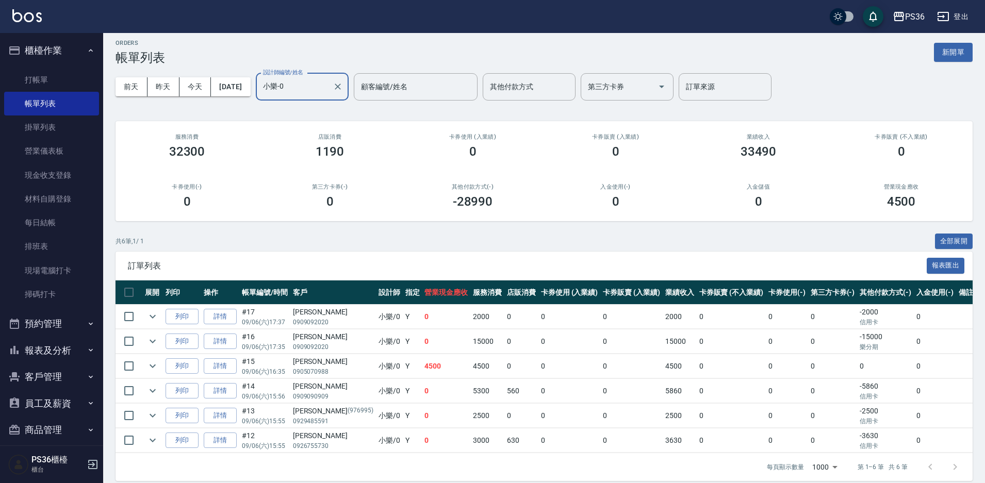
scroll to position [25, 0]
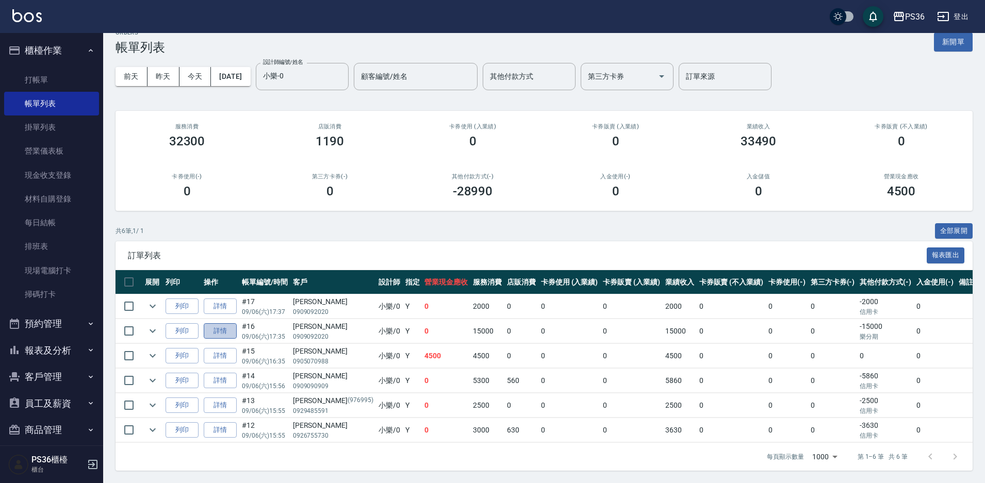
click at [217, 328] on link "詳情" at bounding box center [220, 331] width 33 height 16
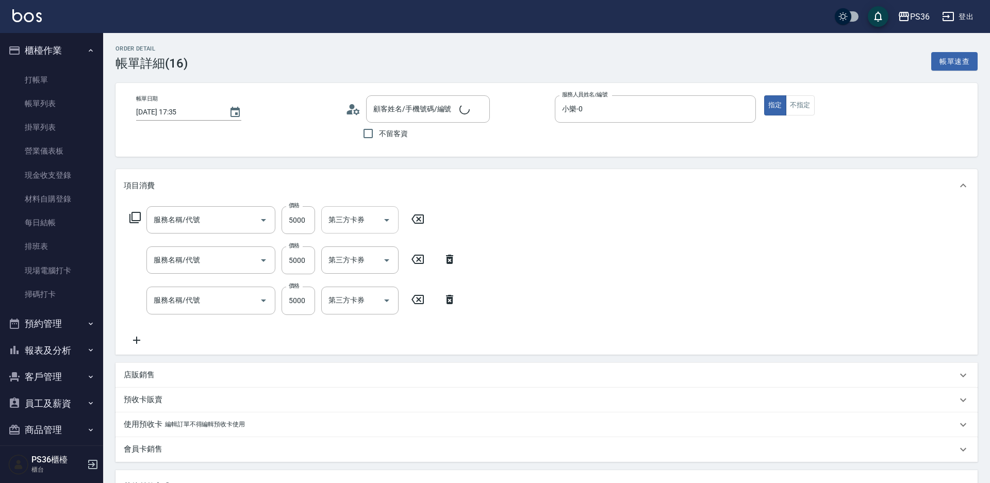
type input "2025/09/06 17:35"
type input "小樂-0"
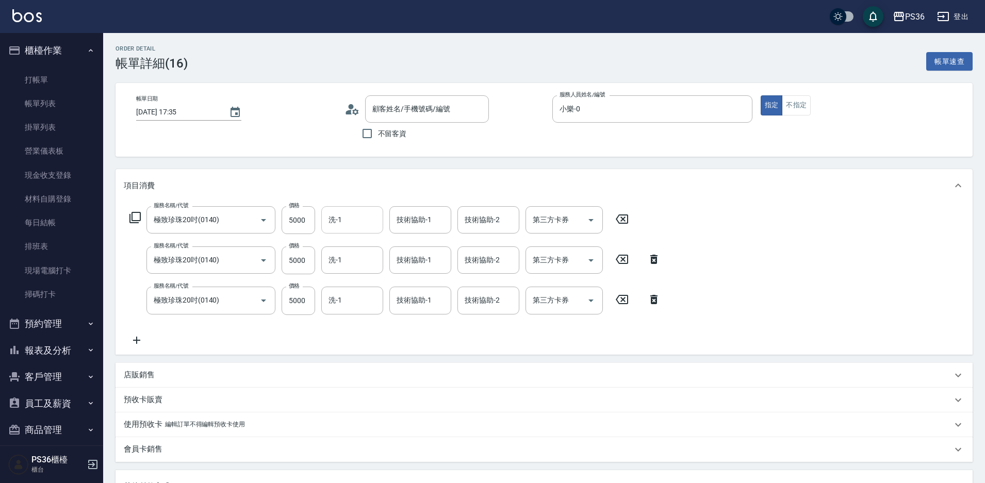
type input "極致珍珠20吋(0140)"
type input "周玫君/0909092020/"
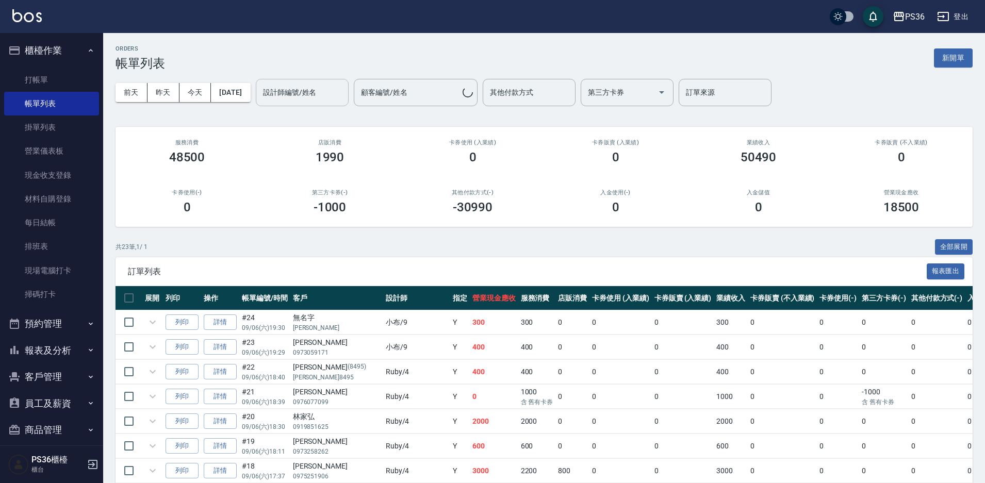
click at [309, 92] on div "設計師編號/姓名 設計師編號/姓名" at bounding box center [302, 92] width 93 height 27
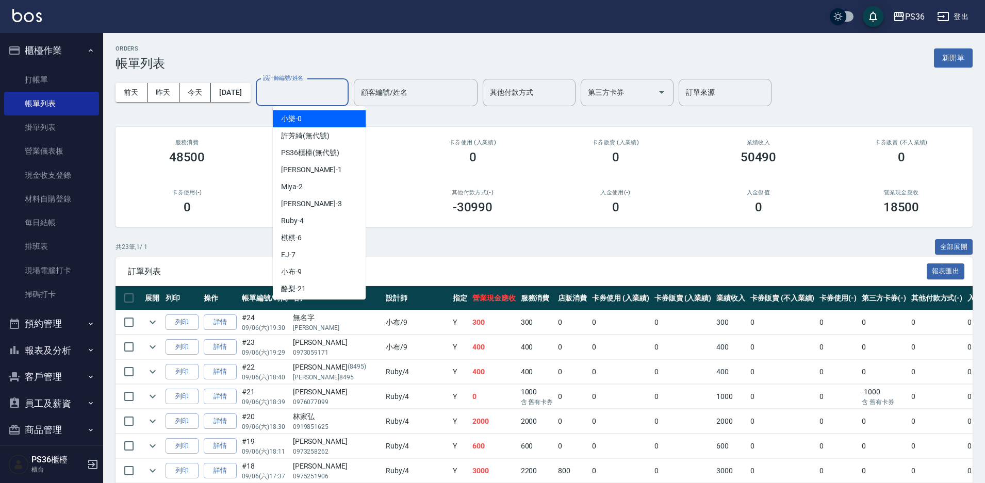
click at [301, 127] on div "小樂 -0" at bounding box center [319, 118] width 93 height 17
type input "小樂-0"
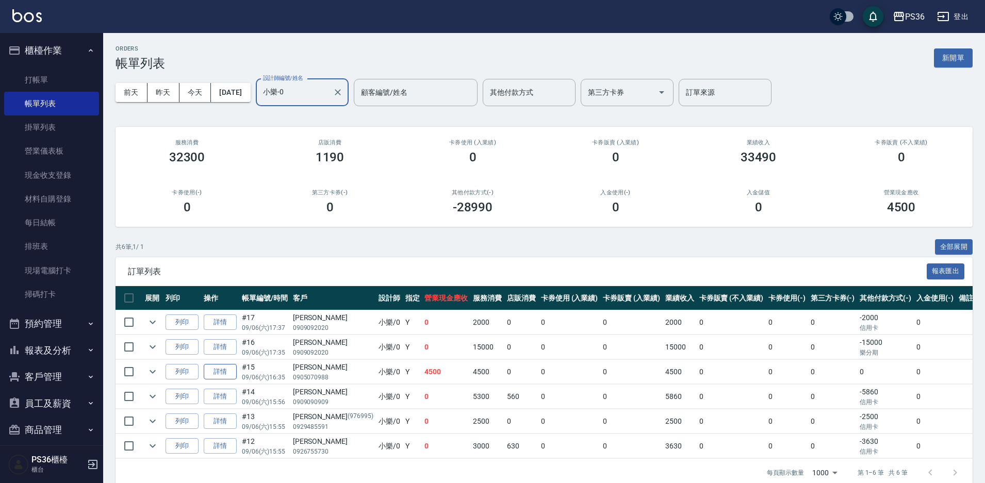
click at [228, 364] on link "詳情" at bounding box center [220, 372] width 33 height 16
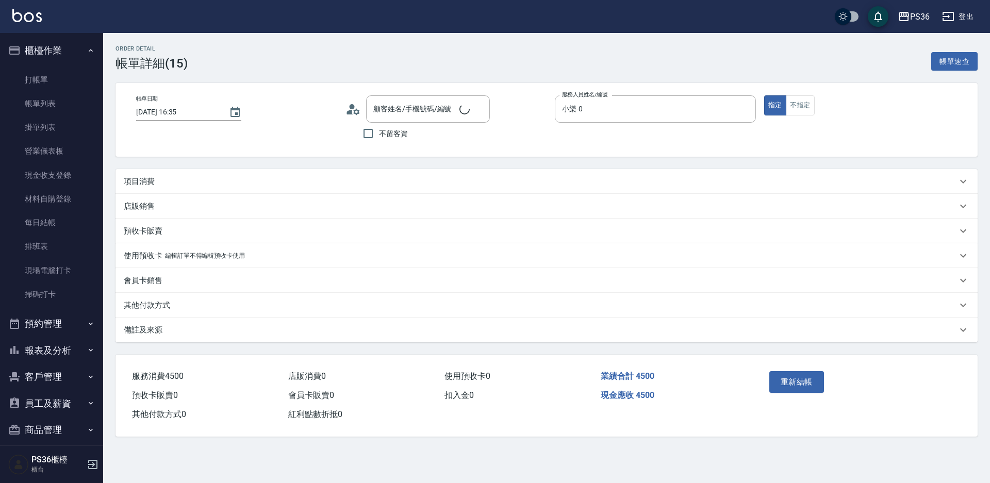
type input "2025/09/06 16:35"
type input "小樂-0"
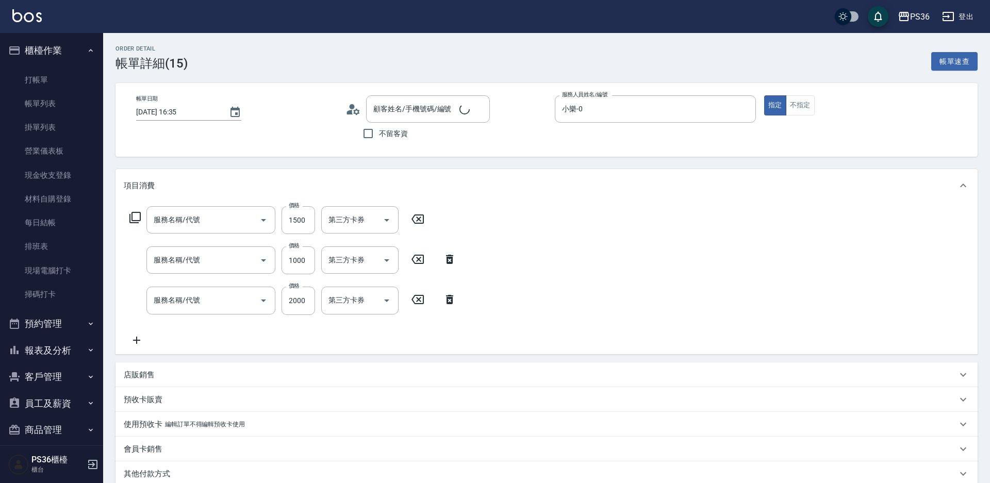
type input "鄭亭予/0905070988/"
type input "拆接髮(402)"
type input "髮片染髮(0123)"
type input "頂級染髮(106)"
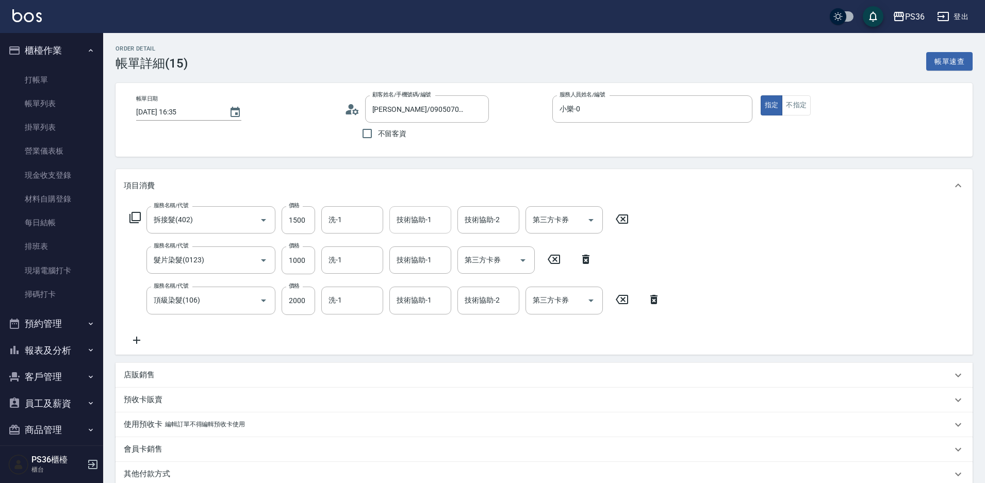
drag, startPoint x: 407, startPoint y: 217, endPoint x: 405, endPoint y: 226, distance: 8.9
click at [410, 218] on div "技術協助-1 技術協助-1" at bounding box center [420, 219] width 62 height 27
click at [403, 243] on span "酪梨 -21" at bounding box center [409, 246] width 25 height 11
click at [410, 273] on div "技術協助-1" at bounding box center [420, 259] width 62 height 27
type input "酪梨-21"
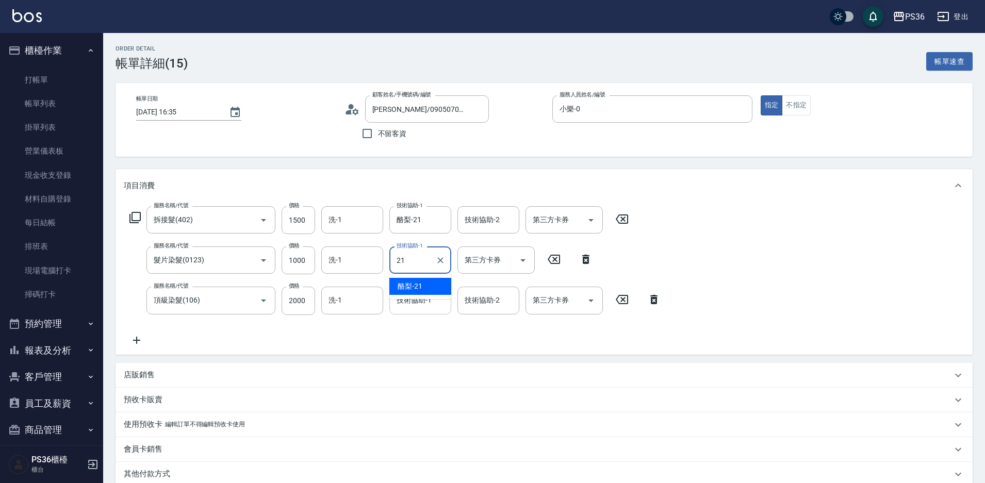
drag, startPoint x: 414, startPoint y: 290, endPoint x: 417, endPoint y: 302, distance: 12.6
click at [415, 290] on span "酪梨 -21" at bounding box center [409, 286] width 25 height 11
click at [420, 310] on div "技術協助-1" at bounding box center [420, 300] width 62 height 27
type input "酪梨-21"
click at [418, 324] on span "酪梨 -21" at bounding box center [409, 327] width 25 height 11
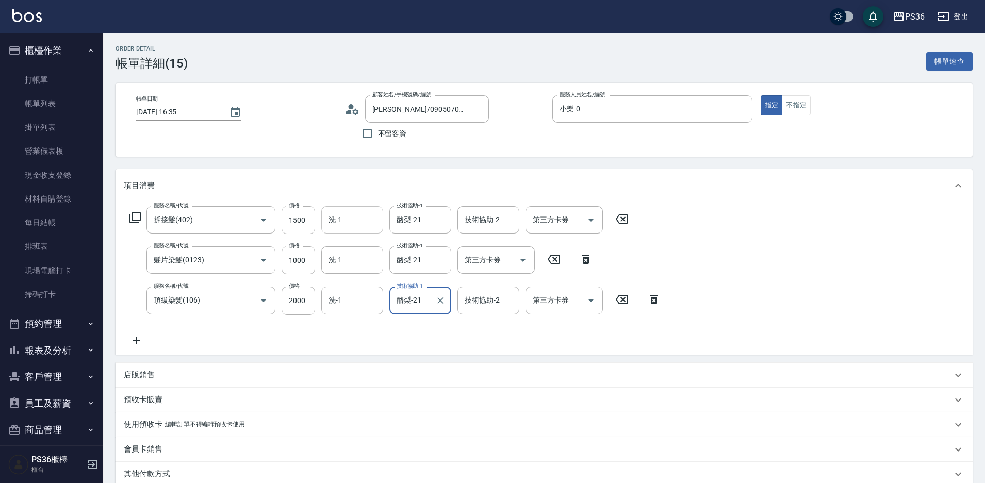
click at [361, 207] on div "洗-1" at bounding box center [352, 219] width 62 height 27
type input "酪梨-21"
click at [348, 245] on span "酪梨 -21" at bounding box center [341, 246] width 25 height 11
click at [353, 270] on div "洗-1" at bounding box center [352, 259] width 62 height 27
type input "酪梨-21"
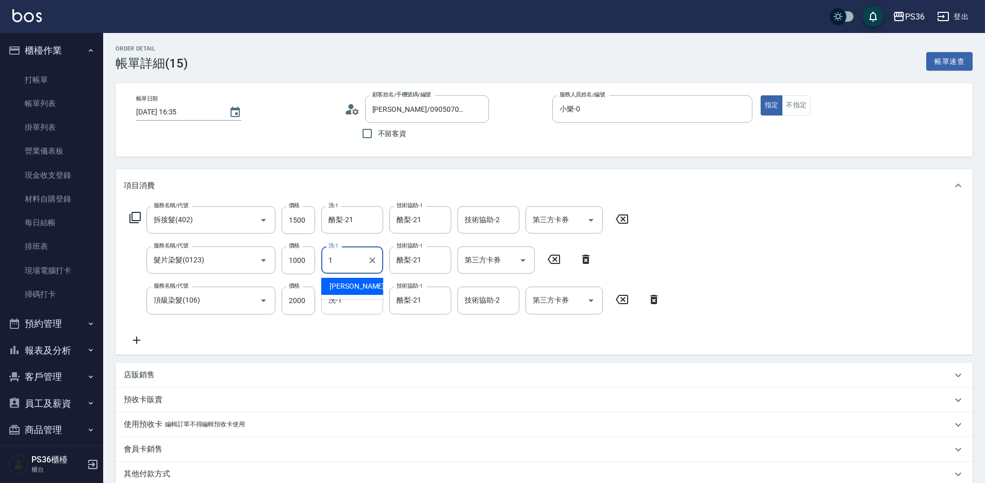
click at [354, 288] on span "Daniel -1" at bounding box center [359, 286] width 61 height 11
type input "Daniel-1"
click at [376, 261] on icon "Clear" at bounding box center [372, 260] width 10 height 10
click at [363, 293] on input "洗-1" at bounding box center [352, 300] width 53 height 18
drag, startPoint x: 351, startPoint y: 323, endPoint x: 357, endPoint y: 319, distance: 7.7
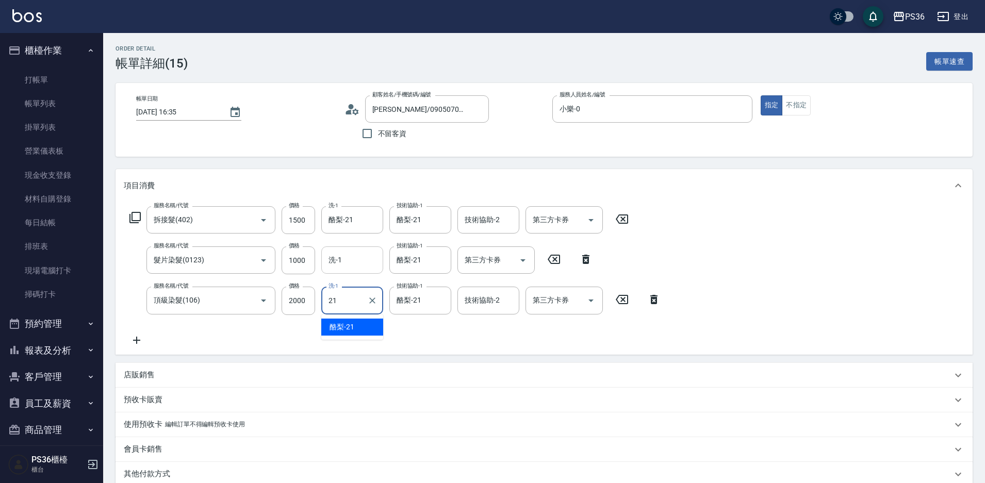
click at [351, 324] on span "酪梨 -21" at bounding box center [341, 327] width 25 height 11
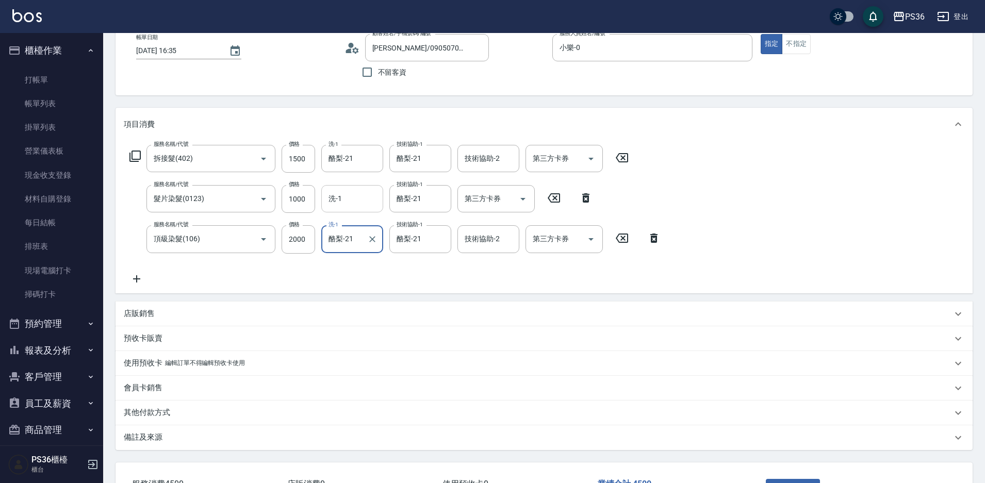
scroll to position [140, 0]
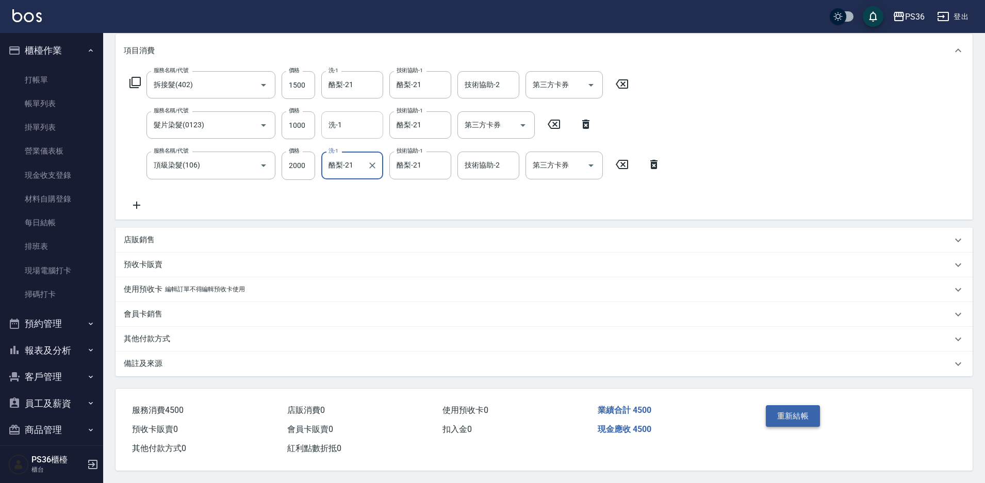
type input "酪梨-21"
click at [795, 412] on button "重新結帳" at bounding box center [792, 416] width 55 height 22
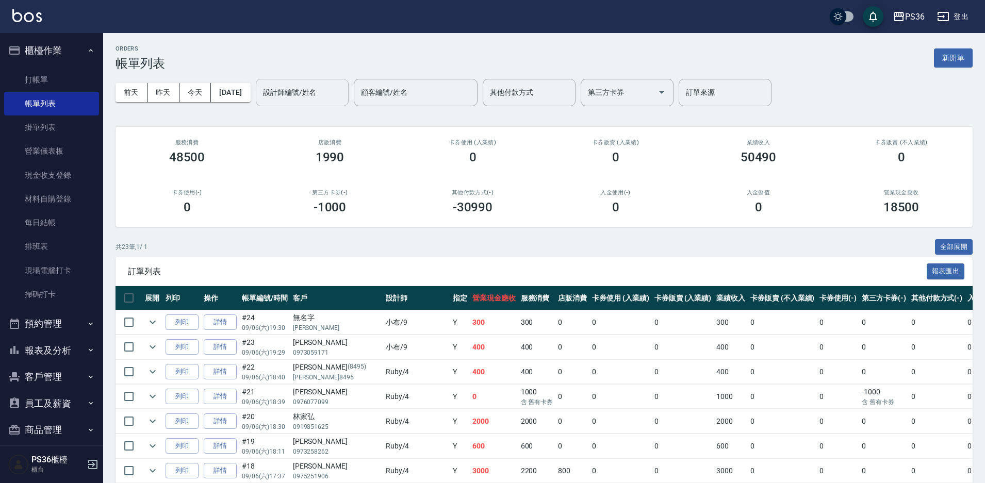
click at [314, 93] on input "設計師編號/姓名" at bounding box center [302, 93] width 84 height 18
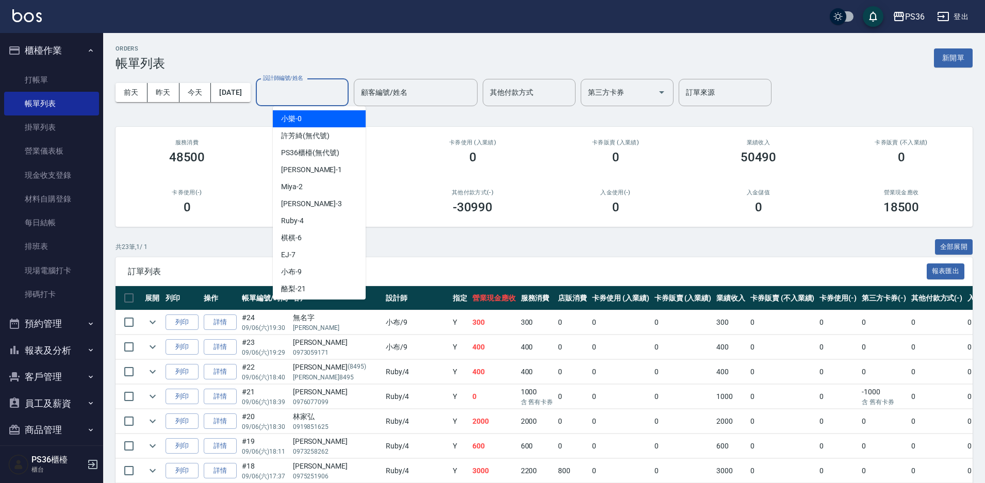
click at [314, 116] on div "小樂 -0" at bounding box center [319, 118] width 93 height 17
type input "小樂-0"
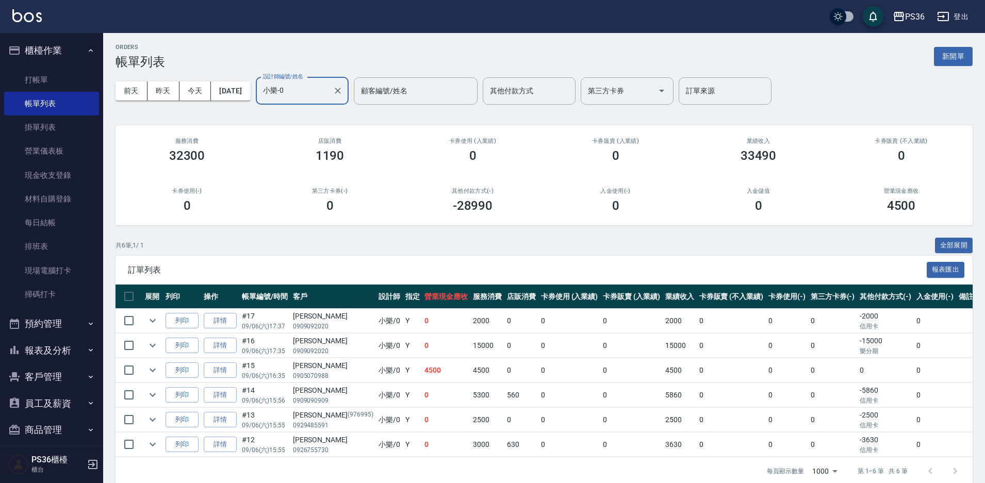
scroll to position [25, 0]
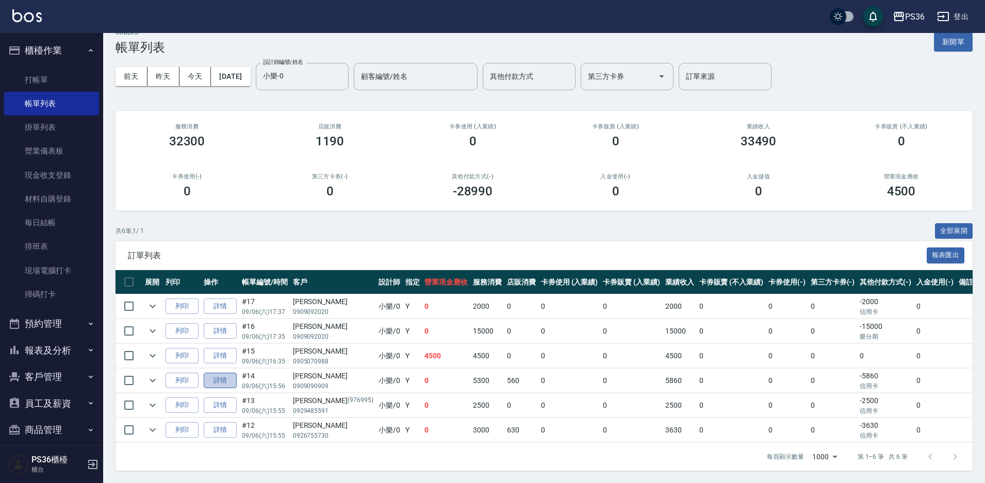
click at [221, 373] on link "詳情" at bounding box center [220, 381] width 33 height 16
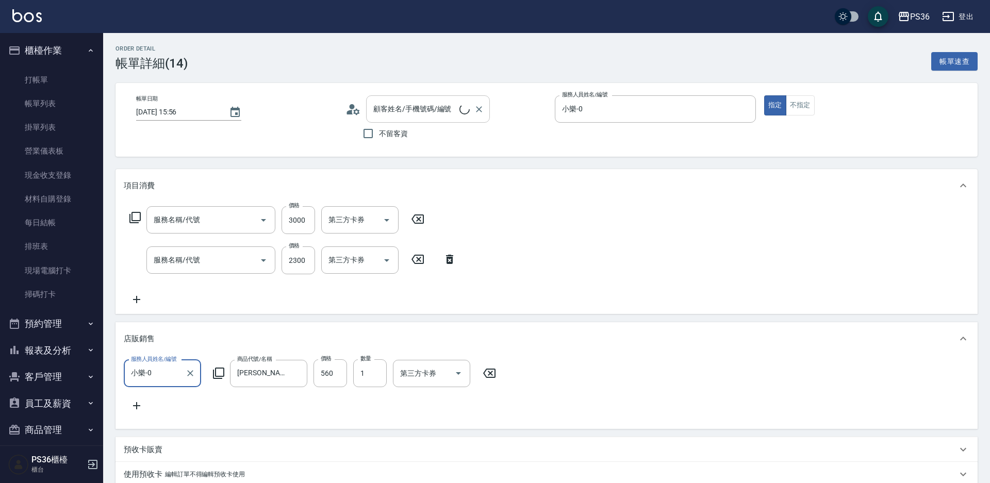
type input "2025/09/06 15:56"
type input "小樂-0"
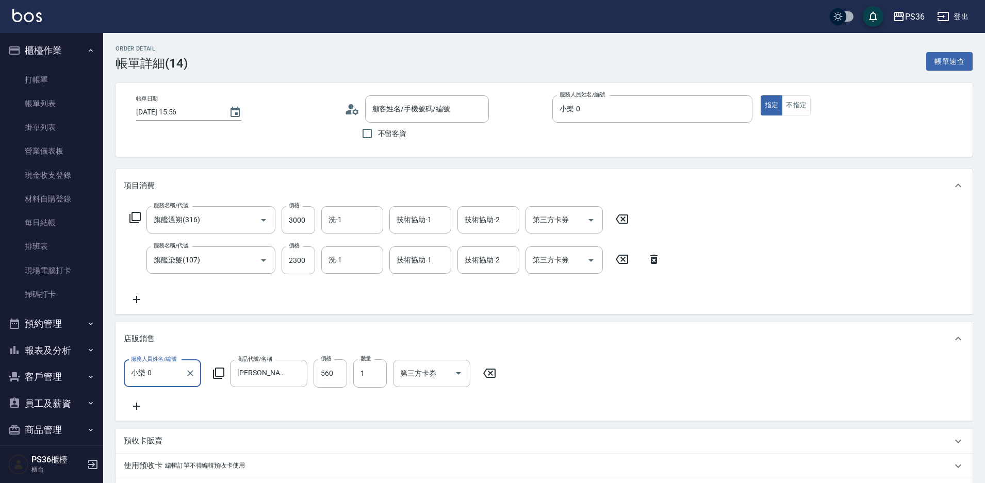
type input "旗艦溫朔(316)"
type input "旗艦染髮(107)"
type input "張芝瑜/0909090909/"
click at [441, 228] on input "技術協助-1" at bounding box center [420, 220] width 53 height 18
click at [434, 246] on div "酪梨 -21" at bounding box center [420, 246] width 62 height 17
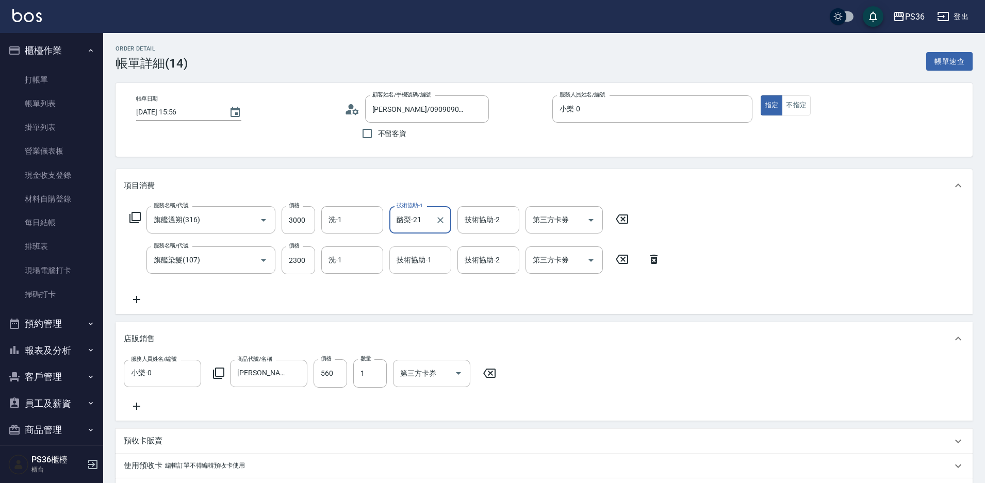
type input "酪梨-21"
click at [434, 256] on div "2 技術協助-1" at bounding box center [420, 259] width 62 height 27
drag, startPoint x: 417, startPoint y: 282, endPoint x: 410, endPoint y: 277, distance: 8.6
click at [417, 282] on span "酪梨 -21" at bounding box center [409, 286] width 25 height 11
type input "酪梨-21"
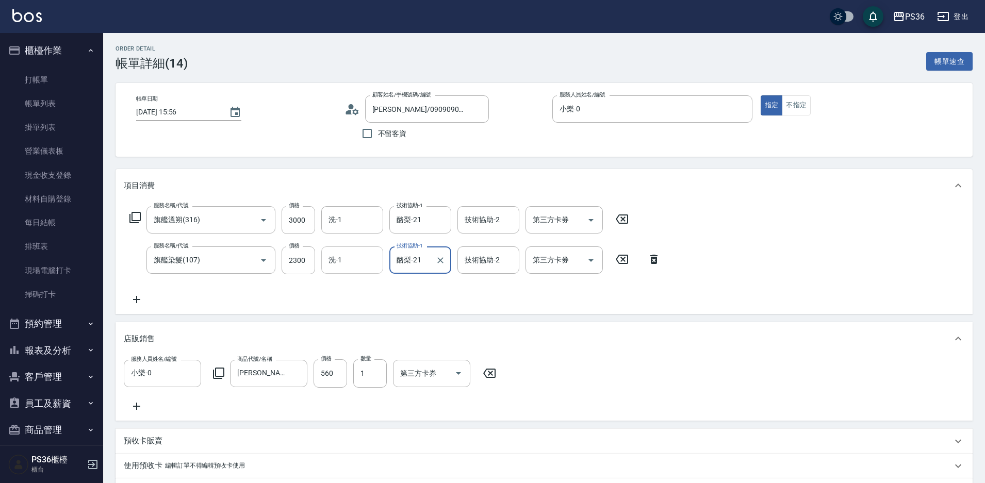
click at [371, 260] on input "洗-1" at bounding box center [352, 260] width 53 height 18
click at [374, 288] on div "酪梨 -21" at bounding box center [352, 286] width 62 height 17
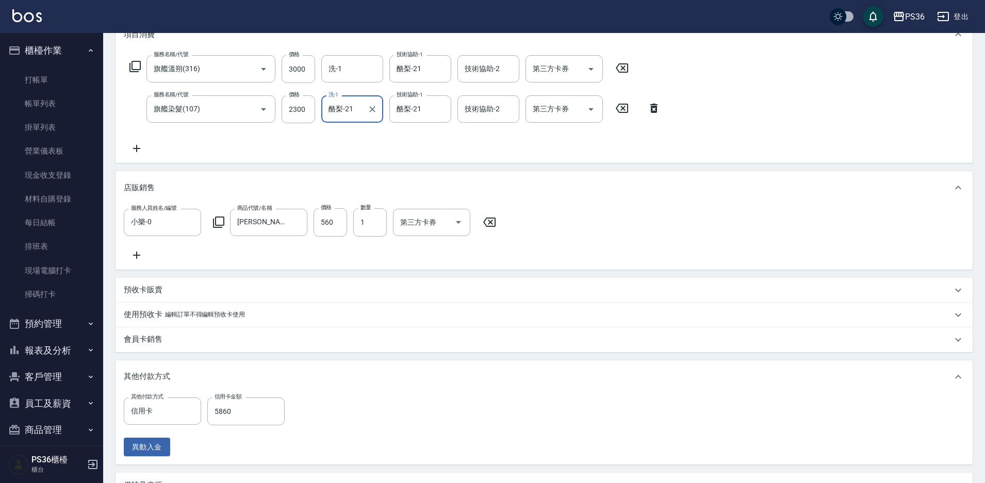
scroll to position [286, 0]
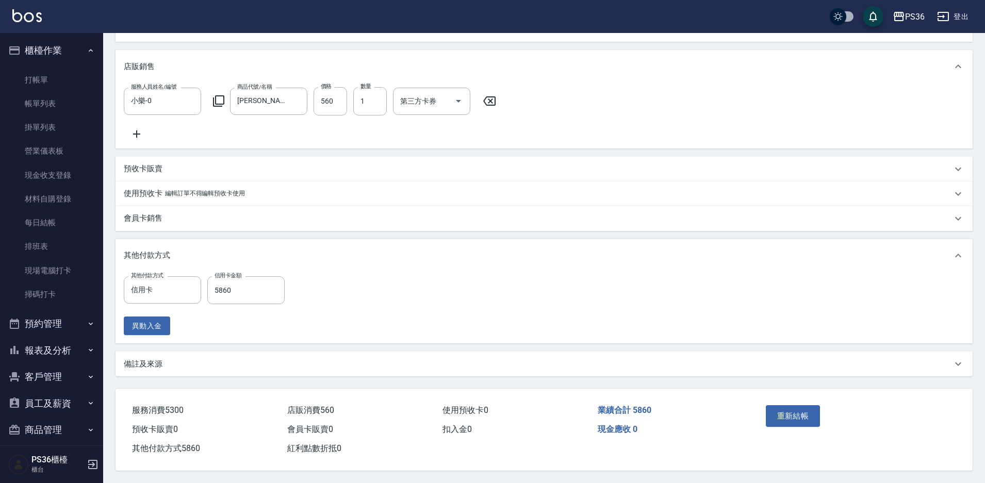
type input "酪梨-21"
click at [810, 409] on button "重新結帳" at bounding box center [792, 416] width 55 height 22
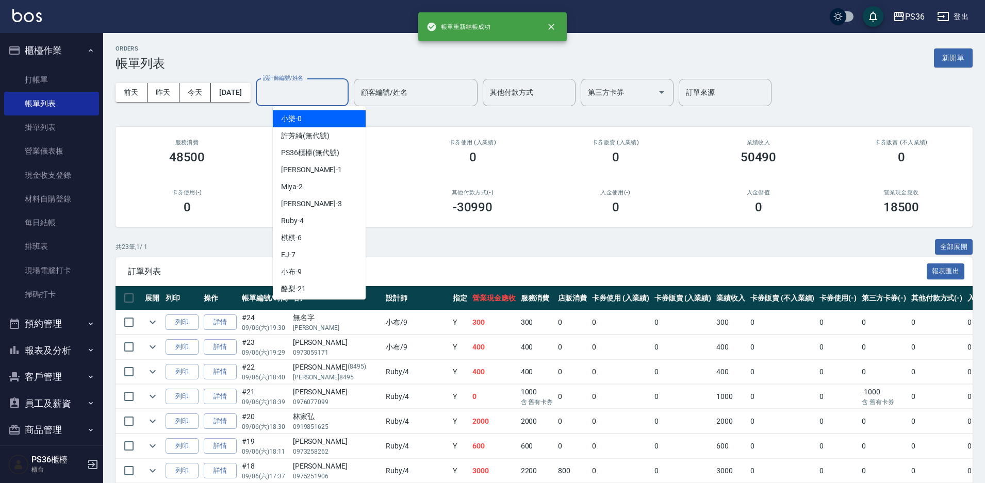
click at [324, 96] on input "設計師編號/姓名" at bounding box center [302, 93] width 84 height 18
click at [320, 122] on div "小樂 -0" at bounding box center [319, 118] width 93 height 17
type input "小樂-0"
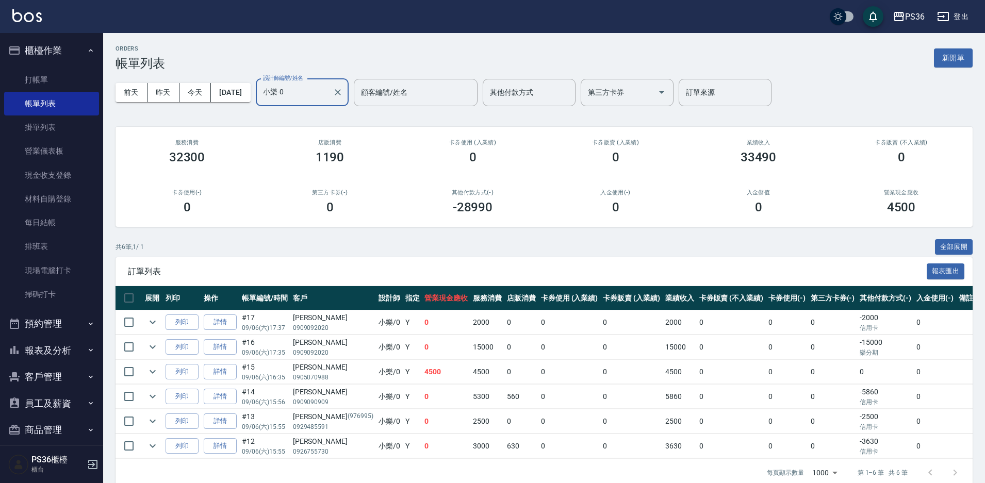
scroll to position [25, 0]
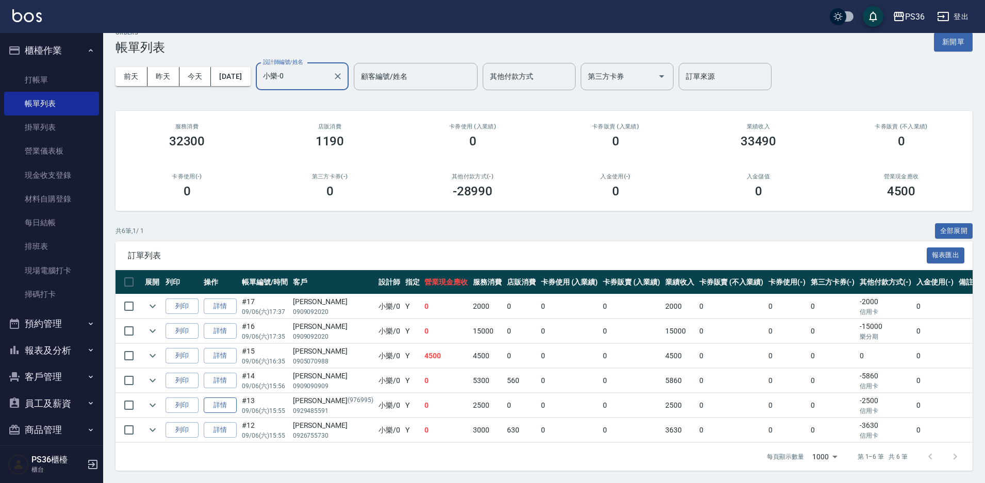
click at [222, 397] on link "詳情" at bounding box center [220, 405] width 33 height 16
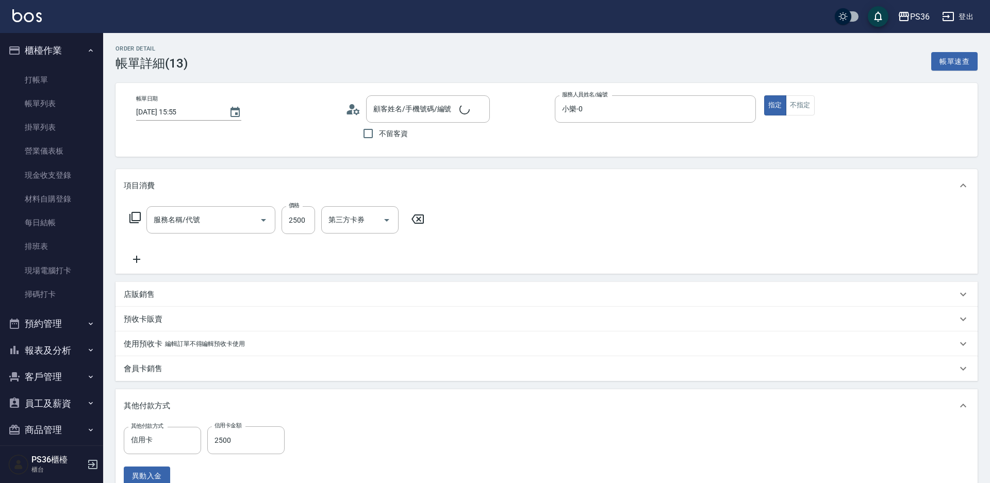
type input "2025/09/06 15:55"
type input "小樂-0"
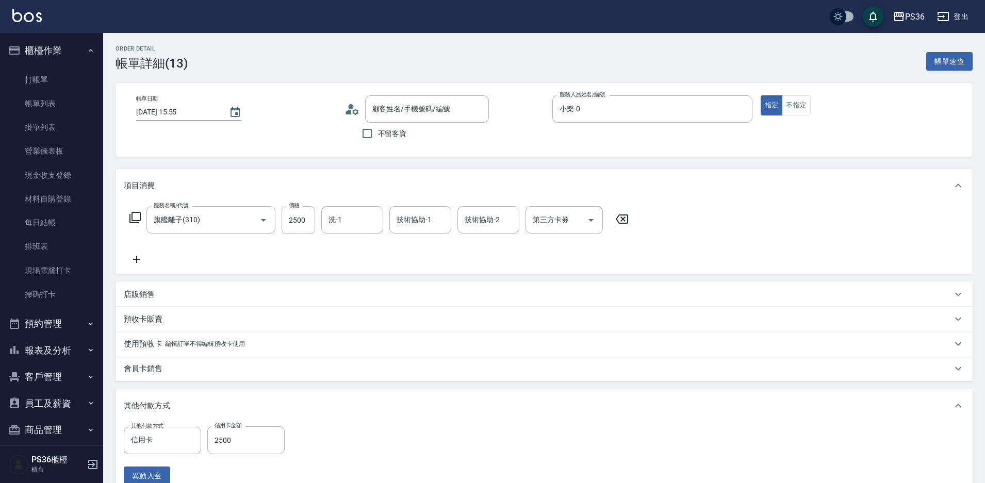
type input "旗艦離子(310)"
type input "薛佩綾/0929485591/976995"
click at [415, 213] on input "技術協助-1" at bounding box center [420, 220] width 53 height 18
drag, startPoint x: 409, startPoint y: 242, endPoint x: 396, endPoint y: 240, distance: 13.5
click at [409, 243] on span "酪梨 -21" at bounding box center [409, 246] width 25 height 11
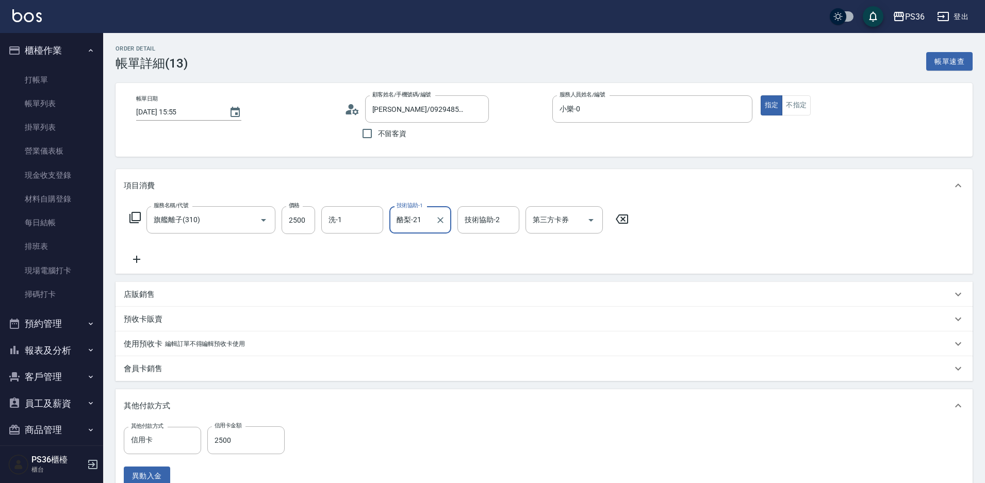
type input "酪梨-21"
click at [332, 222] on div "洗-1 洗-1" at bounding box center [352, 219] width 62 height 27
click at [334, 219] on div "洗-1 洗-1" at bounding box center [352, 219] width 62 height 27
click at [355, 242] on div "酪梨 -21" at bounding box center [352, 246] width 62 height 17
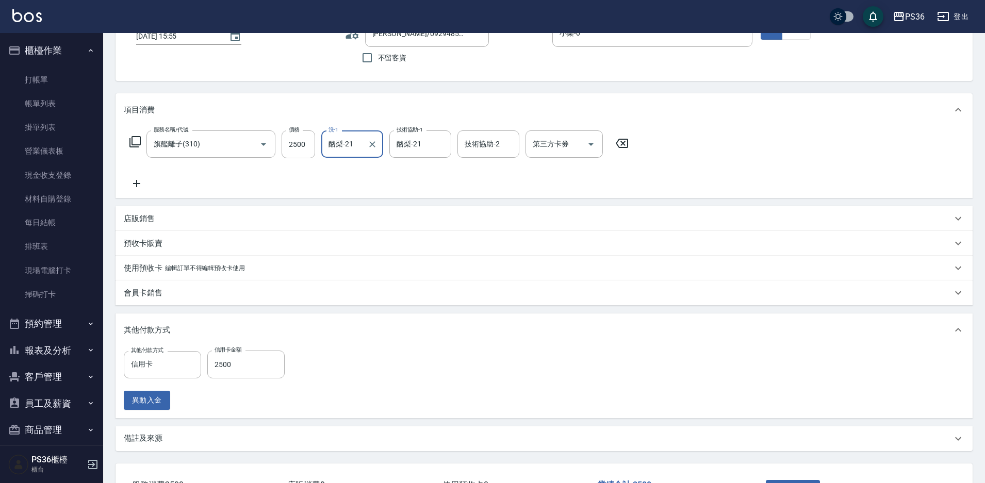
scroll to position [155, 0]
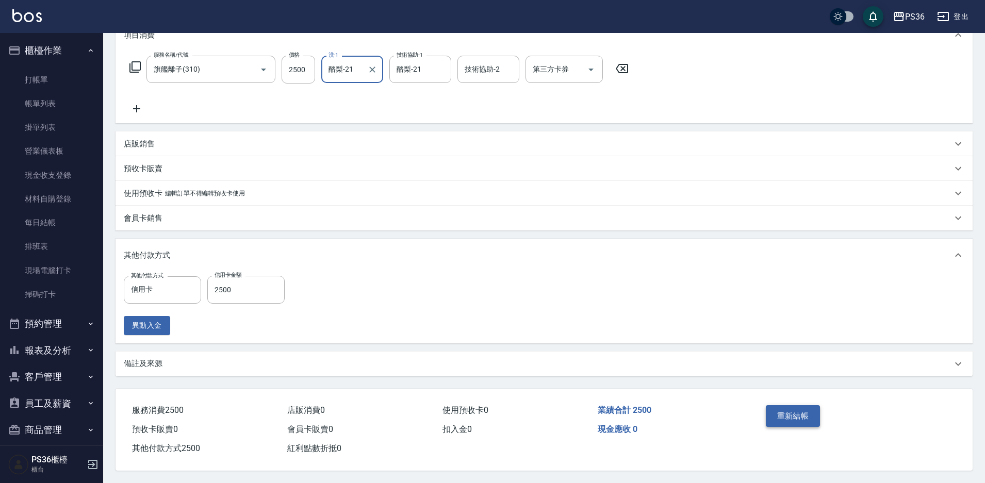
type input "酪梨-21"
click at [814, 411] on button "重新結帳" at bounding box center [792, 416] width 55 height 22
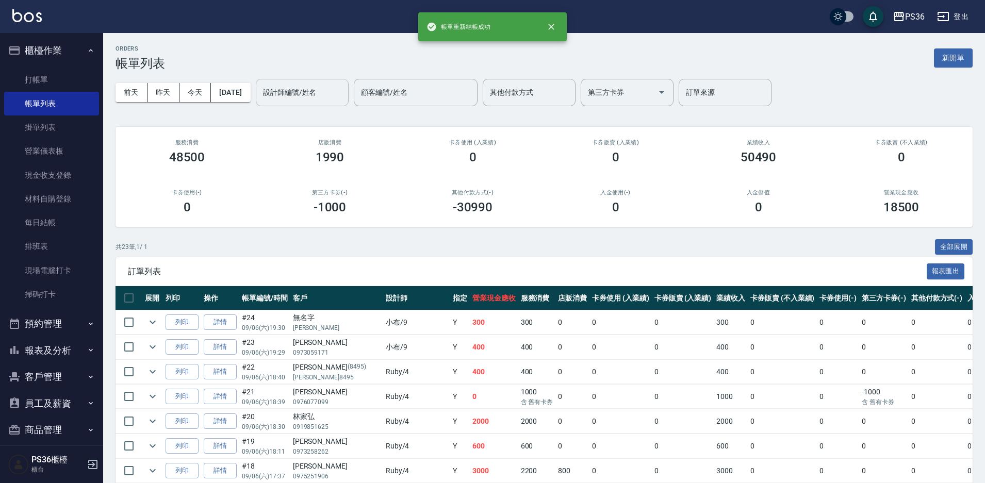
click at [300, 84] on div "設計師編號/姓名 設計師編號/姓名" at bounding box center [302, 92] width 93 height 27
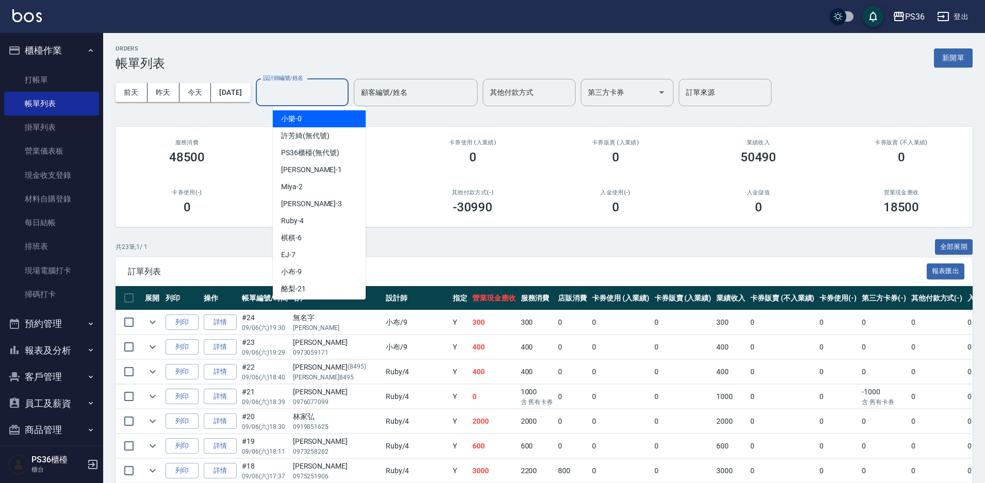
click at [314, 119] on div "小樂 -0" at bounding box center [319, 118] width 93 height 17
type input "小樂-0"
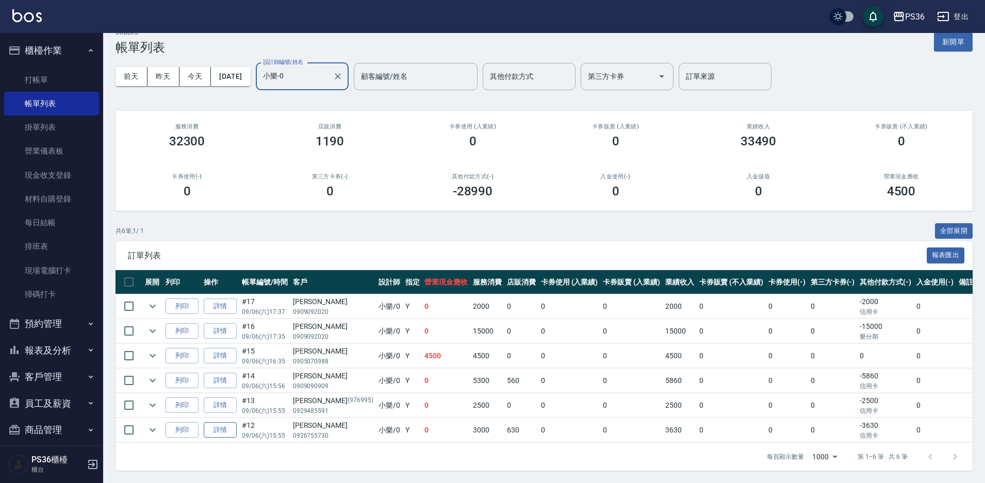
scroll to position [25, 0]
click at [219, 426] on link "詳情" at bounding box center [220, 430] width 33 height 16
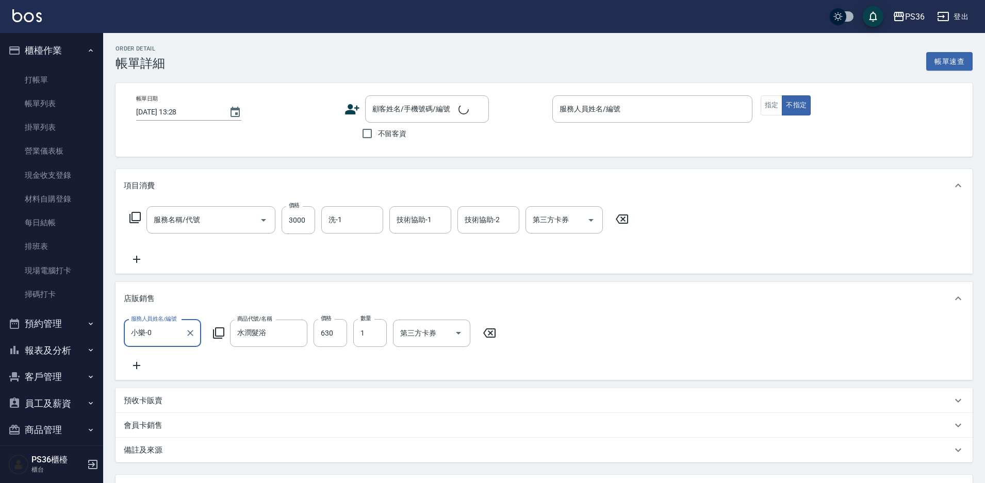
type input "2025/09/06 15:55"
type input "小樂-0"
type input "旗艦染髮(107)"
type input "謝岑榆/0926755730/"
click at [439, 222] on input "技術協助-1" at bounding box center [420, 220] width 53 height 18
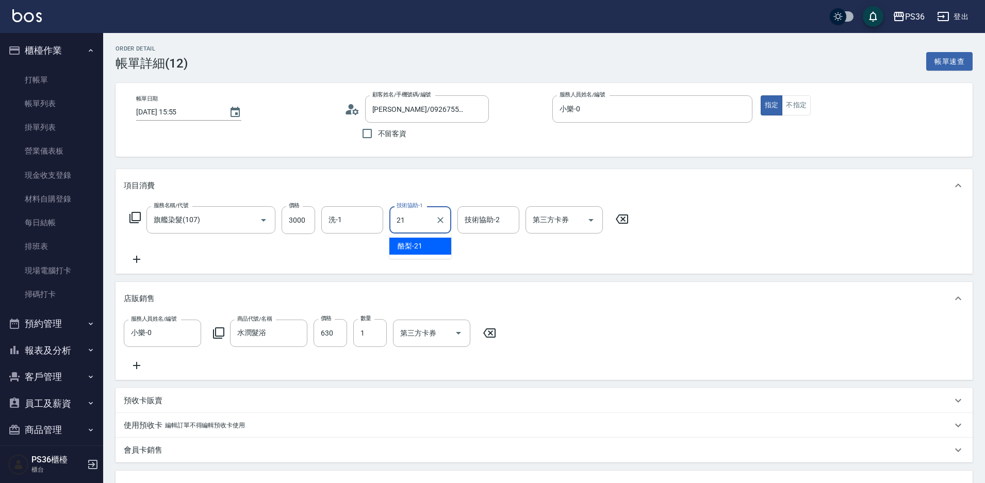
click at [428, 246] on div "酪梨 -21" at bounding box center [420, 246] width 62 height 17
type input "酪梨-21"
click at [342, 220] on input "洗-1" at bounding box center [352, 220] width 53 height 18
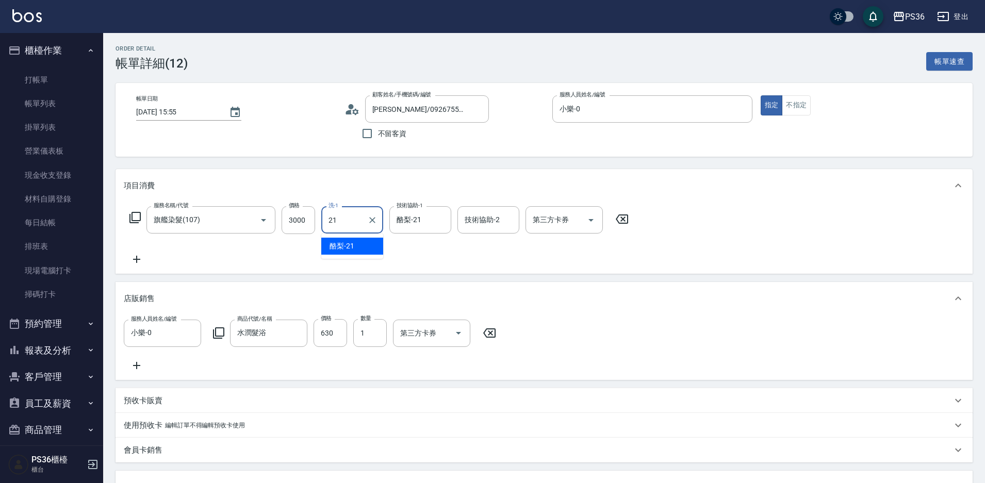
click at [349, 239] on div "酪梨 -21" at bounding box center [352, 246] width 62 height 17
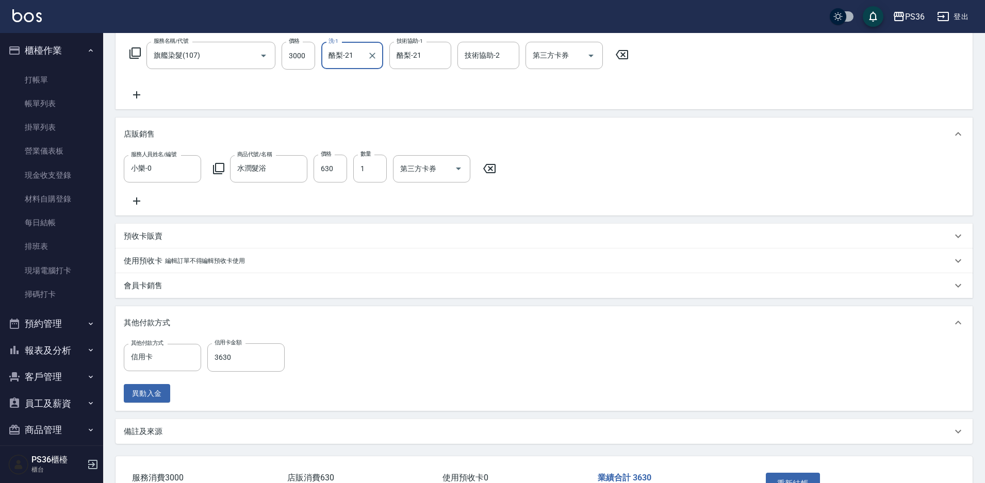
scroll to position [206, 0]
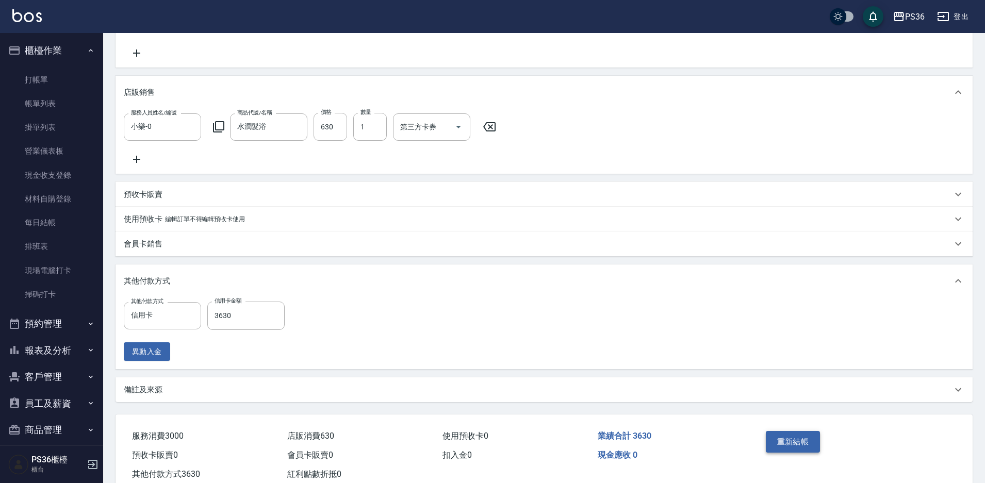
type input "酪梨-21"
click at [795, 444] on button "重新結帳" at bounding box center [792, 442] width 55 height 22
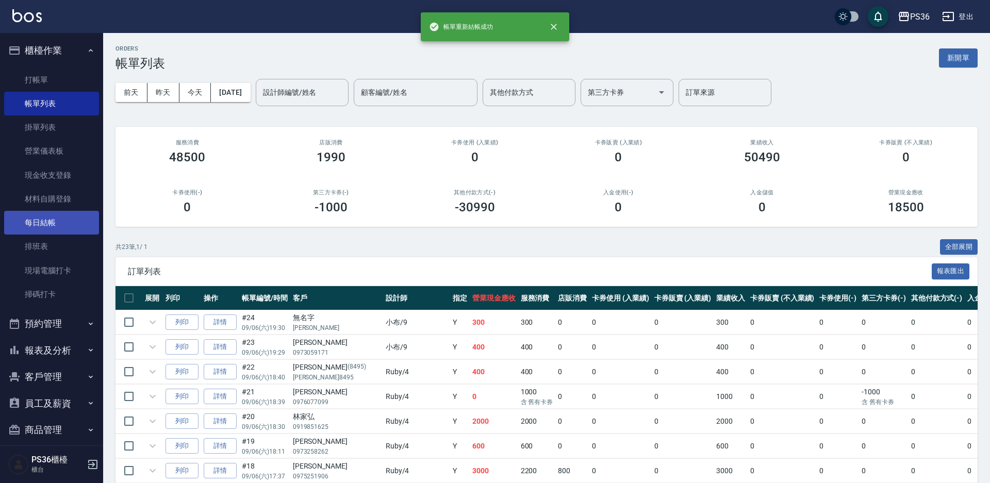
click at [53, 212] on link "每日結帳" at bounding box center [51, 223] width 95 height 24
click at [47, 225] on link "每日結帳" at bounding box center [51, 223] width 95 height 24
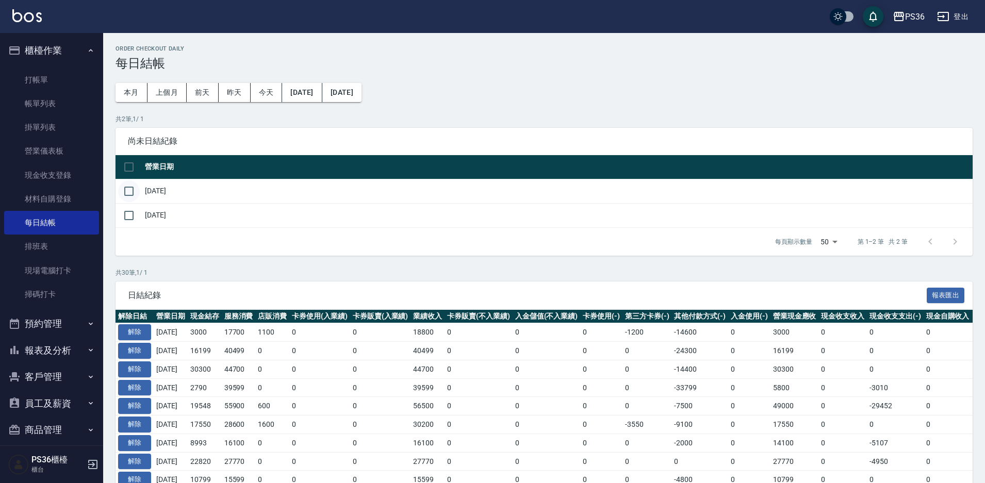
click at [128, 193] on input "checkbox" at bounding box center [129, 191] width 22 height 22
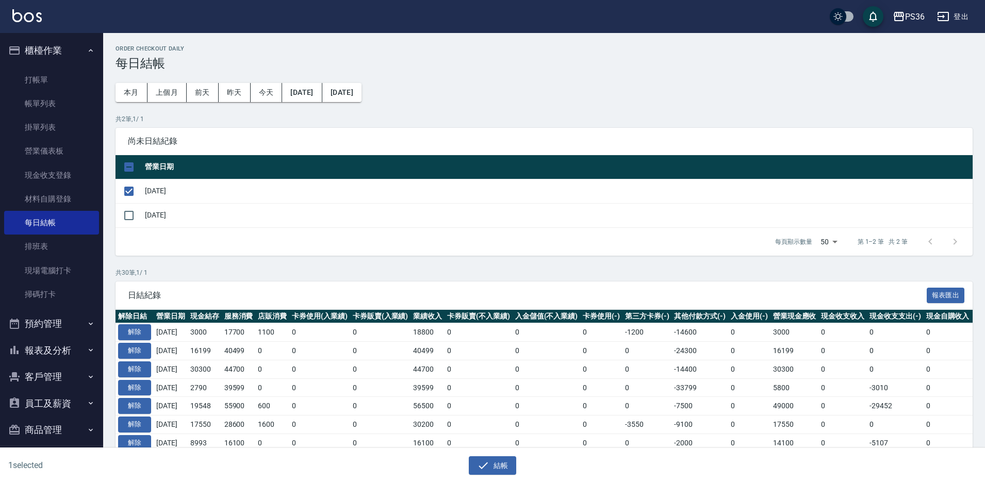
click at [498, 455] on div "結帳" at bounding box center [488, 461] width 488 height 27
click at [498, 466] on button "結帳" at bounding box center [493, 465] width 48 height 19
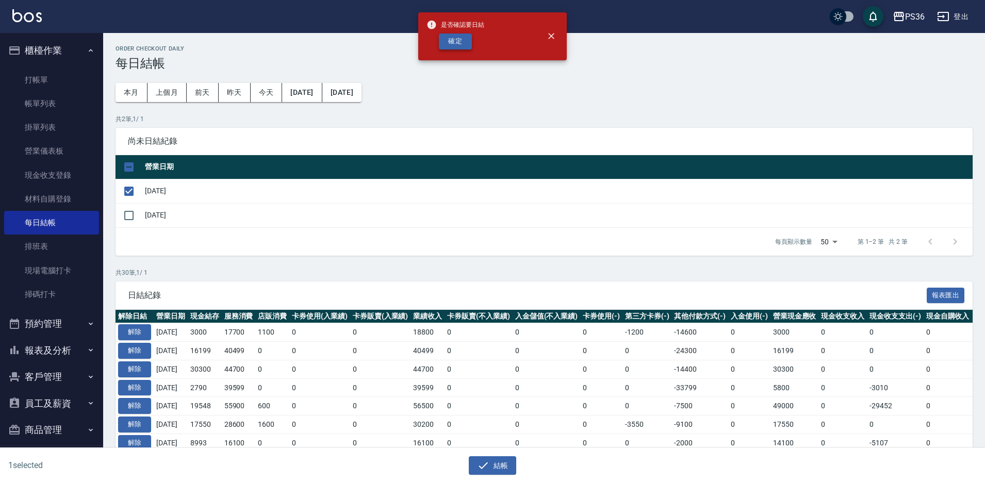
click at [461, 48] on button "確定" at bounding box center [455, 42] width 33 height 16
checkbox input "false"
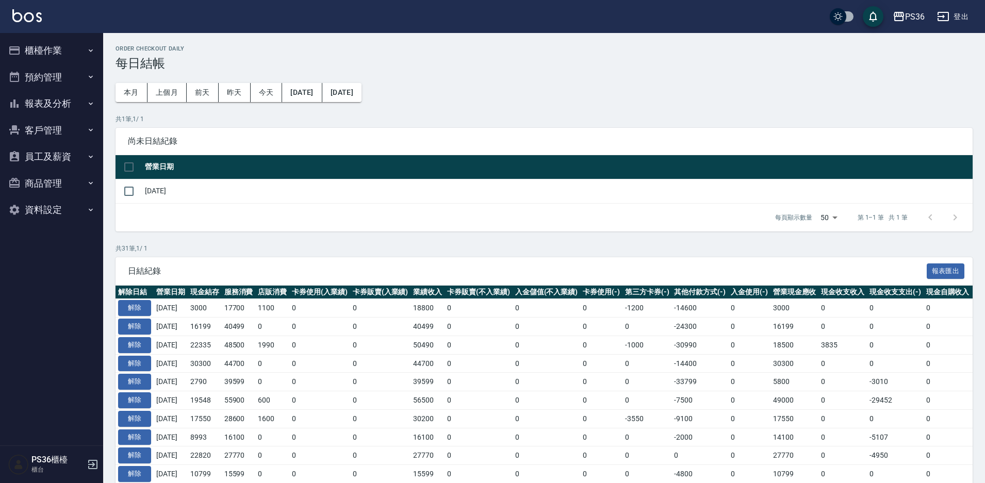
click at [55, 94] on button "報表及分析" at bounding box center [51, 103] width 95 height 27
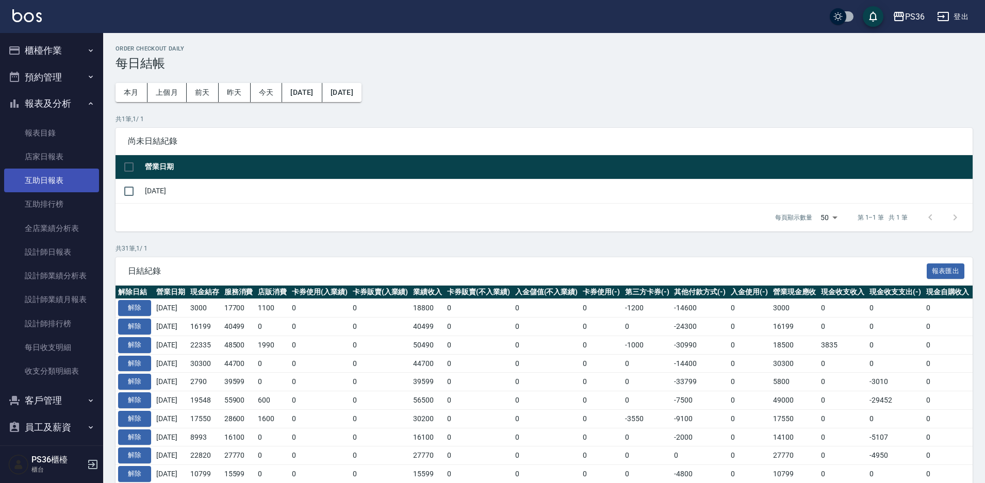
click at [61, 185] on link "互助日報表" at bounding box center [51, 181] width 95 height 24
